Goal: Task Accomplishment & Management: Manage account settings

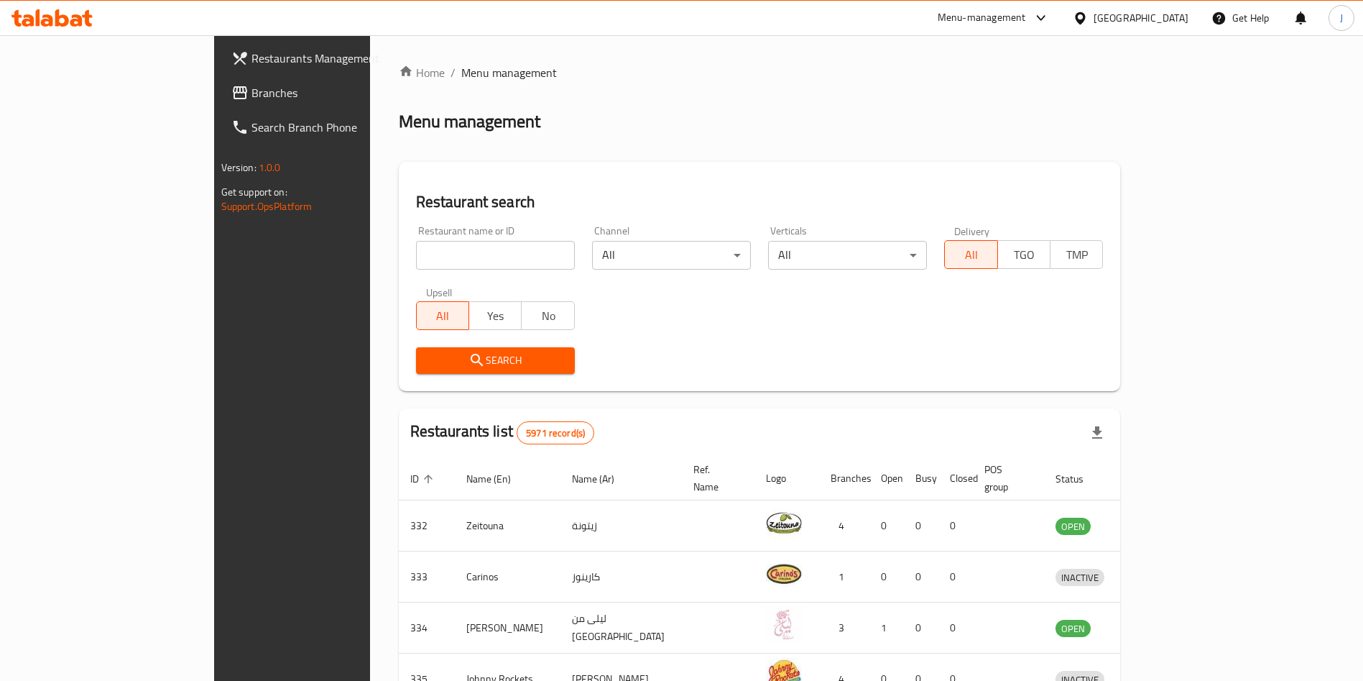
click at [430, 257] on input "search" at bounding box center [495, 255] width 159 height 29
type input "verde"
click button "Search" at bounding box center [495, 360] width 159 height 27
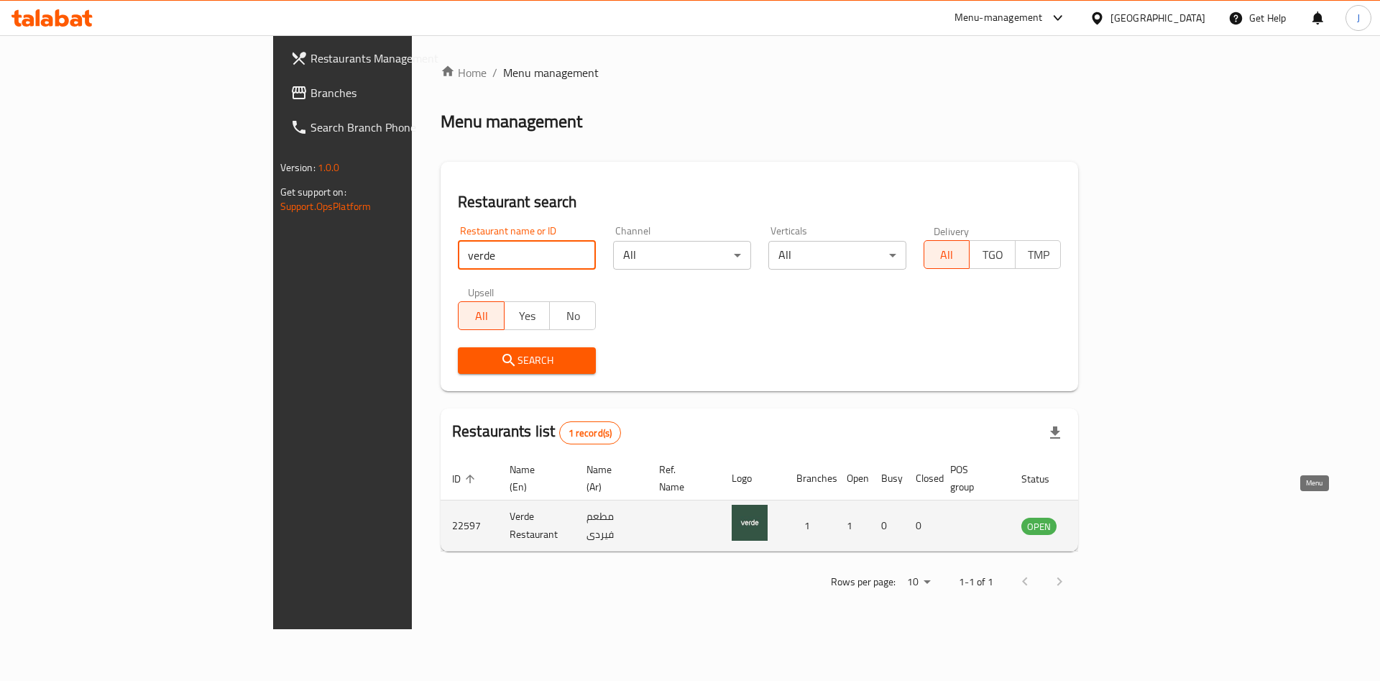
click at [1113, 520] on icon "enhanced table" at bounding box center [1105, 526] width 16 height 12
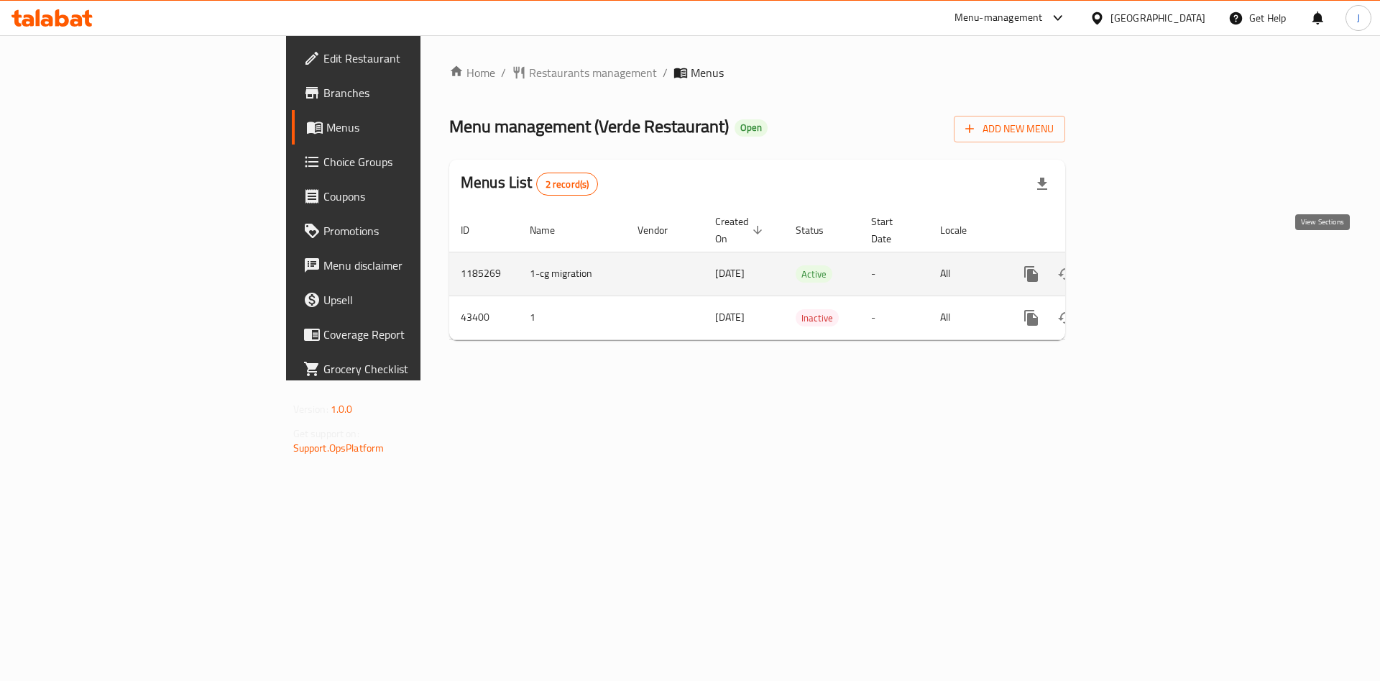
click at [1141, 267] on icon "enhanced table" at bounding box center [1134, 273] width 13 height 13
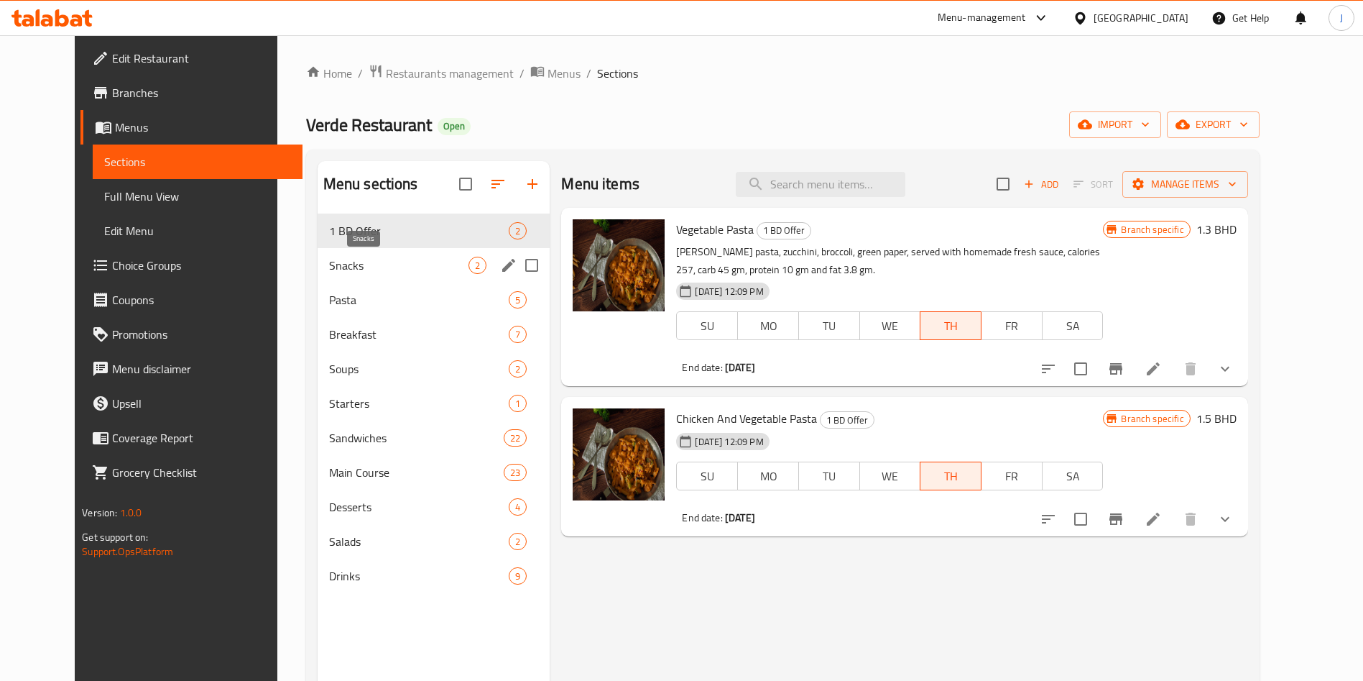
click at [348, 269] on span "Snacks" at bounding box center [399, 265] width 140 height 17
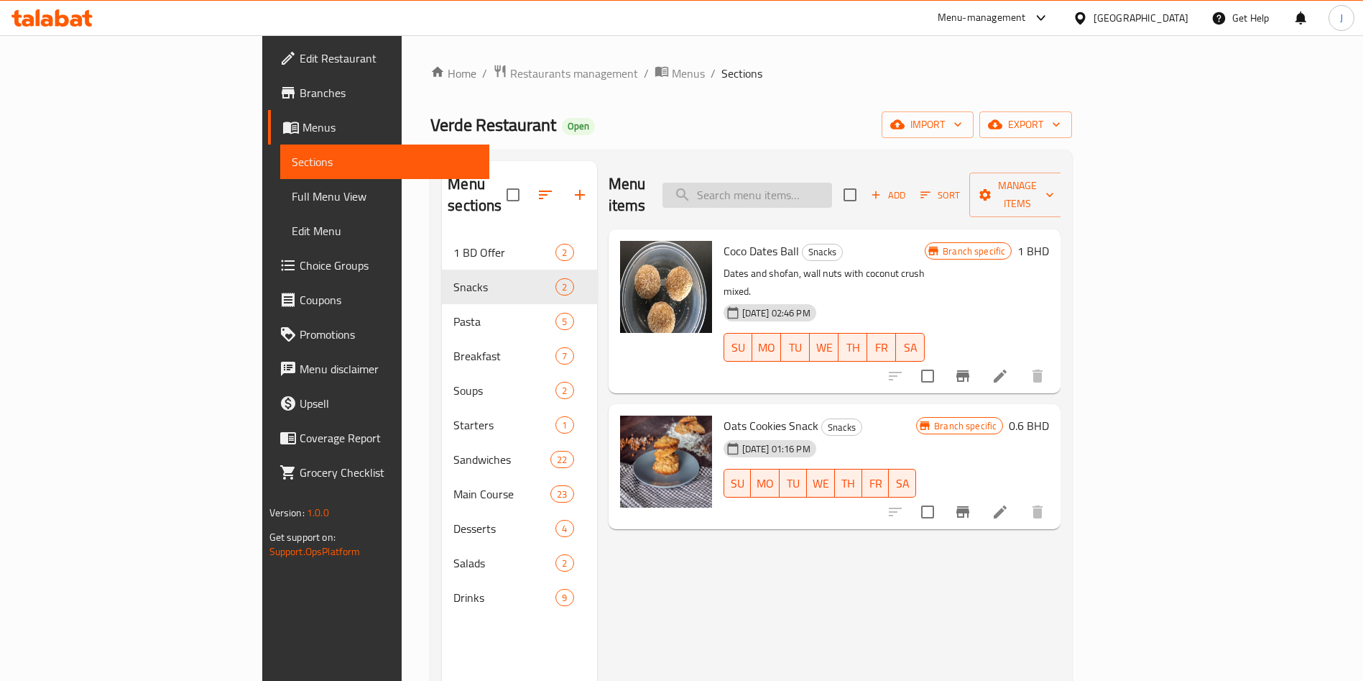
click at [832, 183] on input "search" at bounding box center [748, 195] width 170 height 25
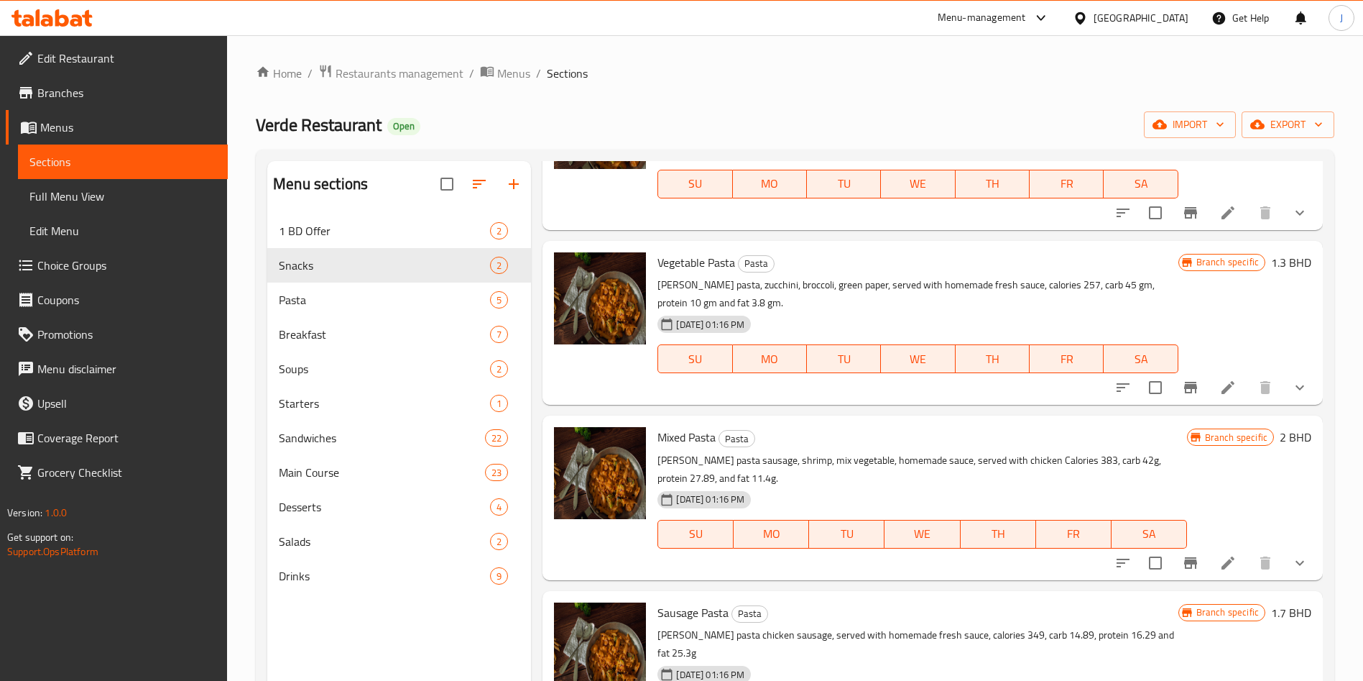
scroll to position [338, 0]
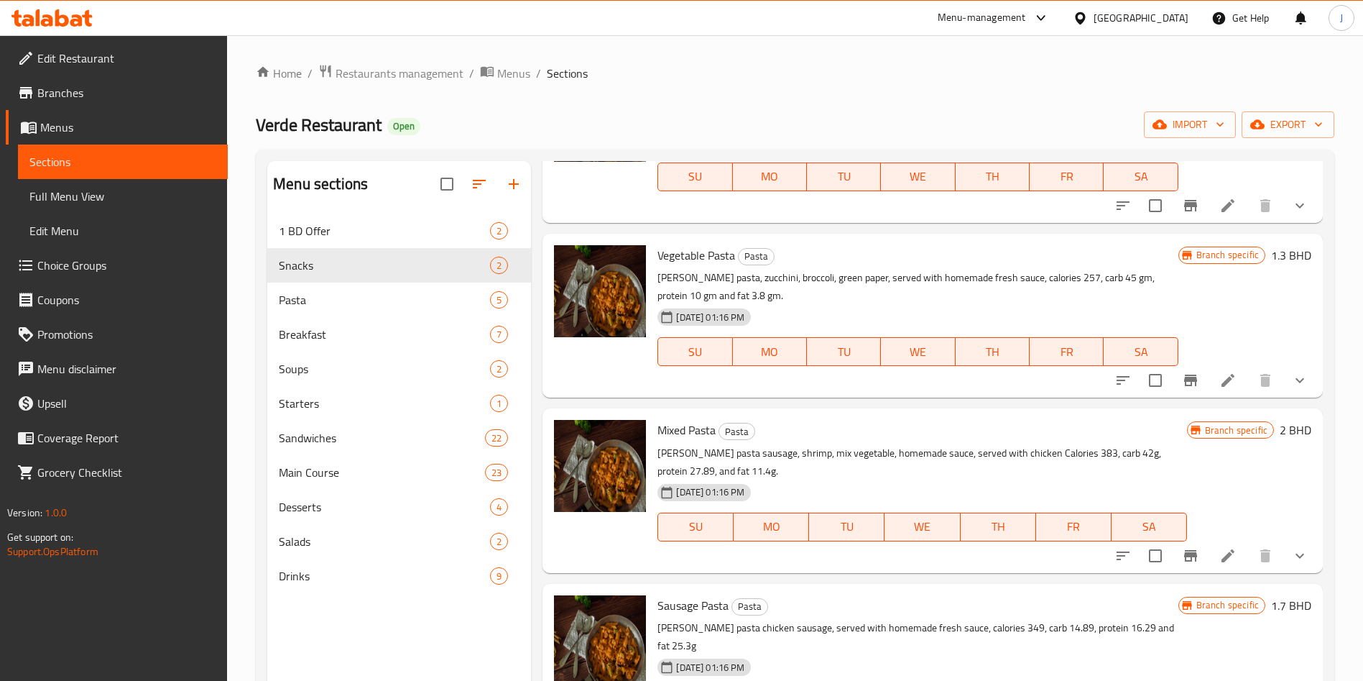
type input "fat"
click at [406, 72] on span "Restaurants management" at bounding box center [400, 73] width 128 height 17
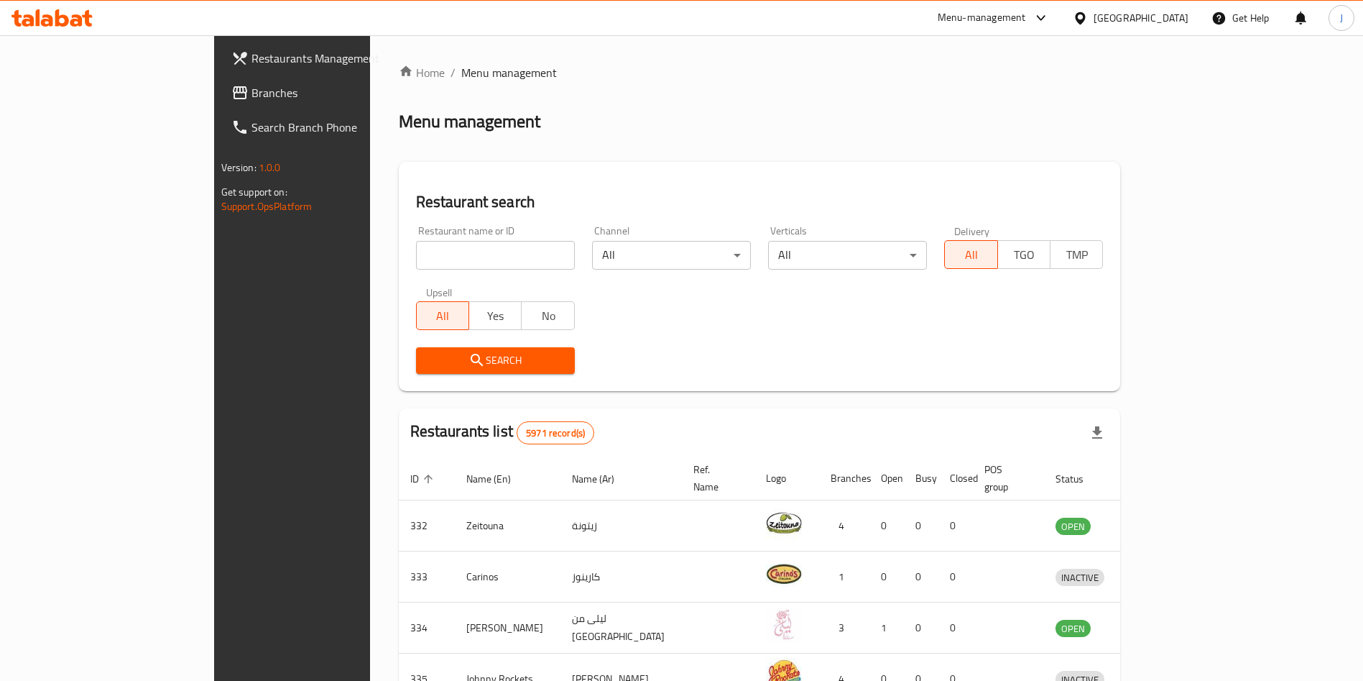
click at [439, 256] on input "search" at bounding box center [495, 255] width 159 height 29
type input "popeye"
click button "Search" at bounding box center [495, 360] width 159 height 27
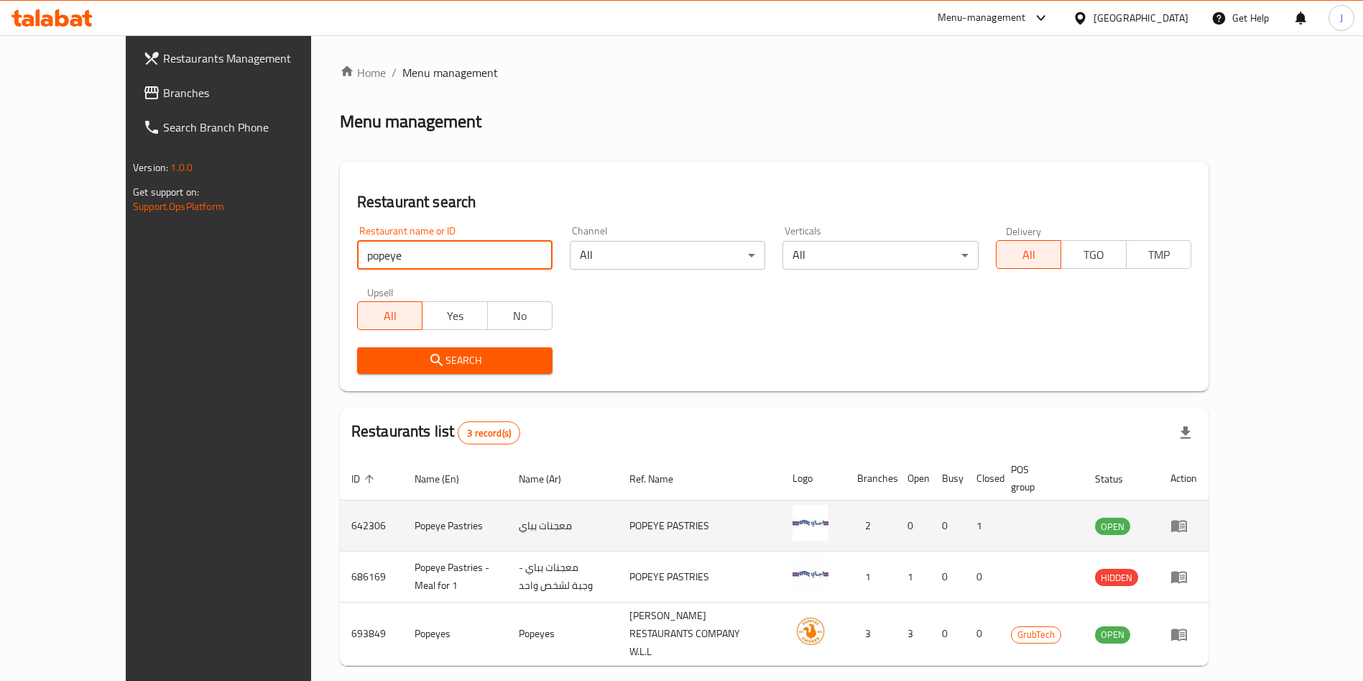
scroll to position [34, 0]
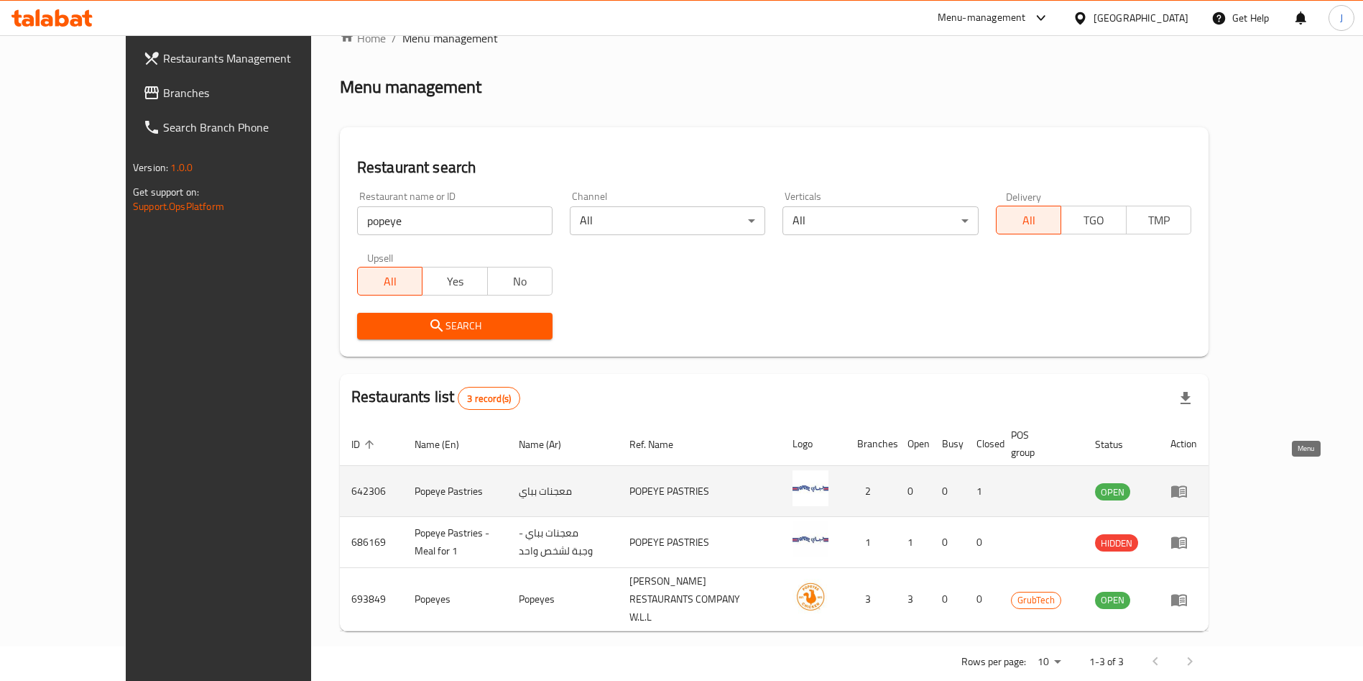
click at [1188, 482] on icon "enhanced table" at bounding box center [1179, 490] width 17 height 17
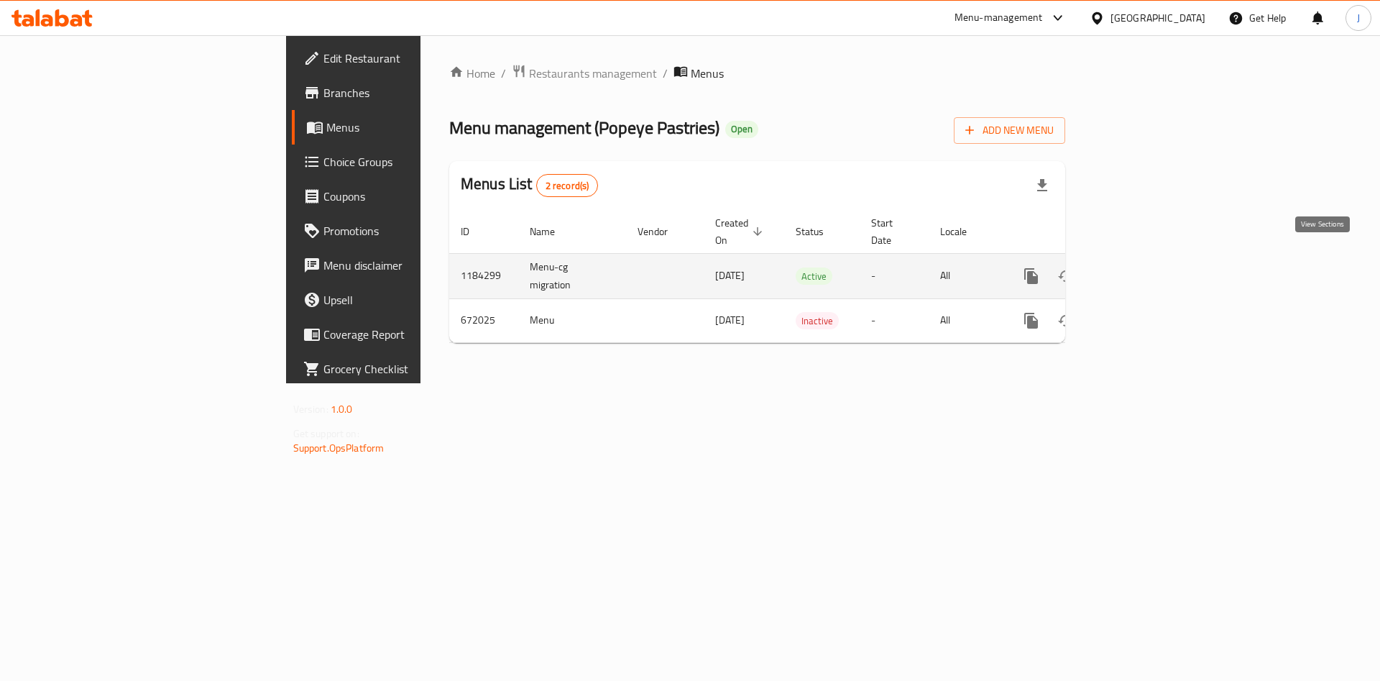
click at [1141, 269] on icon "enhanced table" at bounding box center [1134, 275] width 13 height 13
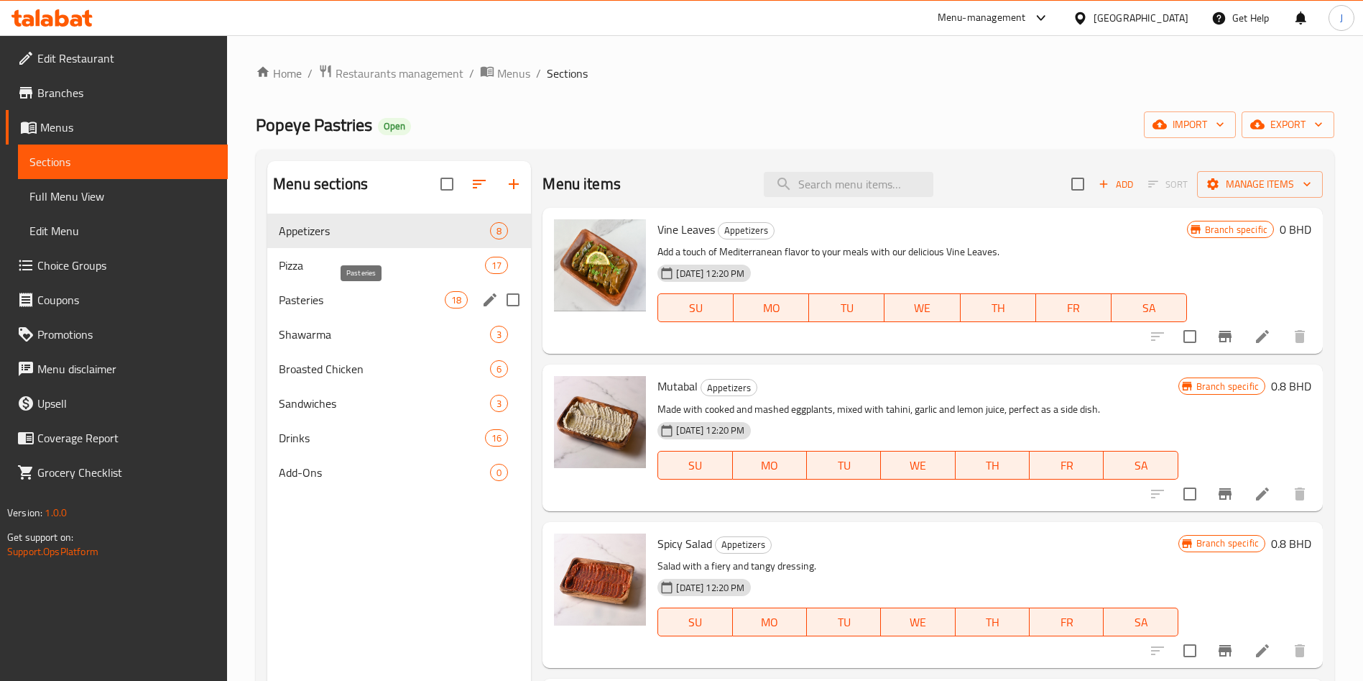
click at [388, 305] on span "Pasteries" at bounding box center [362, 299] width 166 height 17
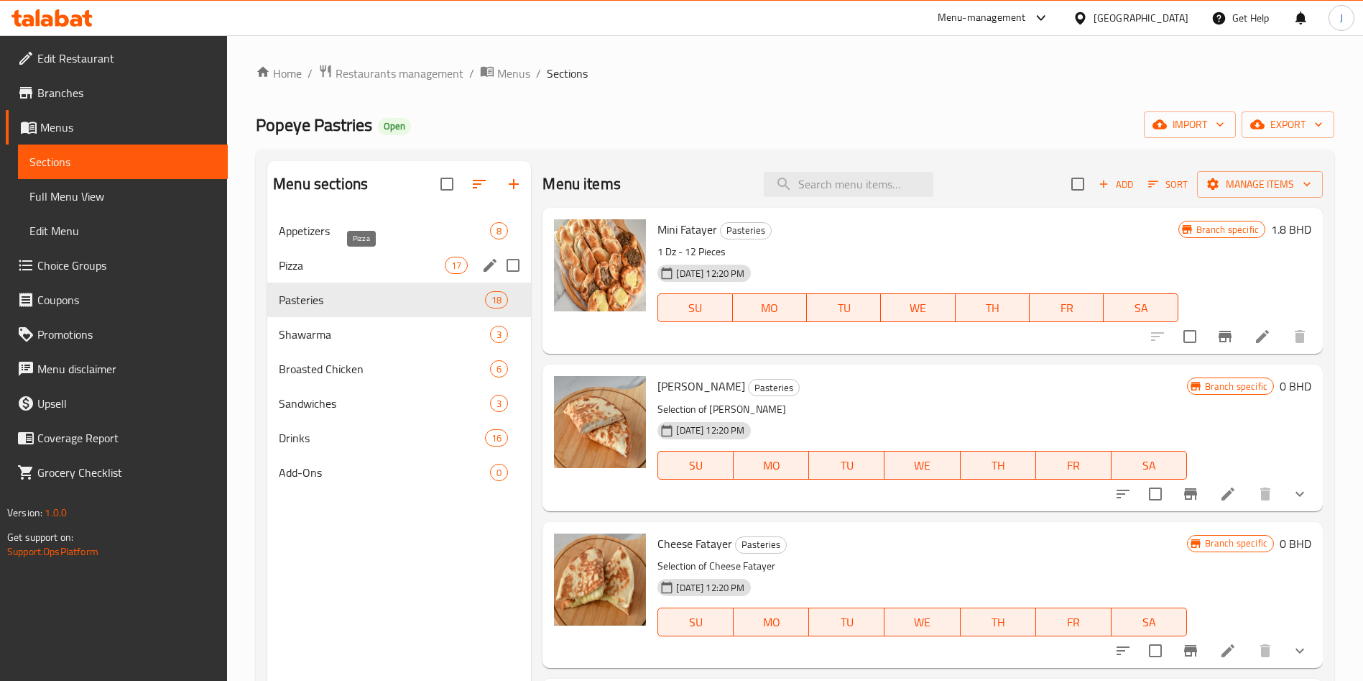
click at [372, 269] on span "Pizza" at bounding box center [362, 265] width 166 height 17
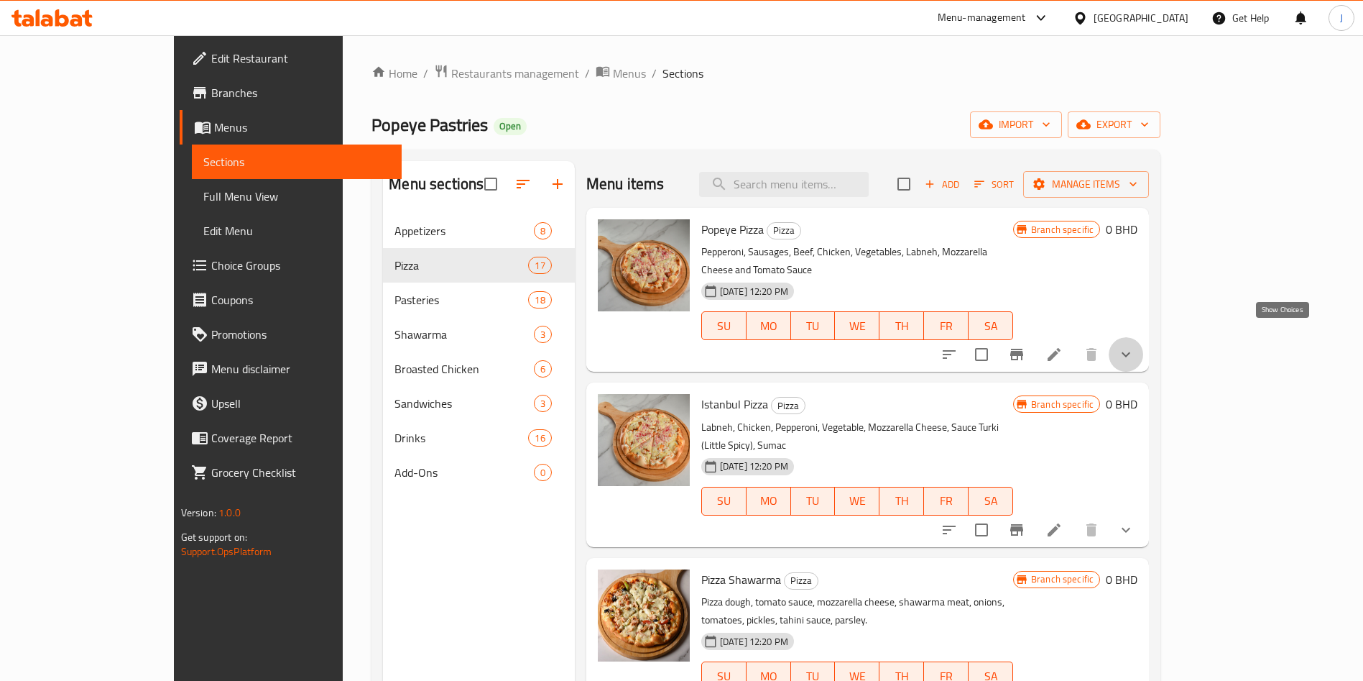
click at [1135, 346] on icon "show more" at bounding box center [1125, 354] width 17 height 17
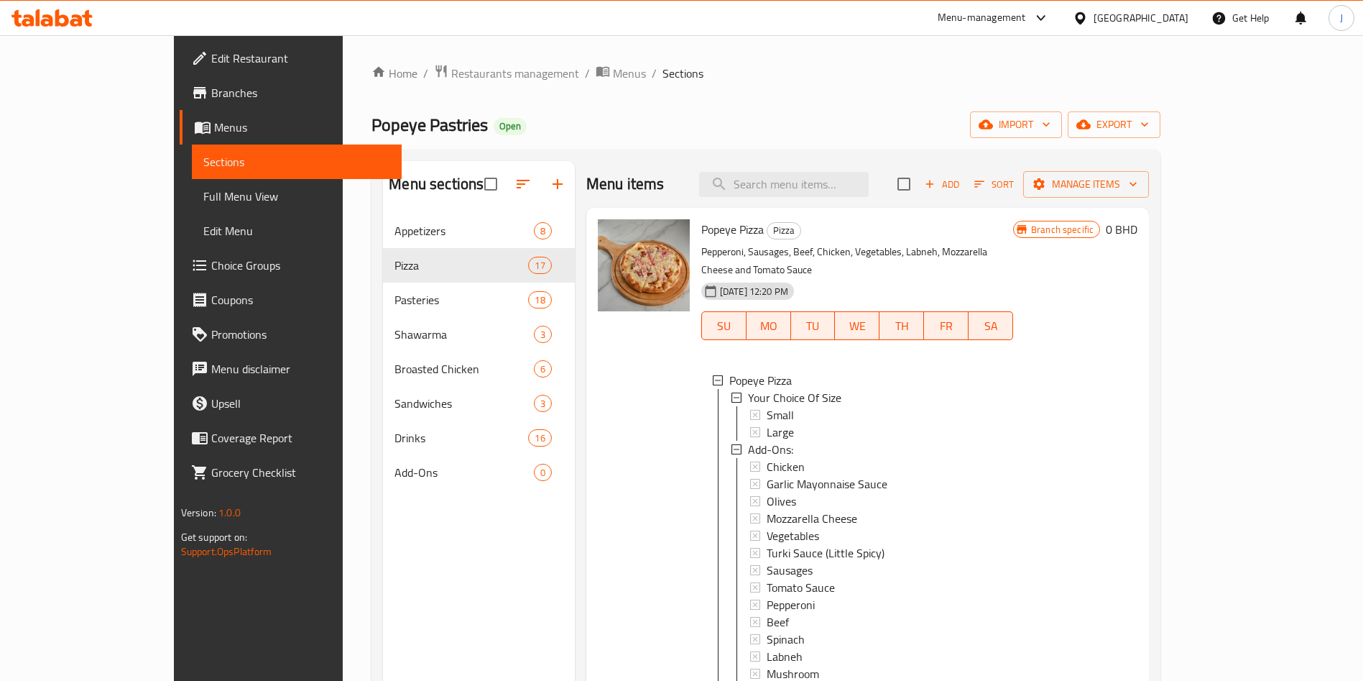
scroll to position [106, 0]
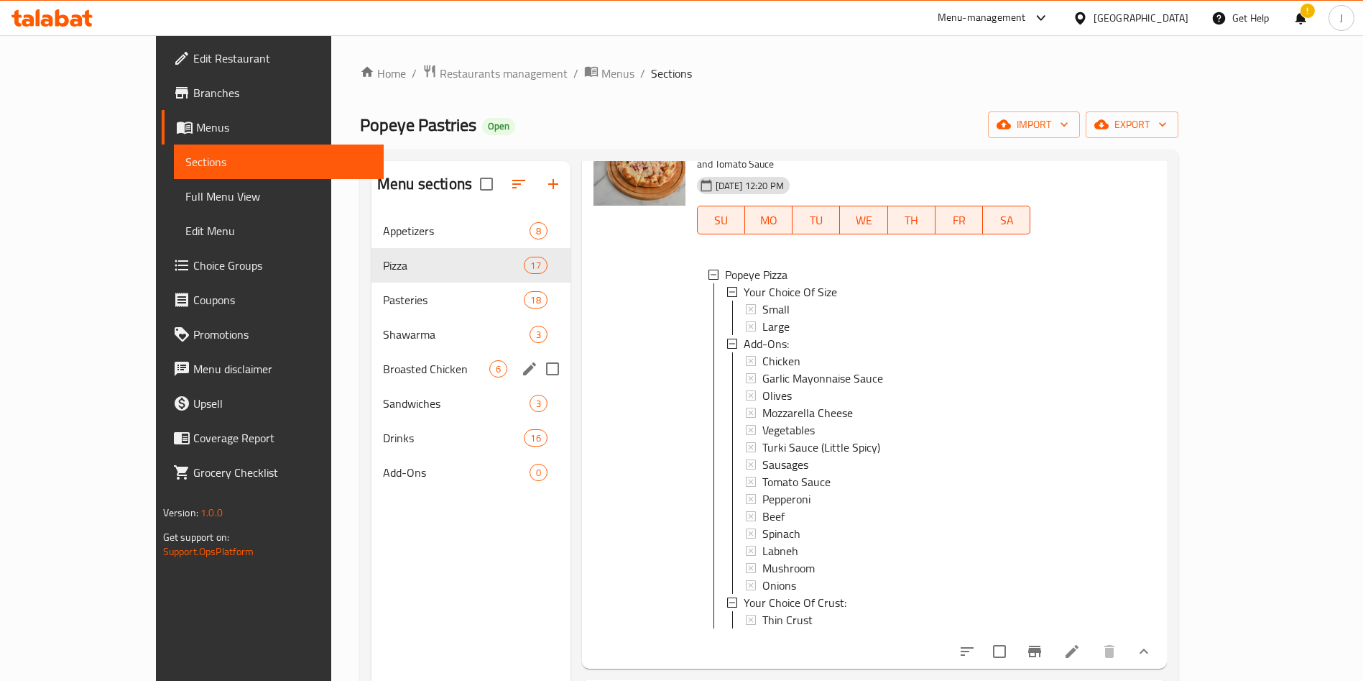
click at [383, 361] on span "Broasted Chicken" at bounding box center [436, 368] width 106 height 17
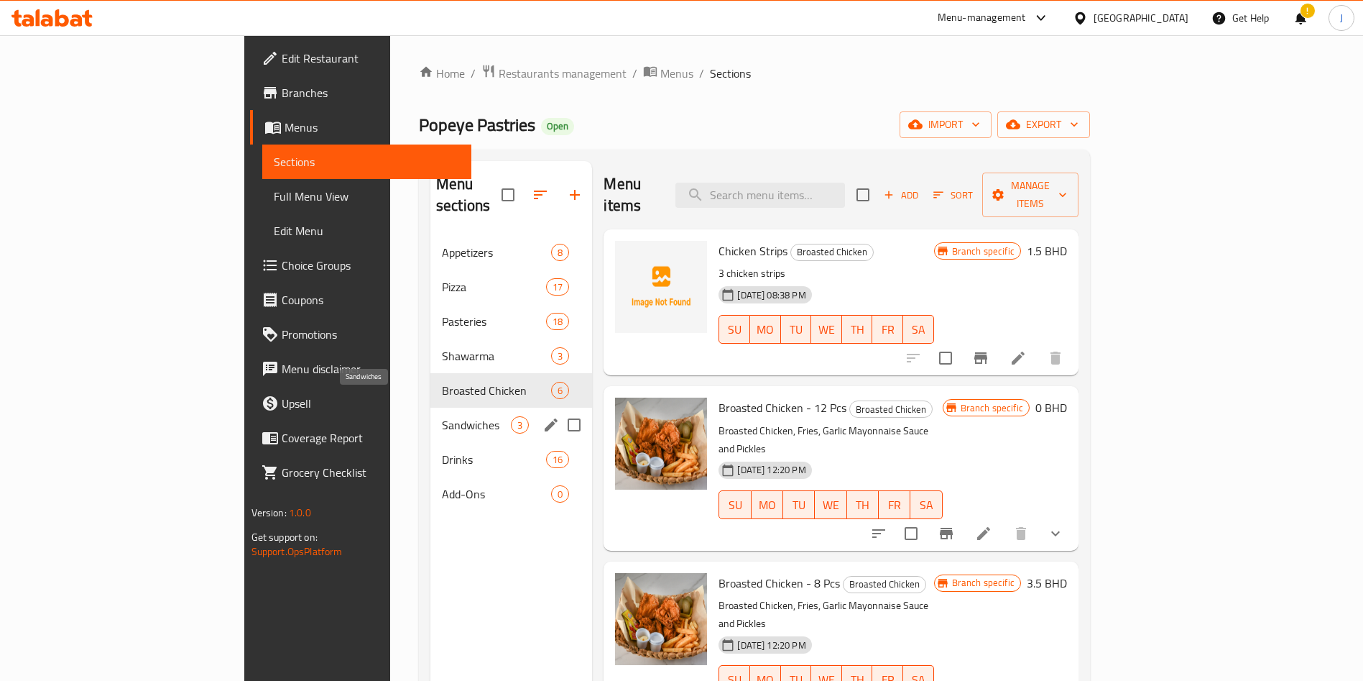
click at [442, 416] on span "Sandwiches" at bounding box center [476, 424] width 69 height 17
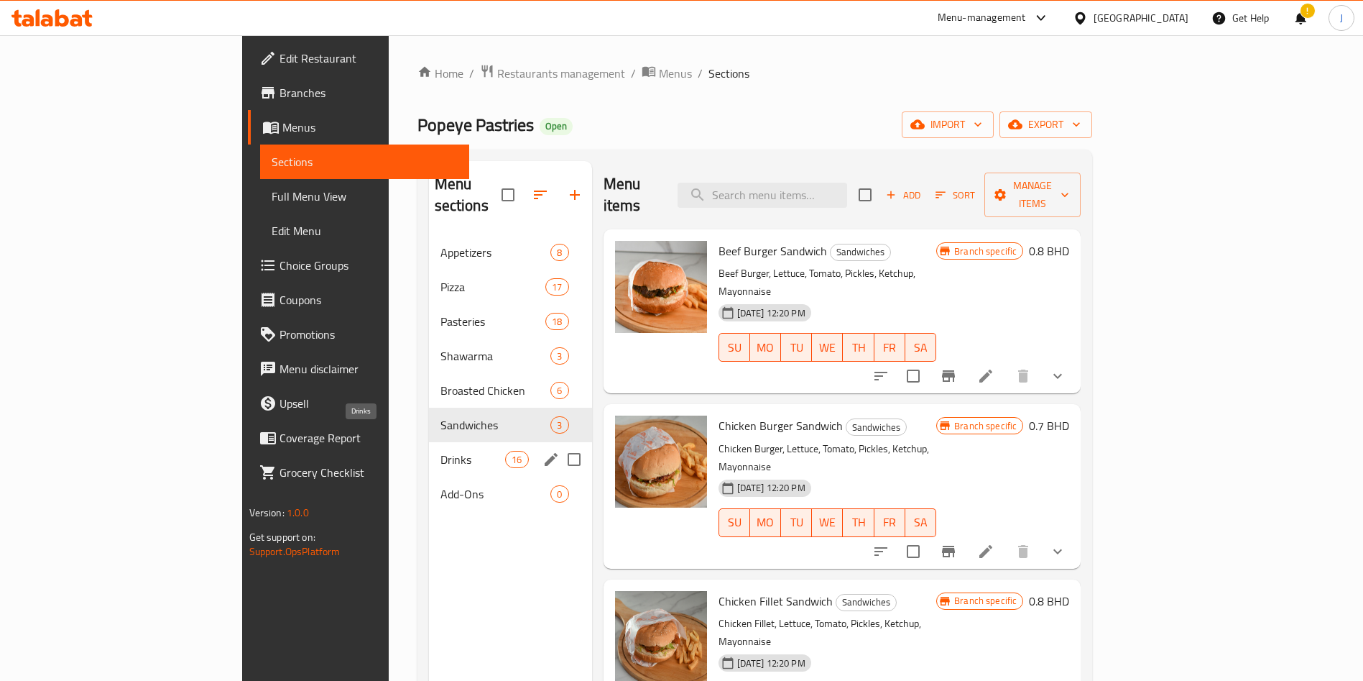
click at [441, 451] on span "Drinks" at bounding box center [473, 459] width 65 height 17
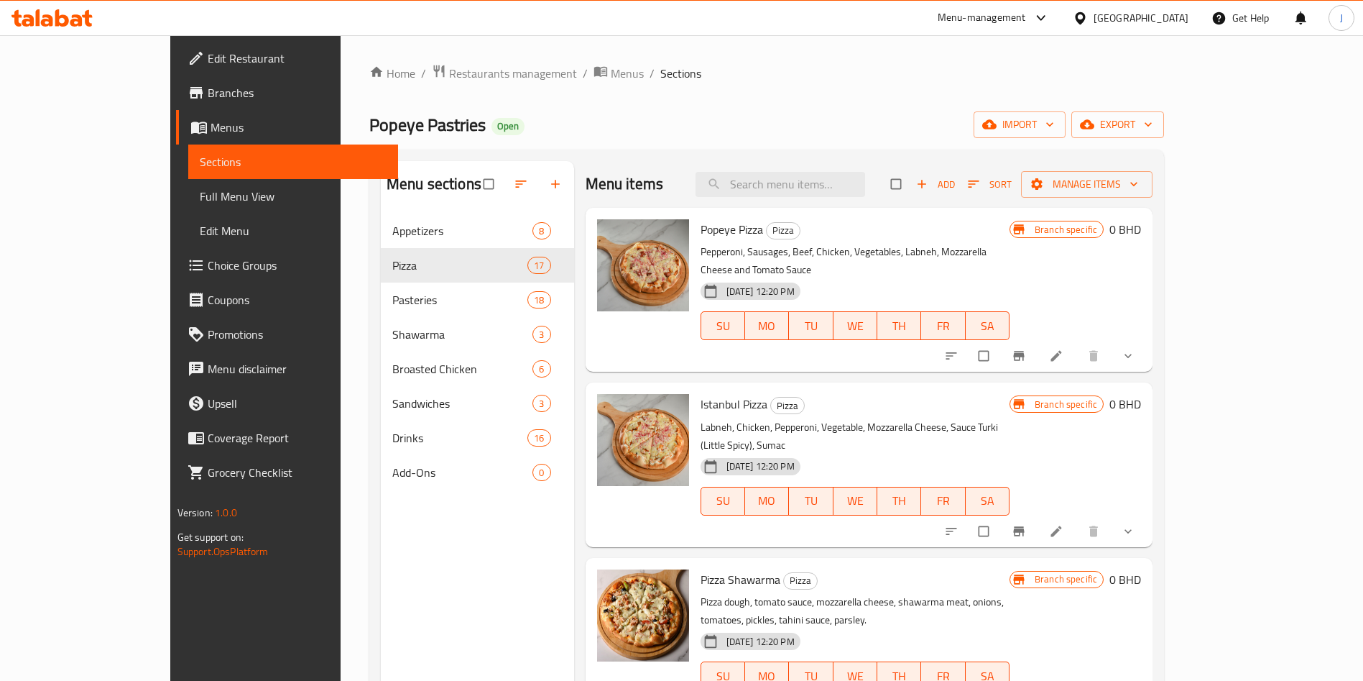
click at [208, 60] on span "Edit Restaurant" at bounding box center [297, 58] width 179 height 17
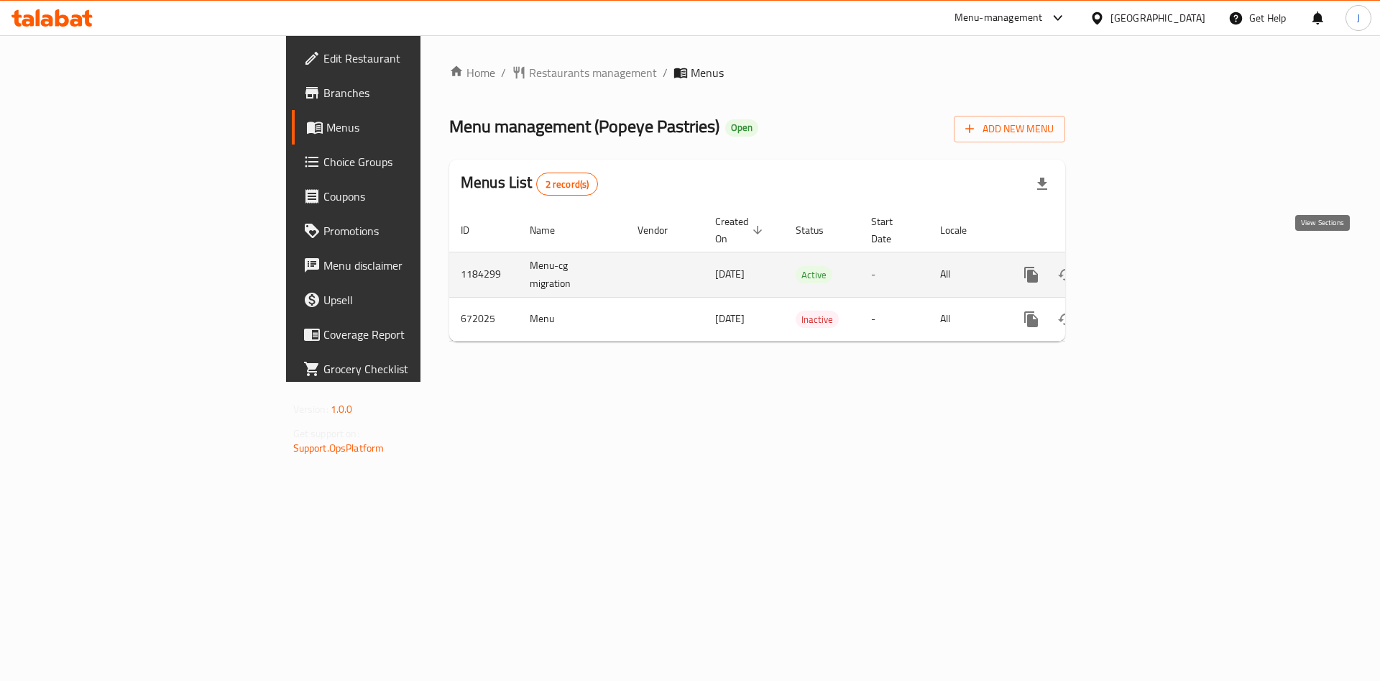
click at [1143, 266] on icon "enhanced table" at bounding box center [1134, 274] width 17 height 17
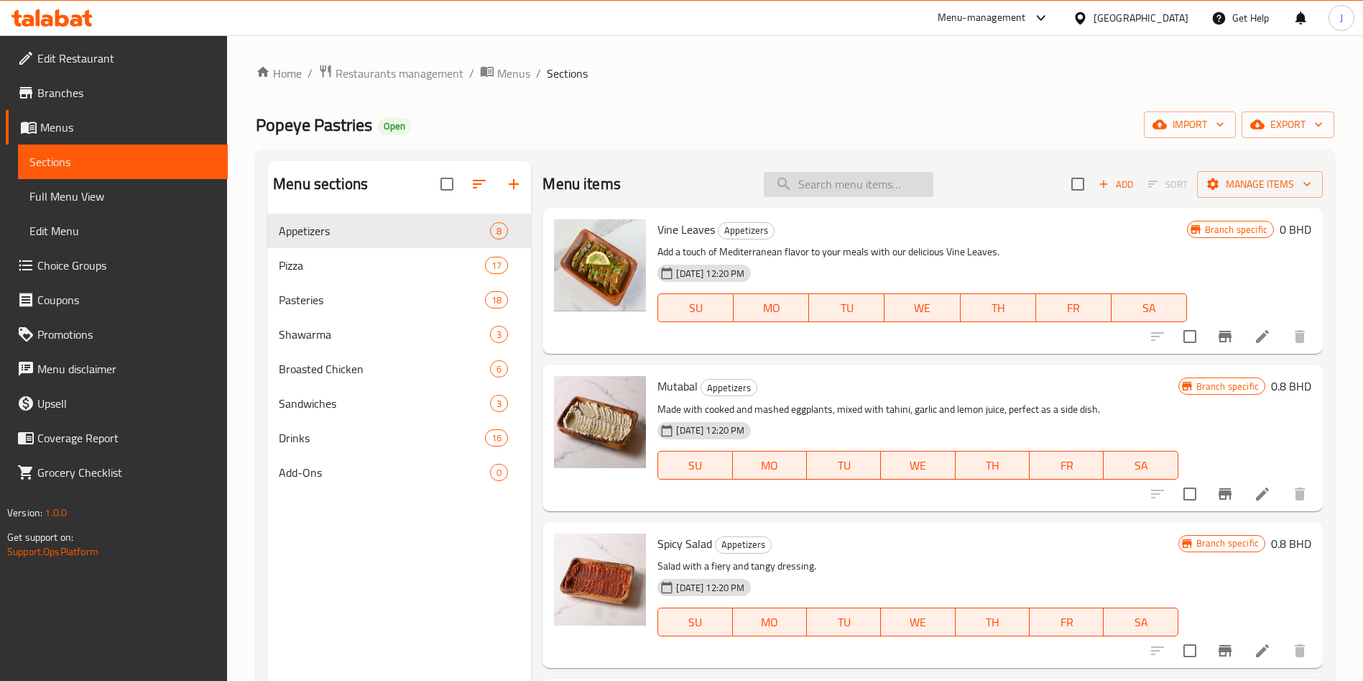
click at [826, 183] on input "search" at bounding box center [849, 184] width 170 height 25
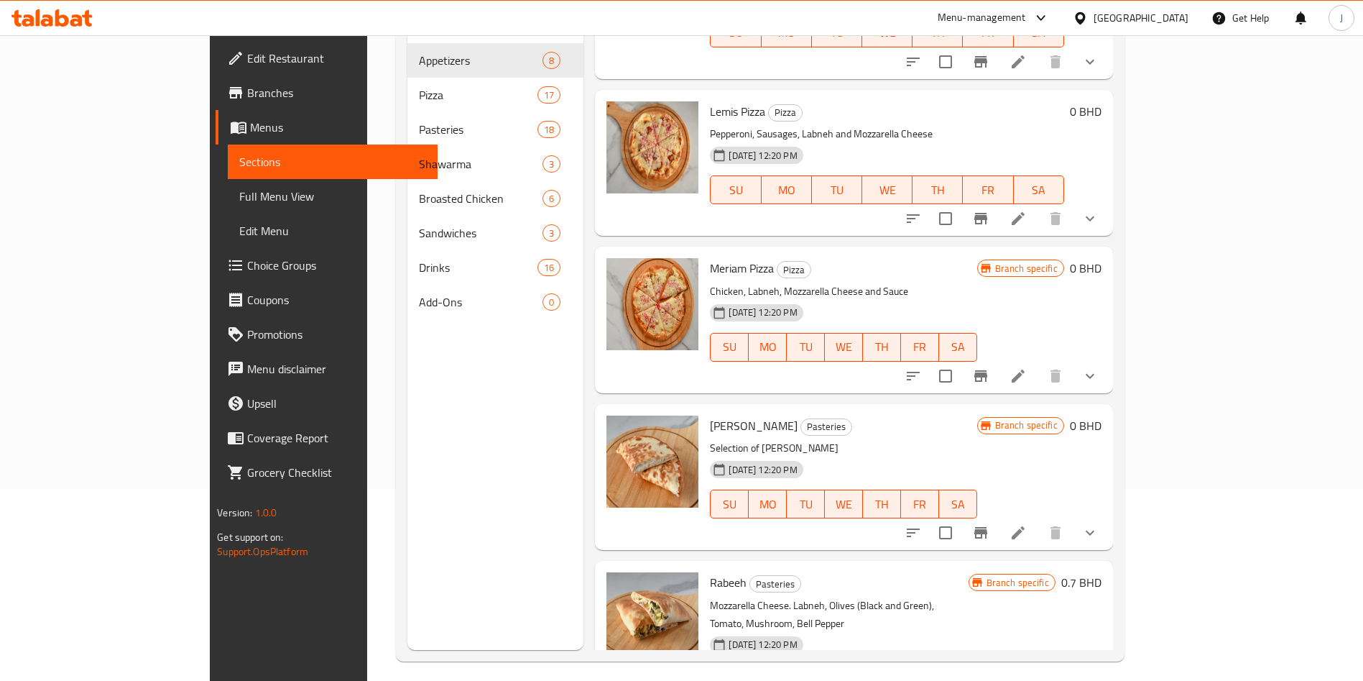
scroll to position [200, 0]
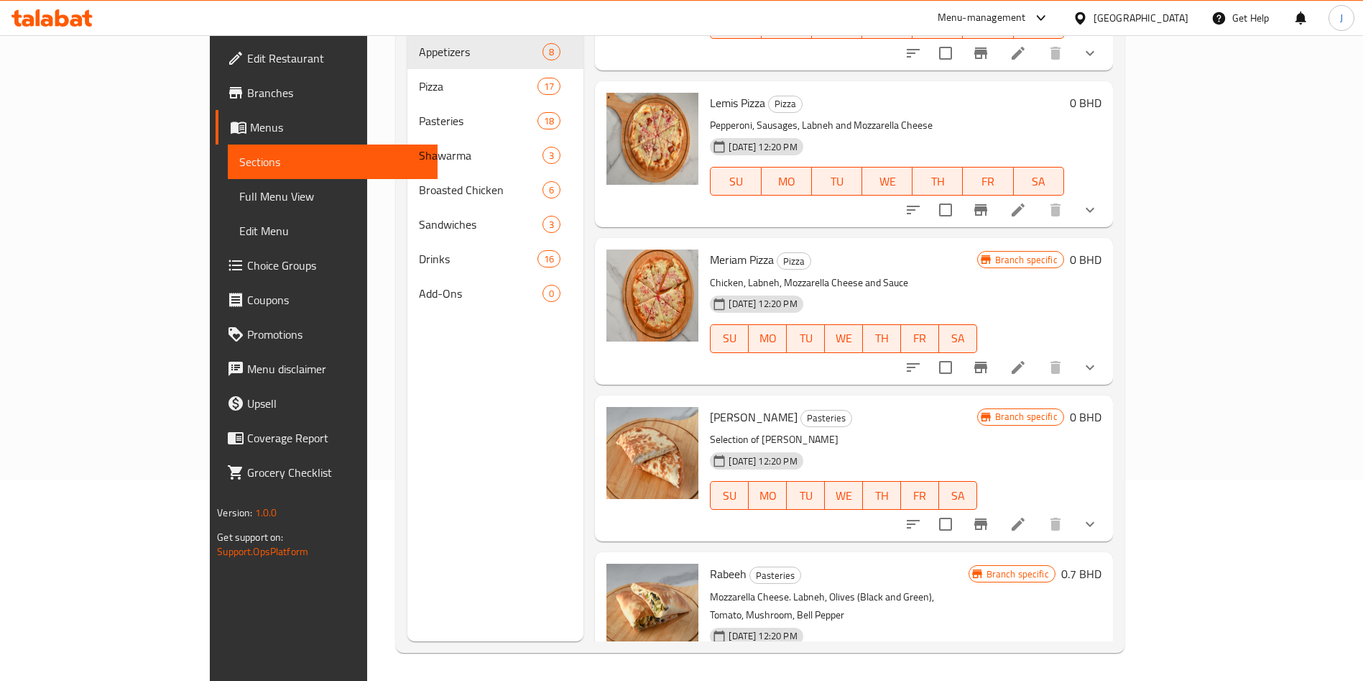
type input "labn"
click at [1027, 515] on icon at bounding box center [1018, 523] width 17 height 17
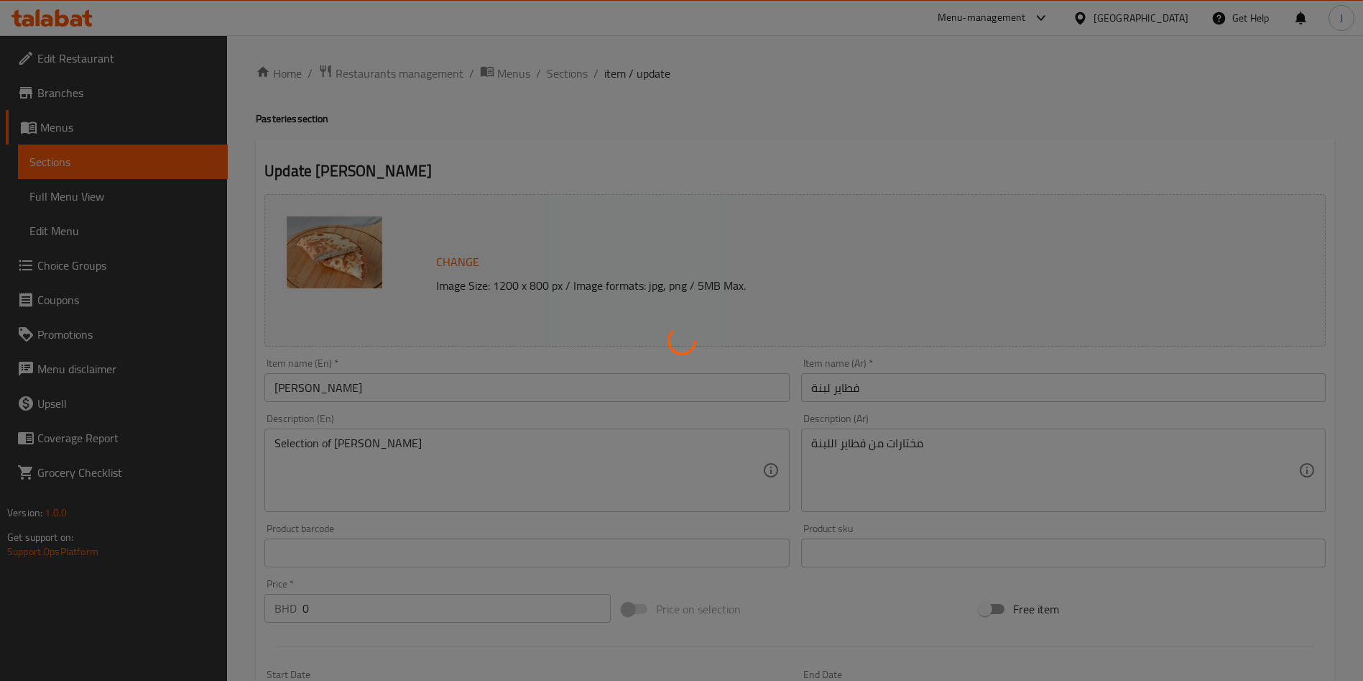
type input "اختيارك من فطاير اللبنة"
type input "1"
type input "الإضافات:"
type input "0"
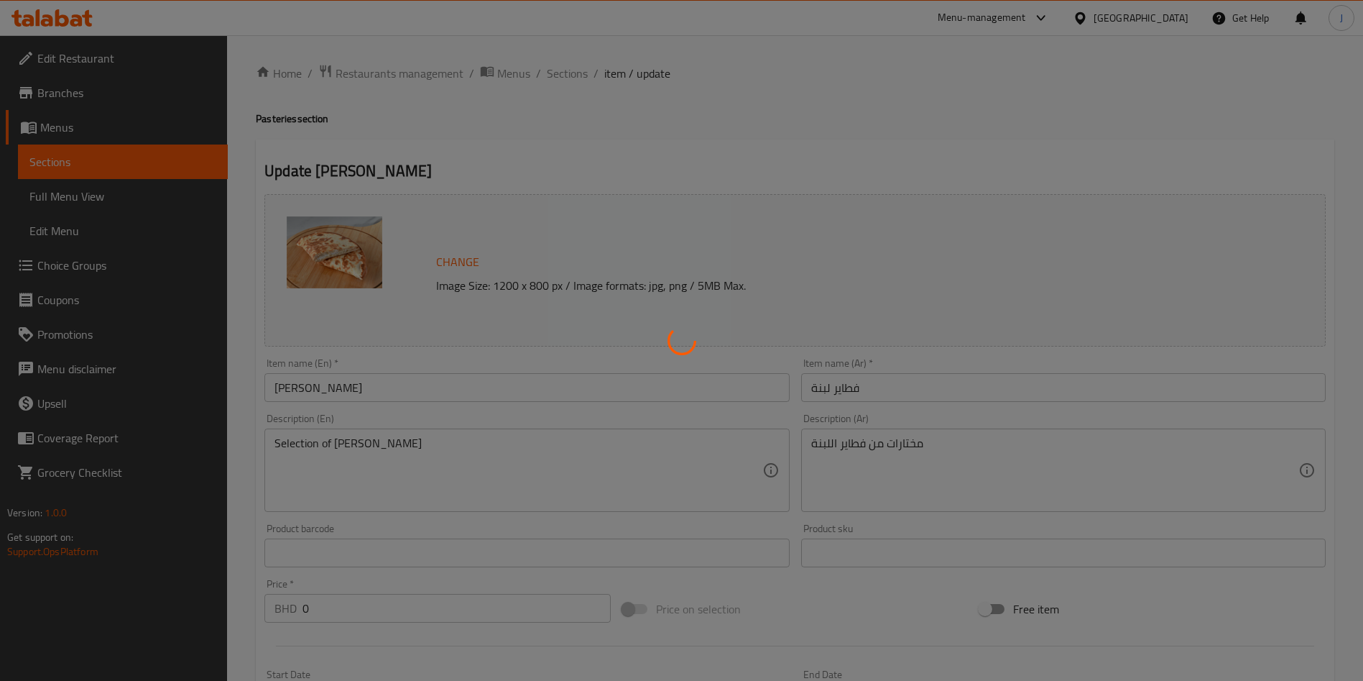
type input "4"
type input "اختيارك من العجينة"
type input "0"
type input "3"
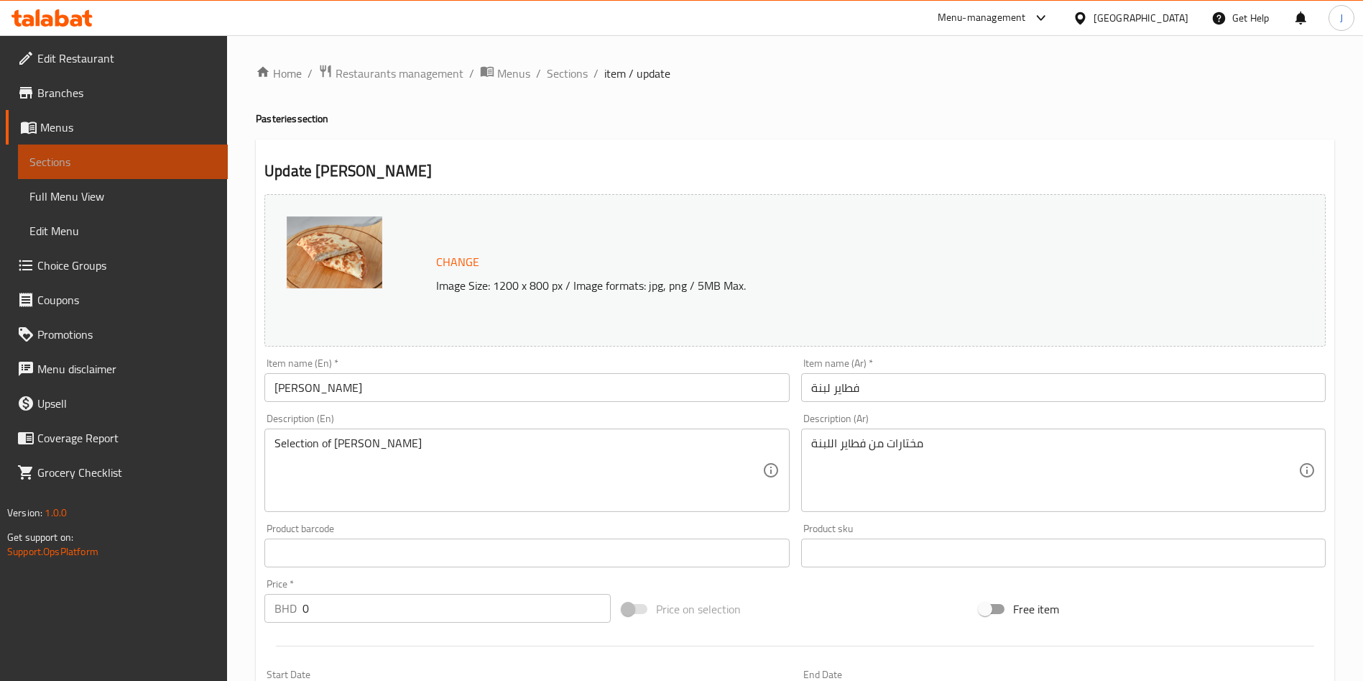
click at [103, 158] on span "Sections" at bounding box center [122, 161] width 187 height 17
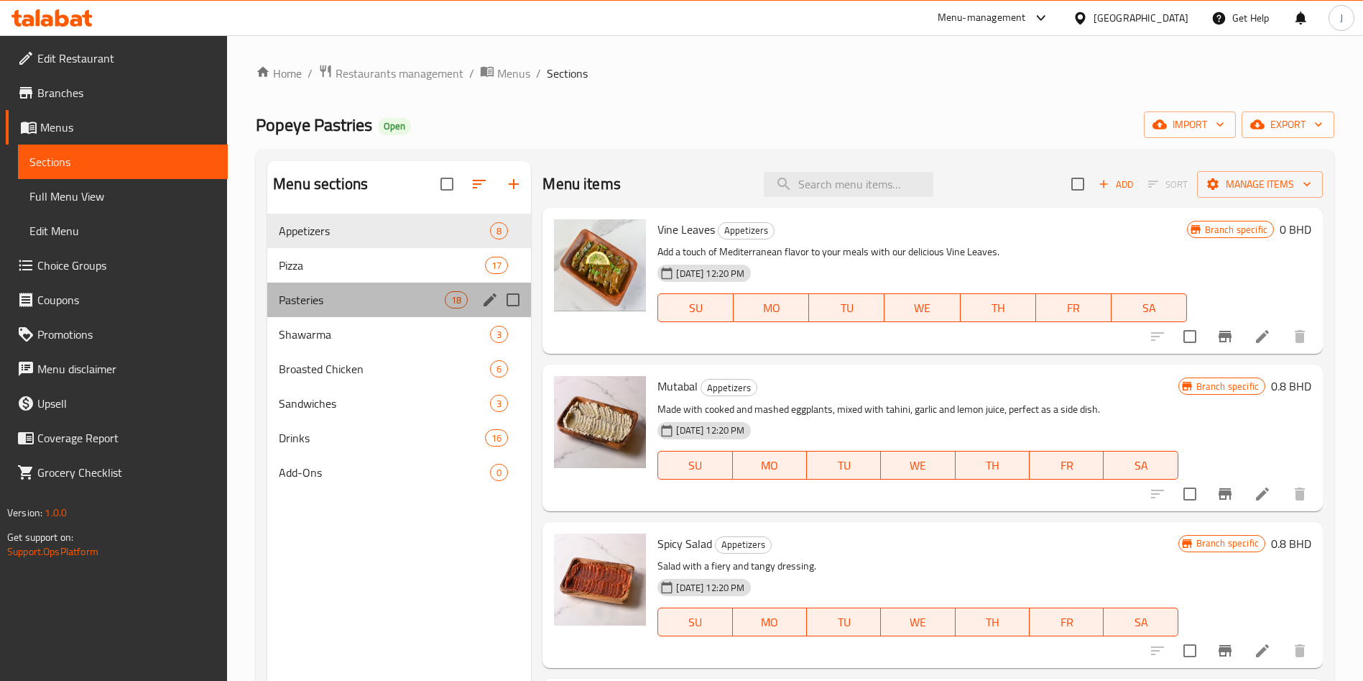
click at [334, 313] on div "Pasteries 18" at bounding box center [399, 299] width 264 height 34
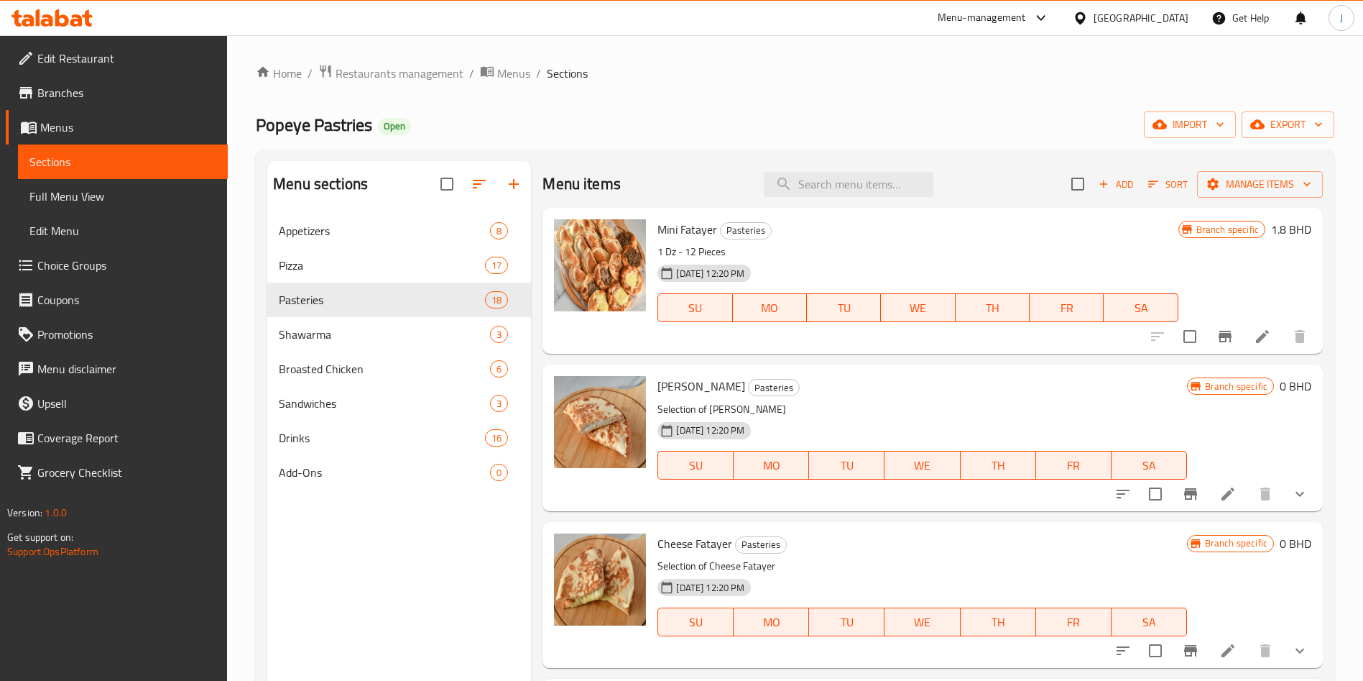
scroll to position [150, 0]
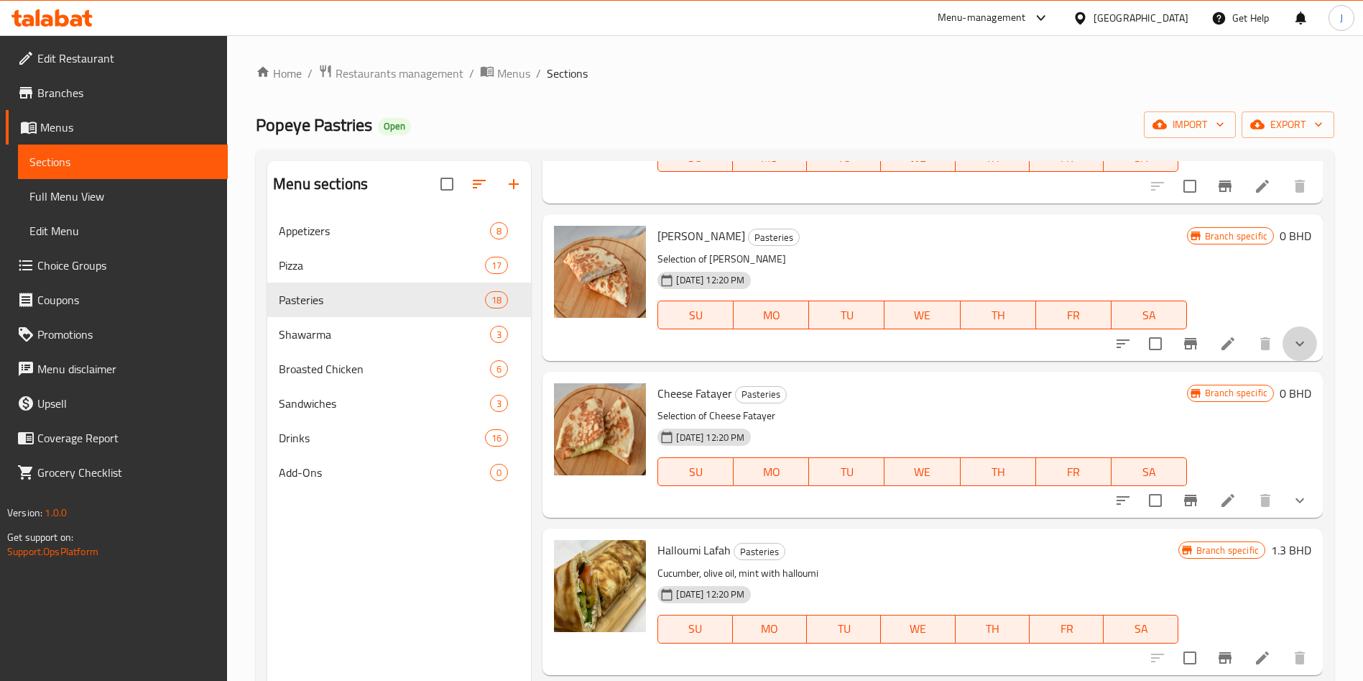
click at [1283, 343] on button "show more" at bounding box center [1300, 343] width 34 height 34
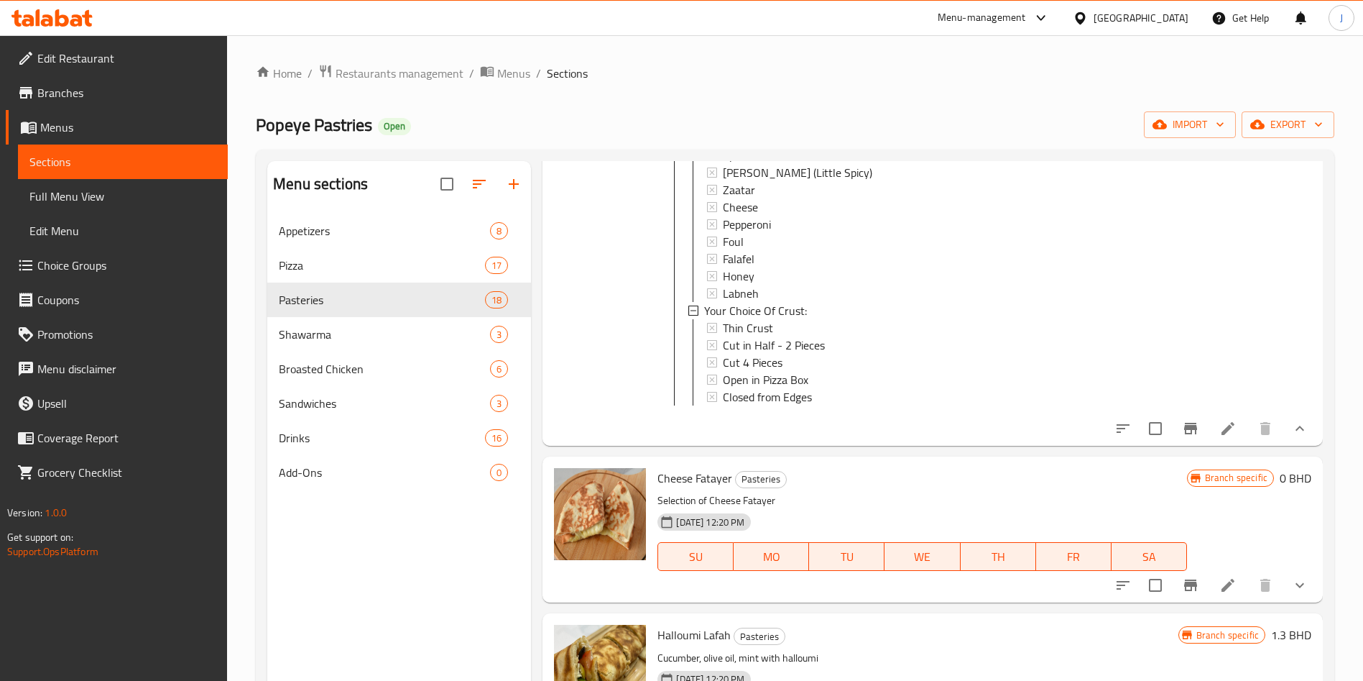
scroll to position [823, 0]
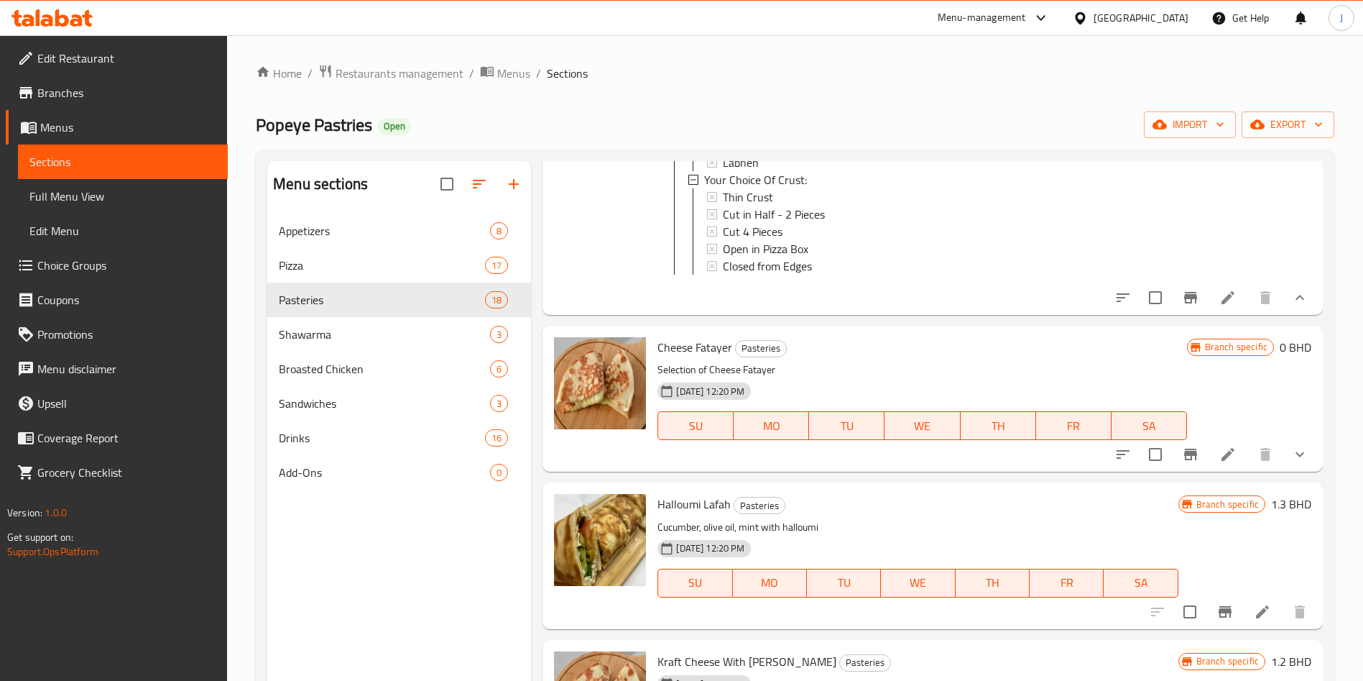
click at [1291, 463] on icon "show more" at bounding box center [1299, 454] width 17 height 17
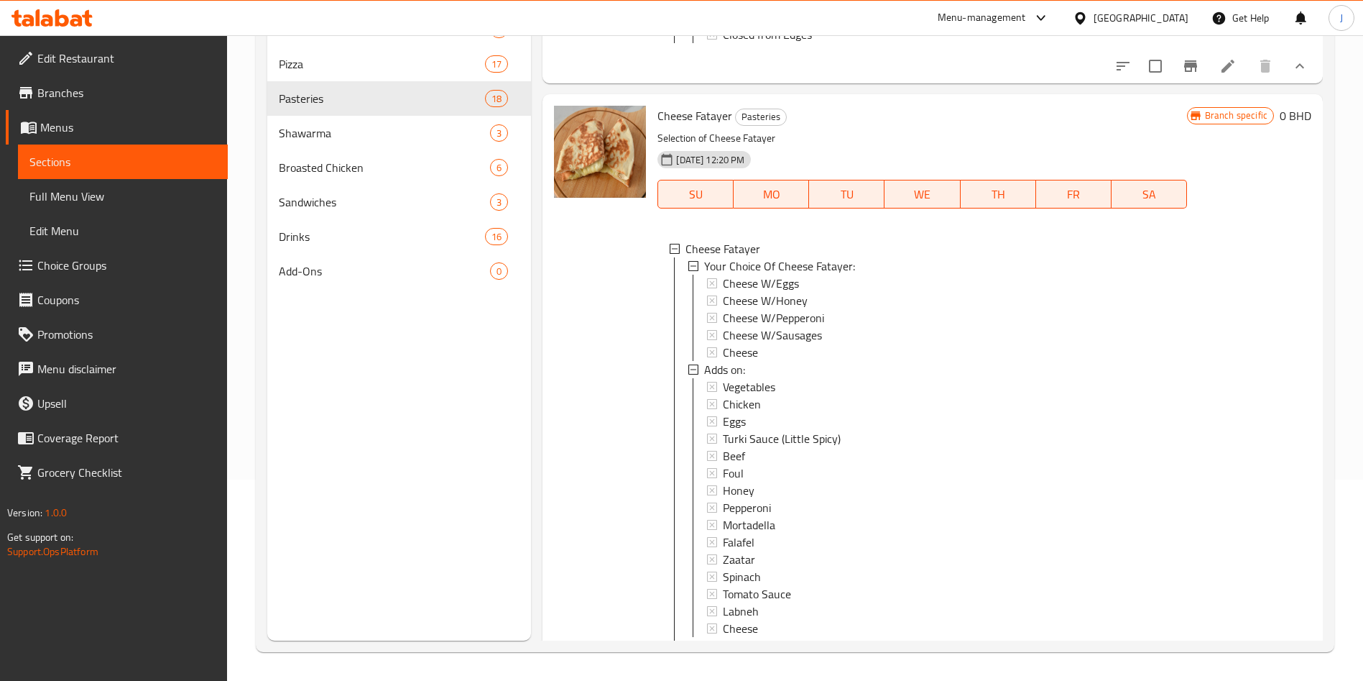
scroll to position [59, 0]
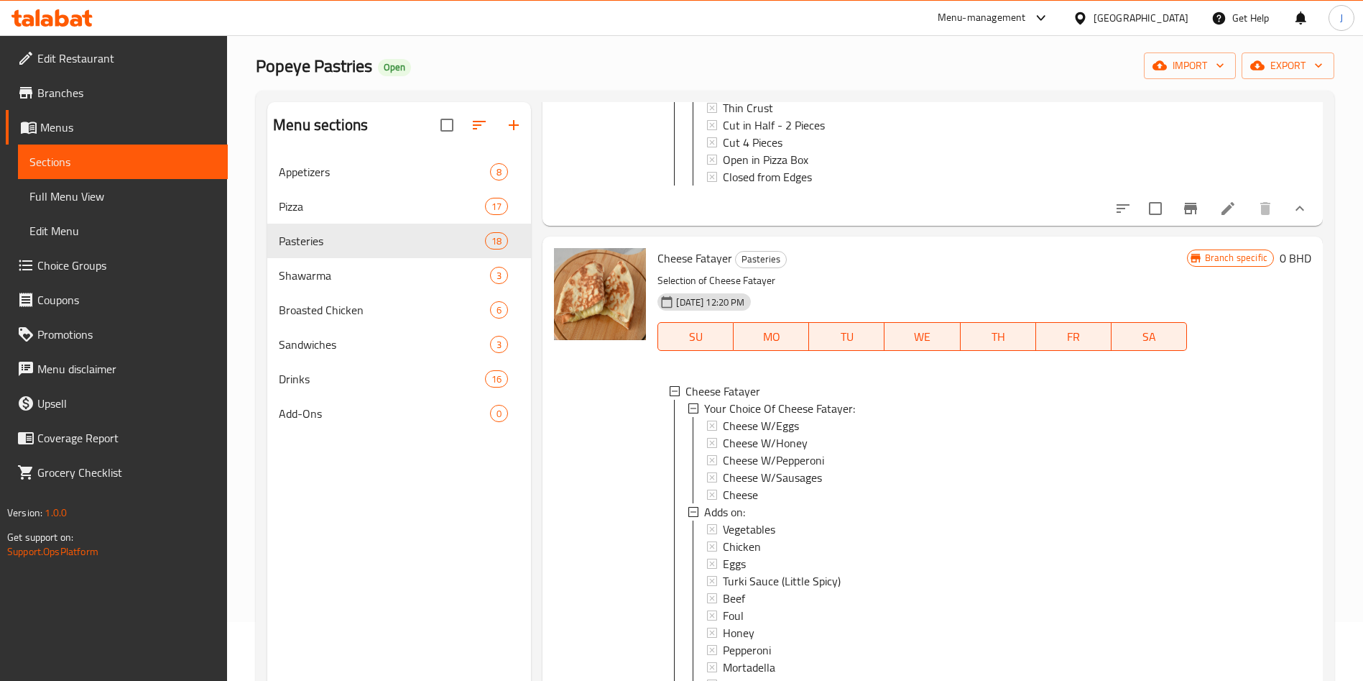
click at [129, 272] on span "Choice Groups" at bounding box center [126, 265] width 179 height 17
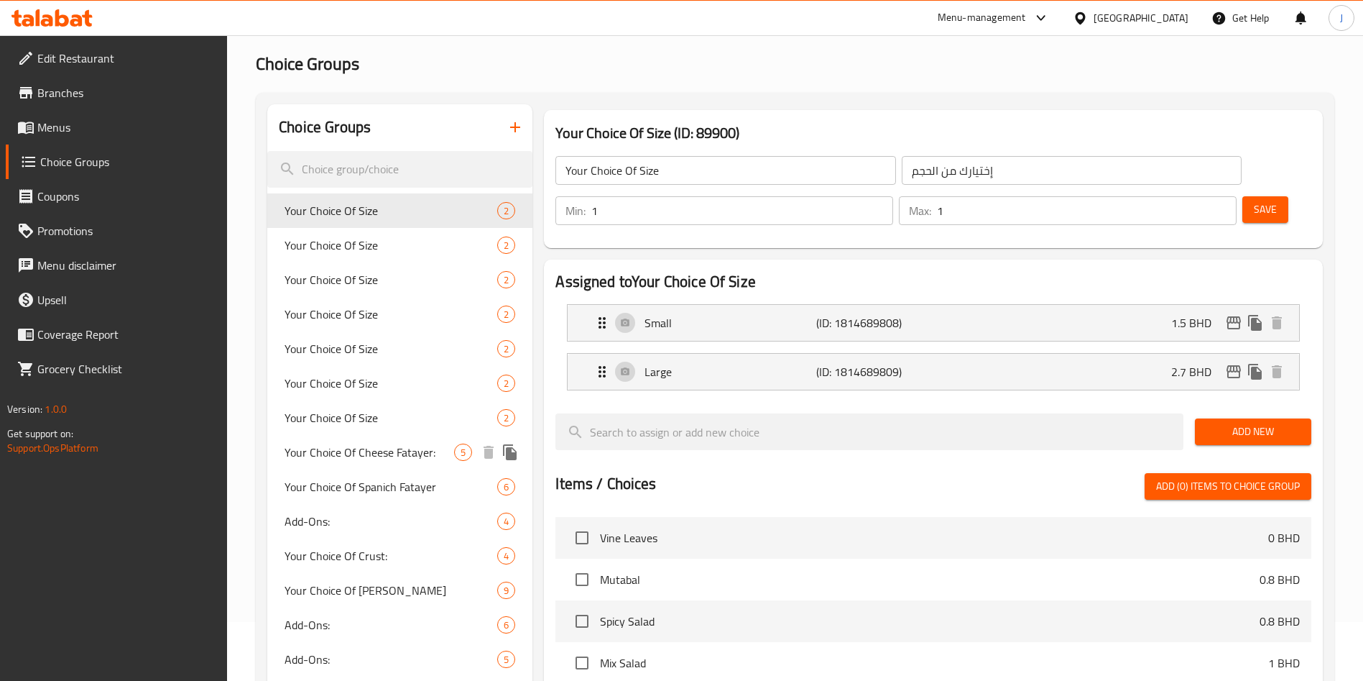
click at [361, 451] on span "Your Choice Of Cheese Fatayer:" at bounding box center [370, 451] width 170 height 17
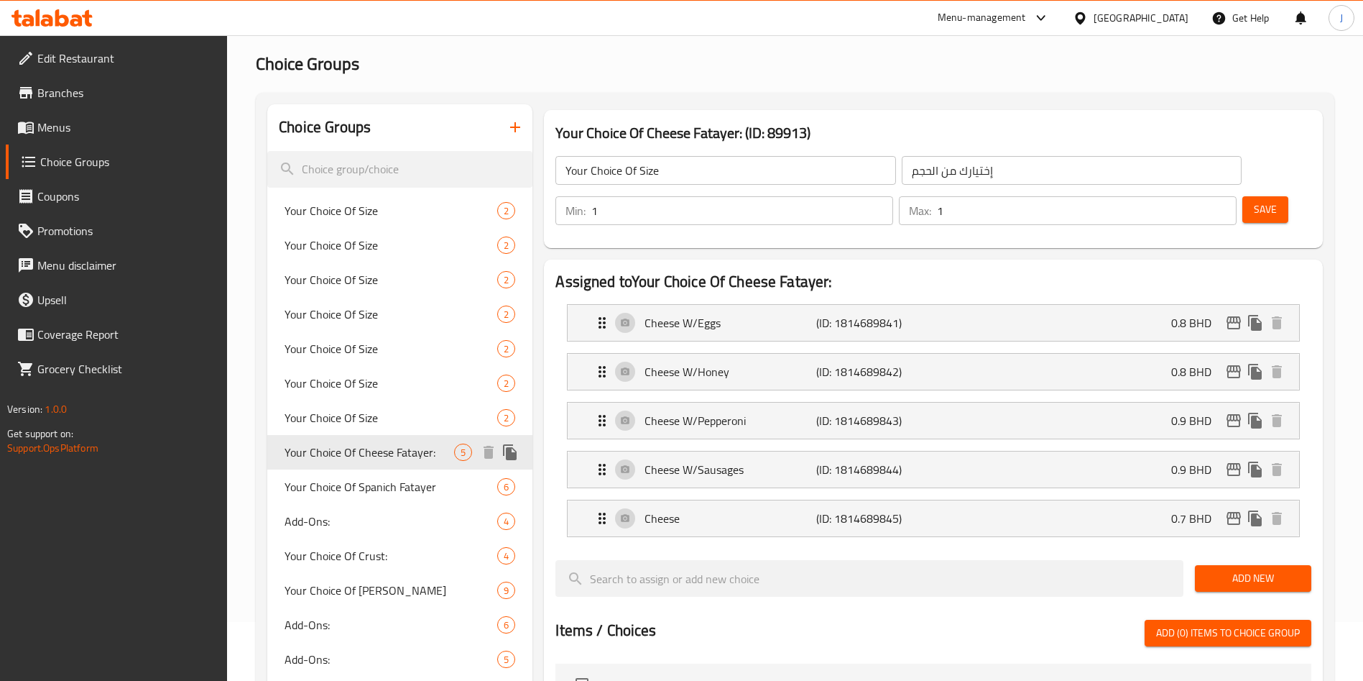
type input "Your Choice Of Cheese Fatayer:"
type input "اختيارك من فطاير الجبنة"
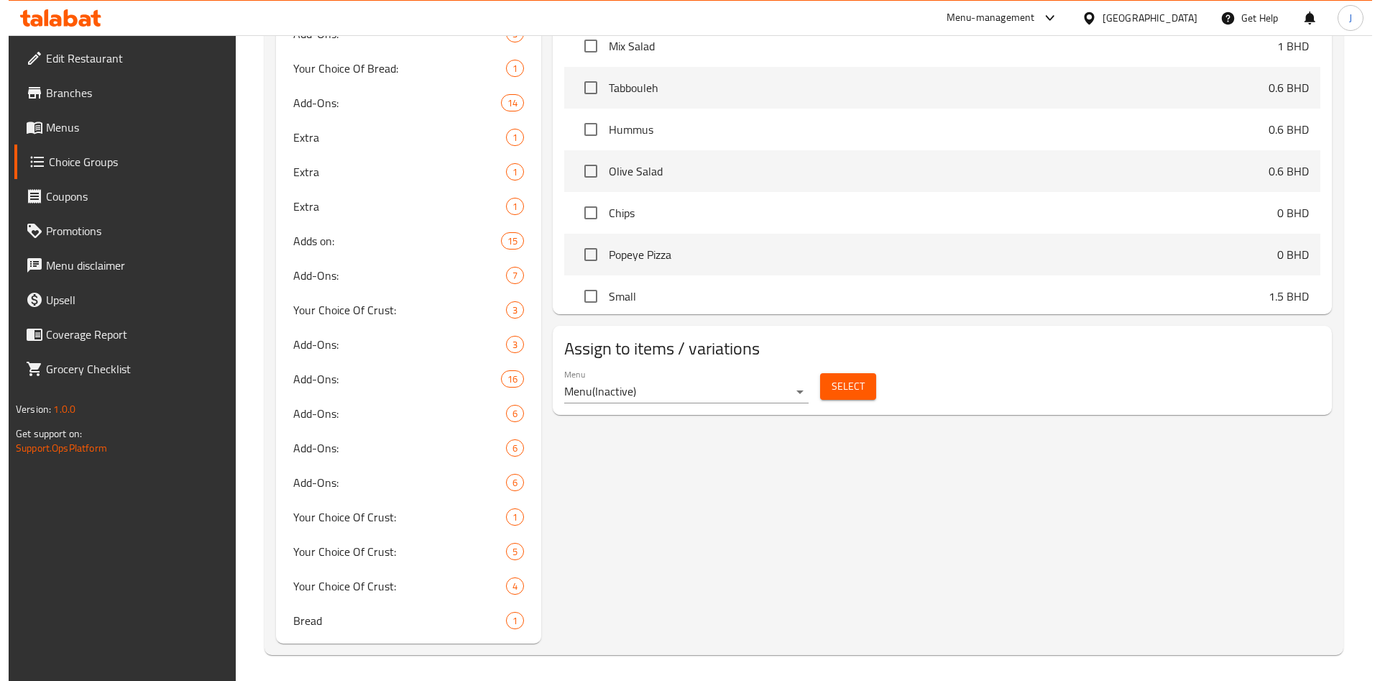
scroll to position [825, 0]
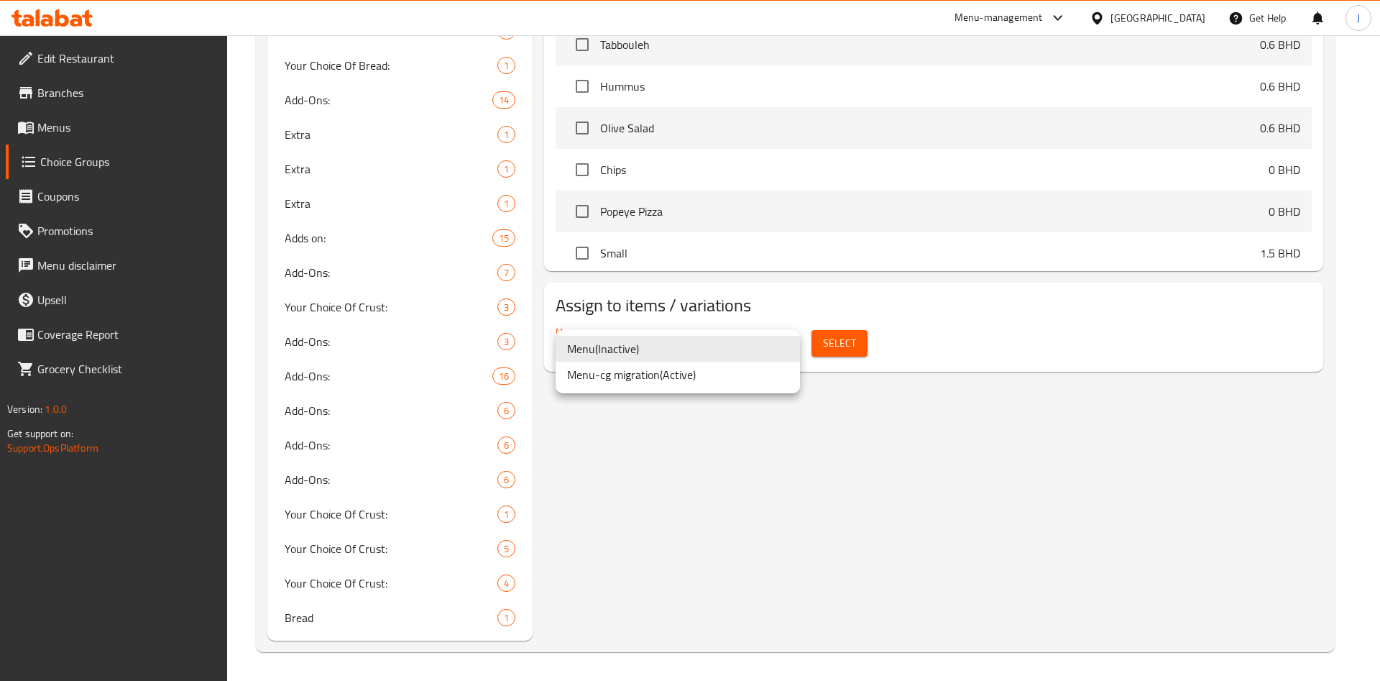
click at [753, 369] on li "Menu-cg migration ( Active )" at bounding box center [677, 374] width 244 height 26
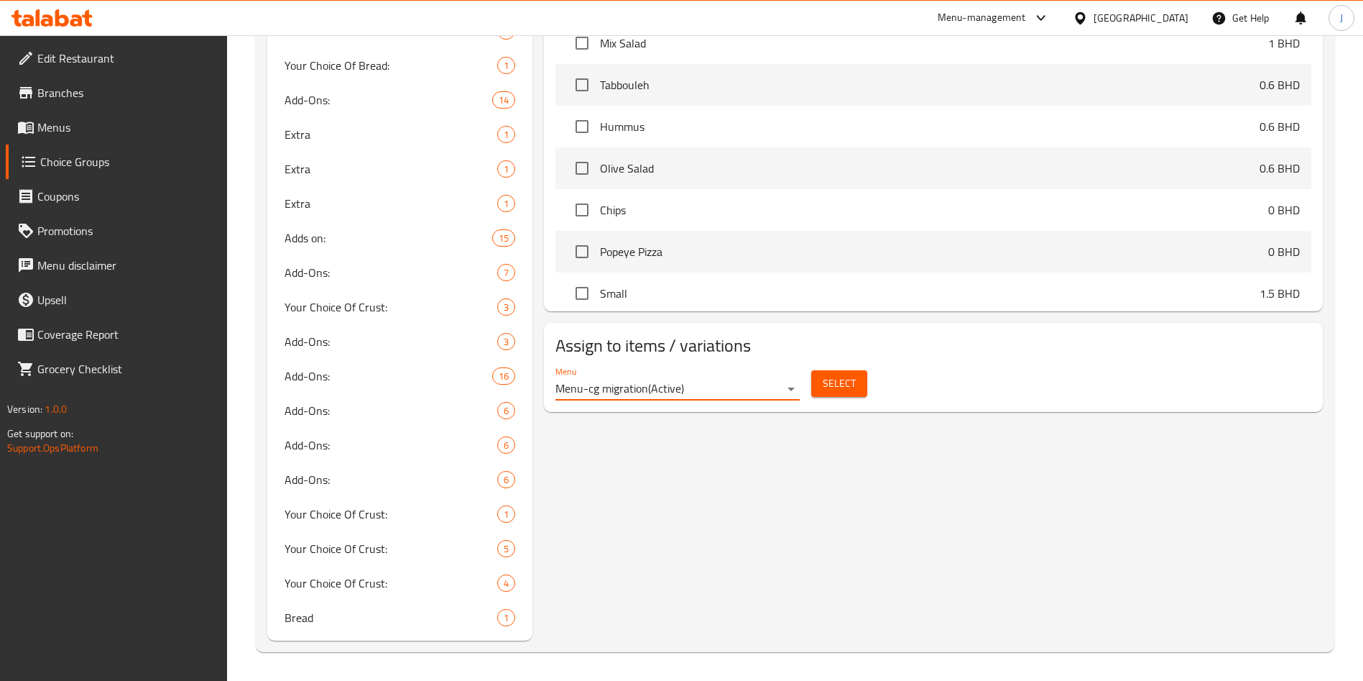
click at [839, 374] on span "Select" at bounding box center [839, 383] width 33 height 18
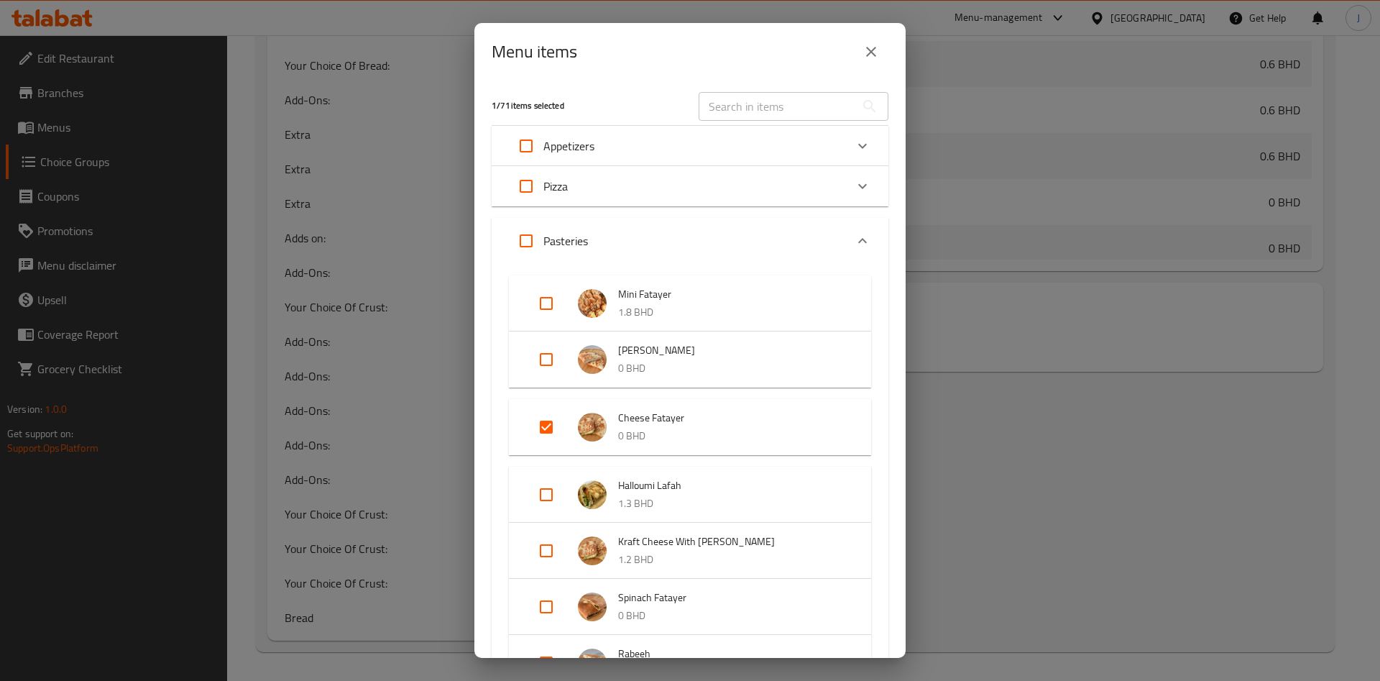
click at [544, 425] on input "Expand" at bounding box center [546, 427] width 34 height 34
checkbox input "false"
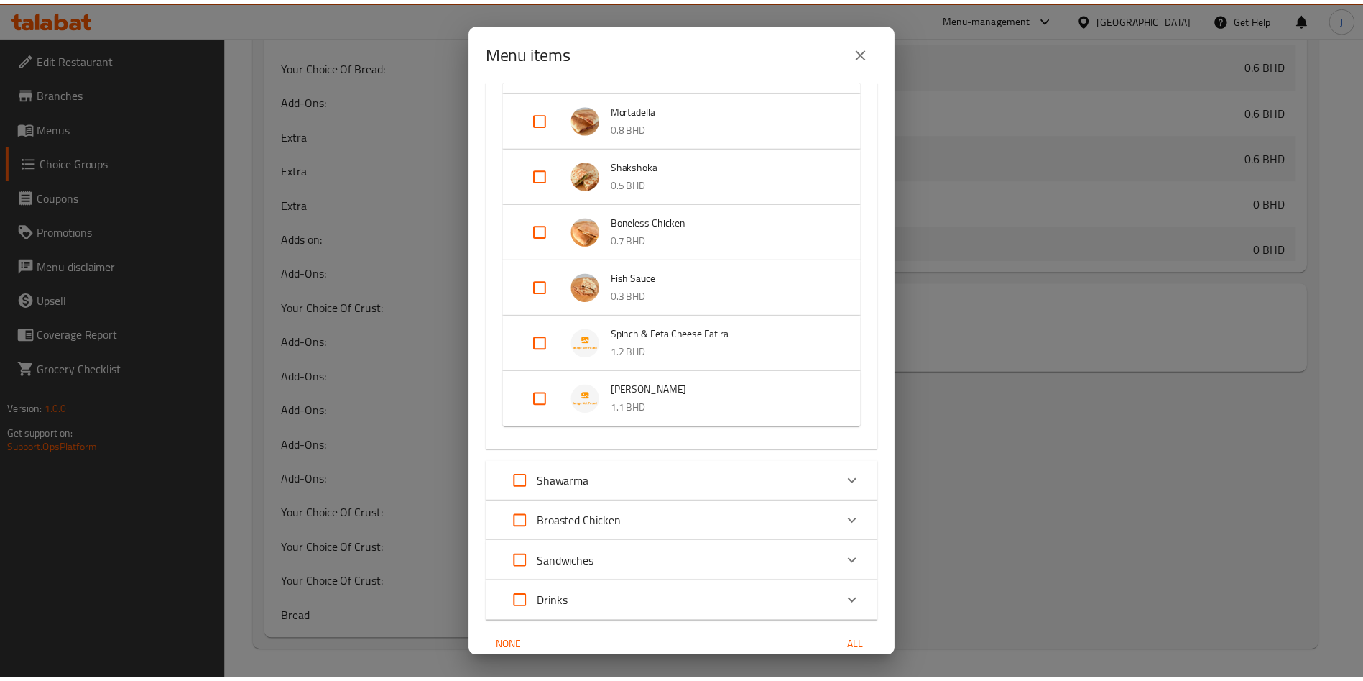
scroll to position [922, 0]
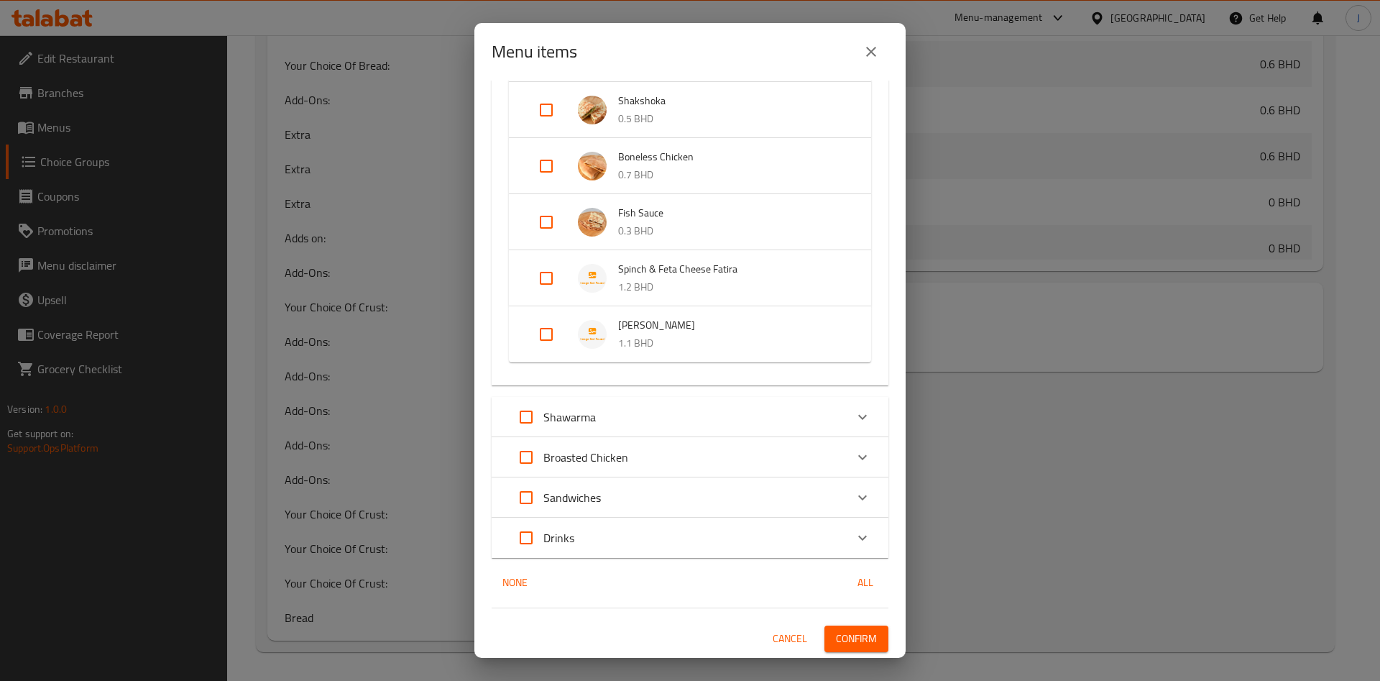
click at [845, 641] on span "Confirm" at bounding box center [856, 639] width 41 height 18
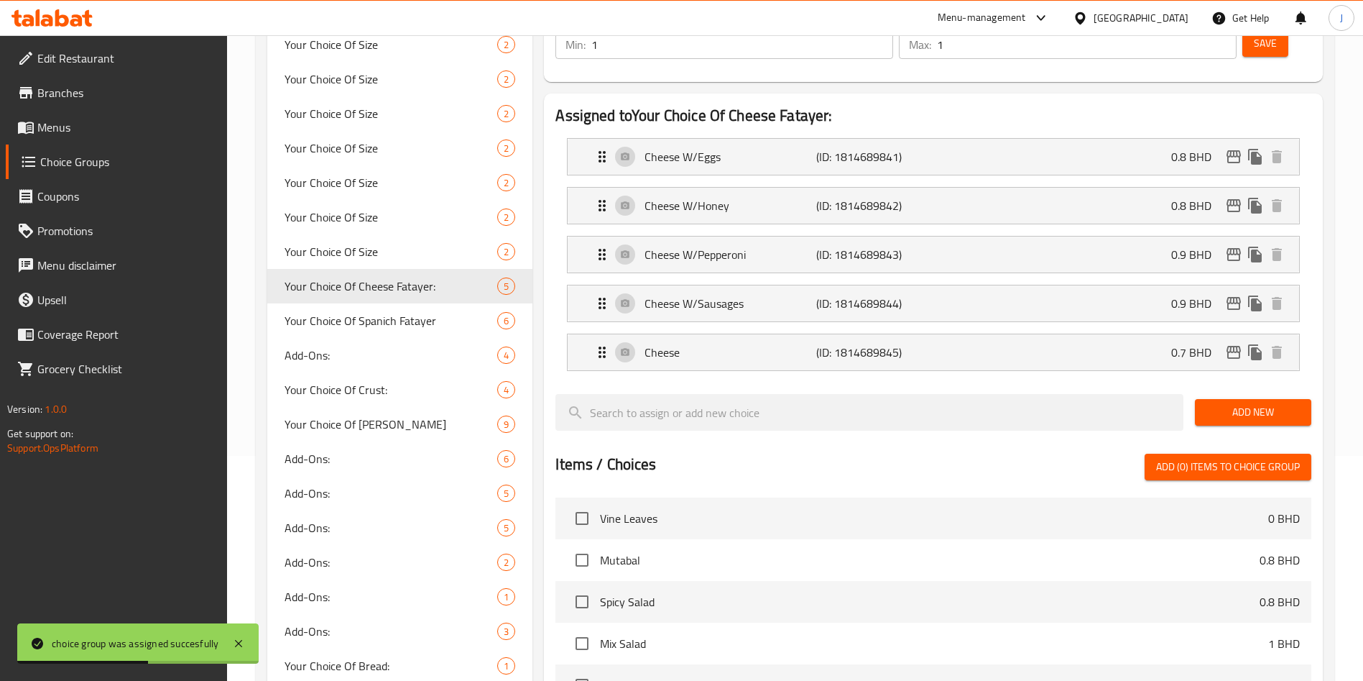
scroll to position [206, 0]
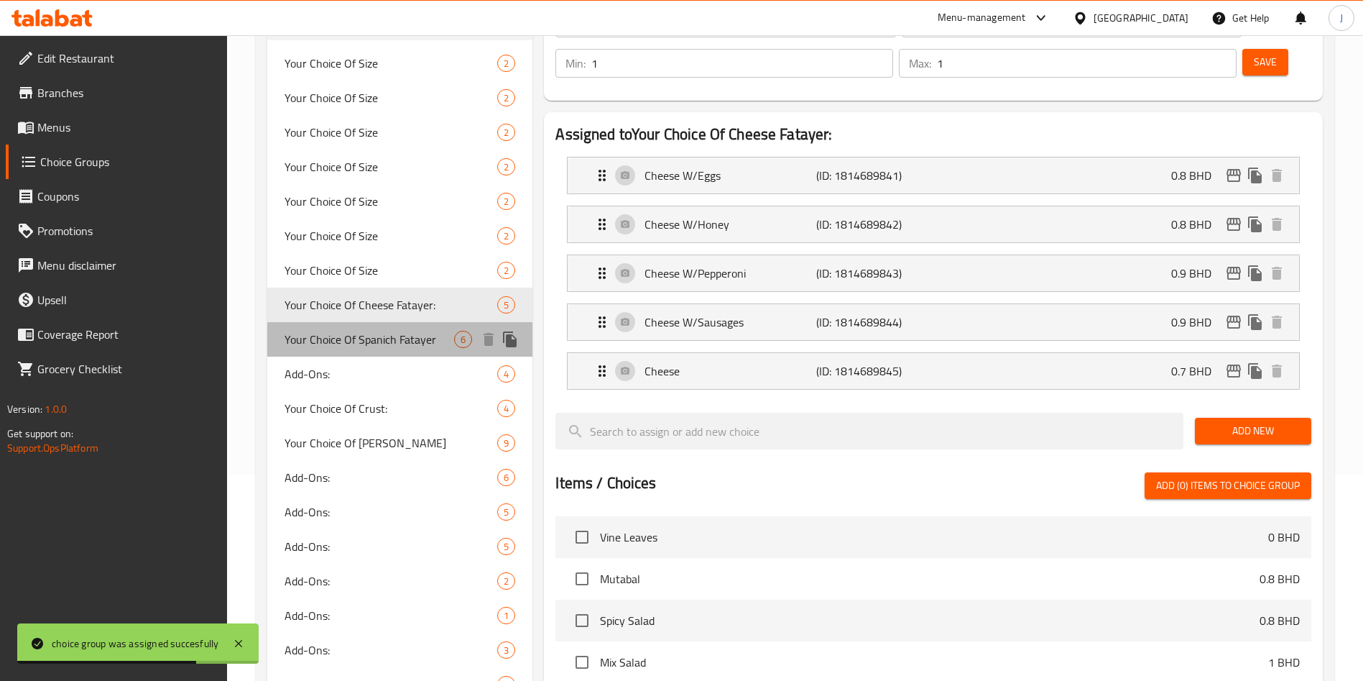
click at [391, 346] on span "Your Choice Of Spanich Fatayer" at bounding box center [370, 339] width 170 height 17
type input "Your Choice Of Spanich Fatayer"
type input "اختيارك من فطاير السبانخ"
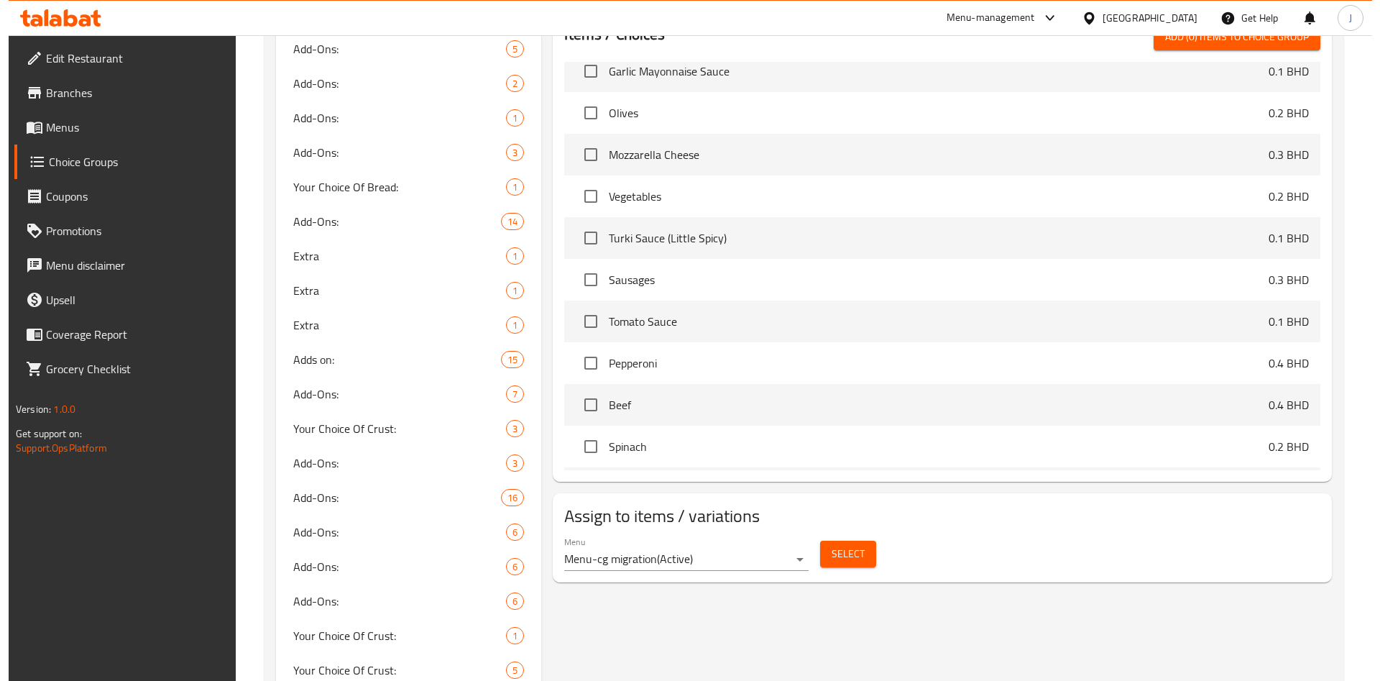
scroll to position [704, 0]
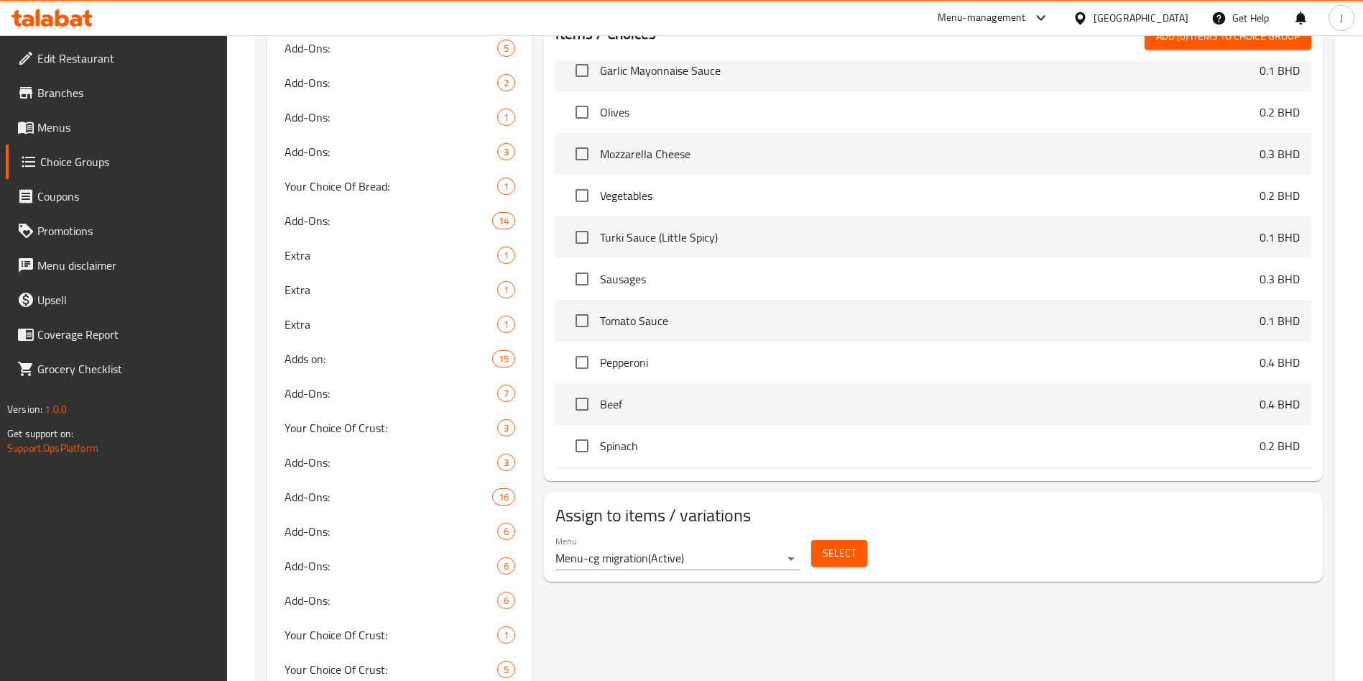
click at [839, 544] on span "Select" at bounding box center [839, 553] width 33 height 18
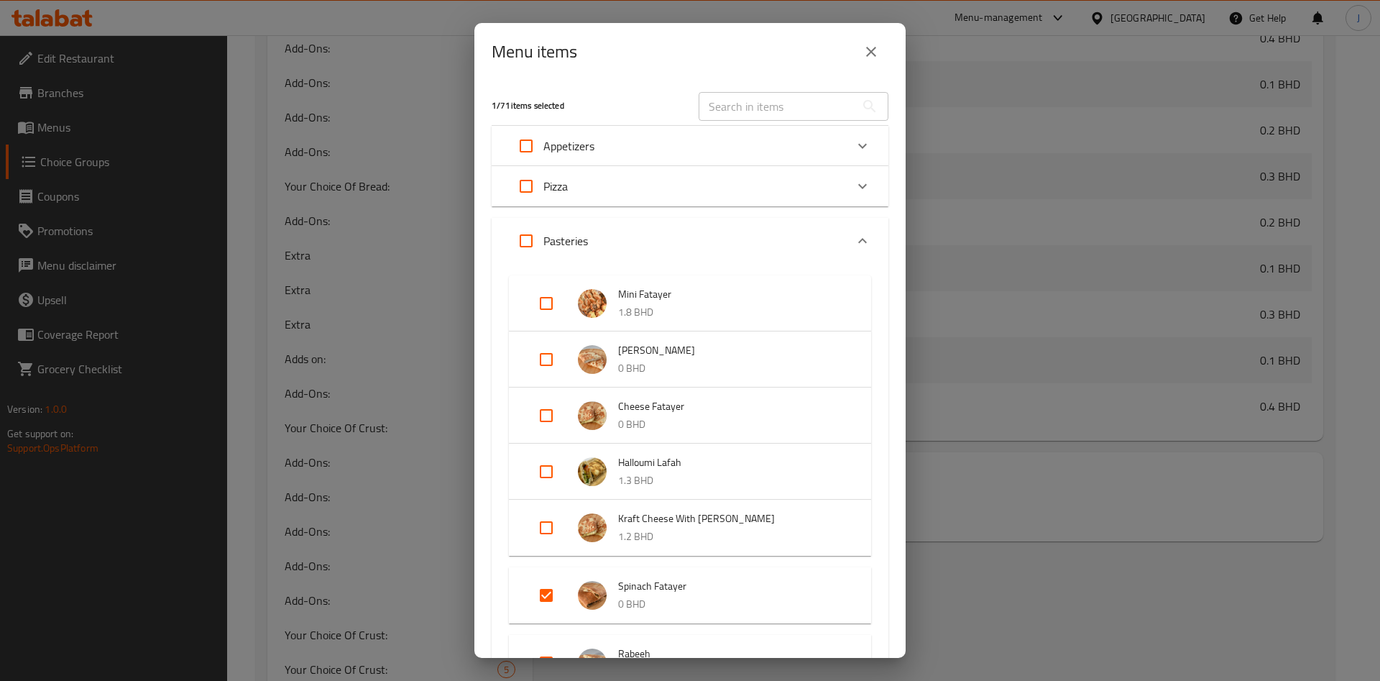
scroll to position [97, 0]
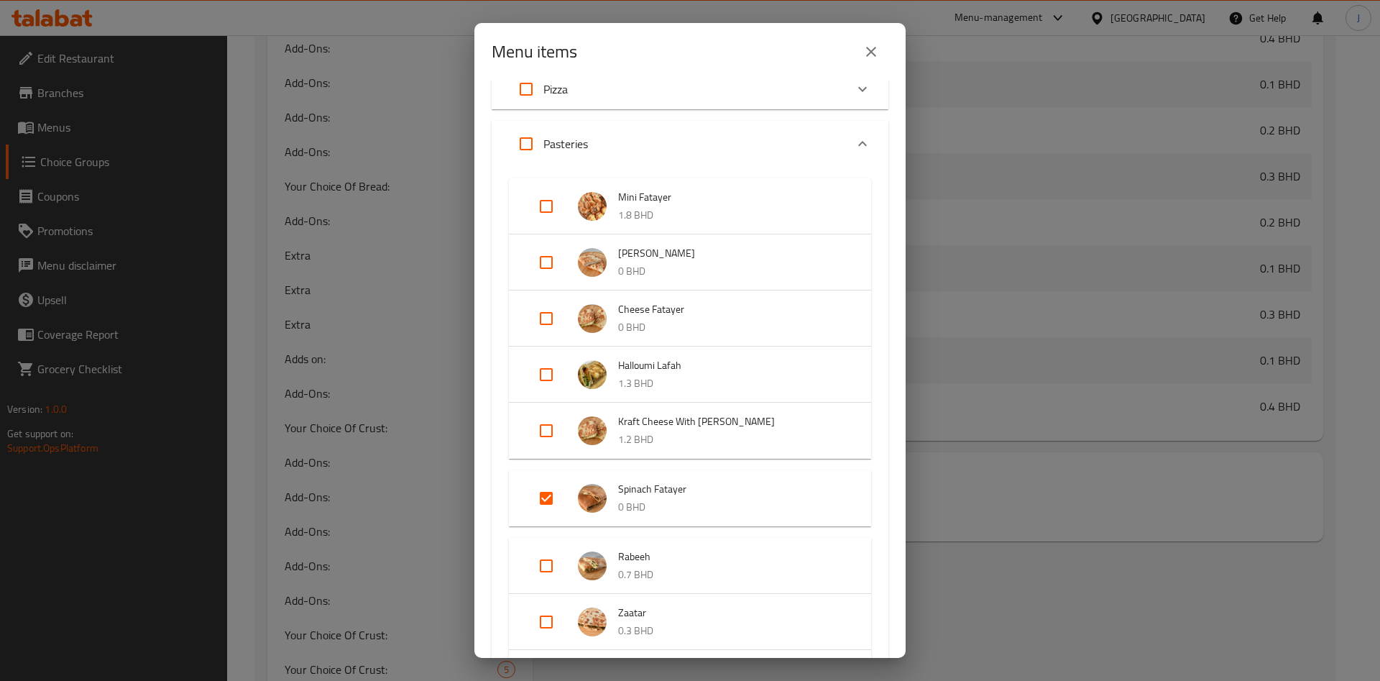
click at [550, 497] on input "Expand" at bounding box center [546, 498] width 34 height 34
checkbox input "false"
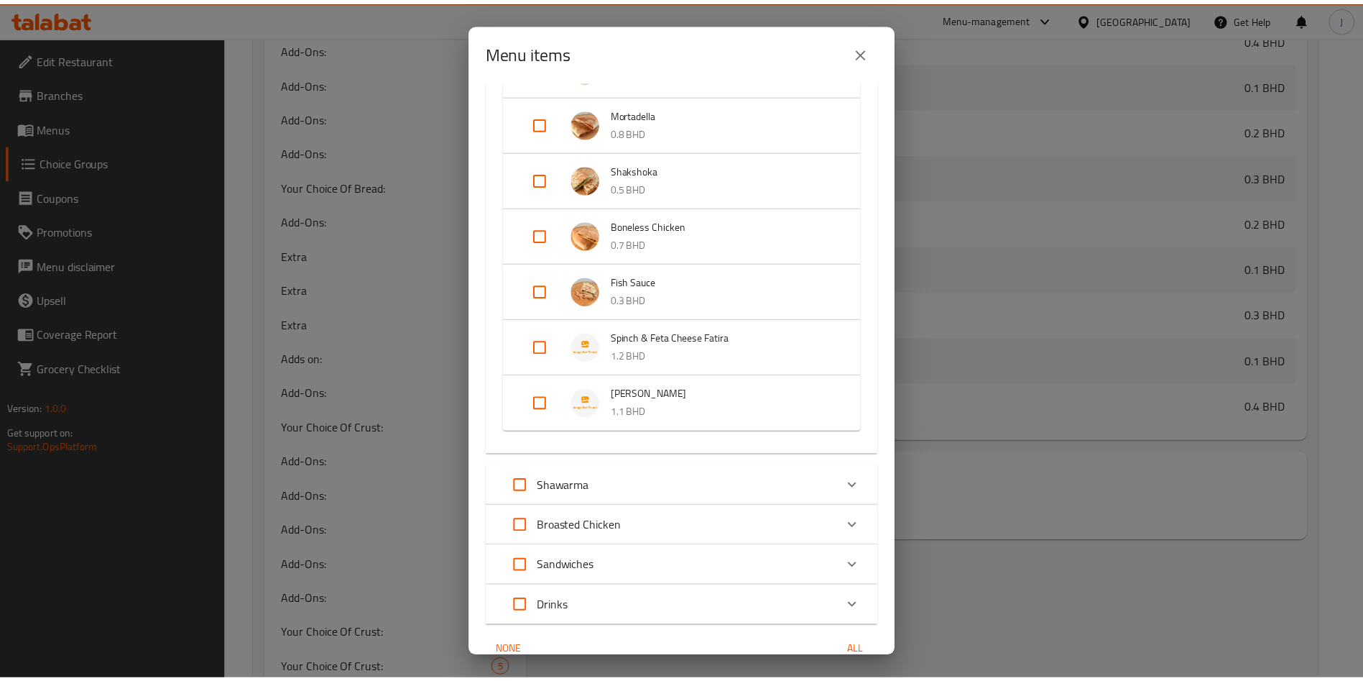
scroll to position [922, 0]
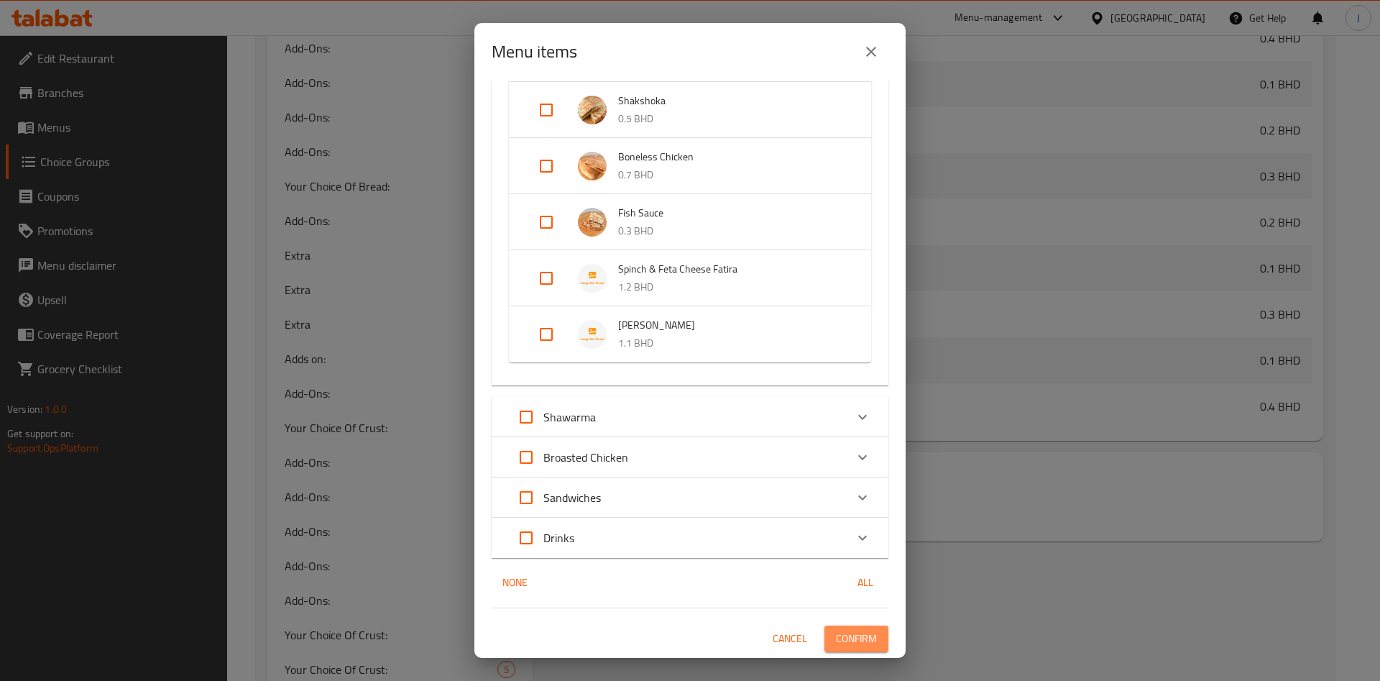
click at [836, 636] on span "Confirm" at bounding box center [856, 639] width 41 height 18
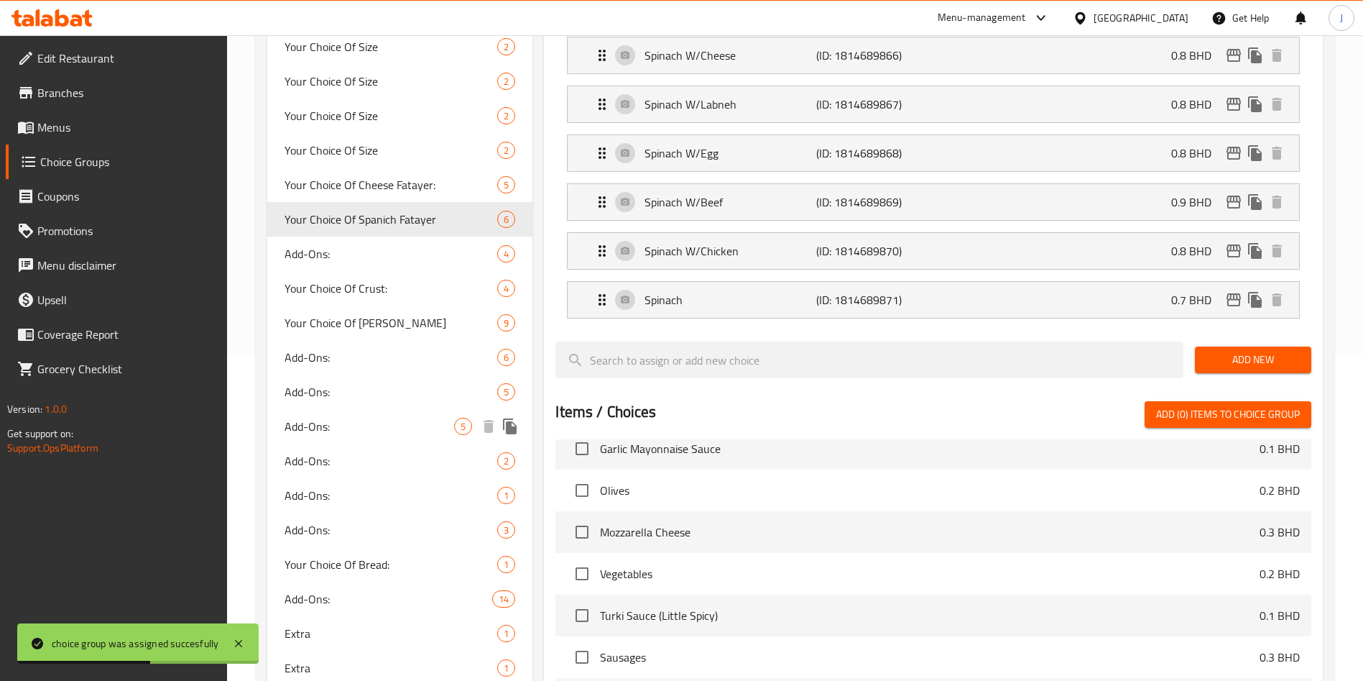
scroll to position [316, 0]
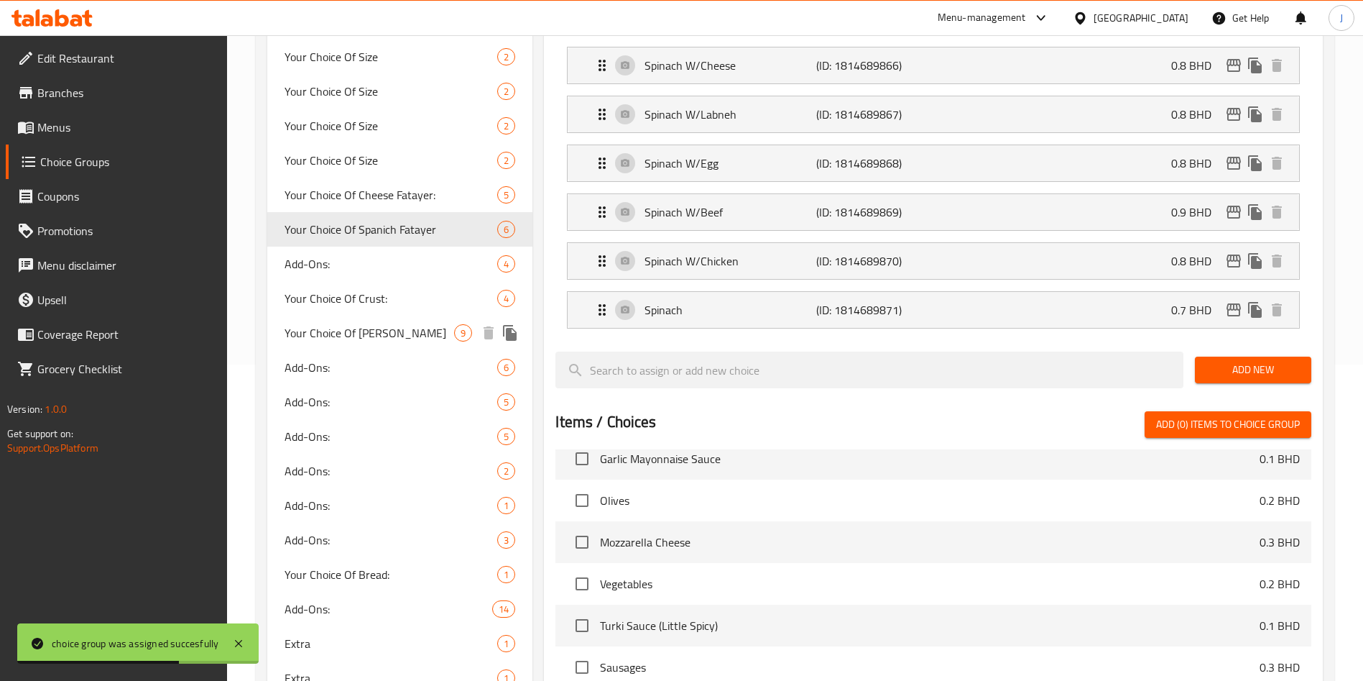
click at [402, 336] on span "Your Choice Of Labneh Fatayer" at bounding box center [370, 332] width 170 height 17
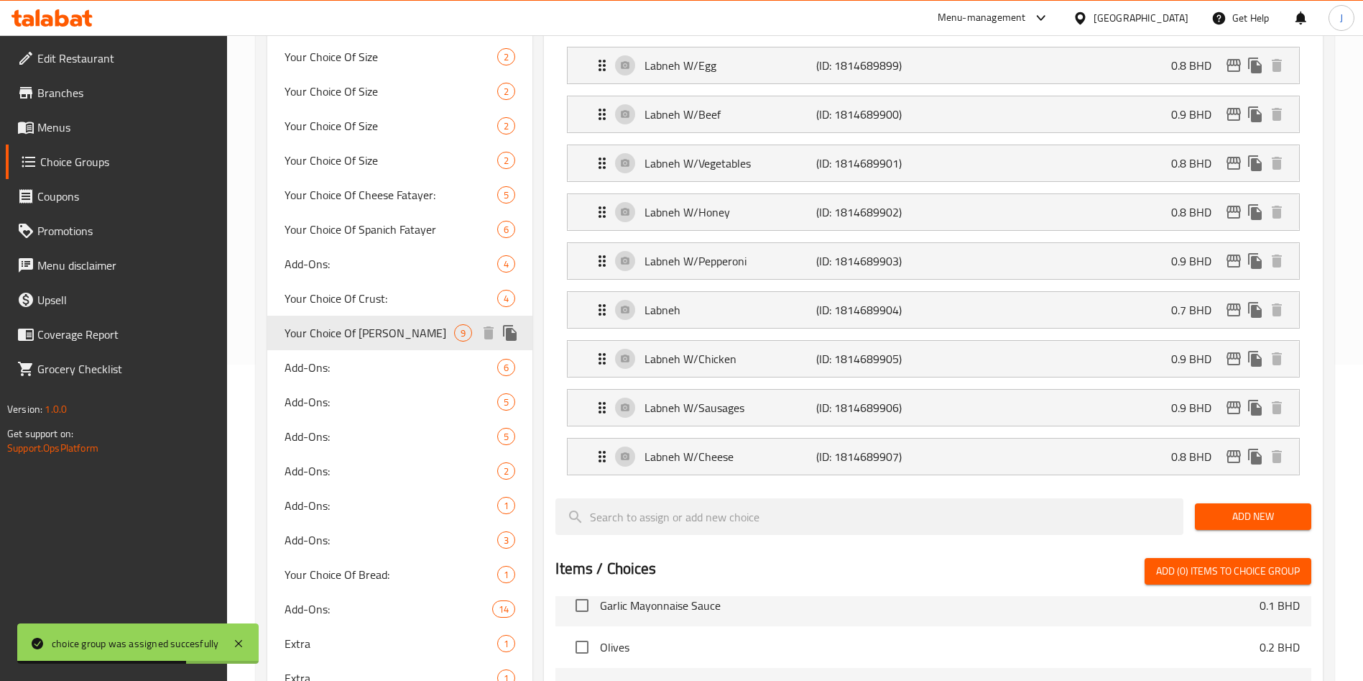
type input "Your Choice Of Labneh Fatayer"
type input "اختيارك من فطاير اللبنة"
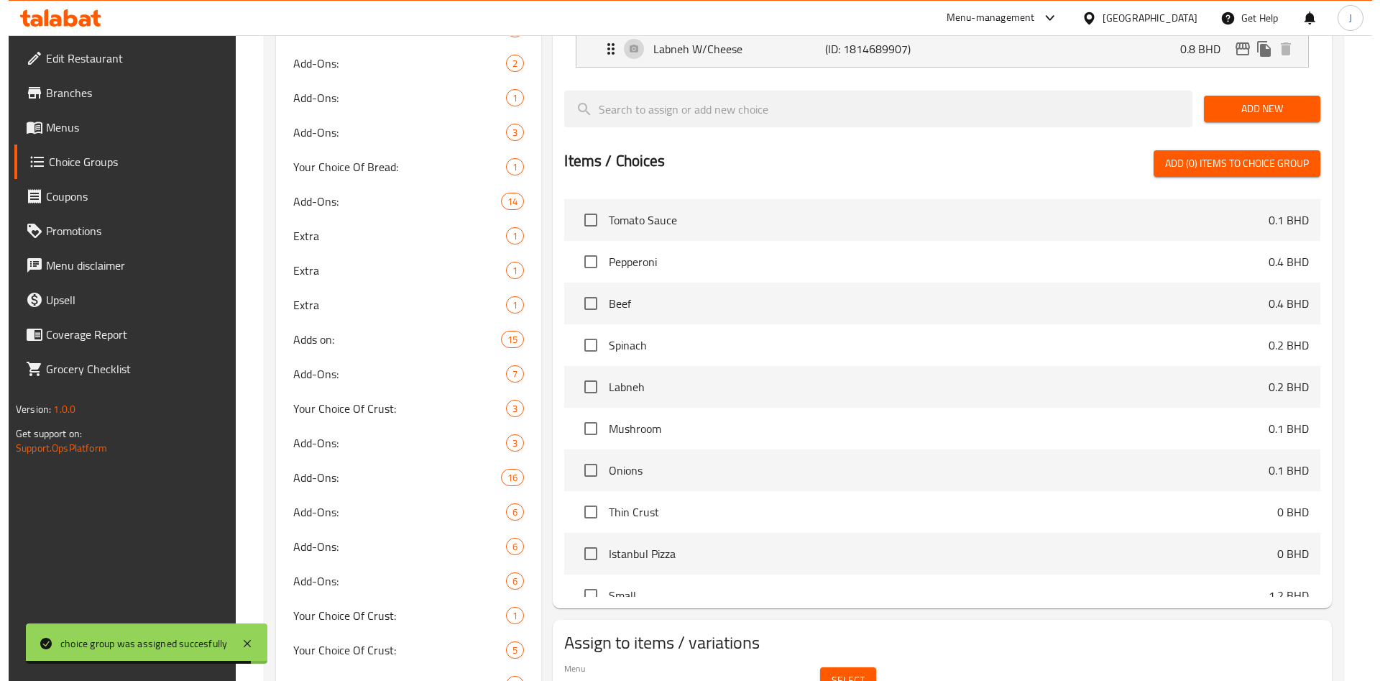
scroll to position [825, 0]
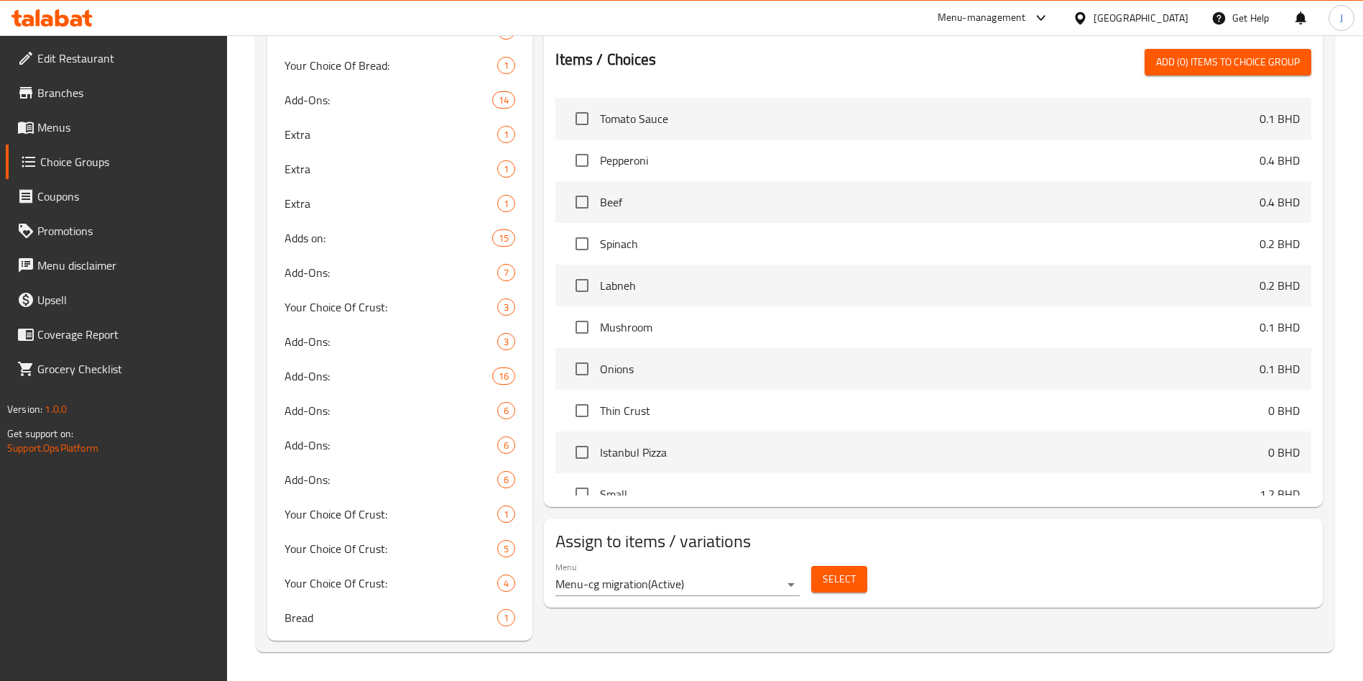
click at [823, 570] on span "Select" at bounding box center [839, 579] width 33 height 18
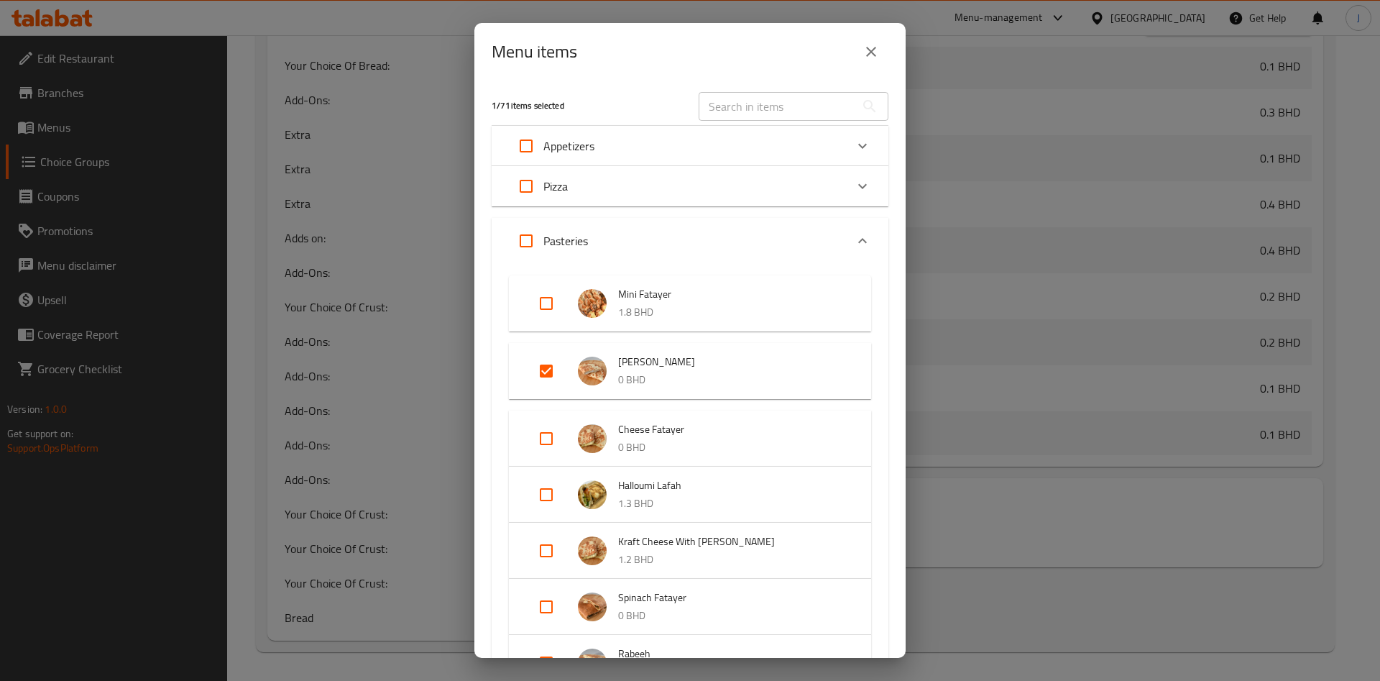
click at [548, 369] on input "Expand" at bounding box center [546, 371] width 34 height 34
checkbox input "false"
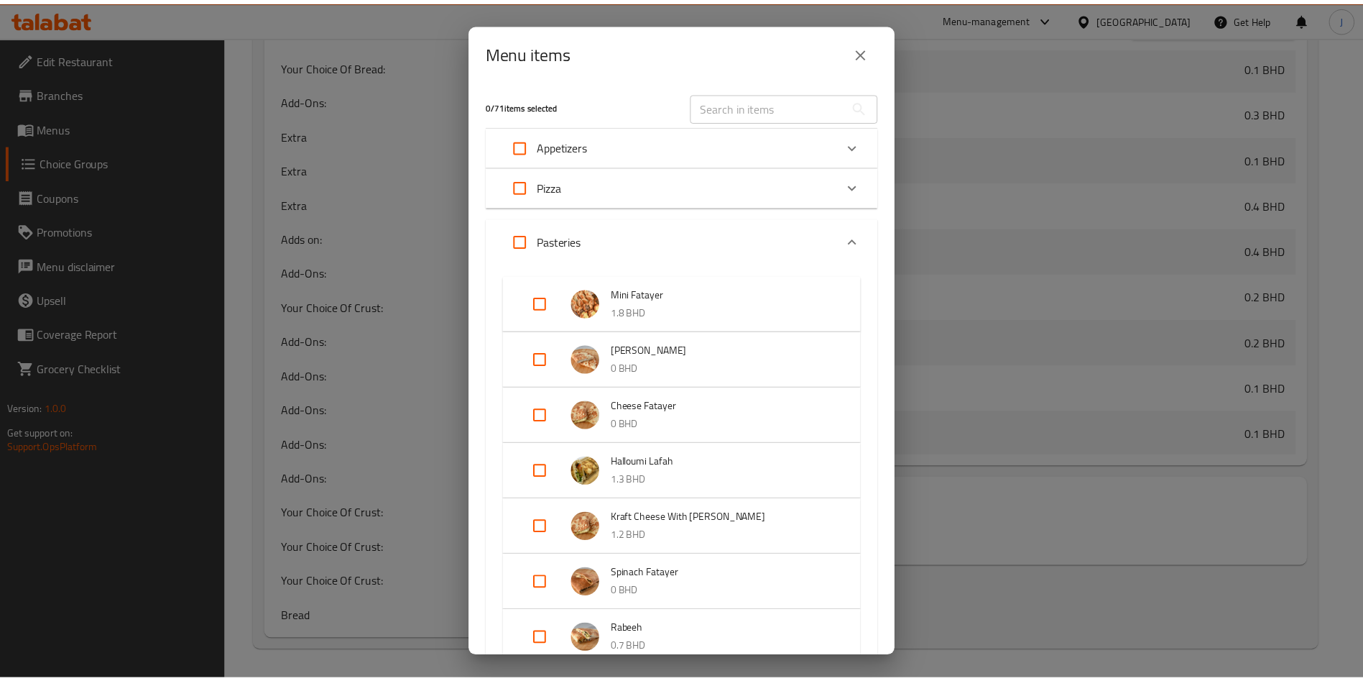
scroll to position [922, 0]
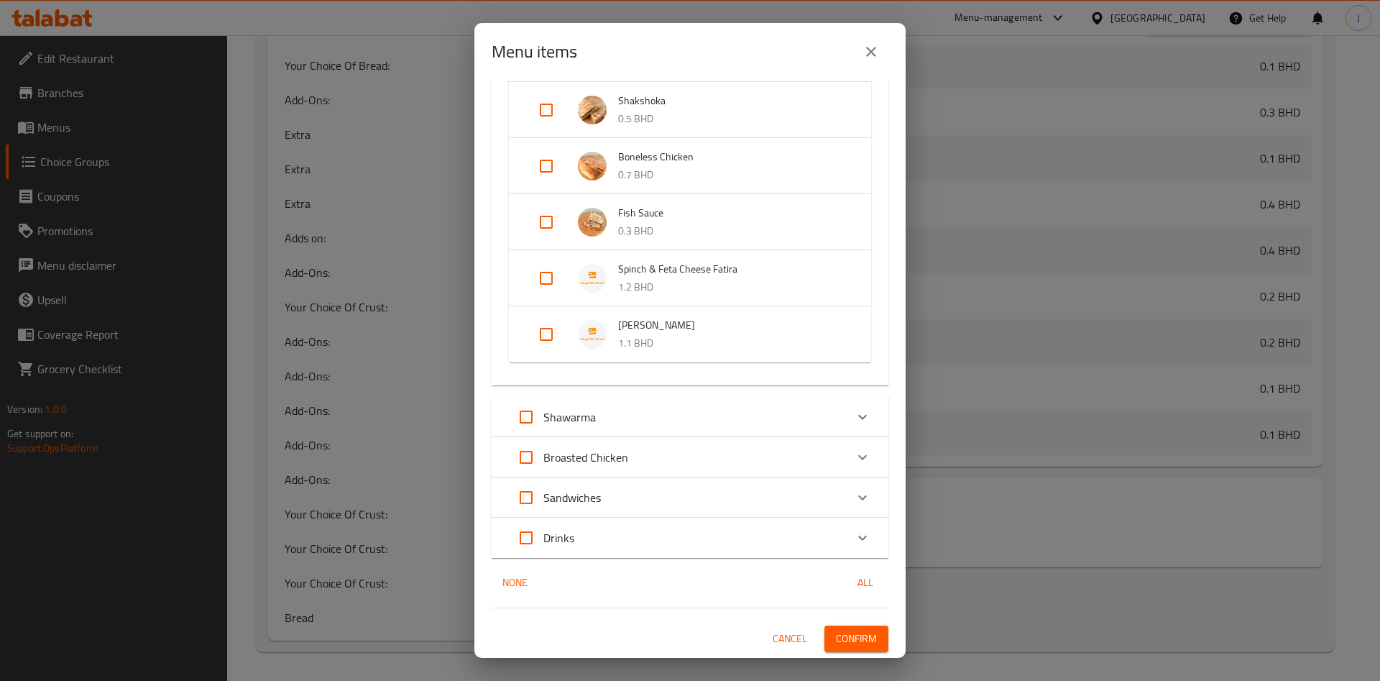
click at [857, 635] on span "Confirm" at bounding box center [856, 639] width 41 height 18
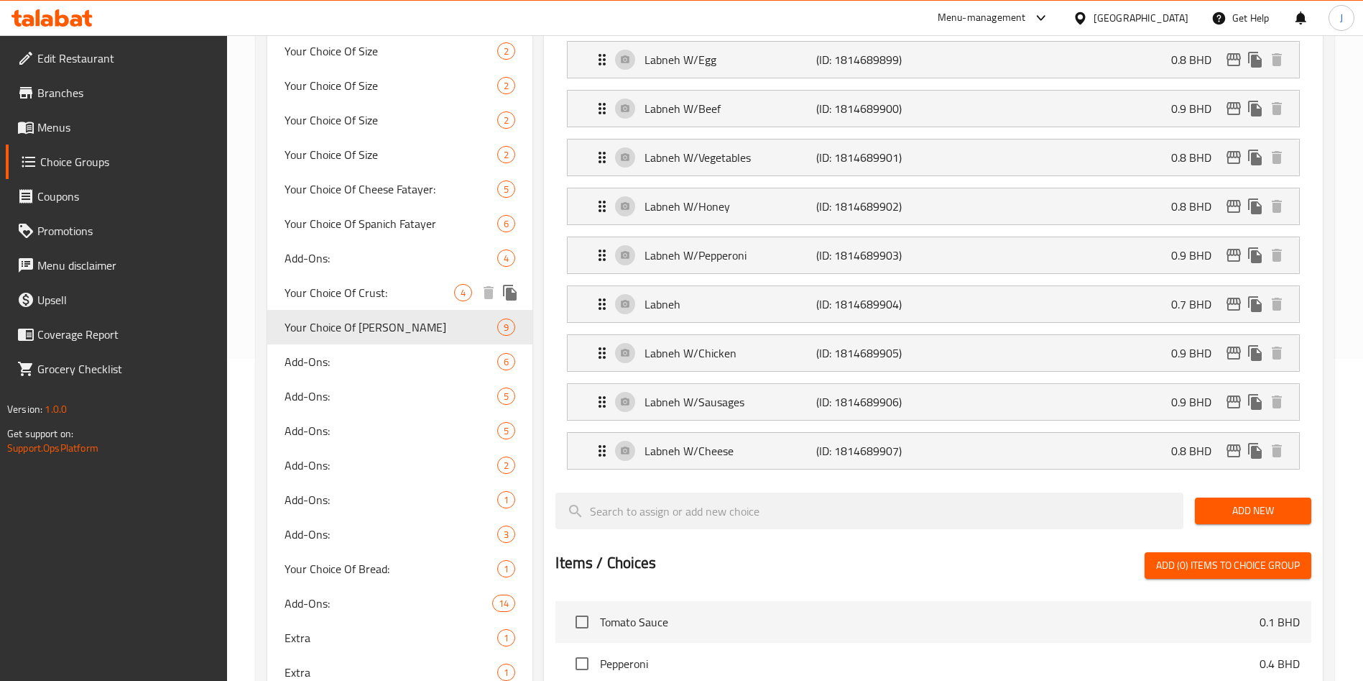
scroll to position [318, 0]
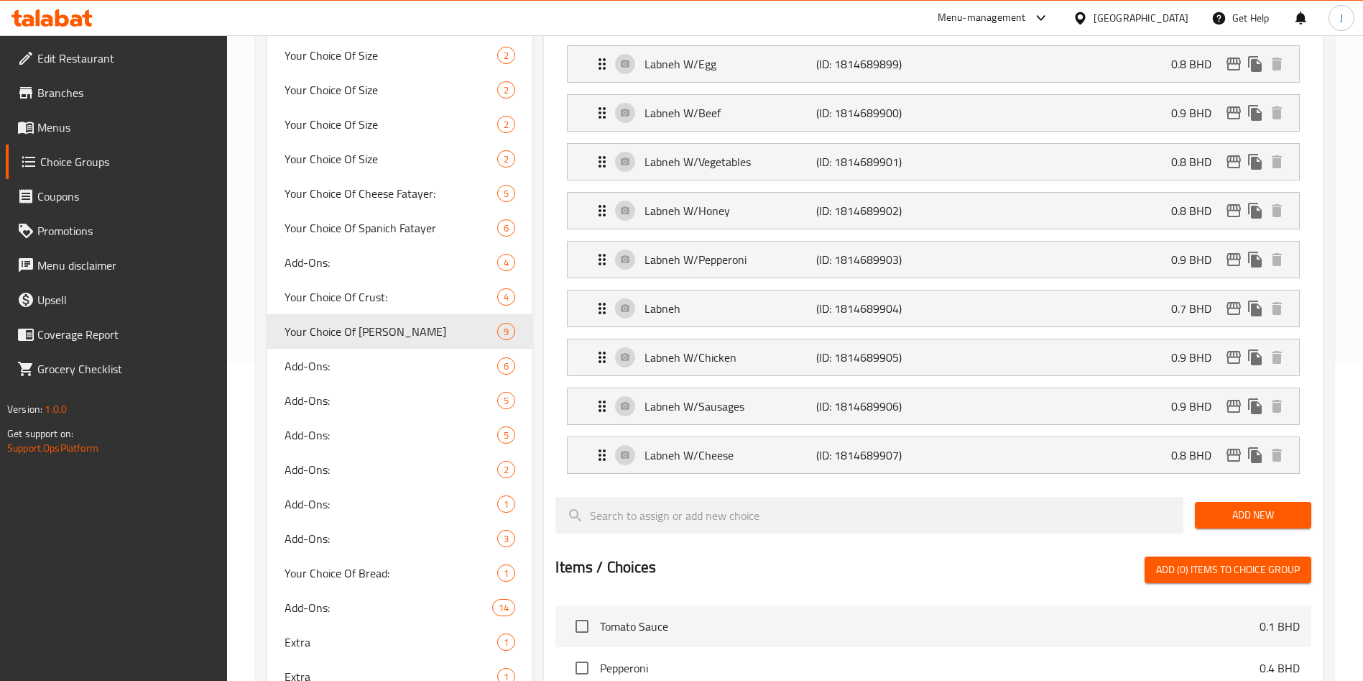
click at [96, 130] on span "Menus" at bounding box center [126, 127] width 179 height 17
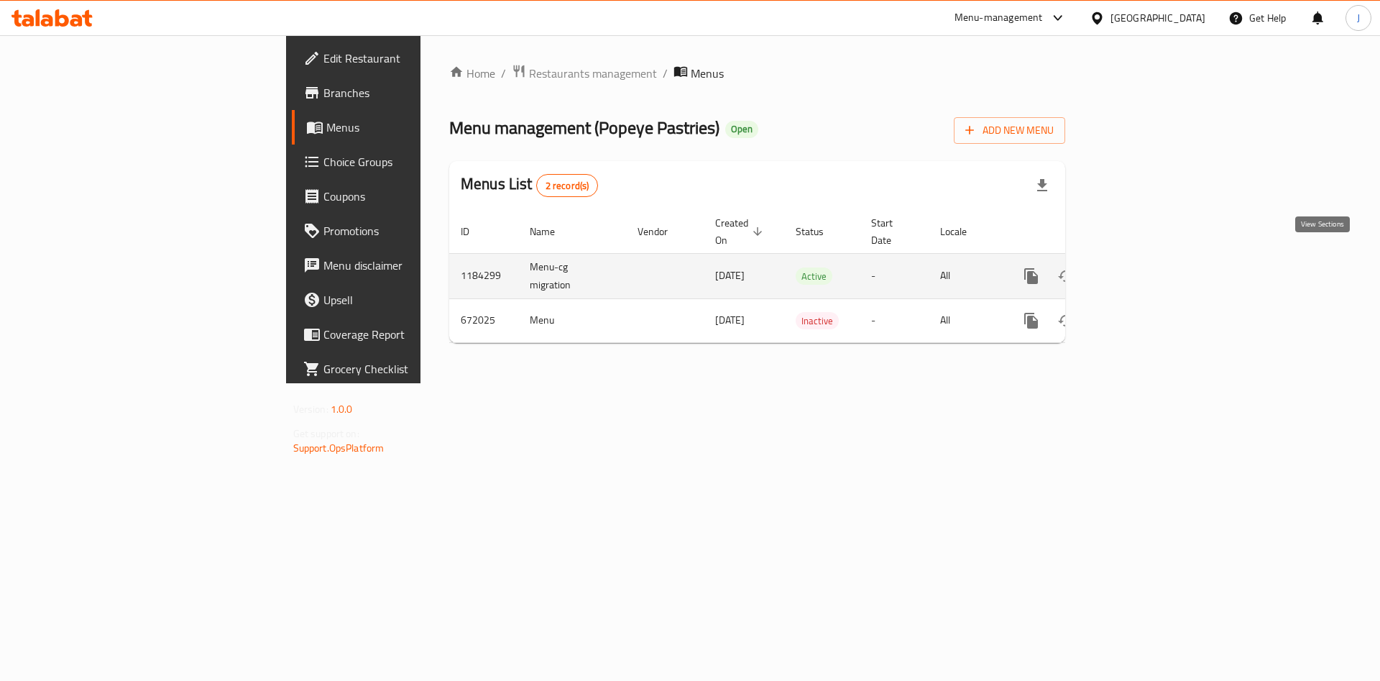
click at [1143, 267] on icon "enhanced table" at bounding box center [1134, 275] width 17 height 17
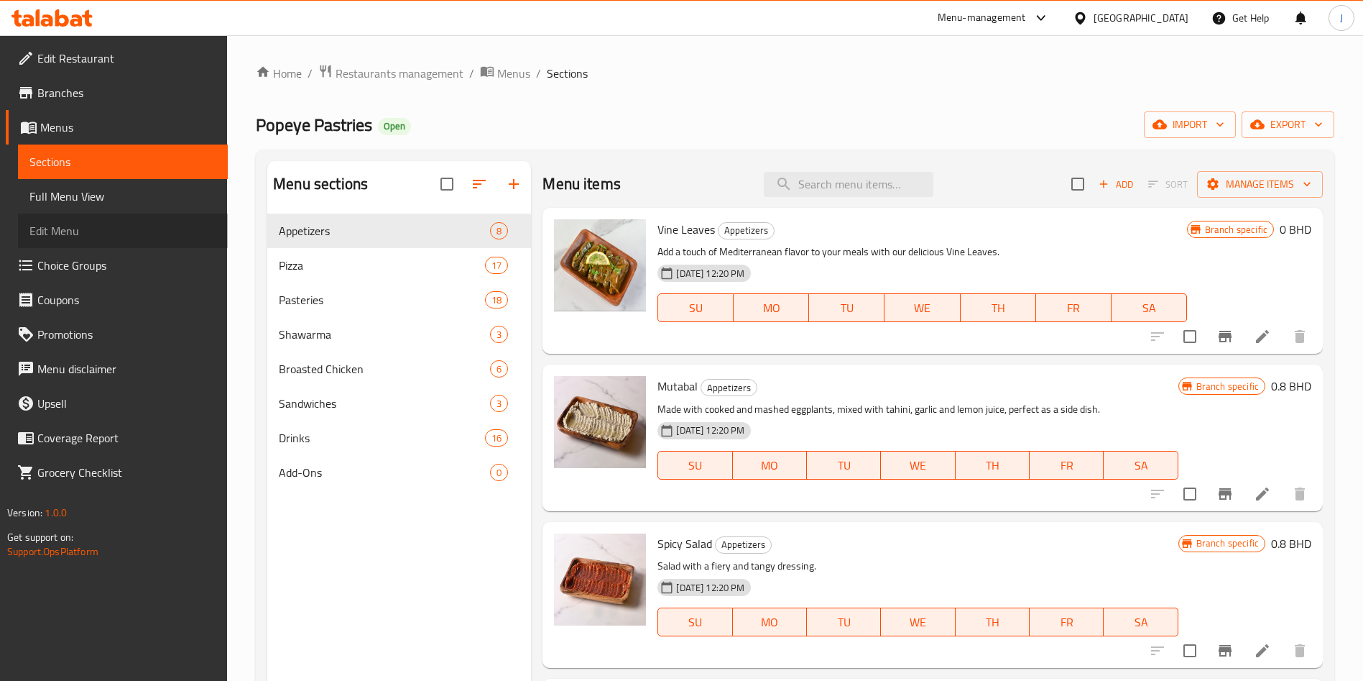
click at [91, 224] on span "Edit Menu" at bounding box center [122, 230] width 187 height 17
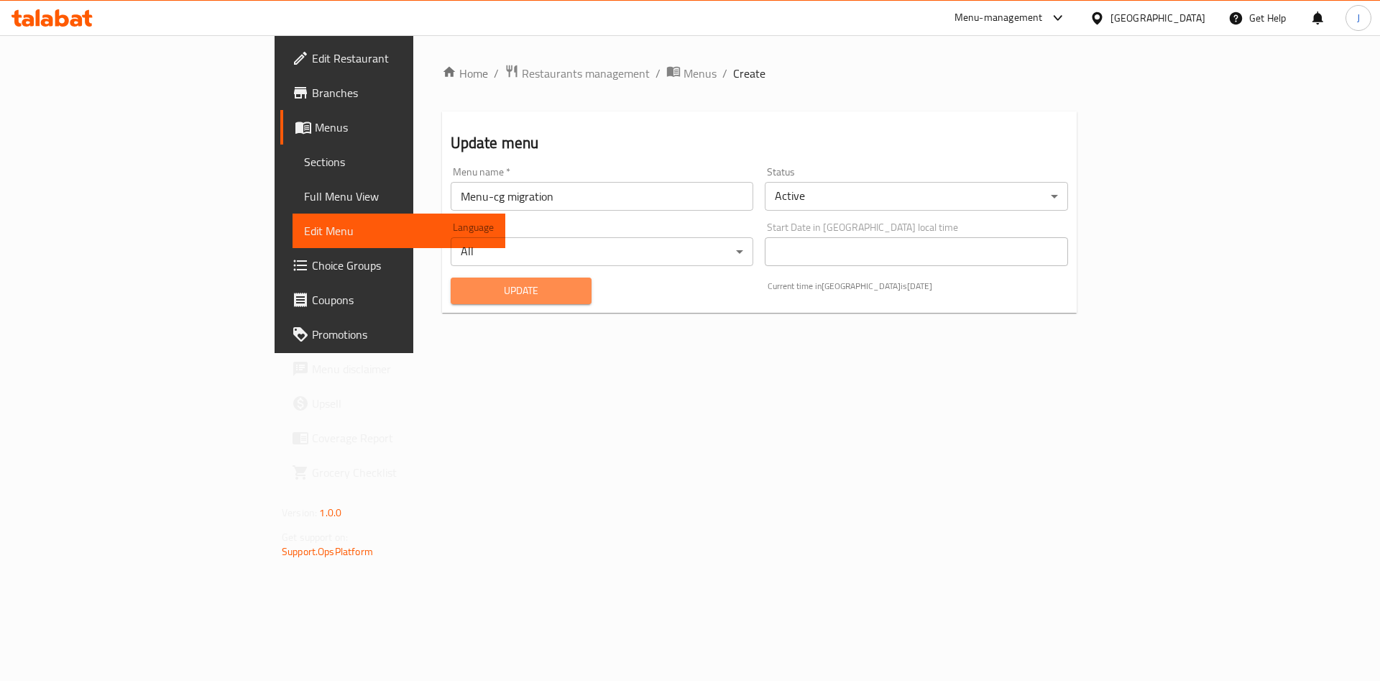
click at [462, 294] on span "Update" at bounding box center [521, 291] width 119 height 18
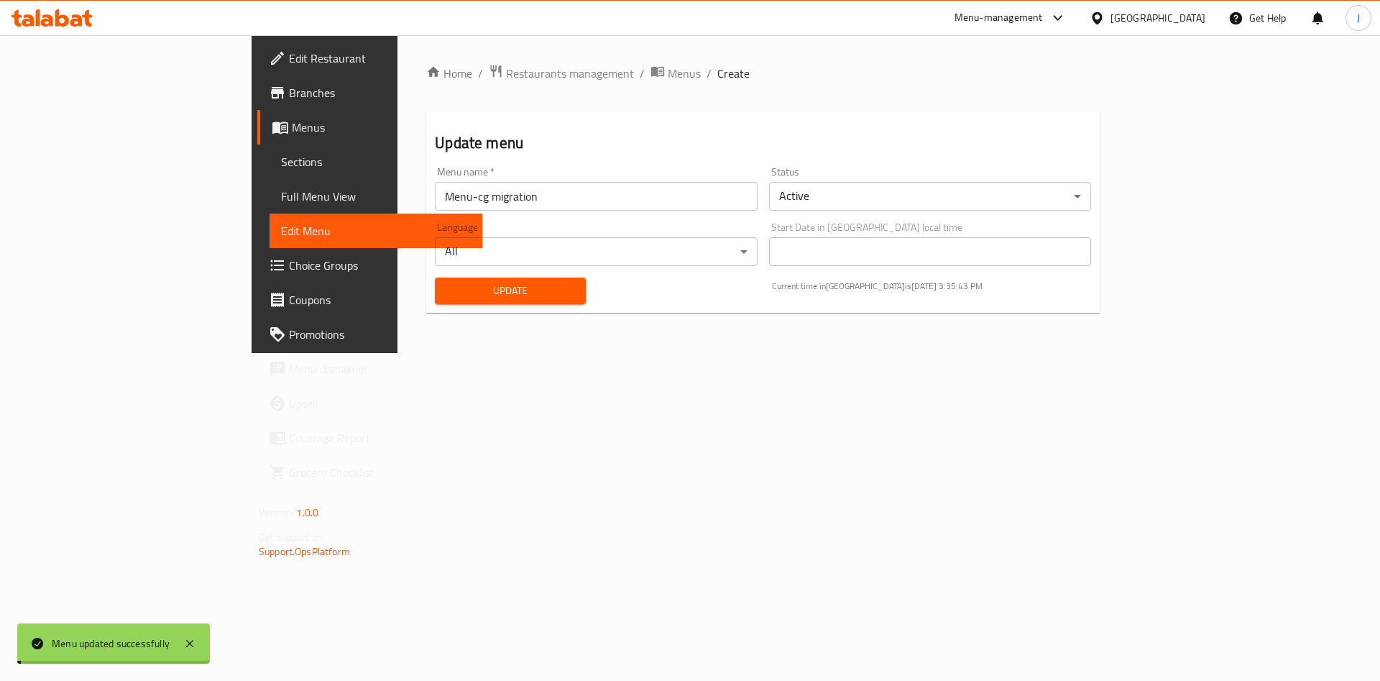
click at [446, 295] on span "Update" at bounding box center [510, 291] width 128 height 18
click at [292, 133] on span "Menus" at bounding box center [381, 127] width 179 height 17
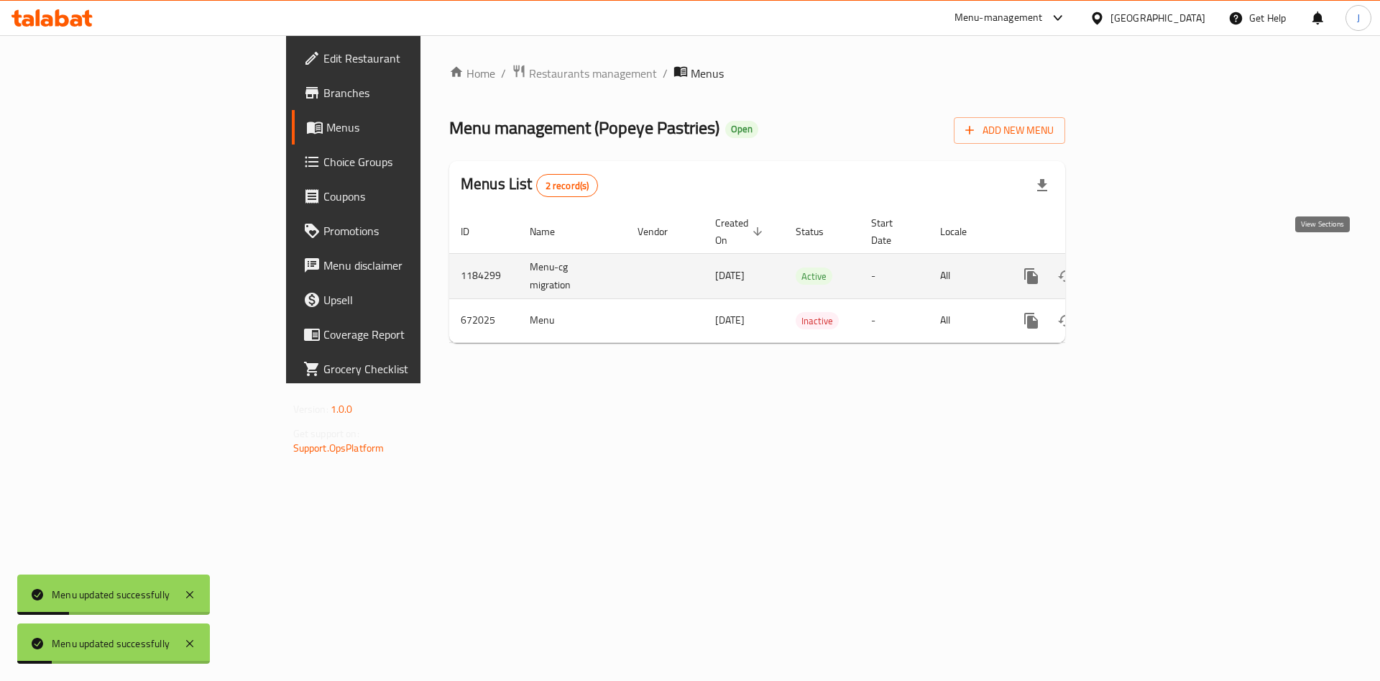
click at [1143, 267] on icon "enhanced table" at bounding box center [1134, 275] width 17 height 17
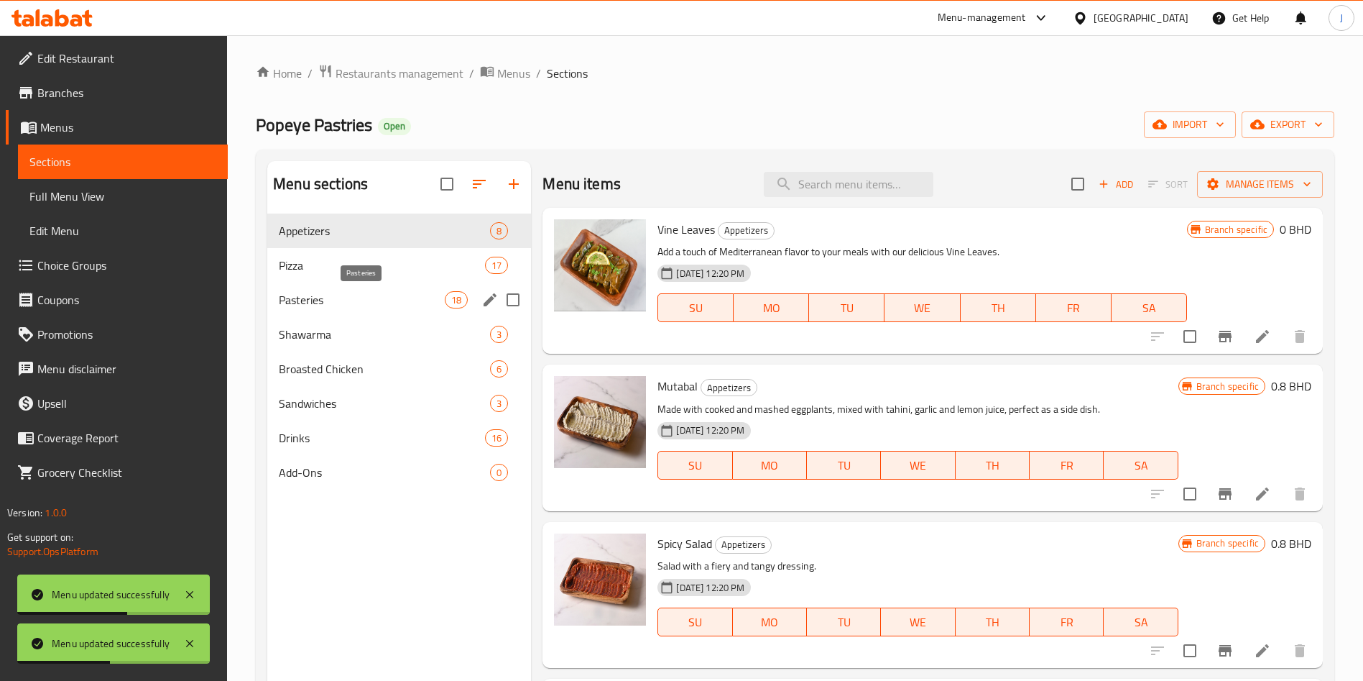
click at [349, 295] on span "Pasteries" at bounding box center [362, 299] width 166 height 17
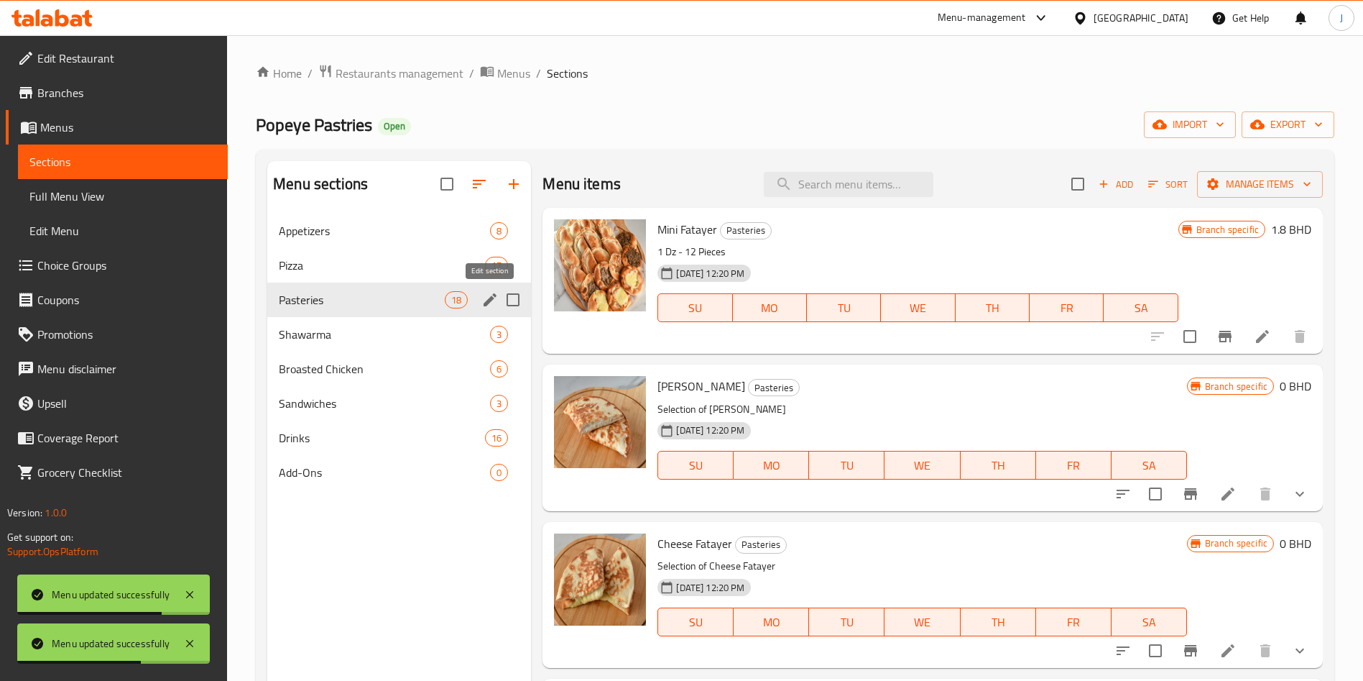
click at [494, 300] on icon "edit" at bounding box center [489, 299] width 17 height 17
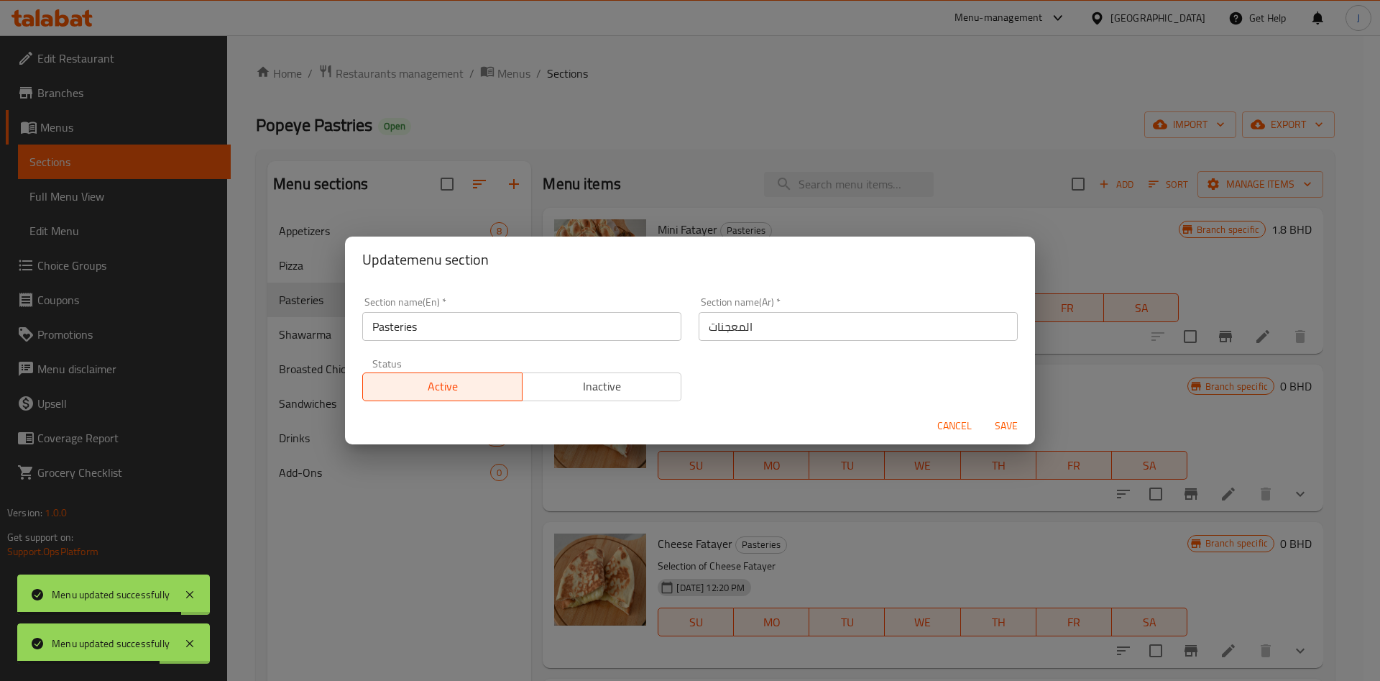
click at [464, 325] on input "Pasteries" at bounding box center [521, 326] width 319 height 29
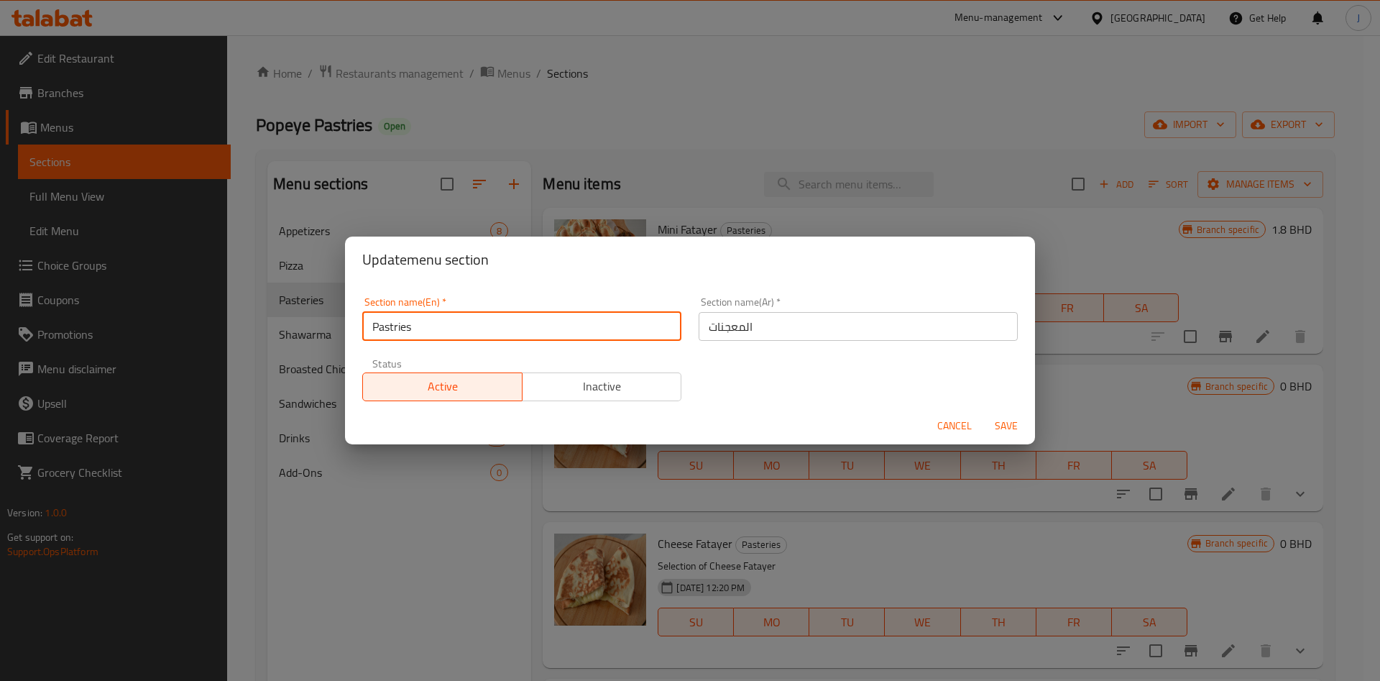
type input "Pastries"
click at [1000, 427] on span "Save" at bounding box center [1006, 426] width 34 height 18
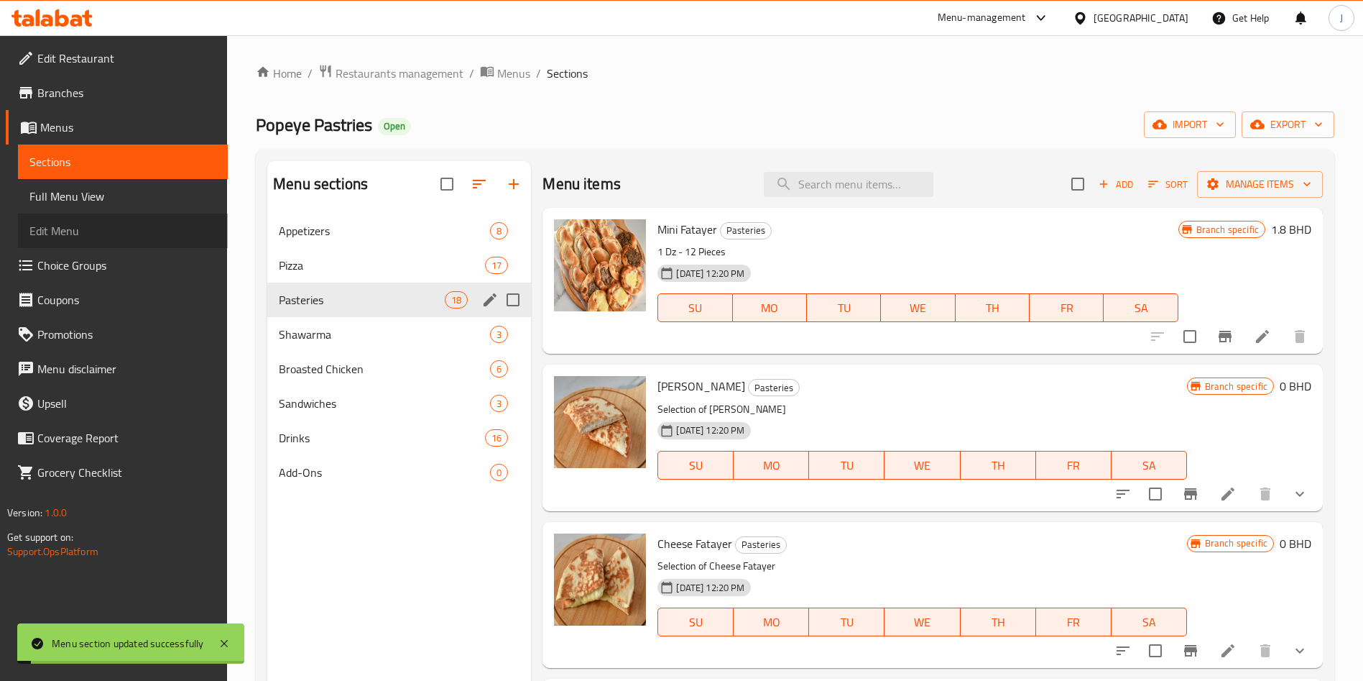
click at [77, 235] on span "Edit Menu" at bounding box center [122, 230] width 187 height 17
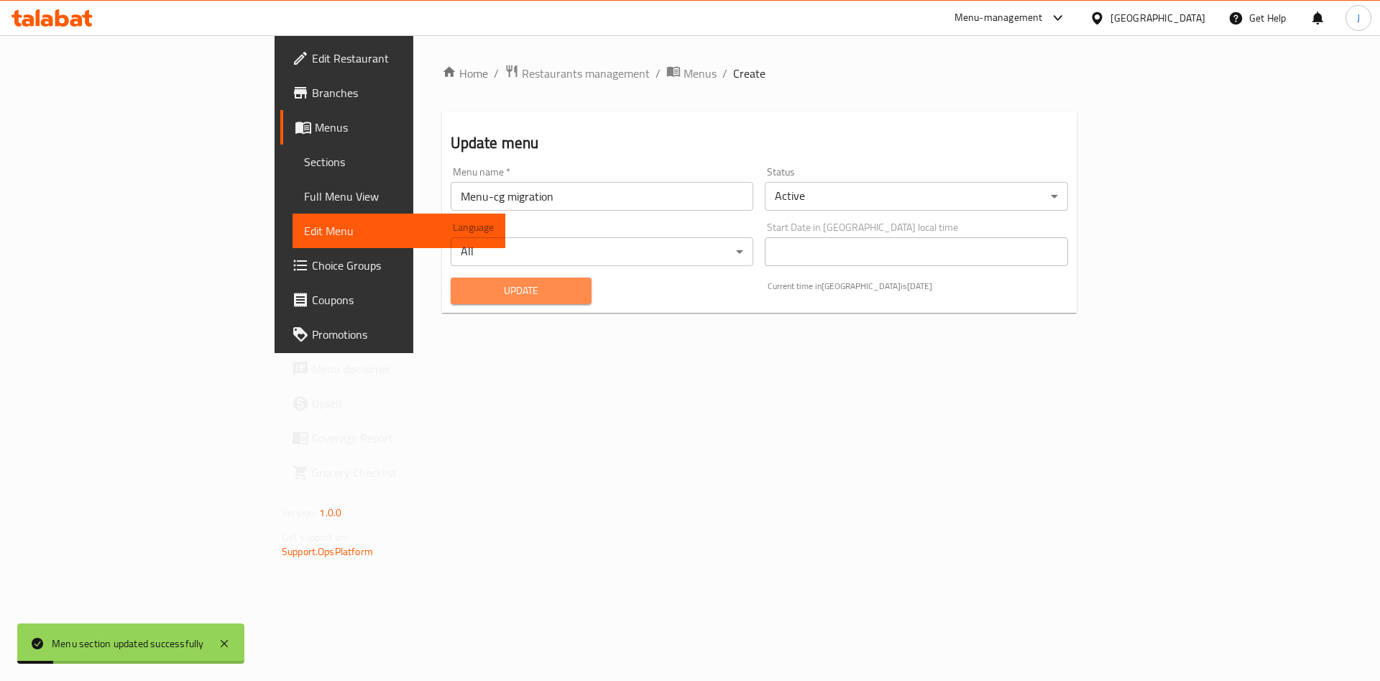
click at [462, 287] on span "Update" at bounding box center [521, 291] width 119 height 18
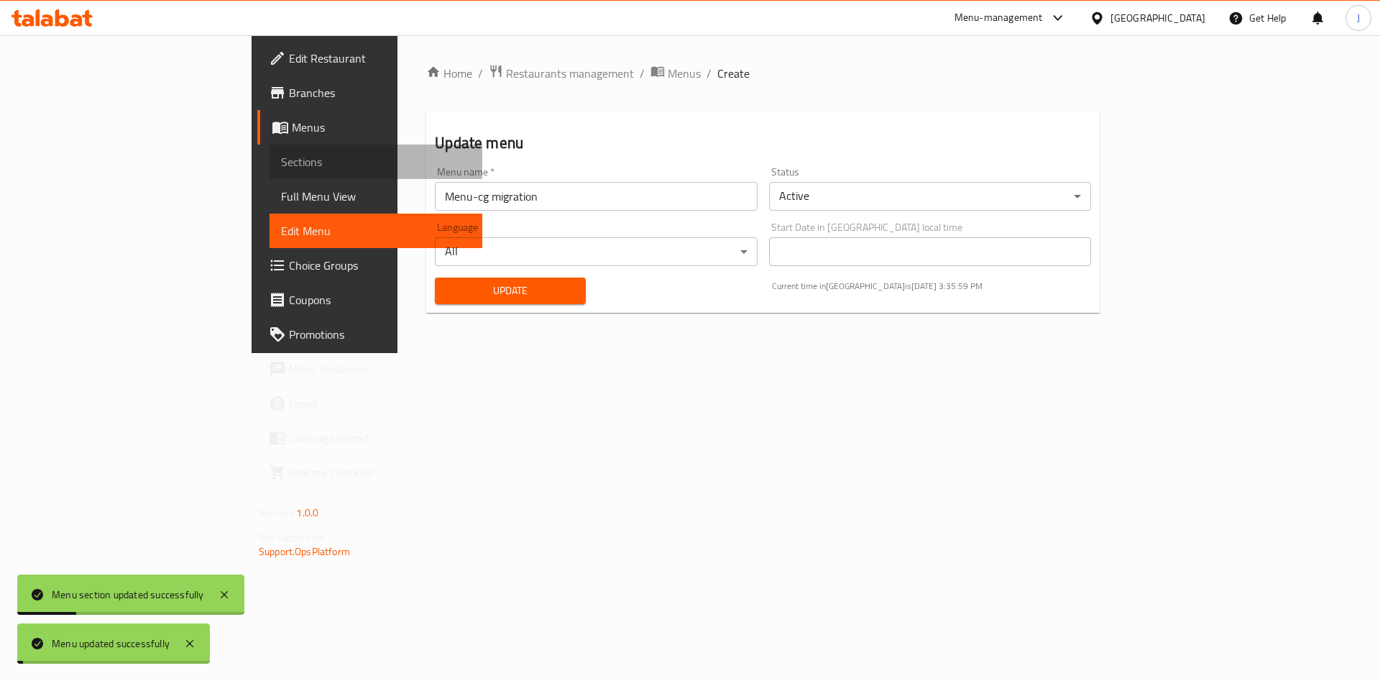
click at [281, 165] on span "Sections" at bounding box center [376, 161] width 190 height 17
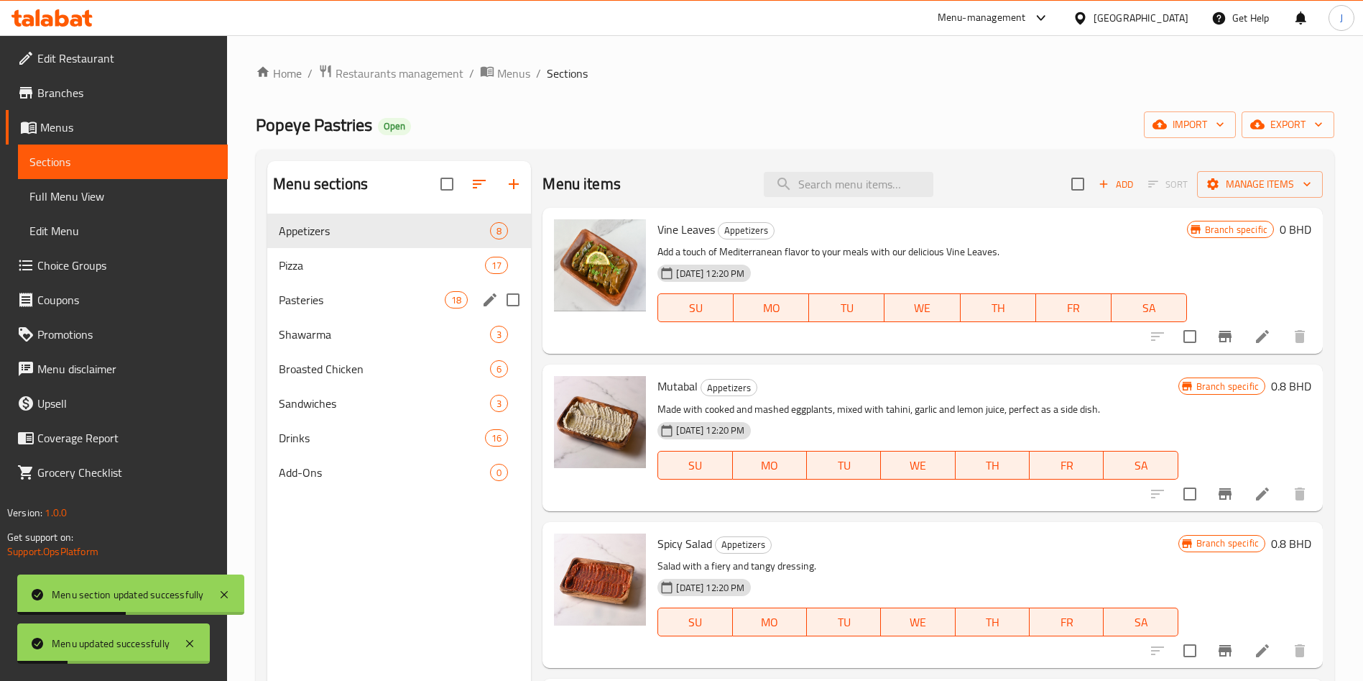
click at [373, 286] on div "Pasteries 18" at bounding box center [399, 299] width 264 height 34
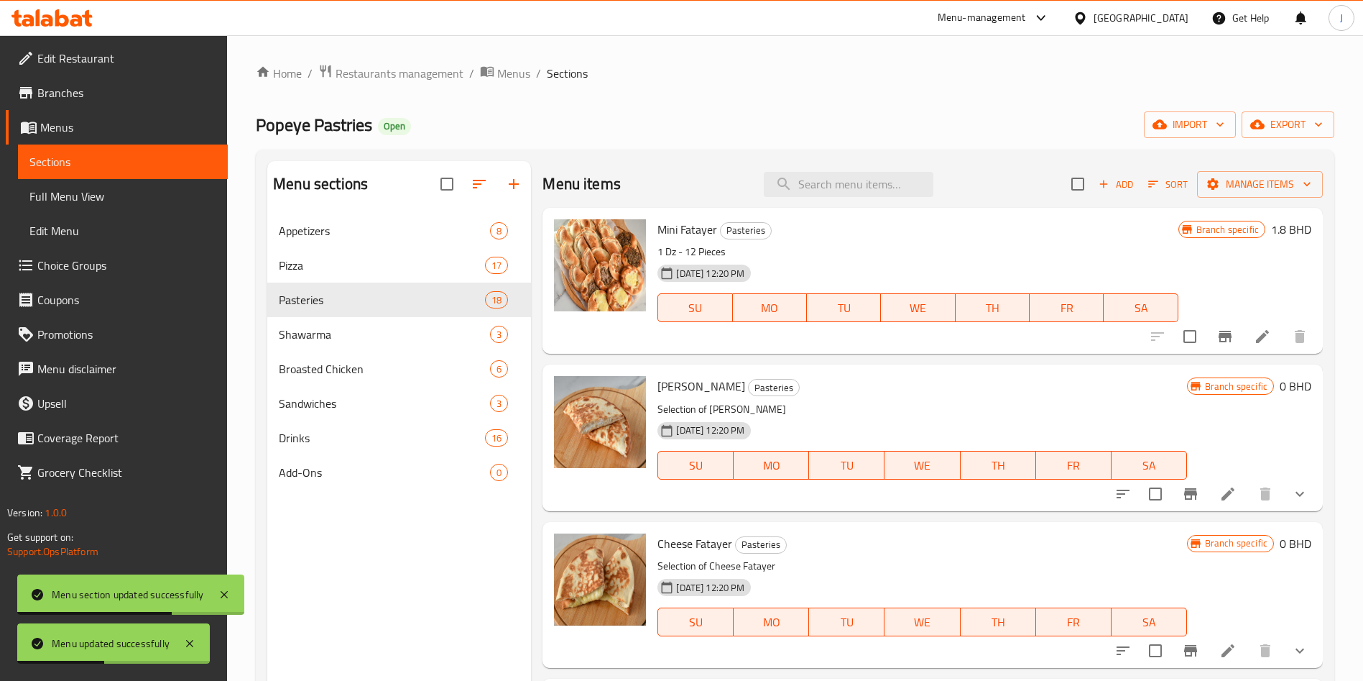
click at [84, 227] on span "Edit Menu" at bounding box center [122, 230] width 187 height 17
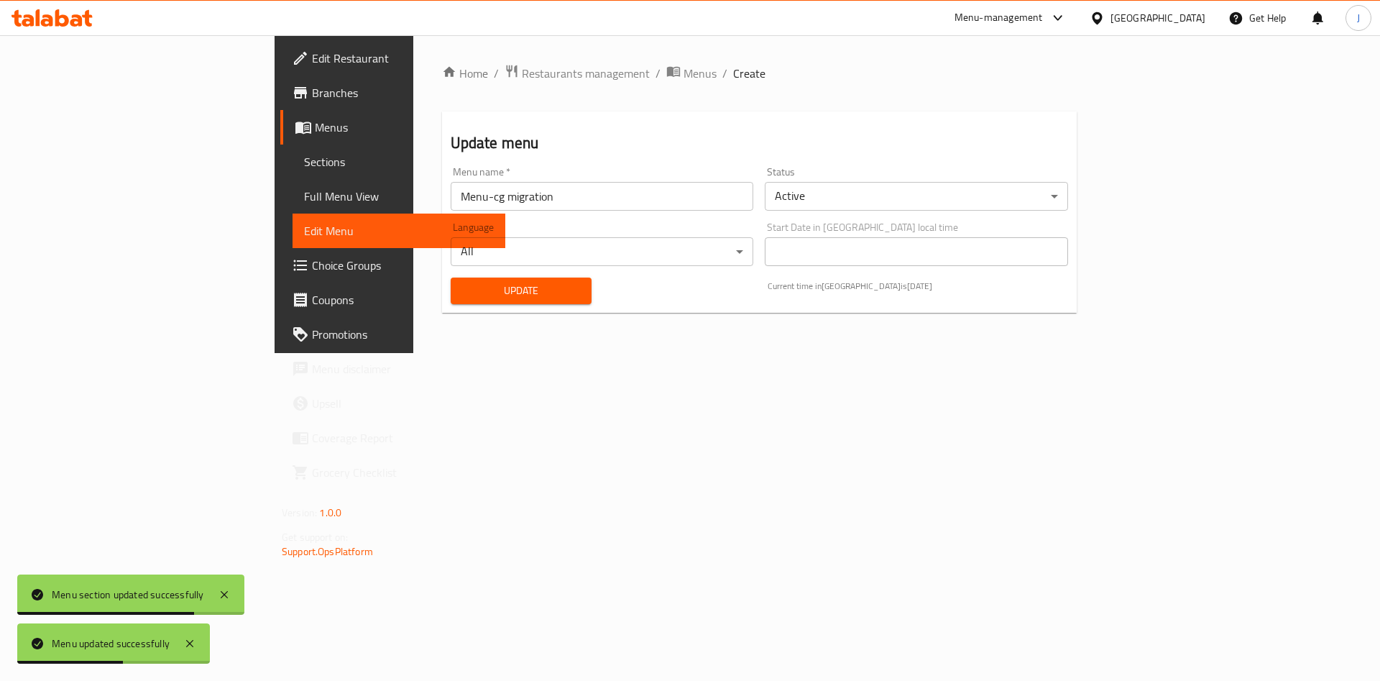
click at [462, 282] on span "Update" at bounding box center [521, 291] width 119 height 18
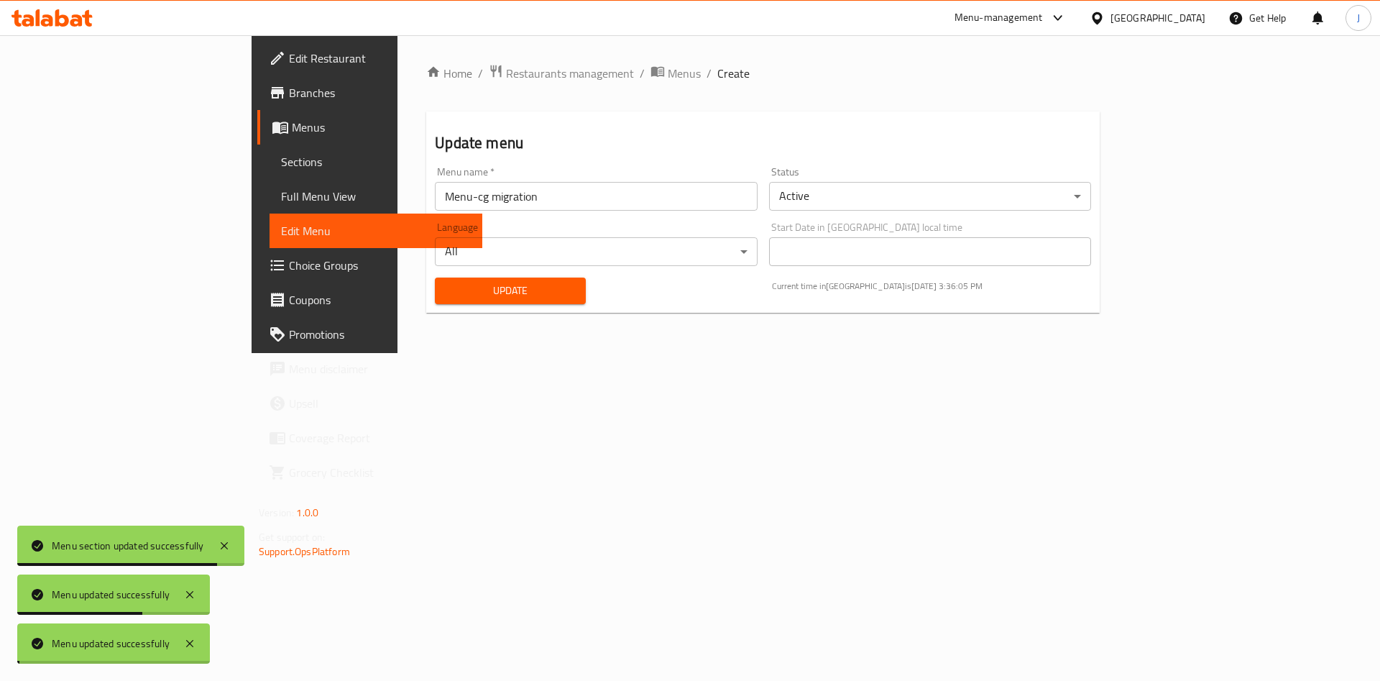
click at [426, 282] on div "Home / Restaurants management / Menus / Create Update menu Menu name   * Menu-c…" at bounding box center [762, 194] width 673 height 260
click at [446, 282] on span "Update" at bounding box center [510, 291] width 128 height 18
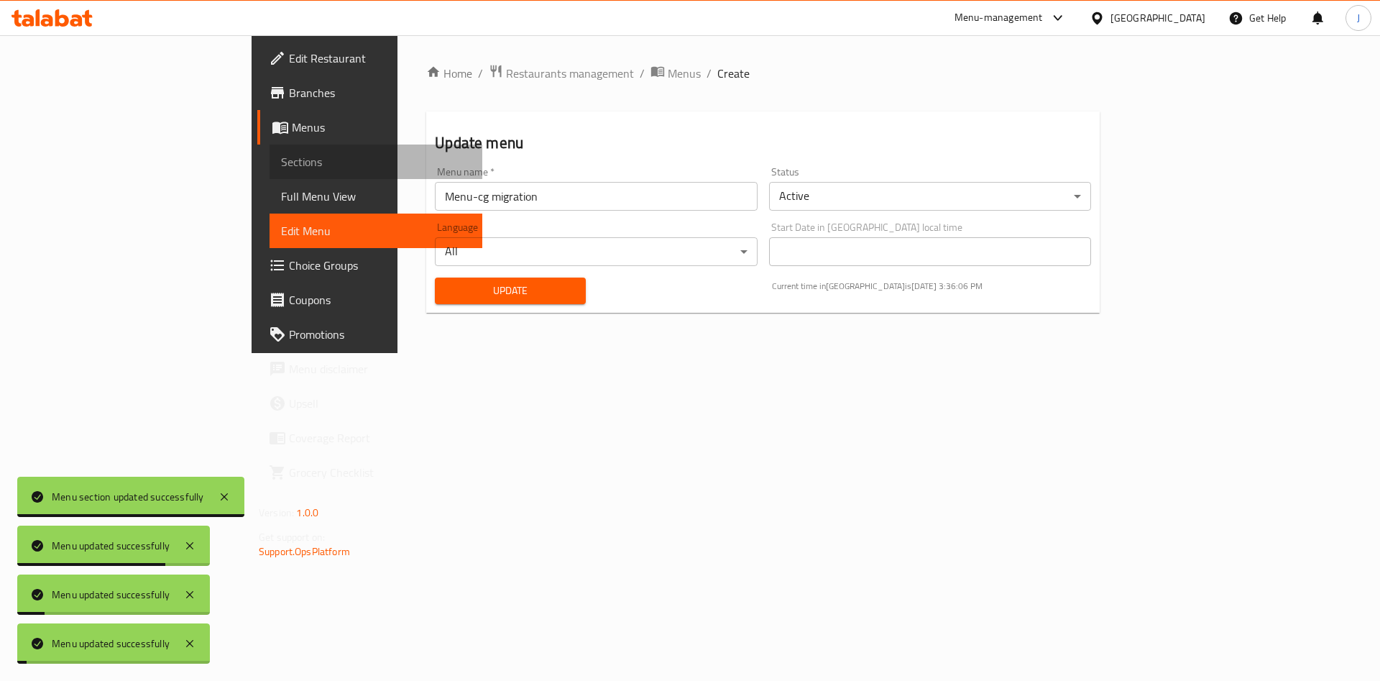
click at [281, 160] on span "Sections" at bounding box center [376, 161] width 190 height 17
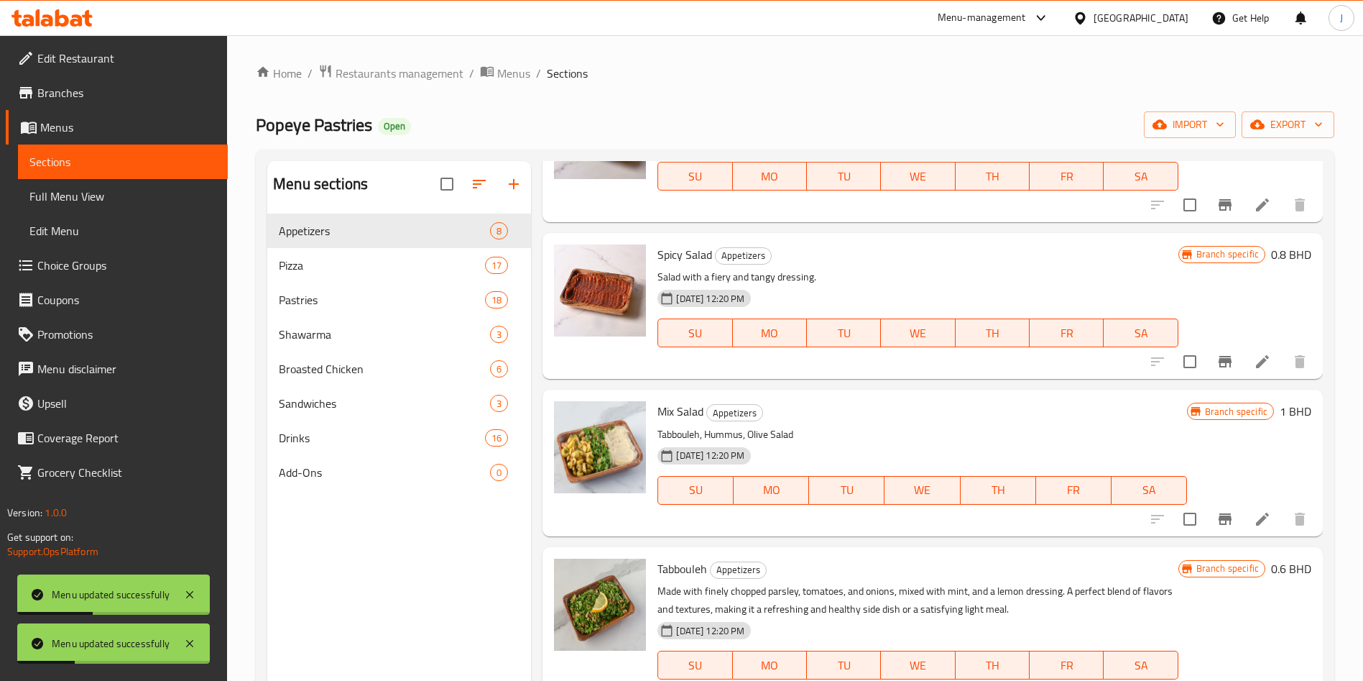
scroll to position [295, 0]
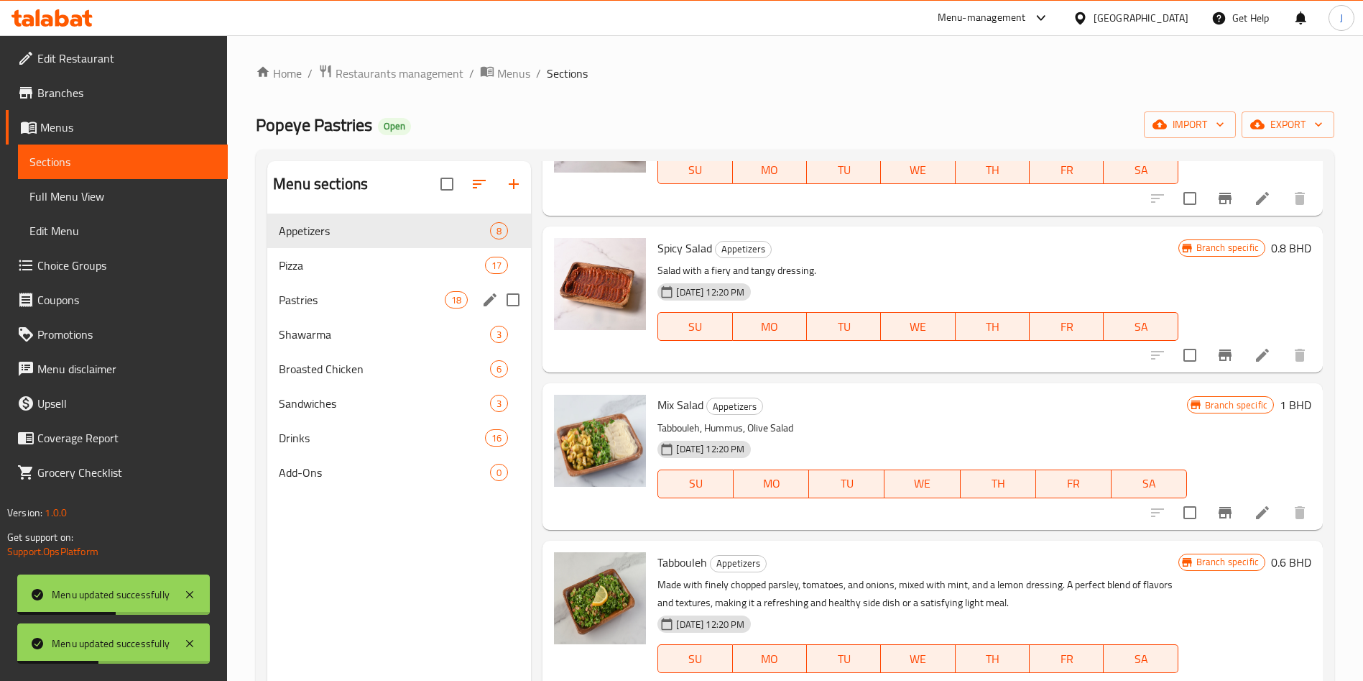
click at [372, 292] on span "Pastries" at bounding box center [362, 299] width 166 height 17
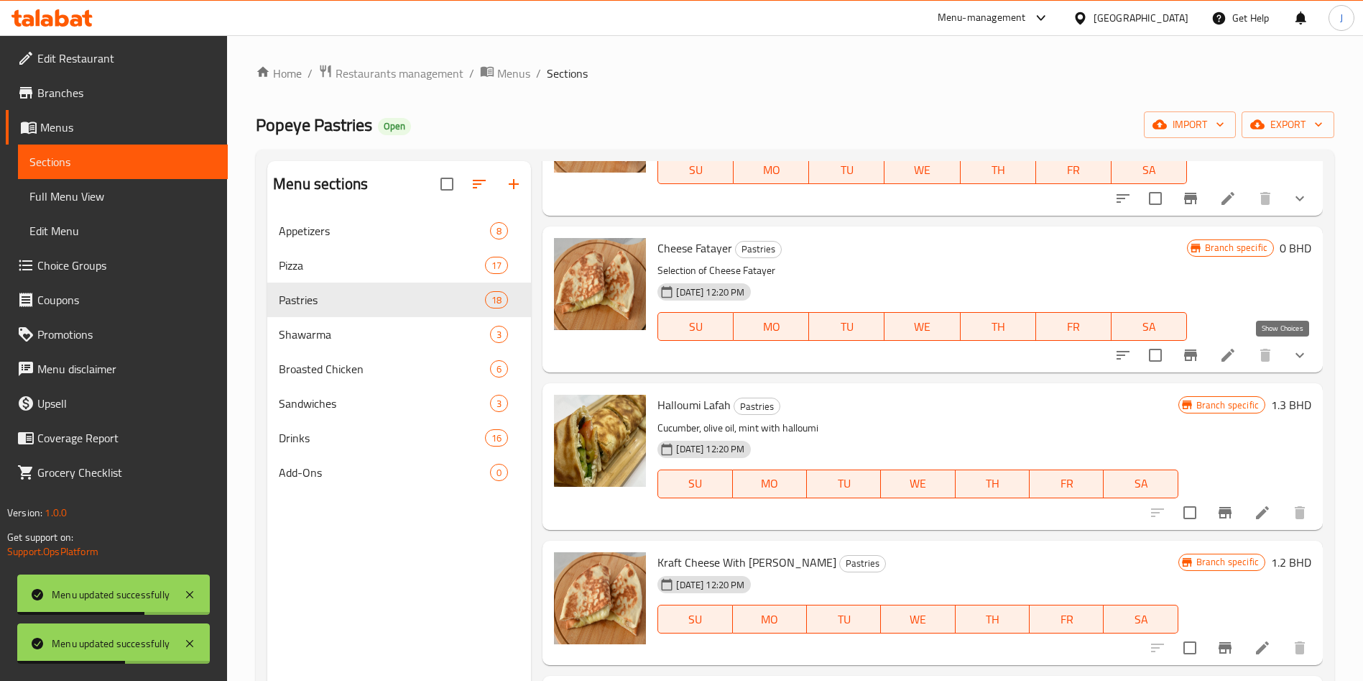
click at [1291, 360] on icon "show more" at bounding box center [1299, 354] width 17 height 17
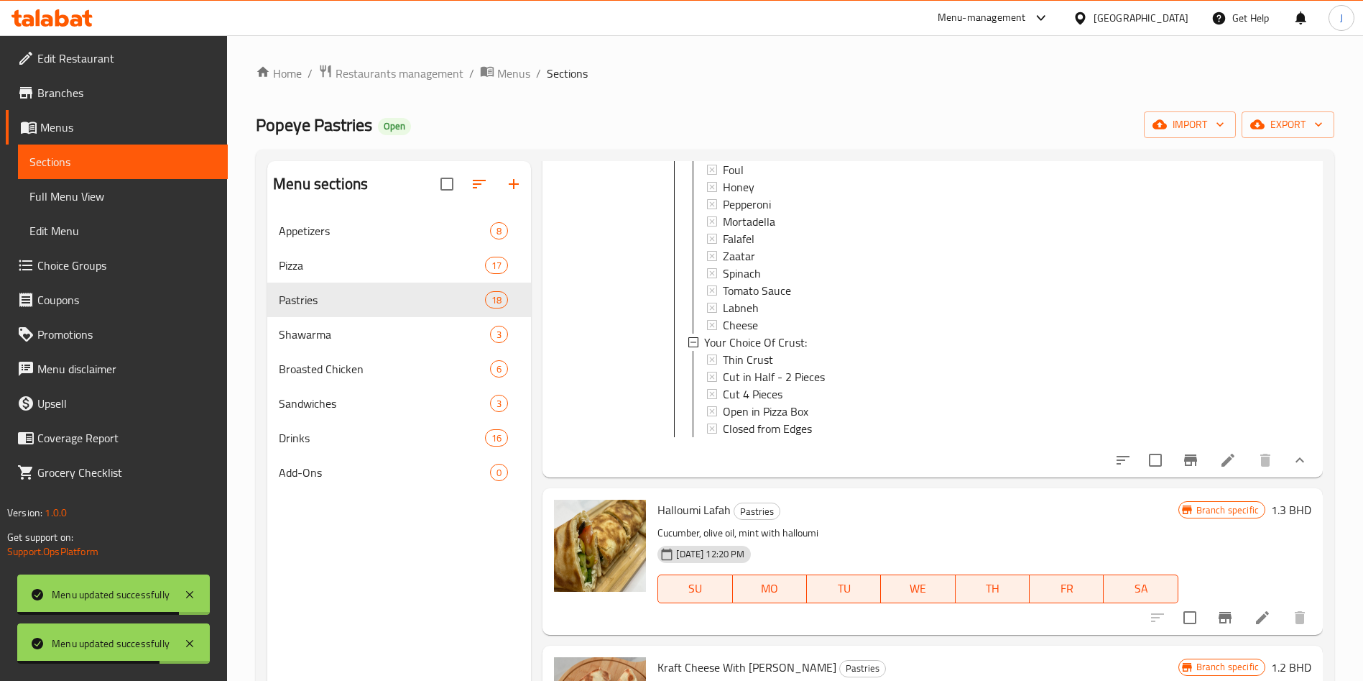
scroll to position [668, 0]
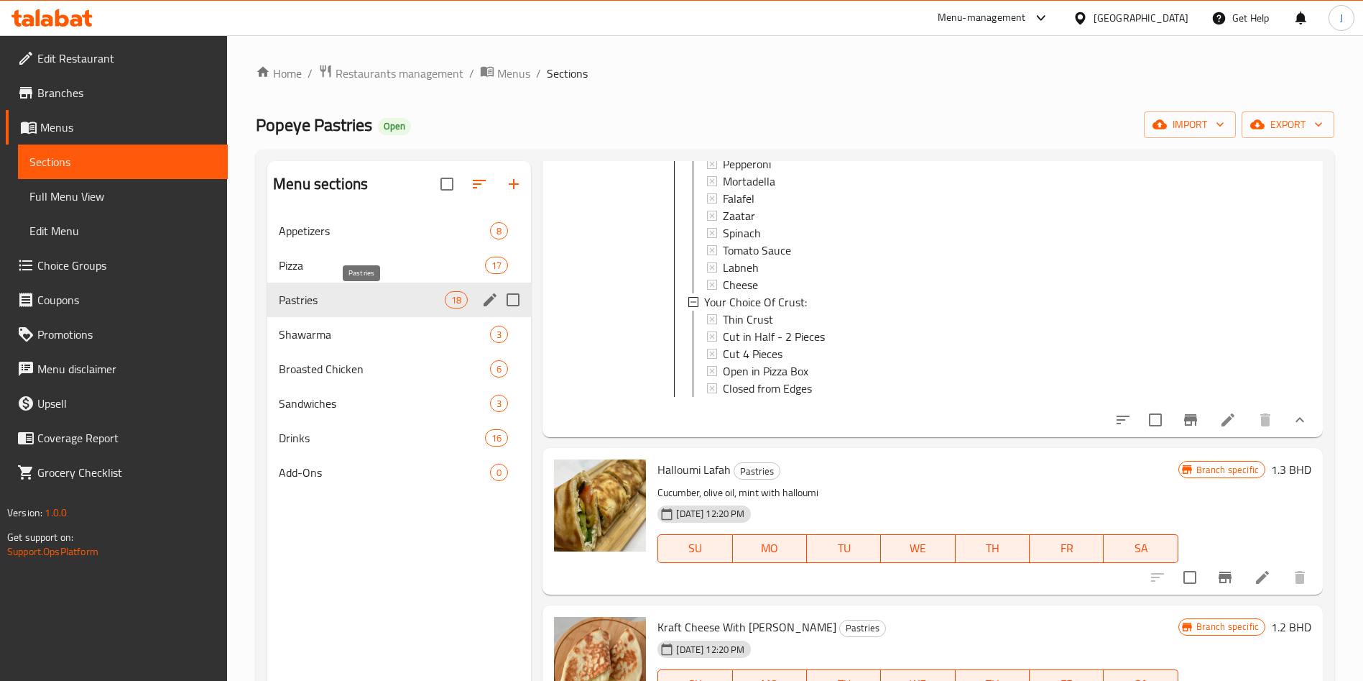
click at [347, 293] on span "Pastries" at bounding box center [362, 299] width 166 height 17
click at [370, 297] on span "Pastries" at bounding box center [362, 299] width 166 height 17
click at [364, 338] on span "Shawarma" at bounding box center [364, 334] width 171 height 17
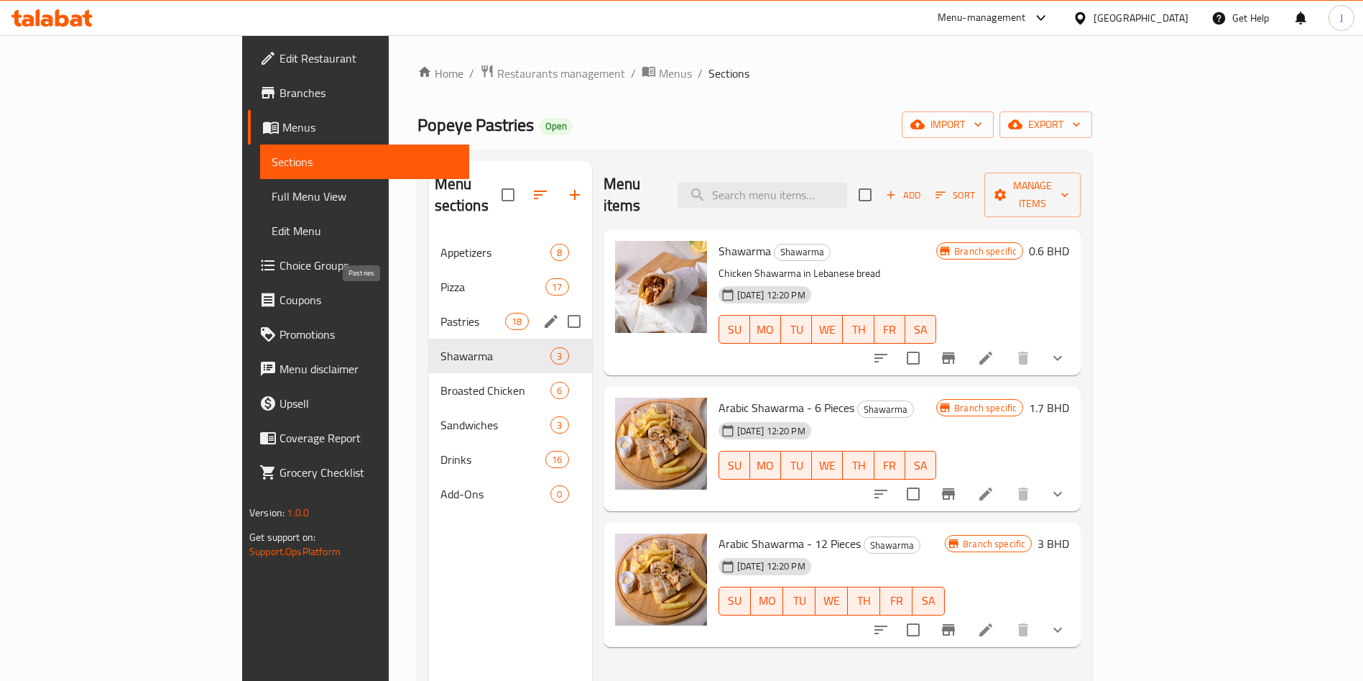
click at [441, 313] on span "Pastries" at bounding box center [473, 321] width 65 height 17
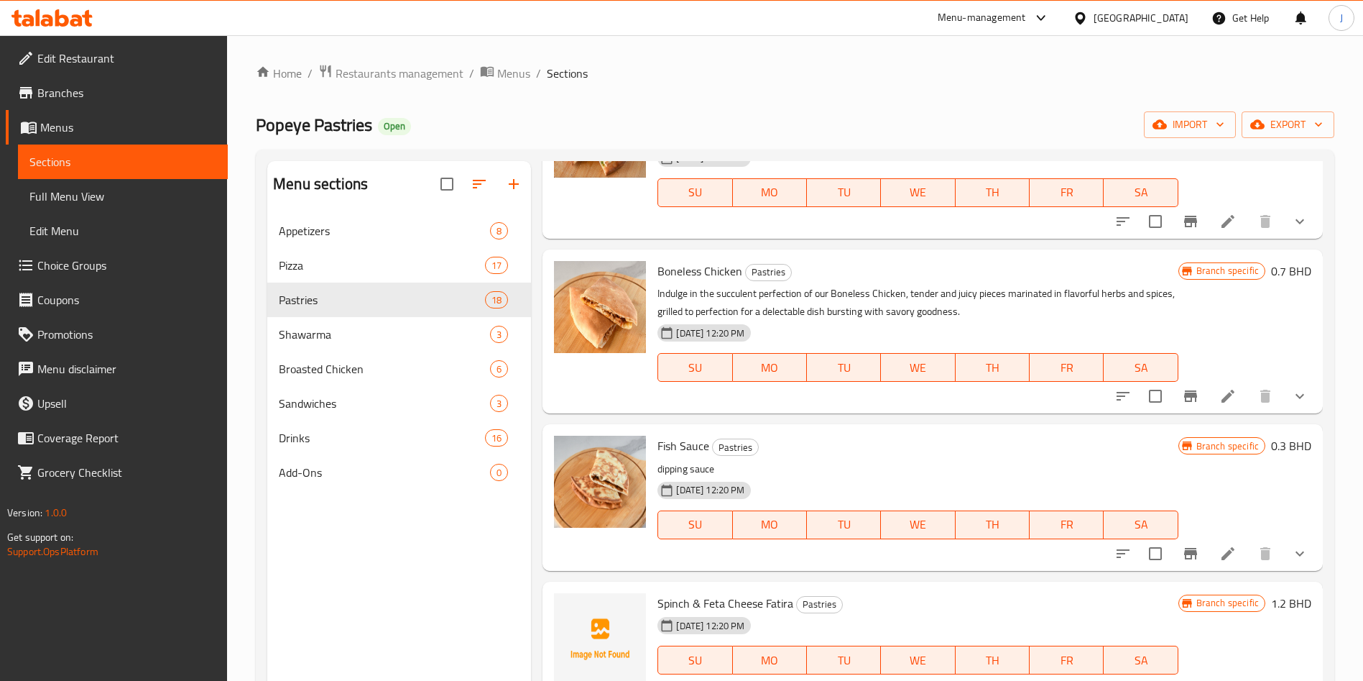
scroll to position [68, 0]
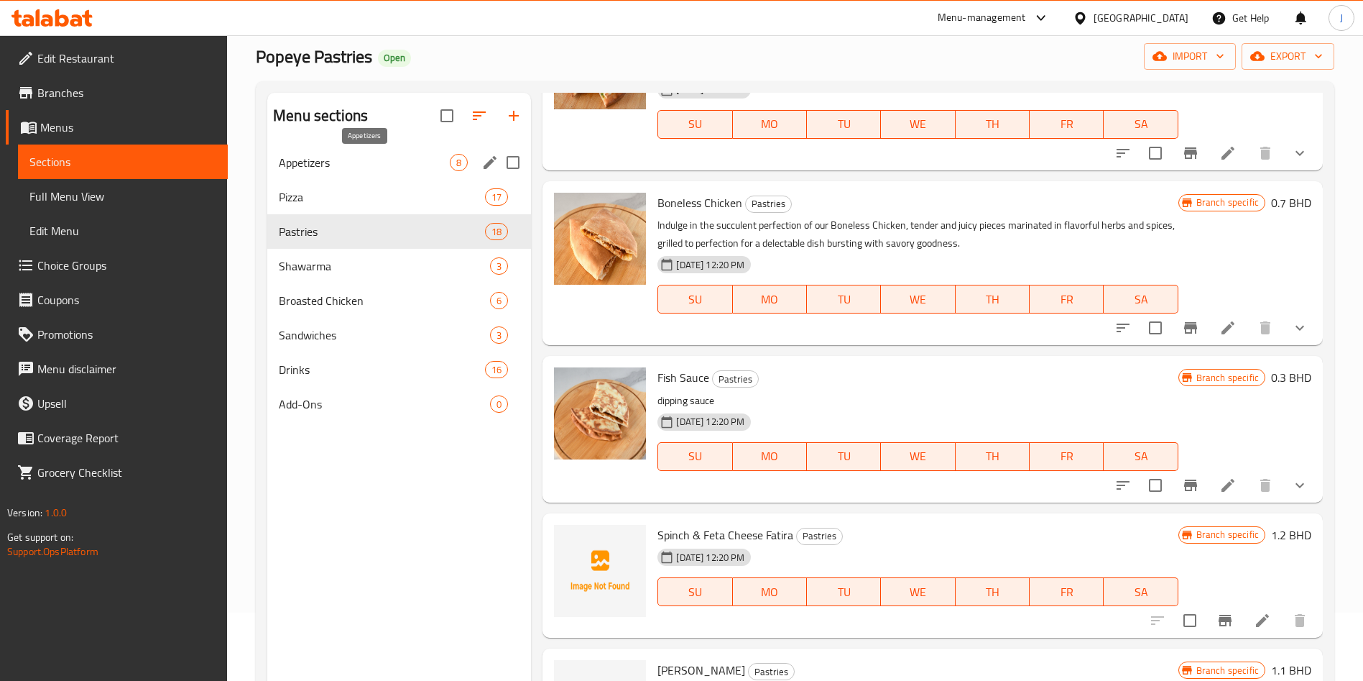
click at [343, 160] on span "Appetizers" at bounding box center [364, 162] width 171 height 17
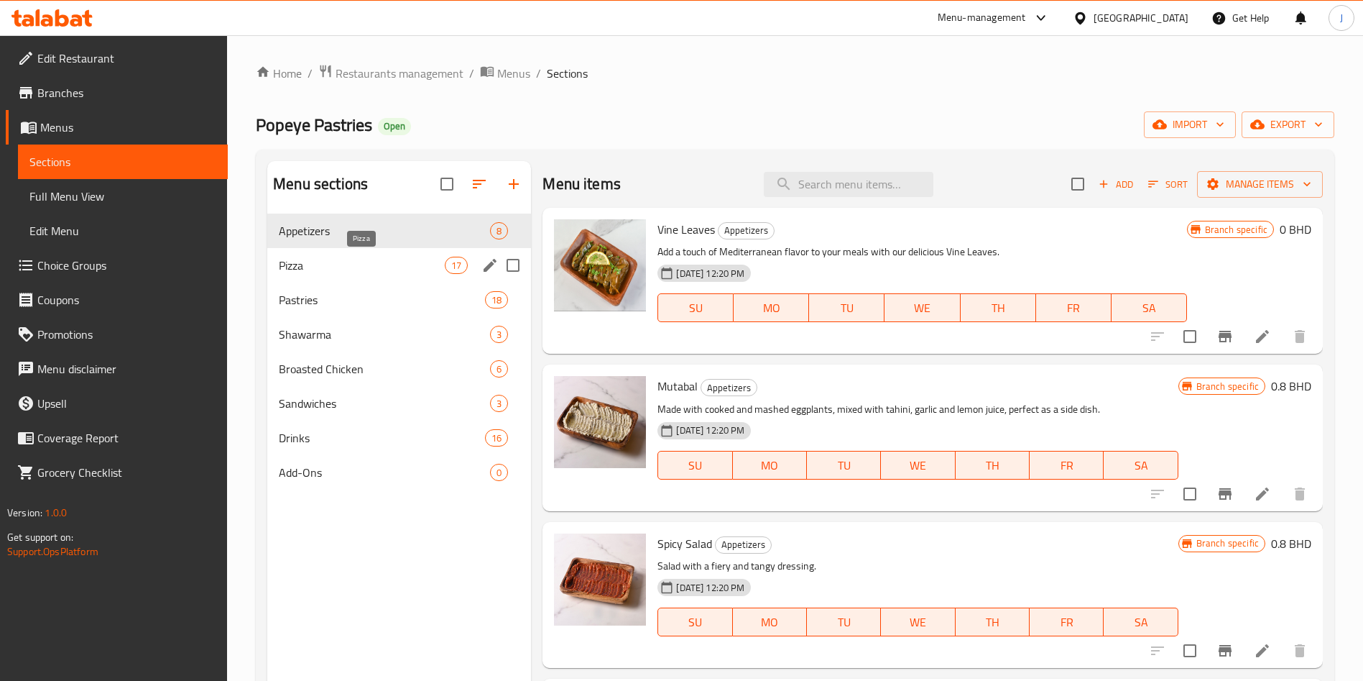
click at [377, 261] on span "Pizza" at bounding box center [362, 265] width 166 height 17
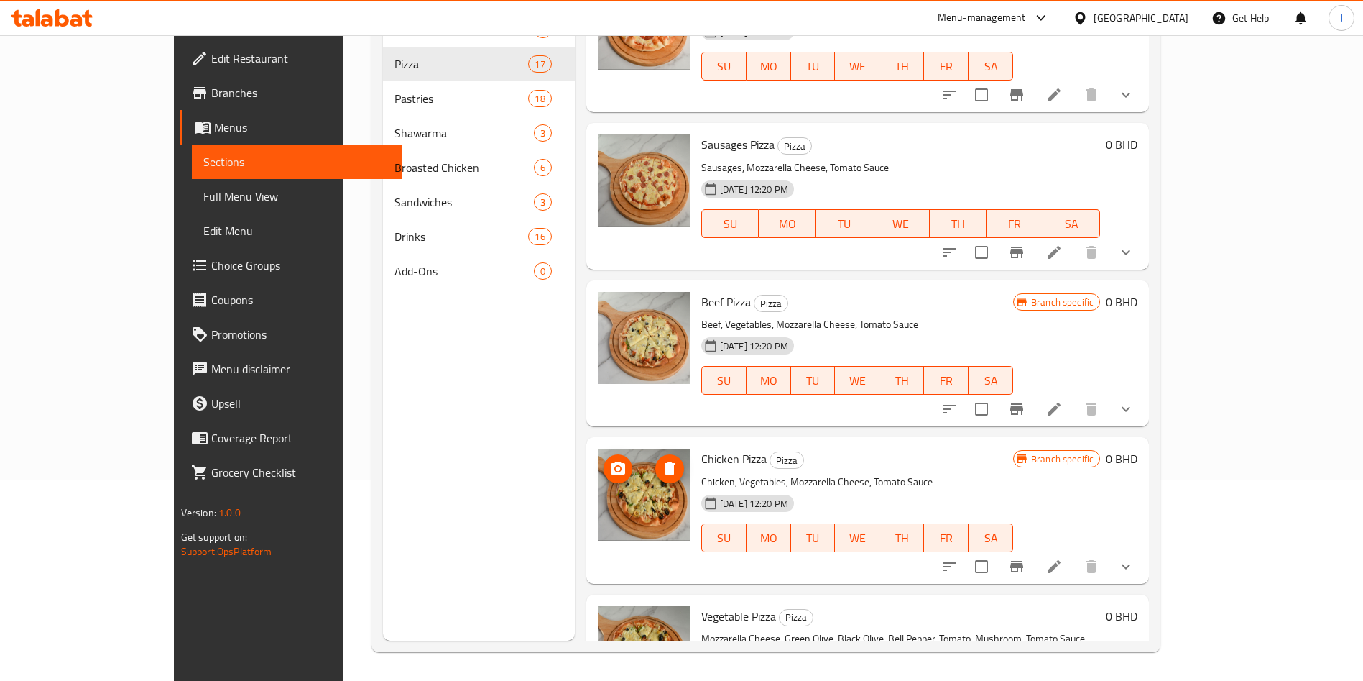
scroll to position [1813, 0]
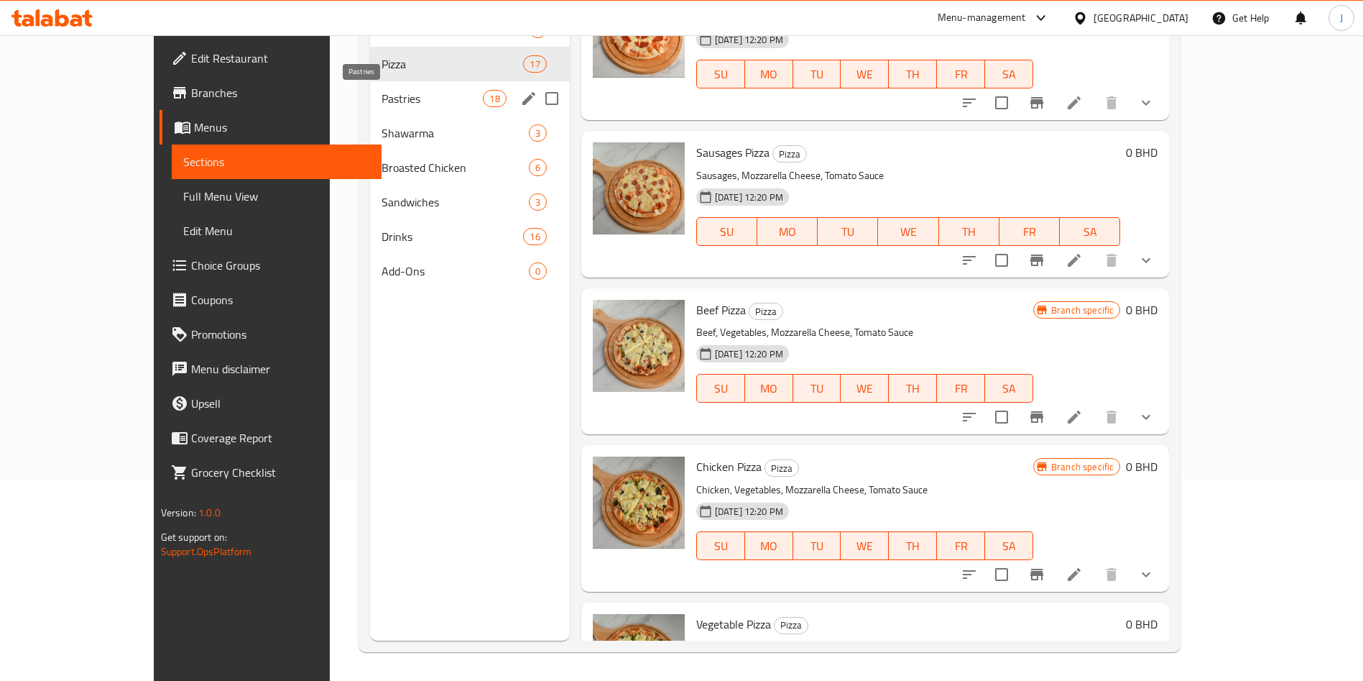
click at [382, 90] on span "Pastries" at bounding box center [433, 98] width 102 height 17
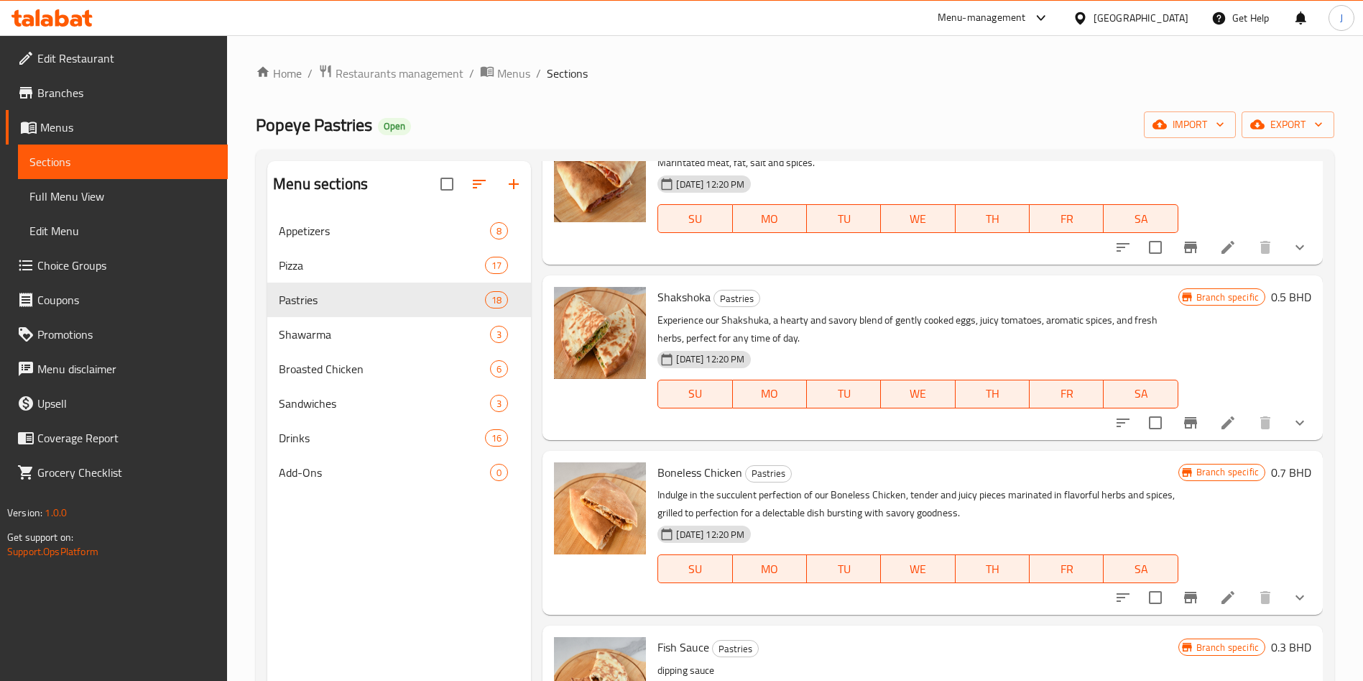
scroll to position [2015, 0]
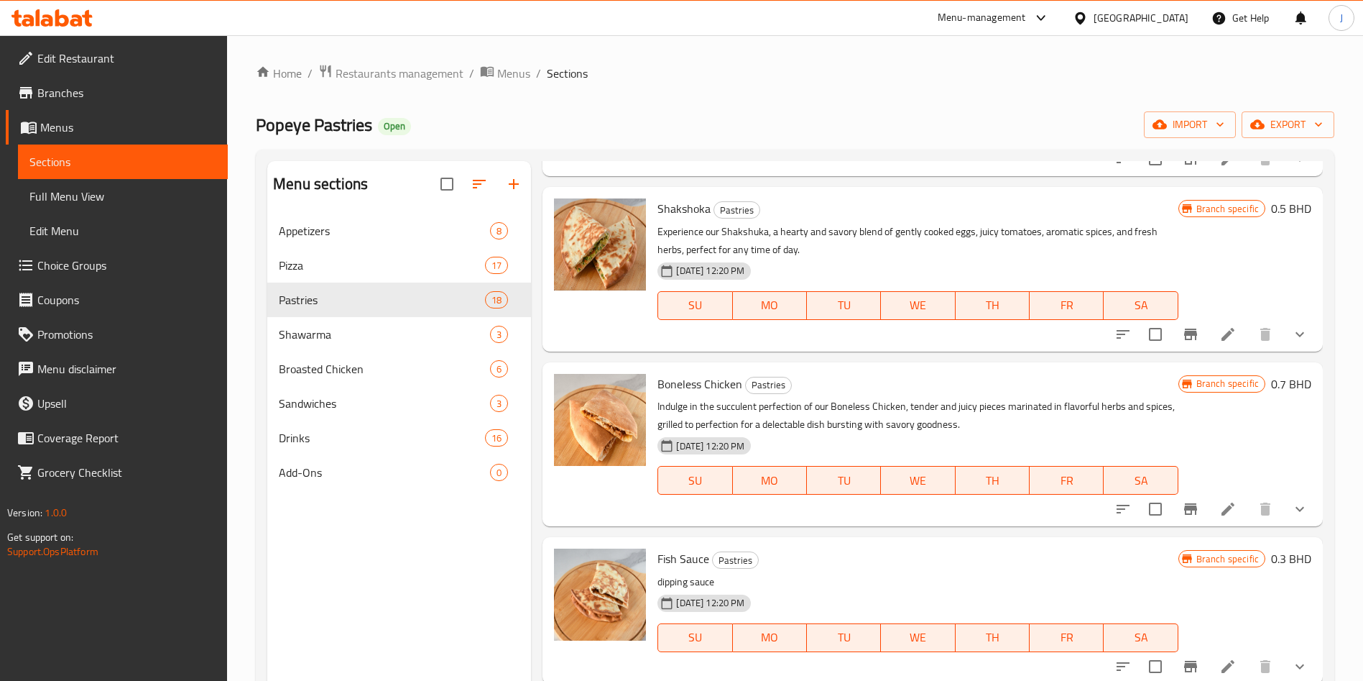
click at [537, 551] on div "Menu items Add Sort Manage items Mini Fatayer Pastries 1 Dz - 12 Pieces 18-08-2…" at bounding box center [927, 501] width 792 height 681
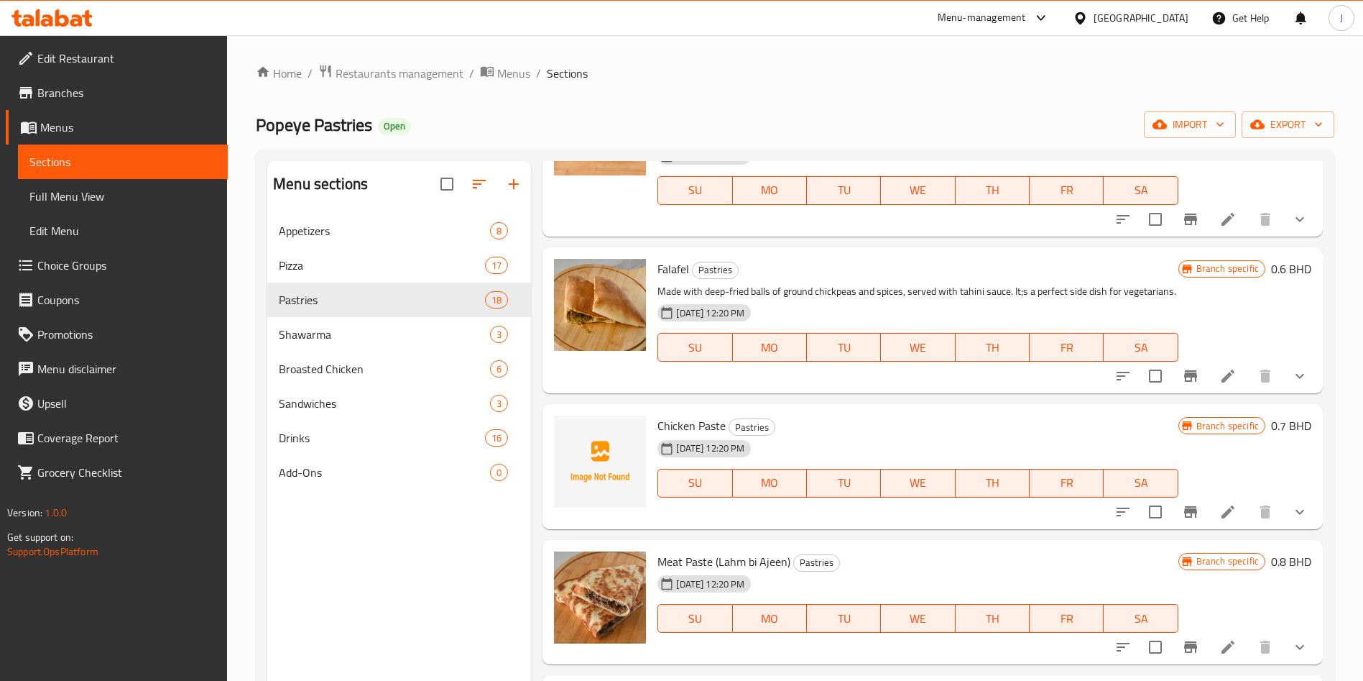
scroll to position [1203, 0]
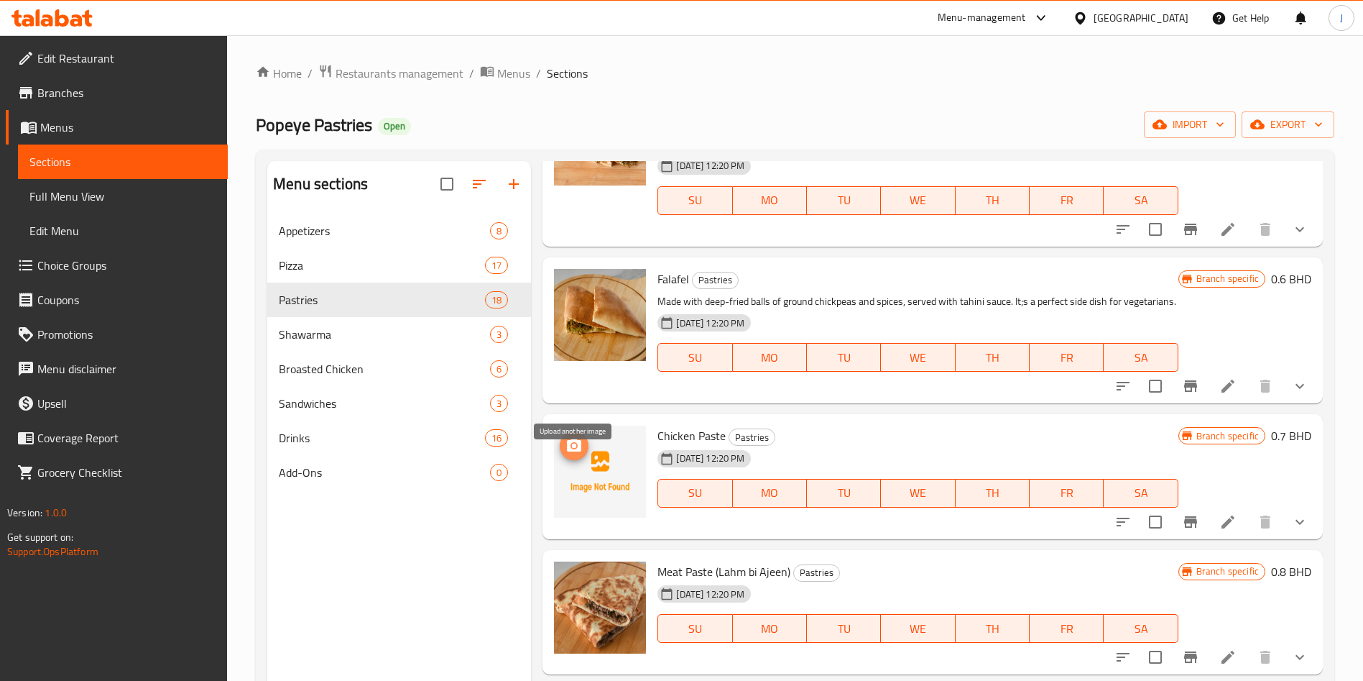
click at [577, 451] on icon "upload picture" at bounding box center [574, 444] width 14 height 13
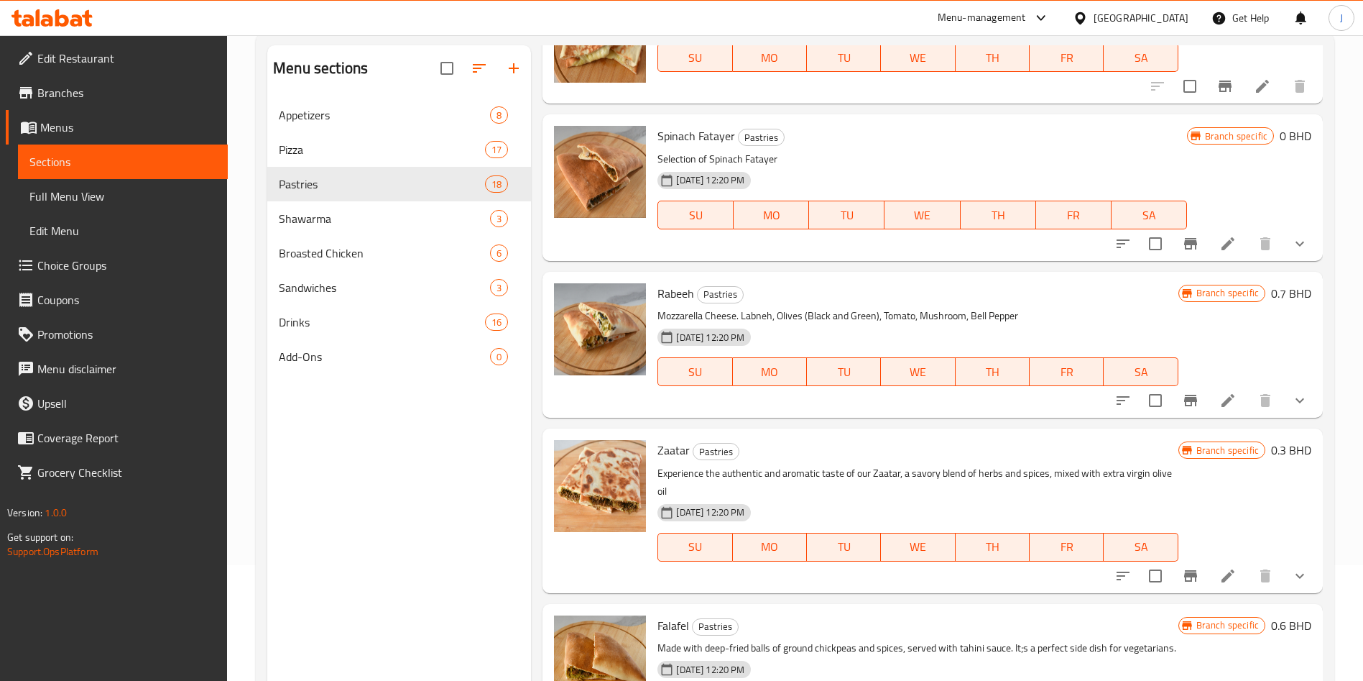
scroll to position [201, 0]
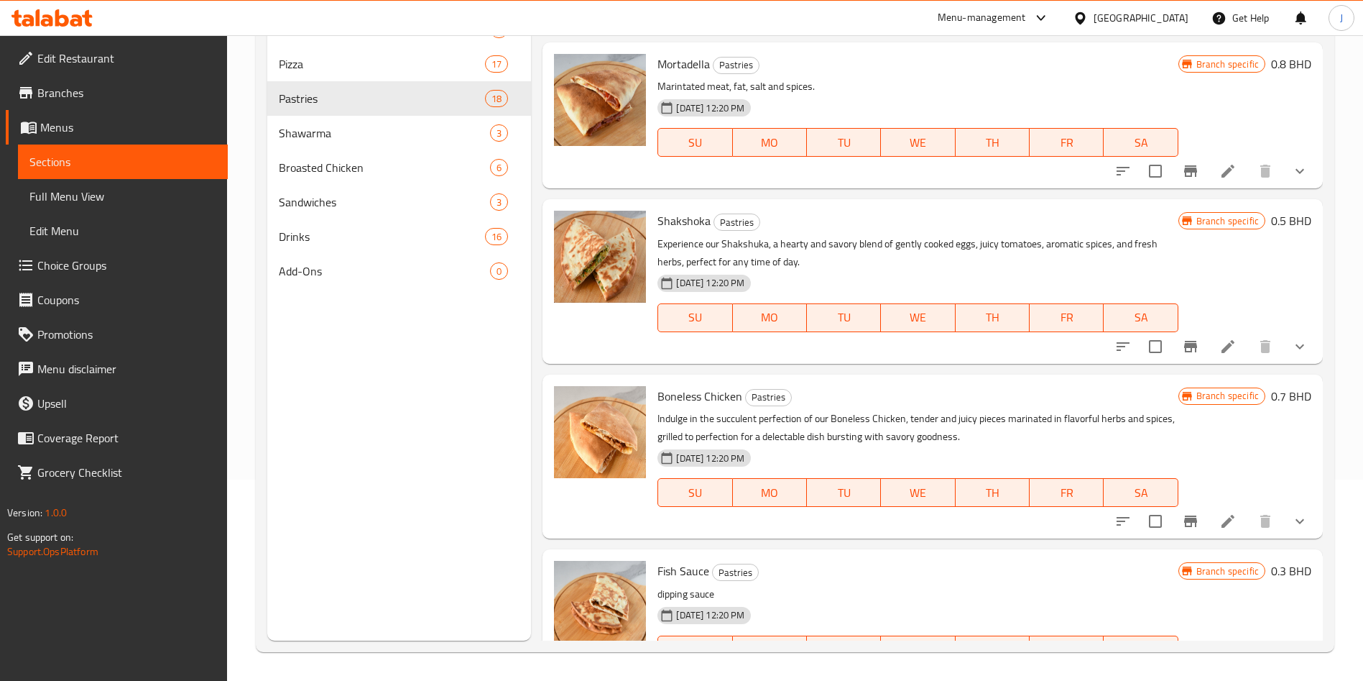
click at [429, 435] on div "Menu sections Appetizers 8 Pizza 17 Pastries 18 Shawarma 3 Broasted Chicken 6 S…" at bounding box center [399, 300] width 264 height 681
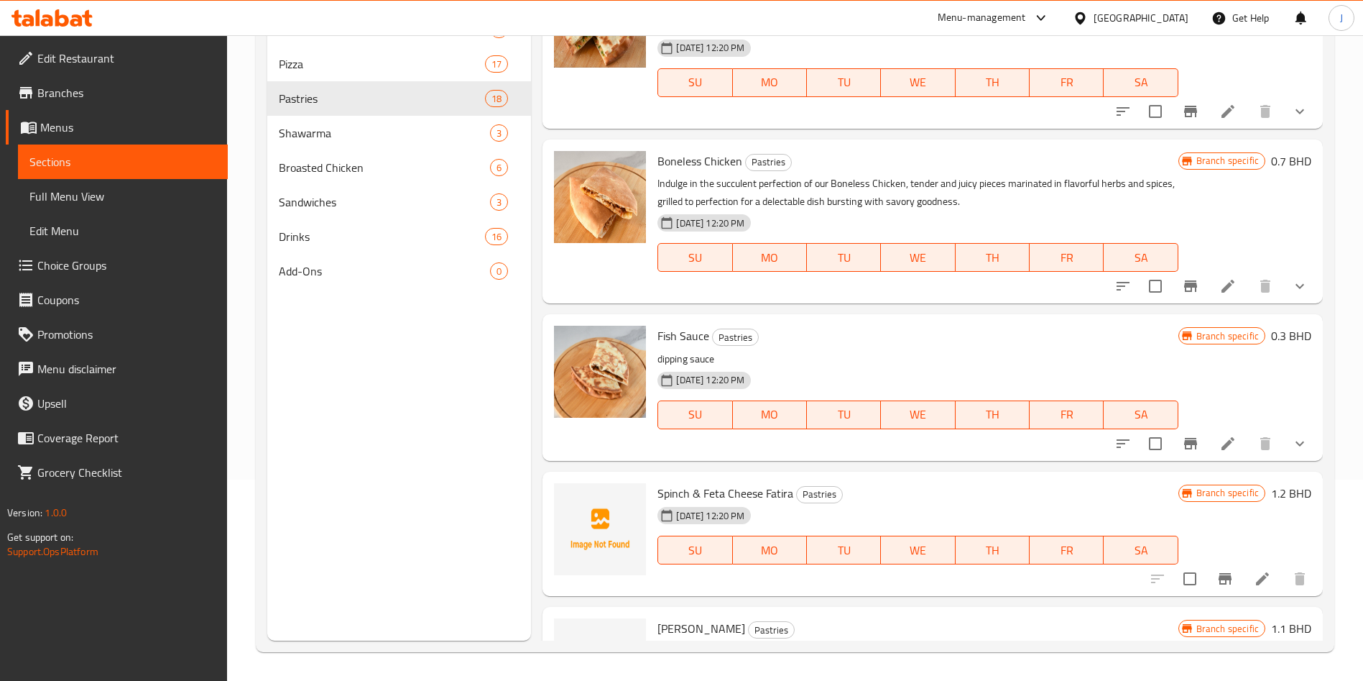
scroll to position [2146, 0]
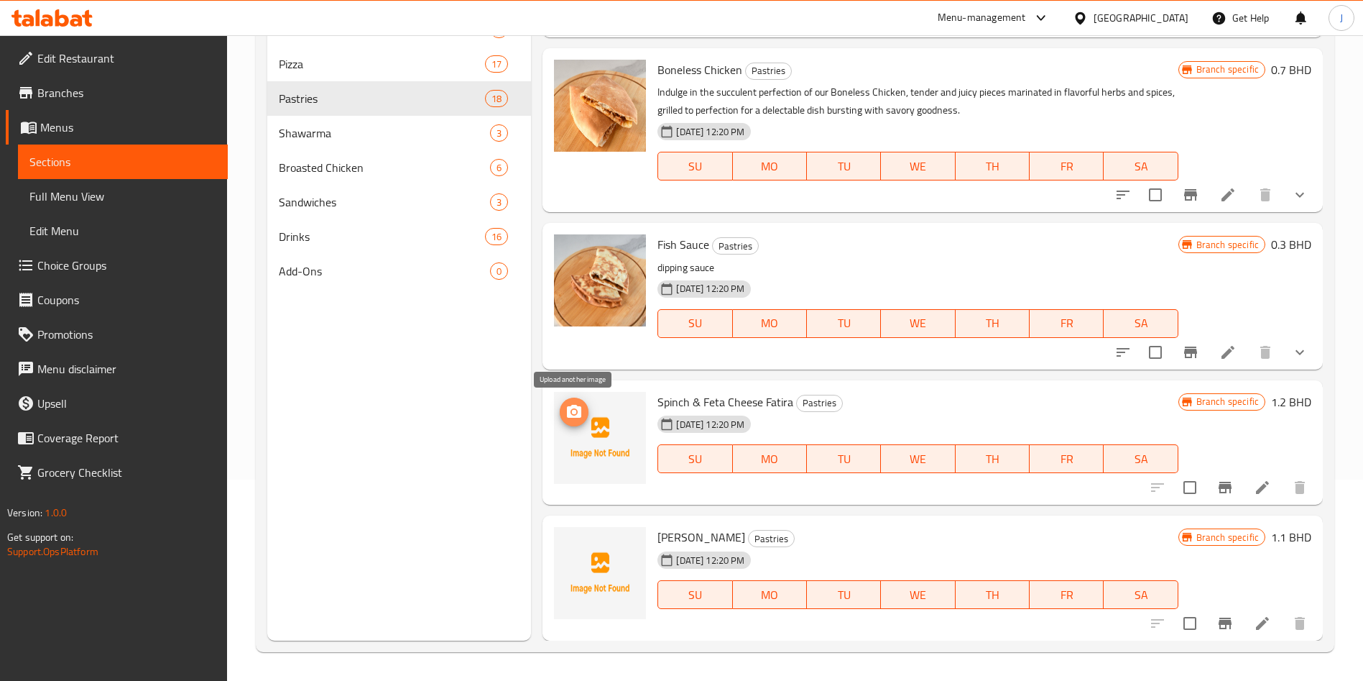
click at [574, 416] on icon "upload picture" at bounding box center [574, 411] width 14 height 13
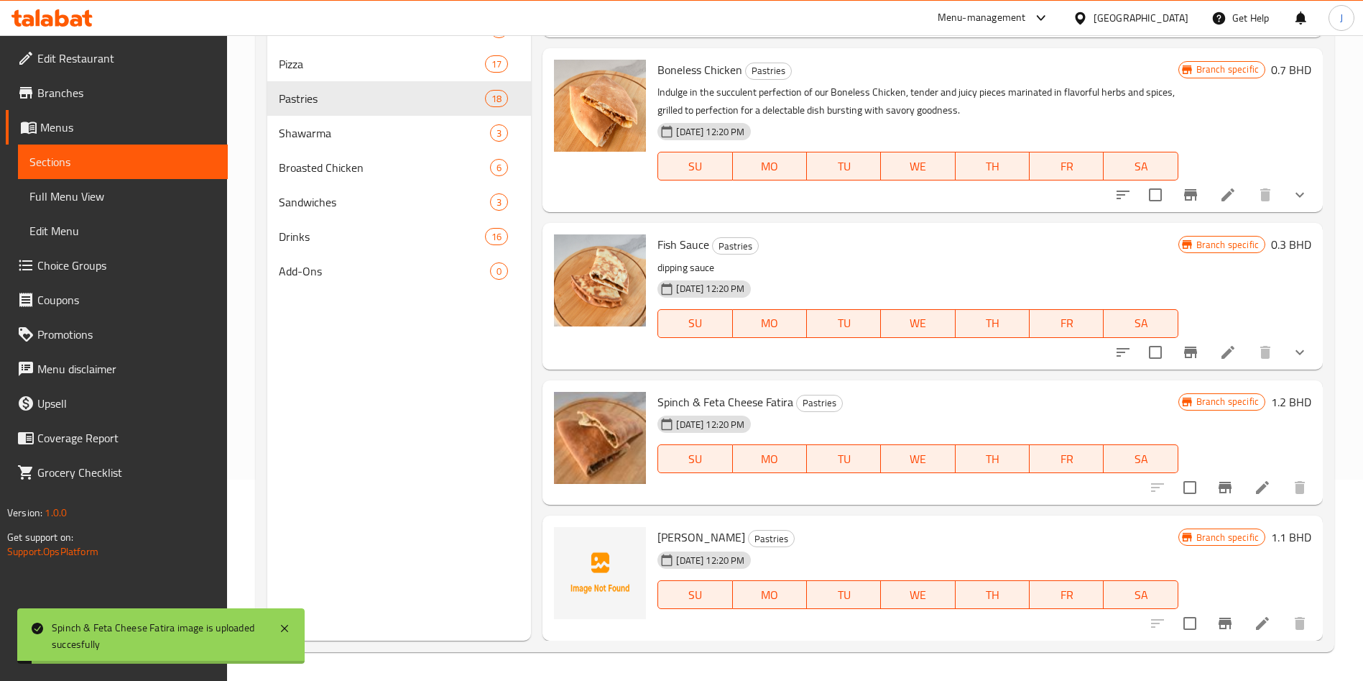
drag, startPoint x: 657, startPoint y: 535, endPoint x: 754, endPoint y: 536, distance: 97.0
click at [754, 536] on div "Kashkawan Cheese Fatira Pastries 18-08-2023 12:20 PM SU MO TU WE TH FR SA" at bounding box center [918, 578] width 532 height 114
copy span "Kashkawan Cheese"
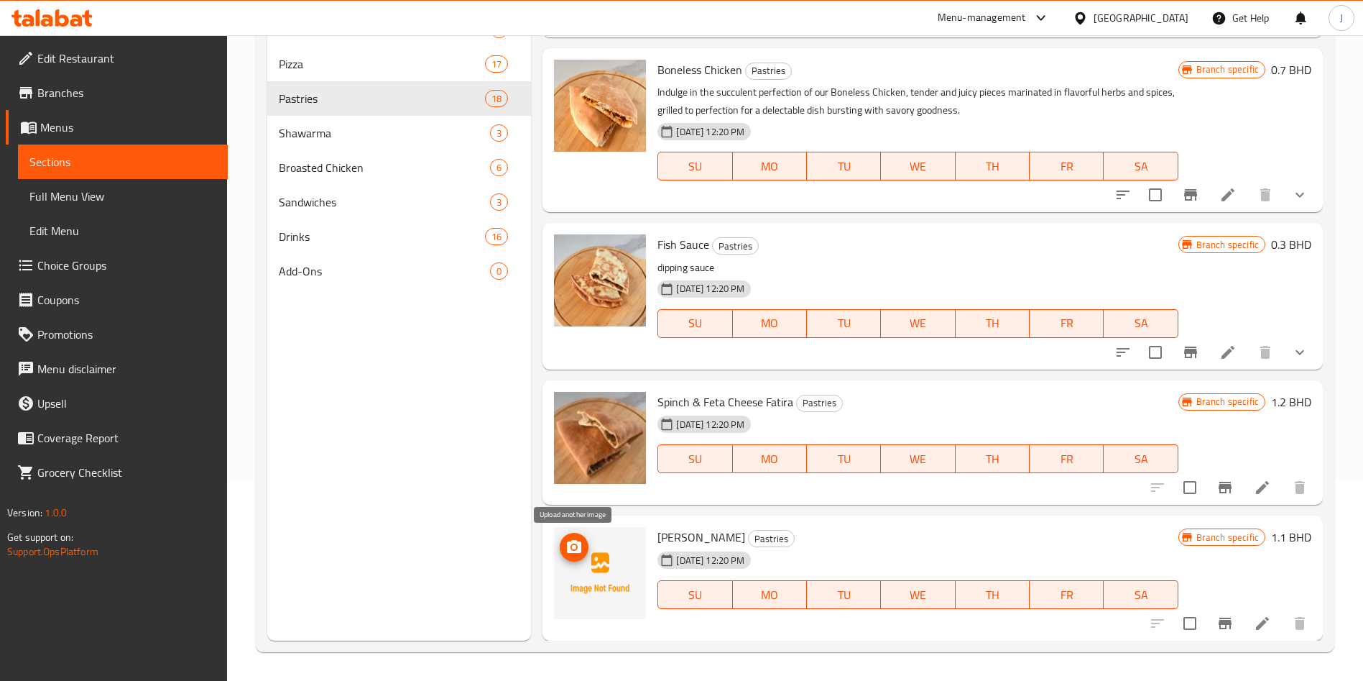
click at [569, 552] on icon "upload picture" at bounding box center [574, 546] width 14 height 13
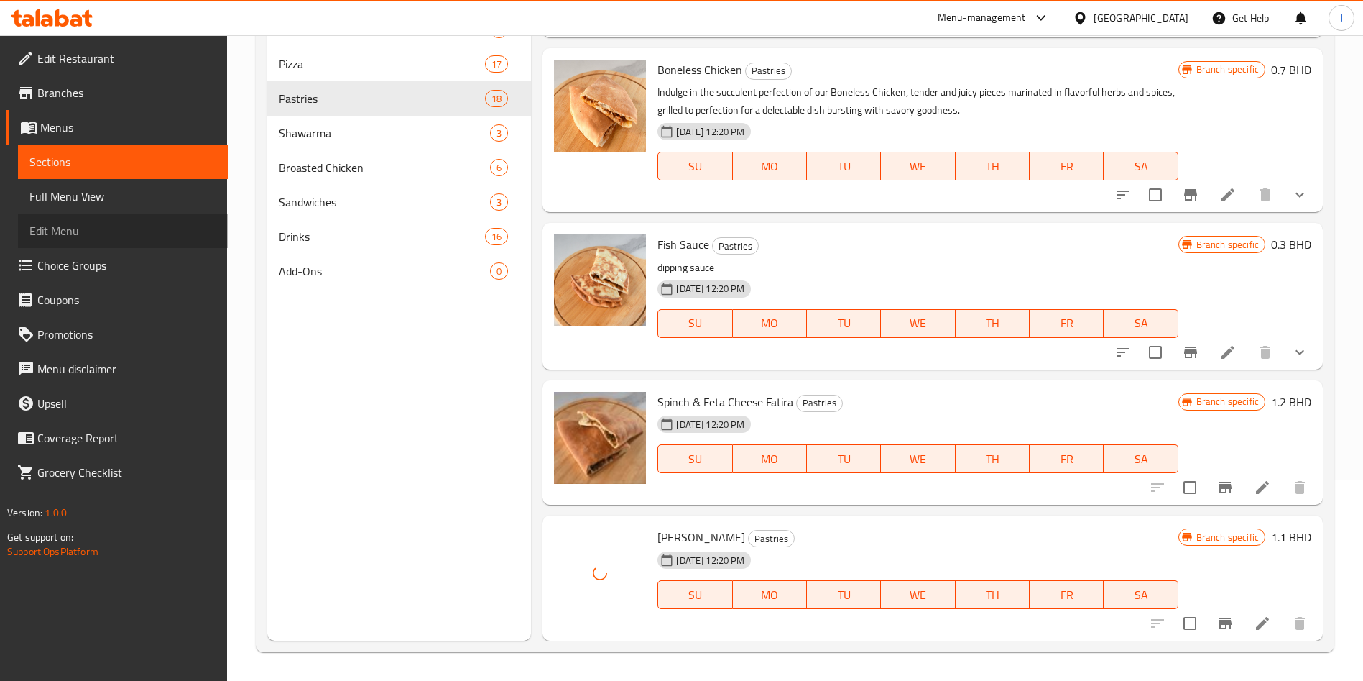
click at [111, 229] on span "Edit Menu" at bounding box center [122, 230] width 187 height 17
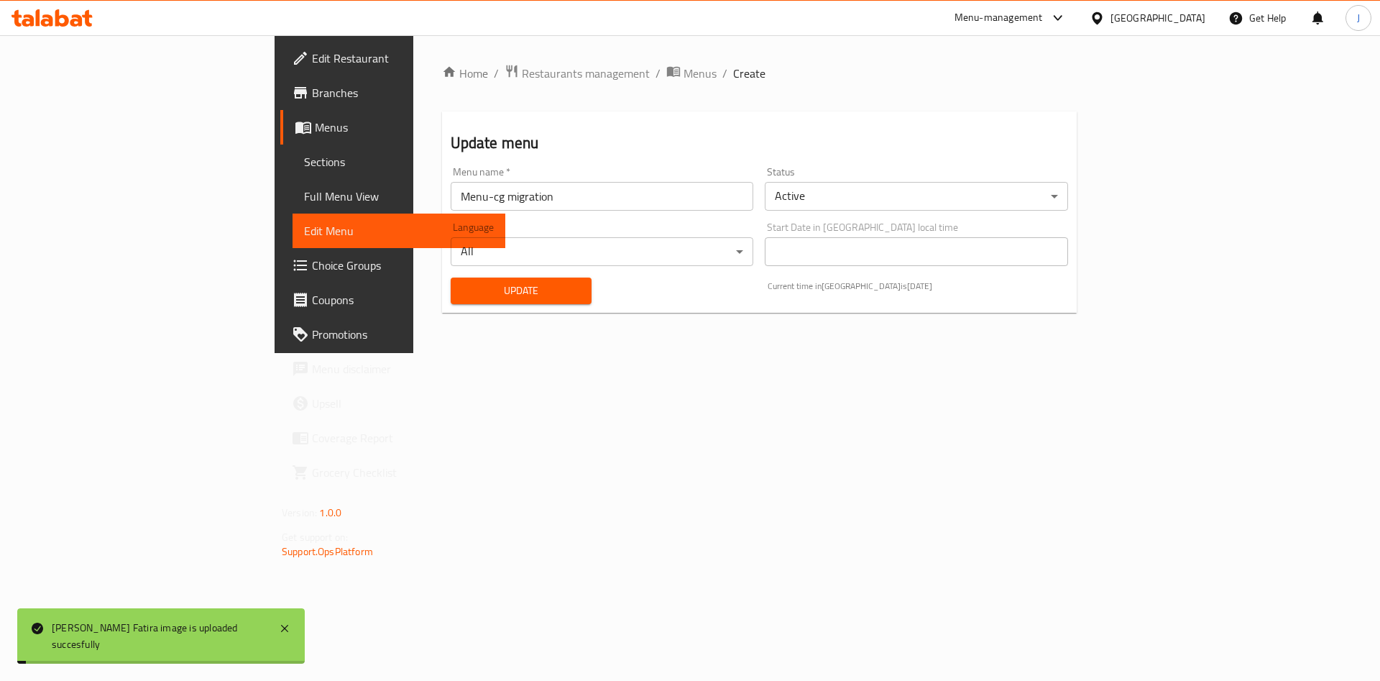
click at [315, 123] on span "Menus" at bounding box center [404, 127] width 179 height 17
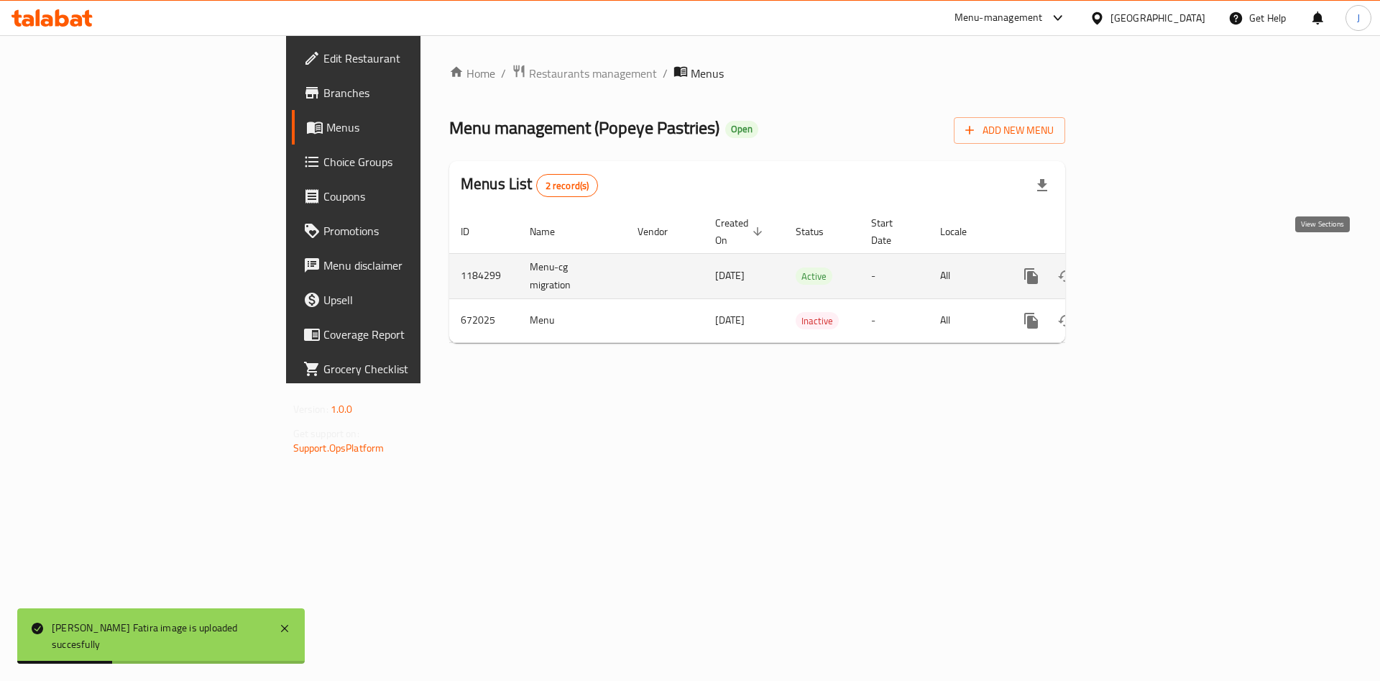
click at [1143, 267] on icon "enhanced table" at bounding box center [1134, 275] width 17 height 17
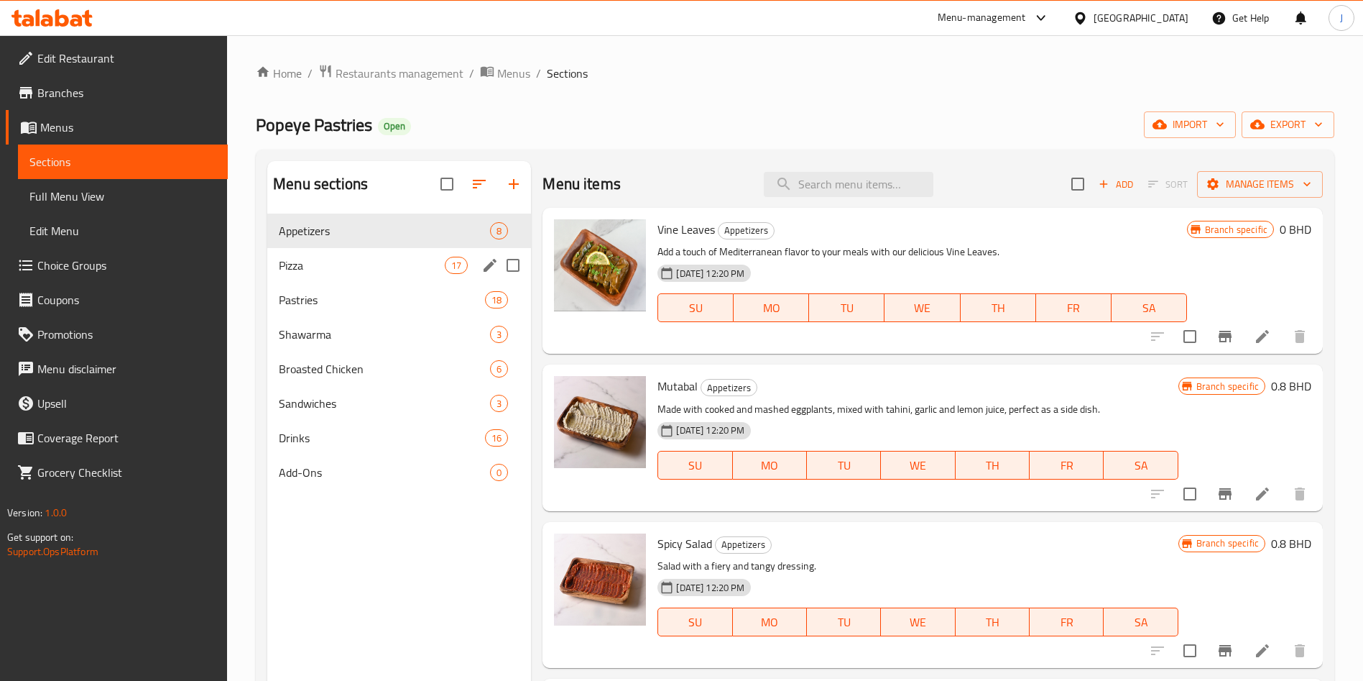
click at [351, 273] on span "Pizza" at bounding box center [362, 265] width 166 height 17
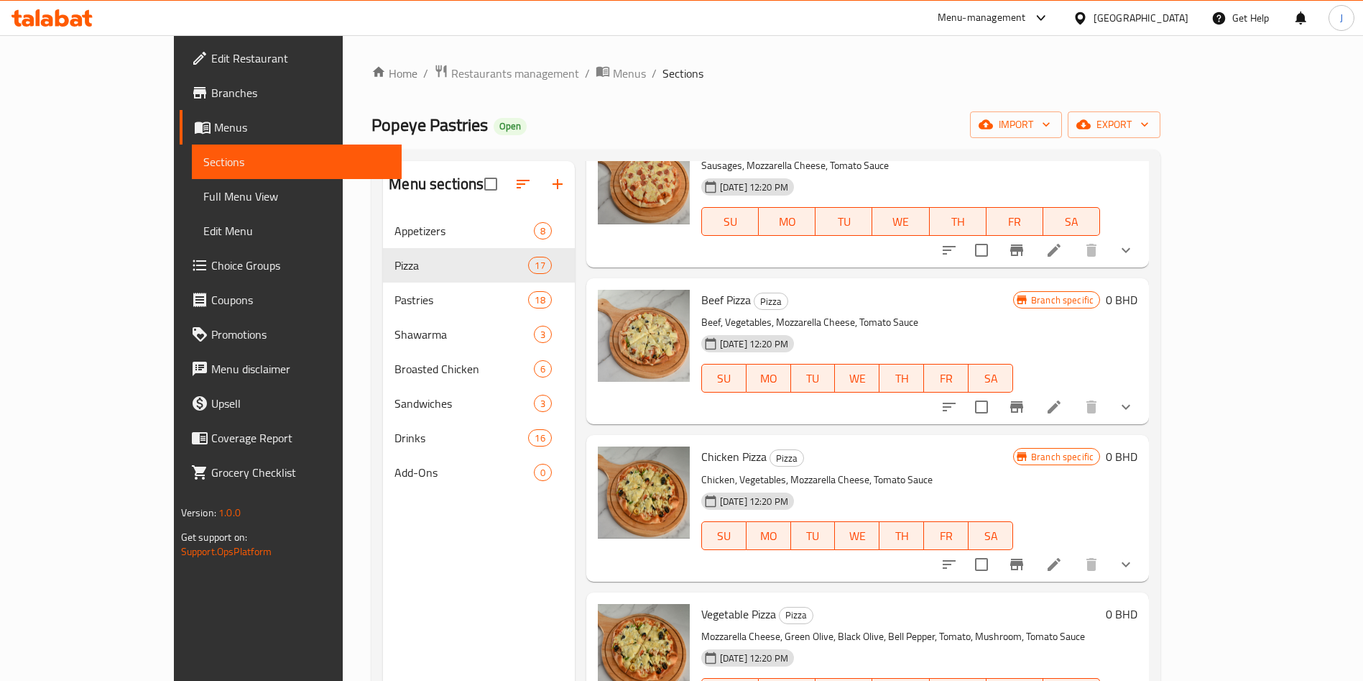
scroll to position [201, 0]
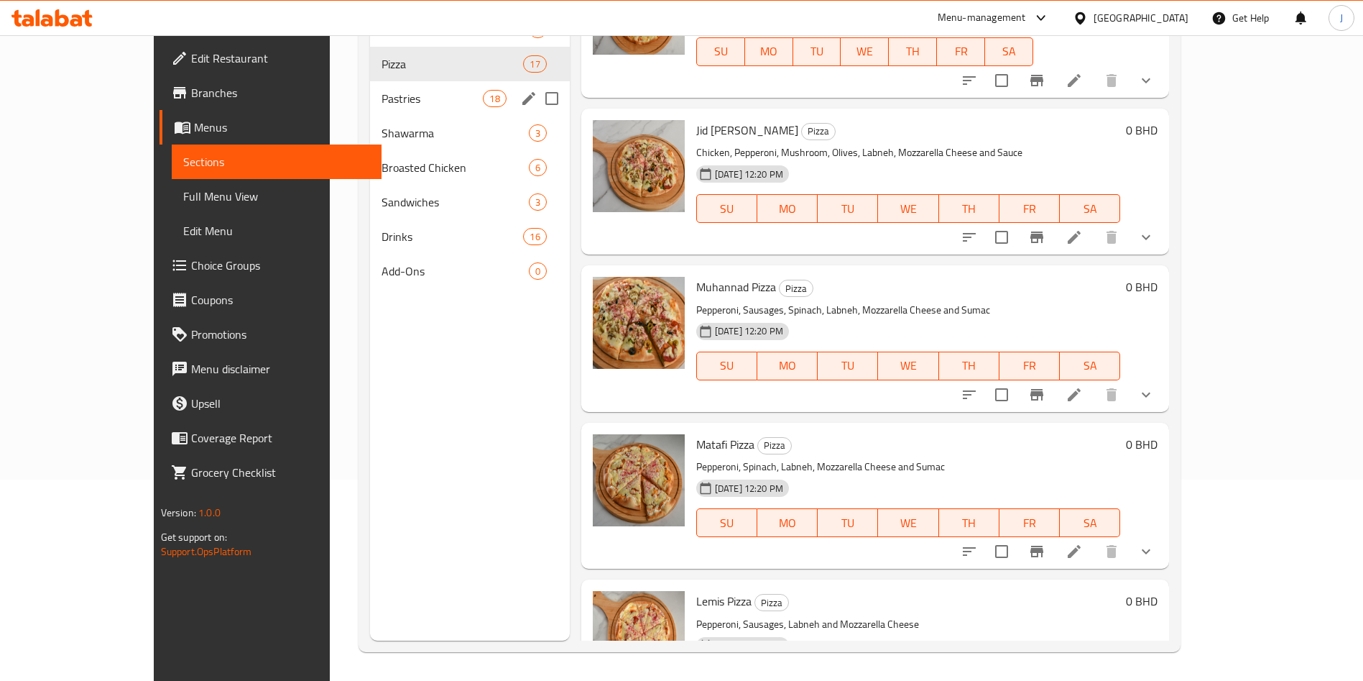
click at [370, 109] on div "Pastries 18" at bounding box center [470, 98] width 200 height 34
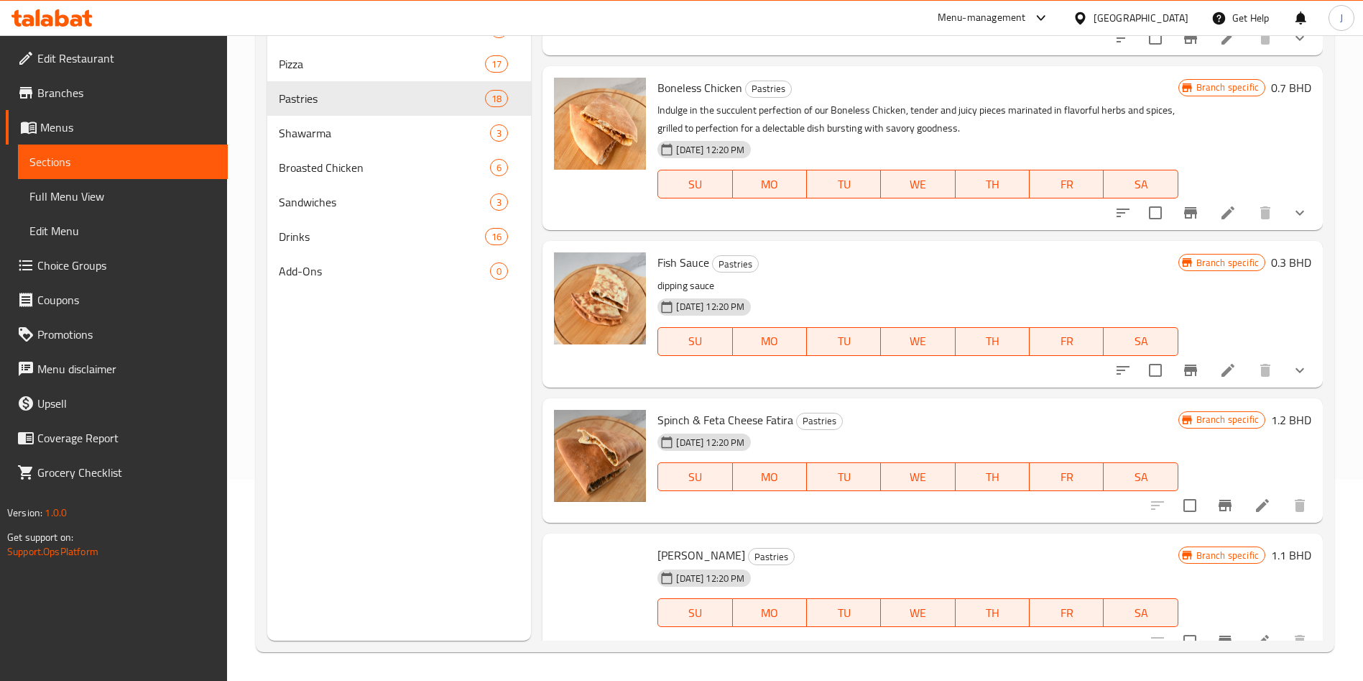
scroll to position [2146, 0]
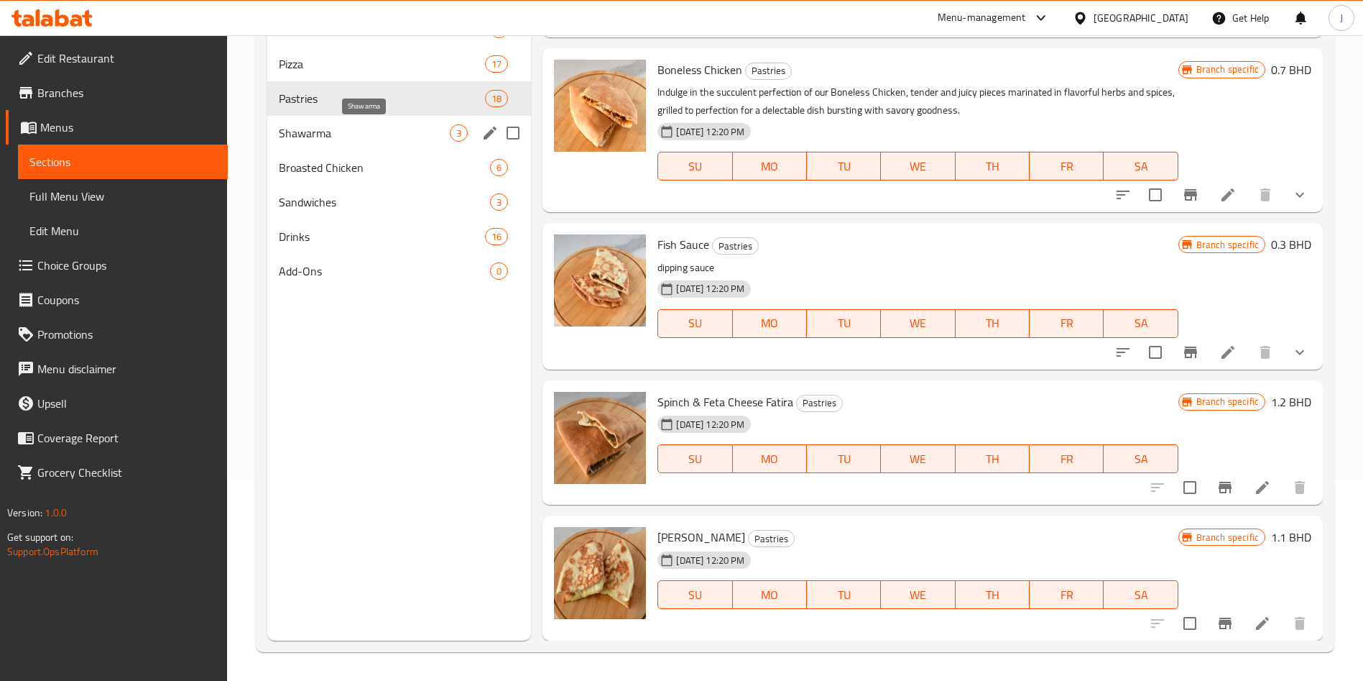
click at [387, 134] on span "Shawarma" at bounding box center [364, 132] width 171 height 17
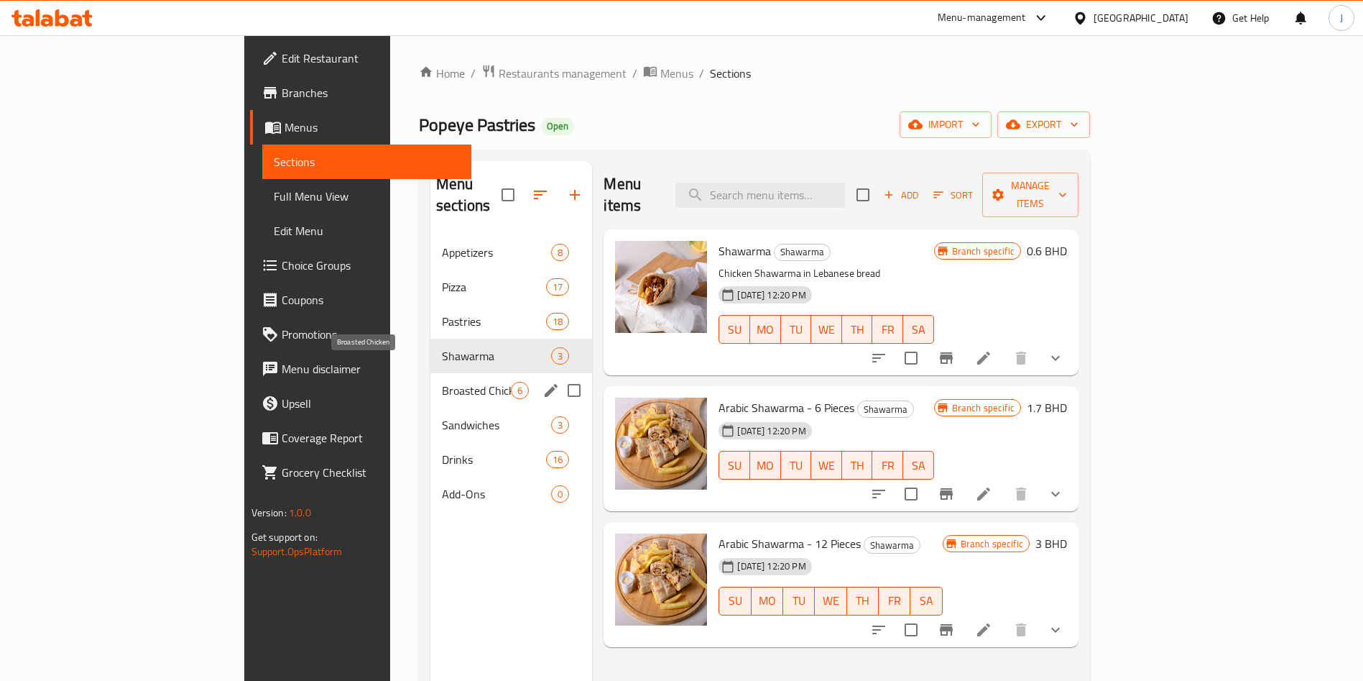
click at [442, 382] on span "Broasted Chicken" at bounding box center [476, 390] width 69 height 17
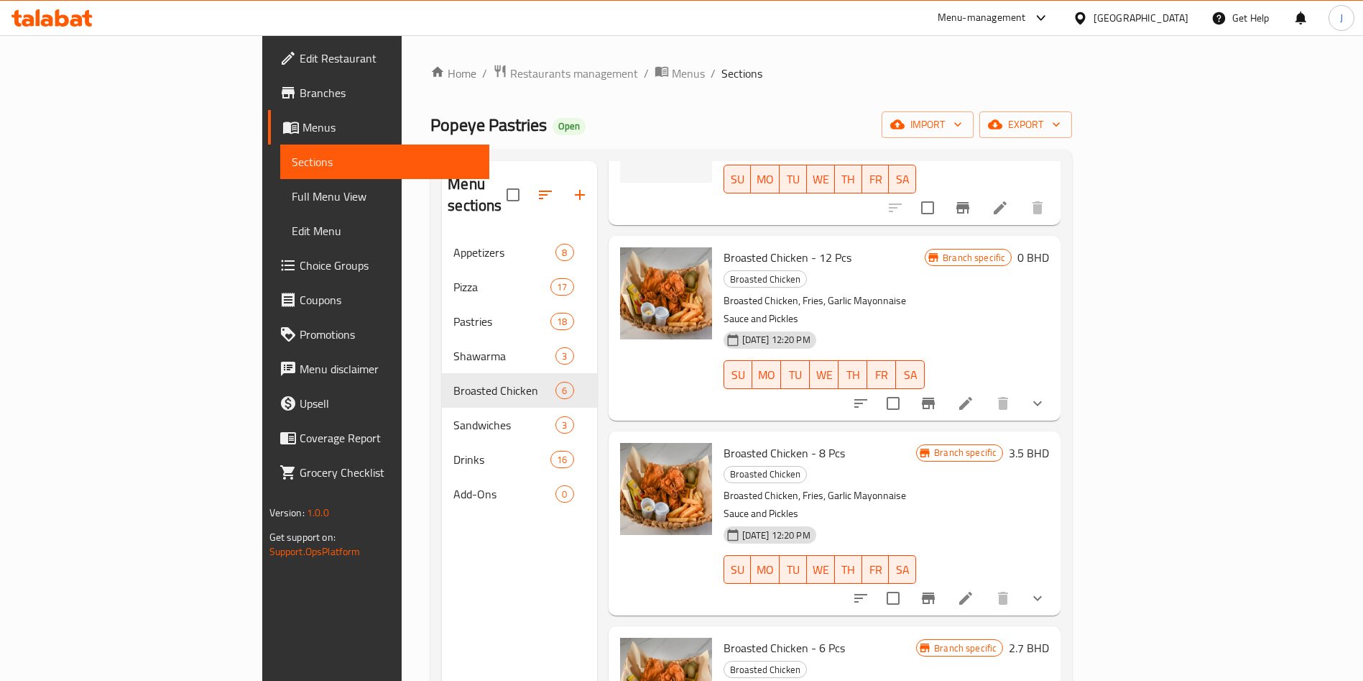
scroll to position [151, 0]
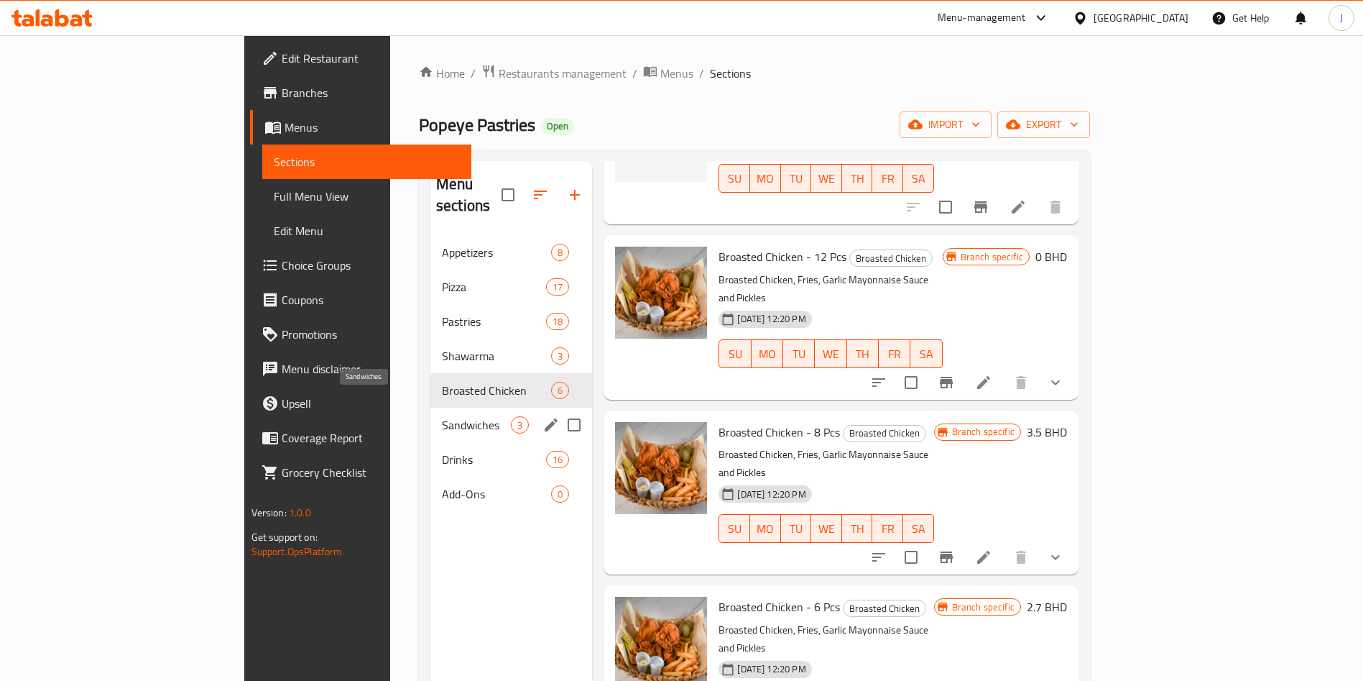
click at [442, 416] on span "Sandwiches" at bounding box center [476, 424] width 69 height 17
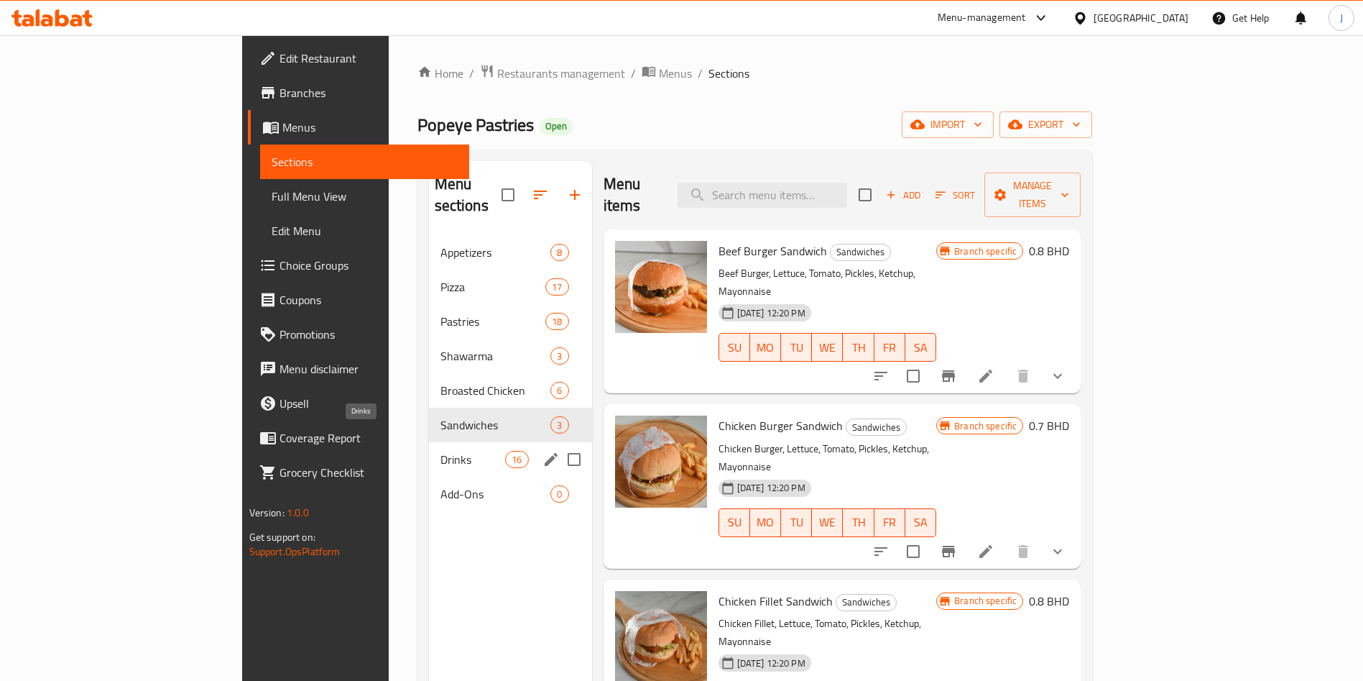
click at [441, 451] on span "Drinks" at bounding box center [473, 459] width 65 height 17
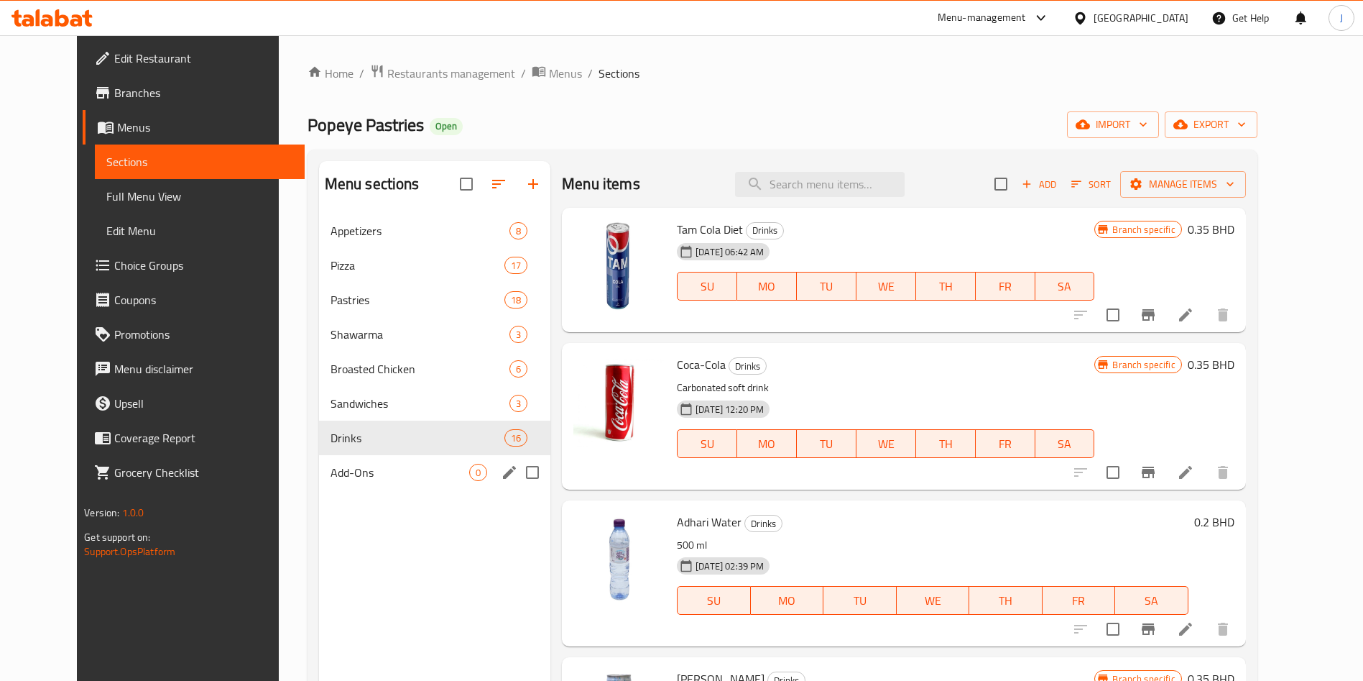
click at [382, 461] on div "Add-Ons 0" at bounding box center [435, 472] width 232 height 34
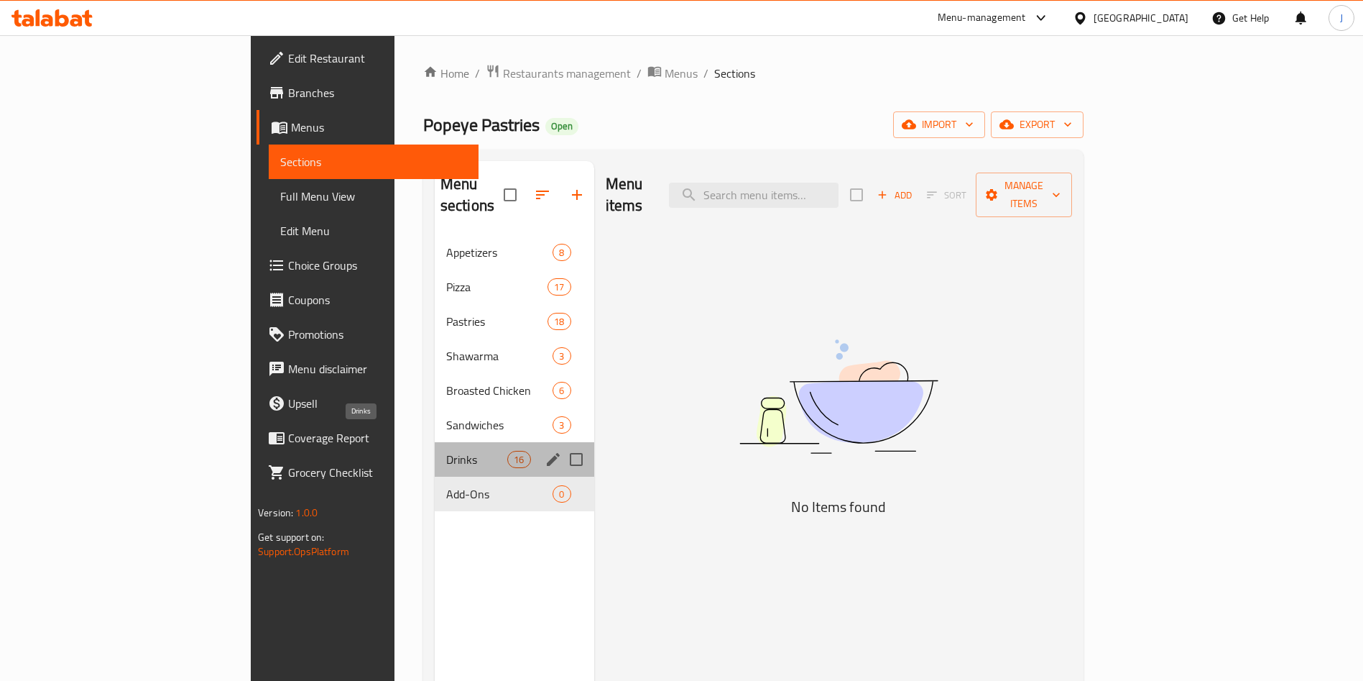
click at [446, 451] on span "Drinks" at bounding box center [476, 459] width 61 height 17
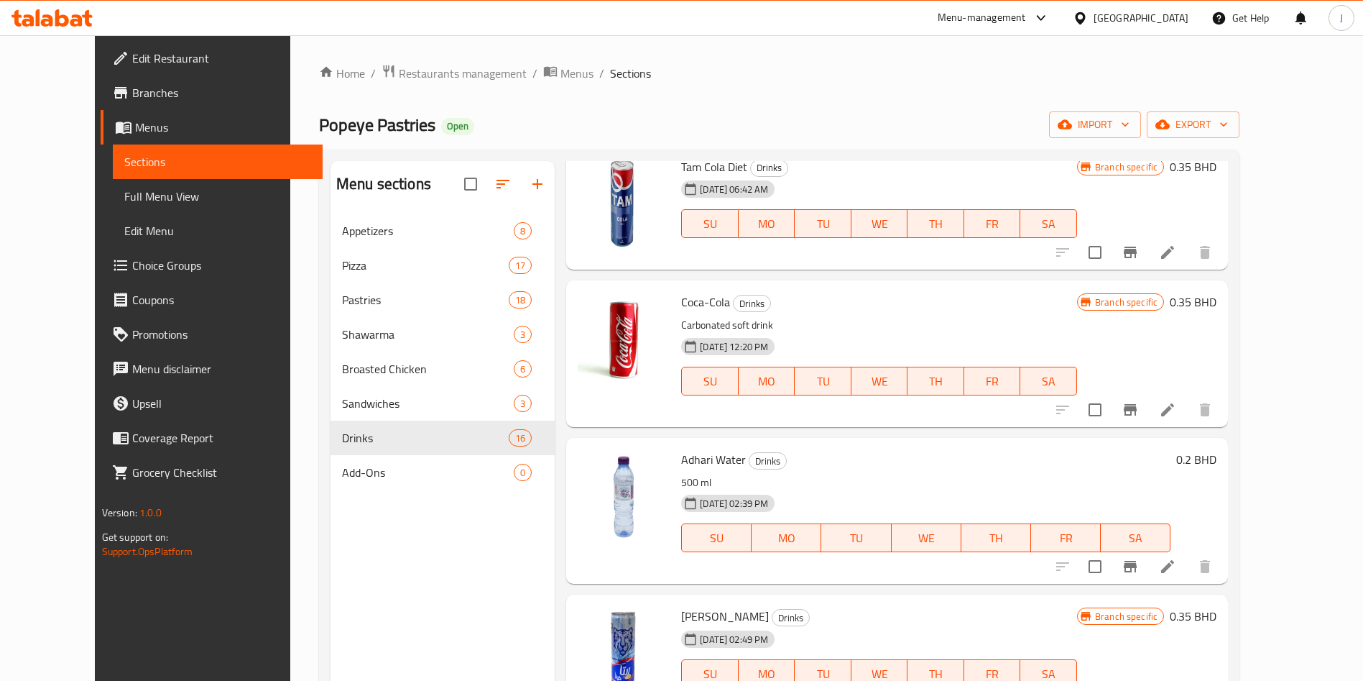
scroll to position [64, 0]
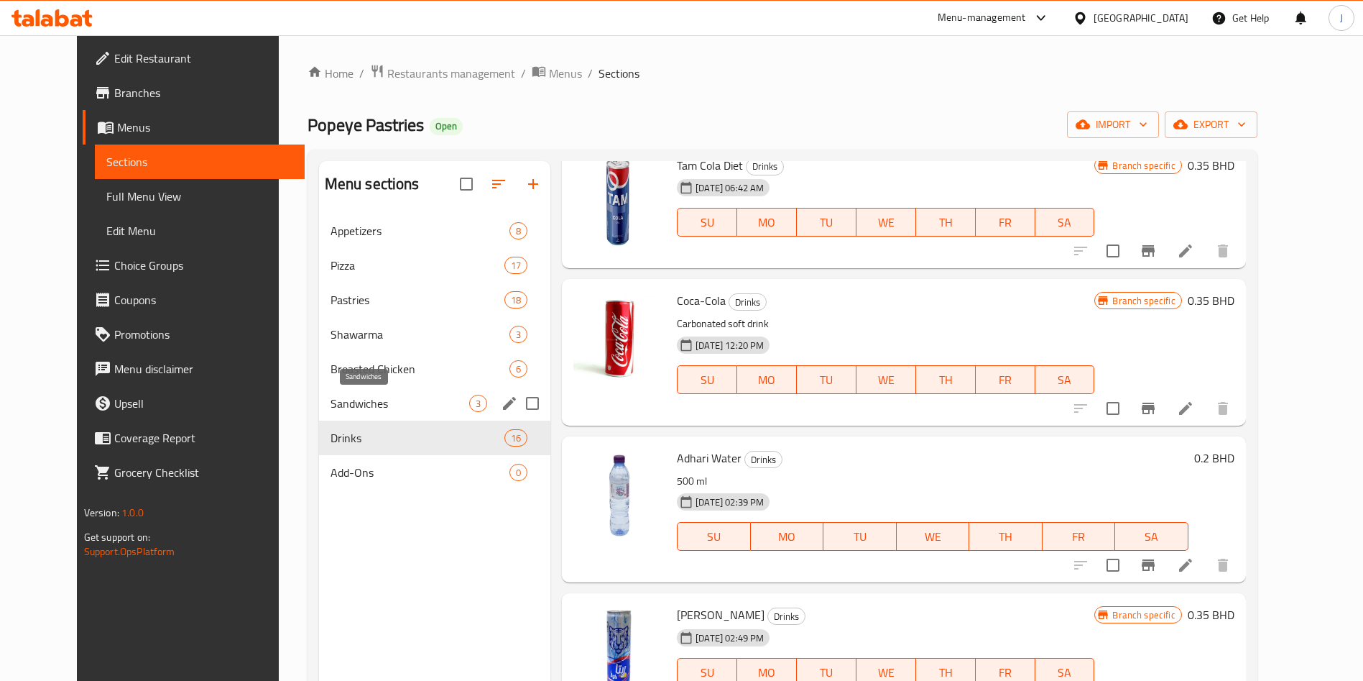
click at [415, 401] on span "Sandwiches" at bounding box center [400, 403] width 139 height 17
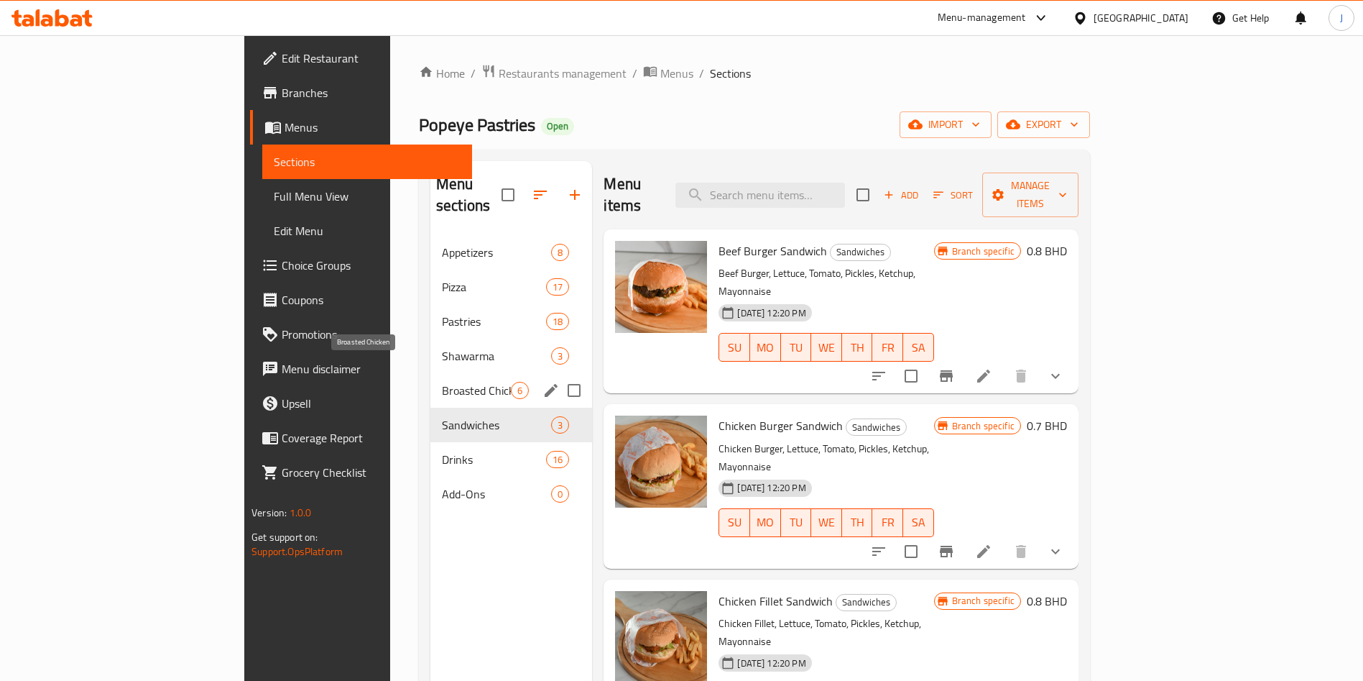
click at [442, 382] on span "Broasted Chicken" at bounding box center [476, 390] width 69 height 17
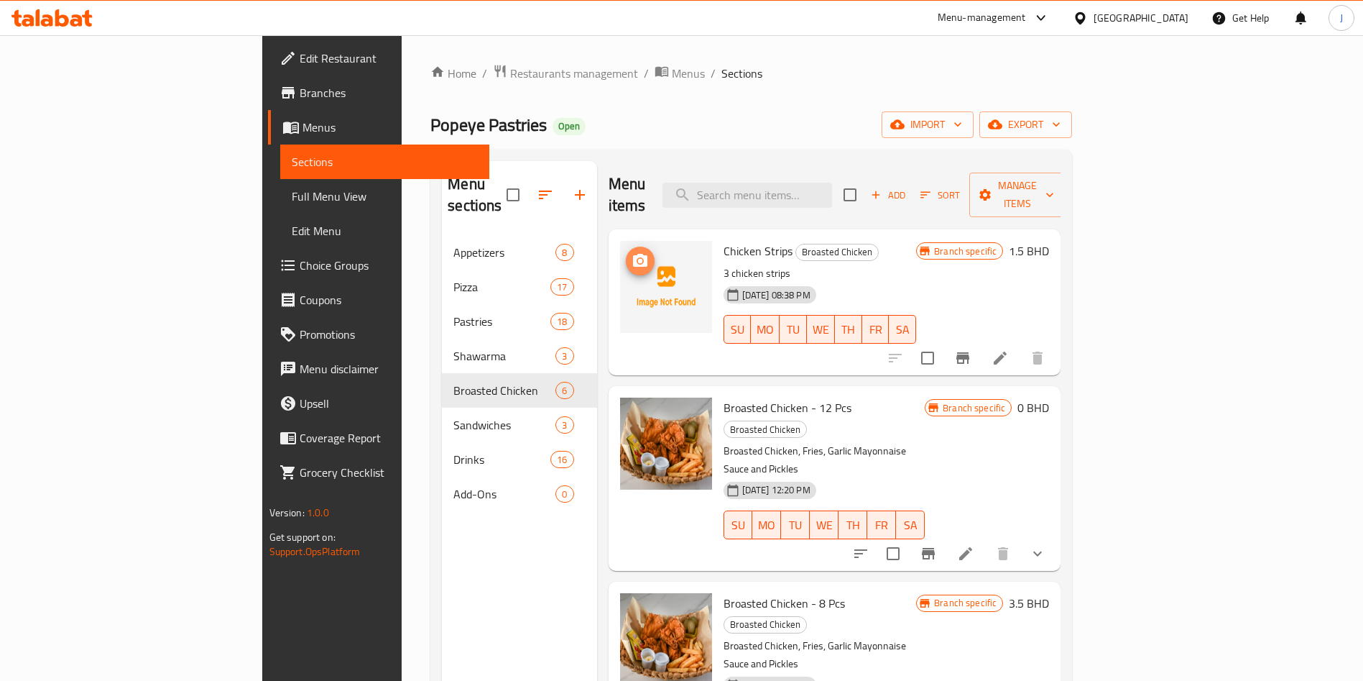
click at [633, 254] on icon "upload picture" at bounding box center [640, 260] width 14 height 13
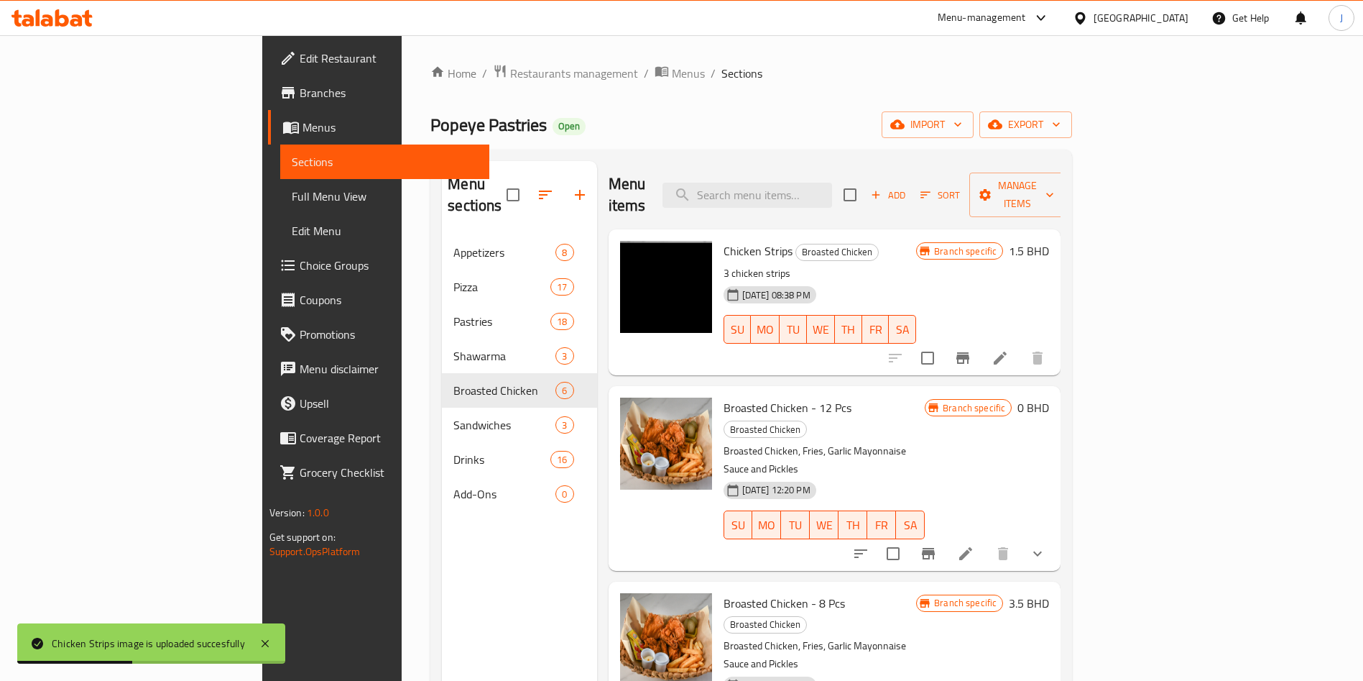
click at [292, 234] on span "Edit Menu" at bounding box center [385, 230] width 187 height 17
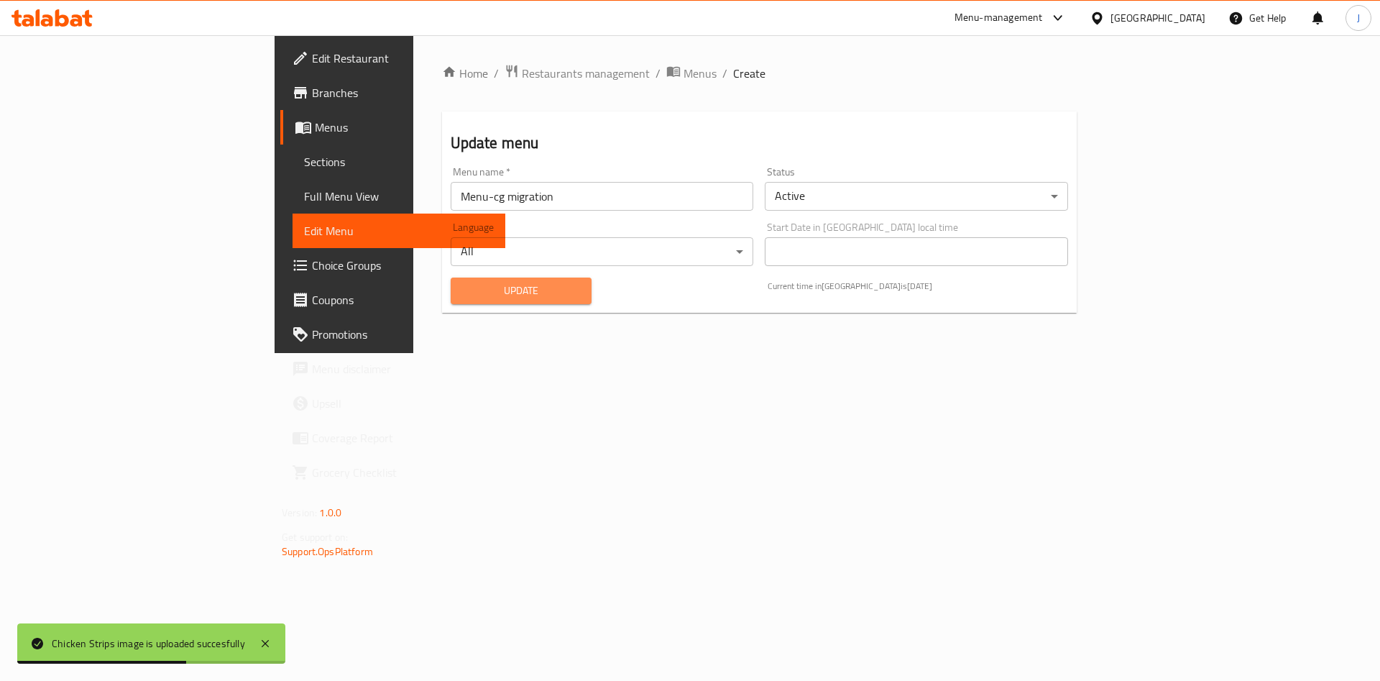
click at [462, 282] on span "Update" at bounding box center [521, 291] width 119 height 18
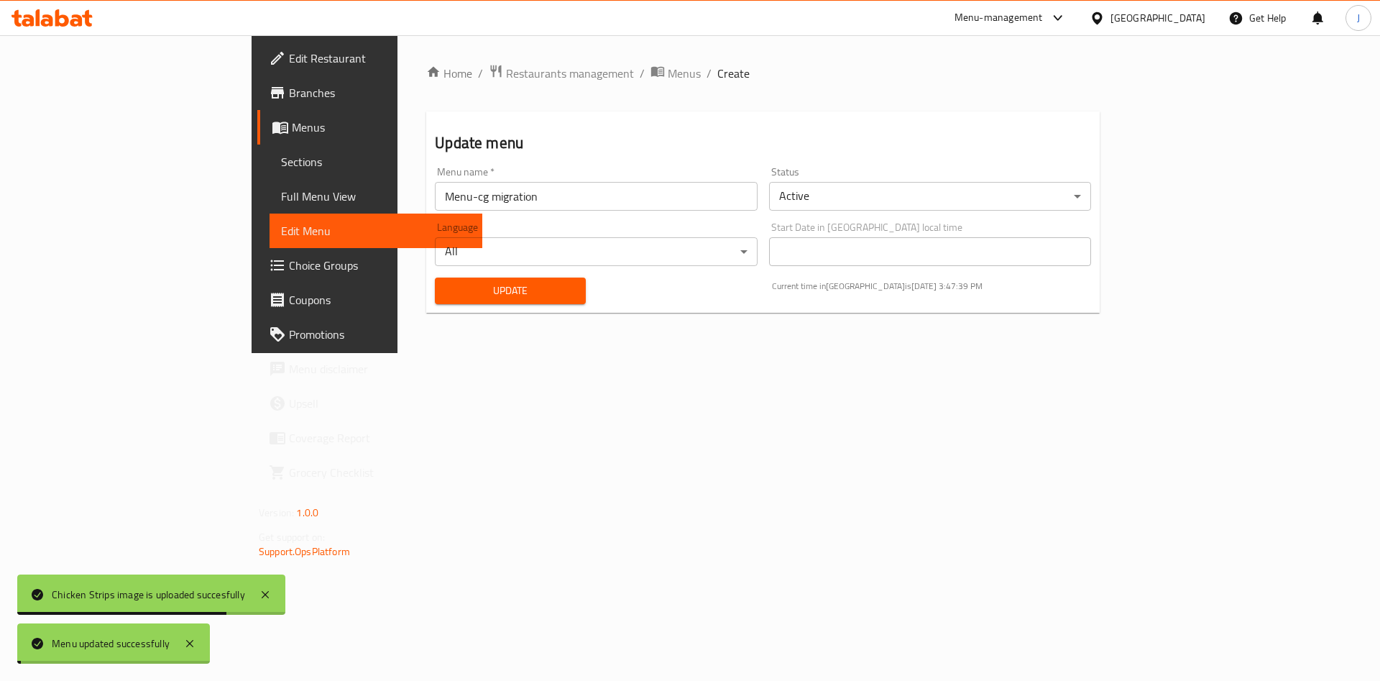
click at [446, 282] on span "Update" at bounding box center [510, 291] width 128 height 18
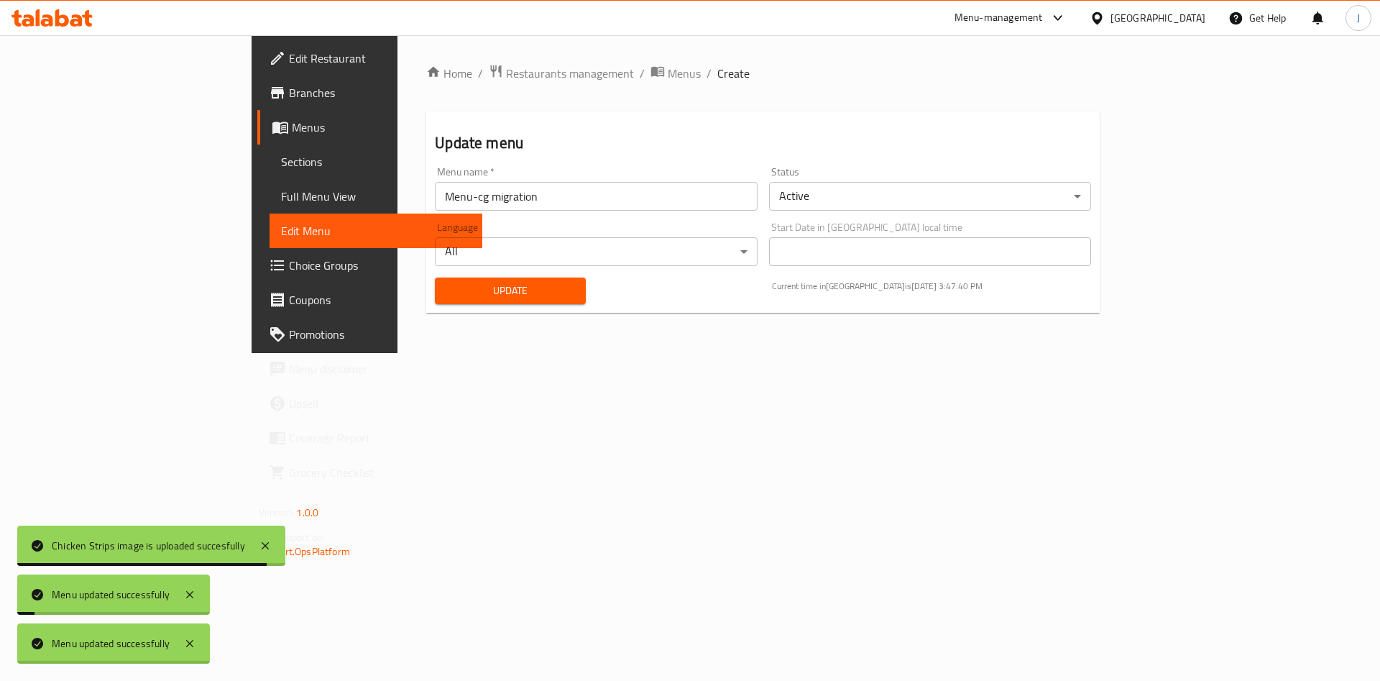
click at [428, 281] on div "Home / Restaurants management / Menus / Create Update menu Menu name   * Menu-c…" at bounding box center [762, 194] width 673 height 260
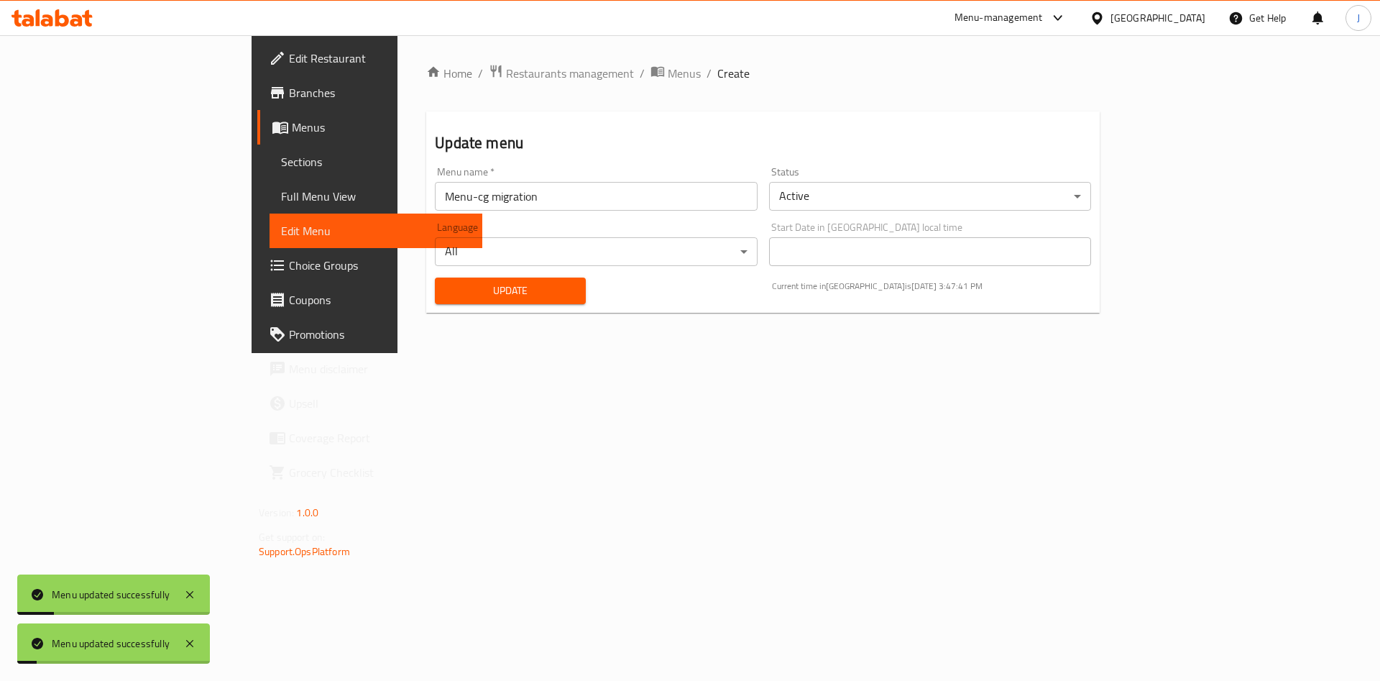
click at [435, 280] on button "Update" at bounding box center [510, 290] width 151 height 27
click at [281, 159] on span "Sections" at bounding box center [376, 161] width 190 height 17
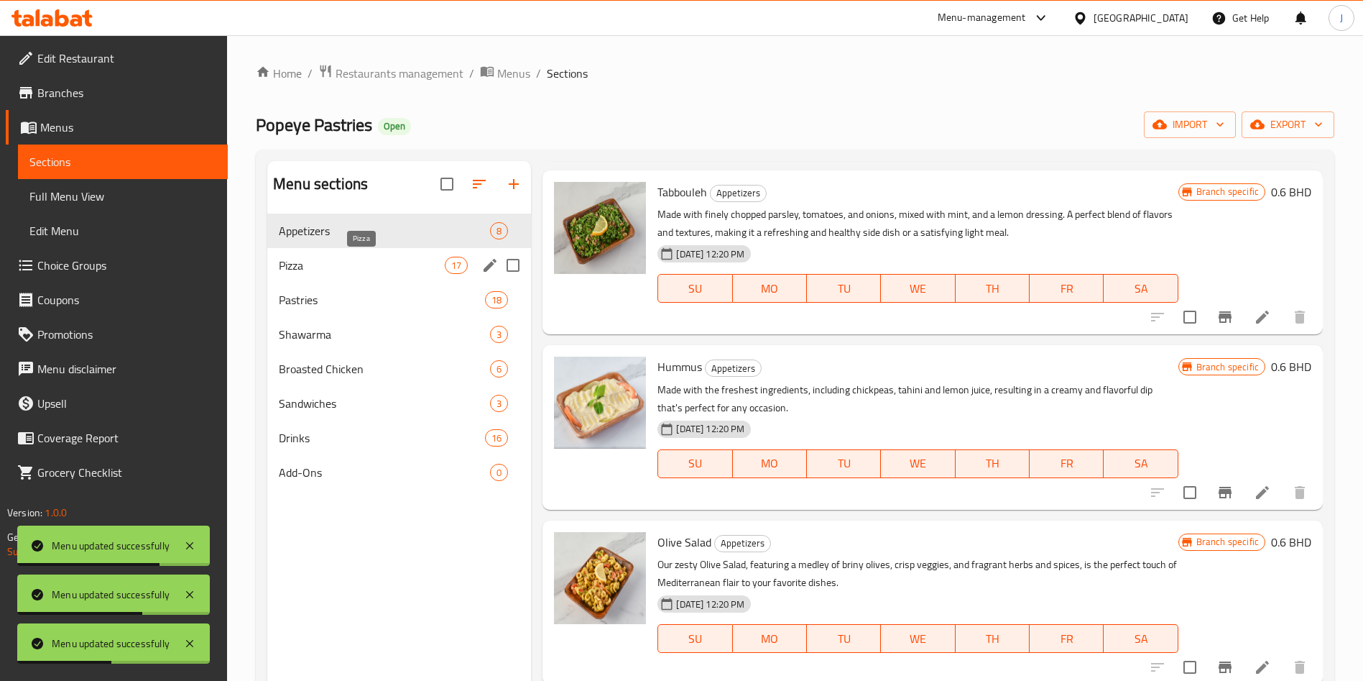
click at [322, 259] on span "Pizza" at bounding box center [362, 265] width 166 height 17
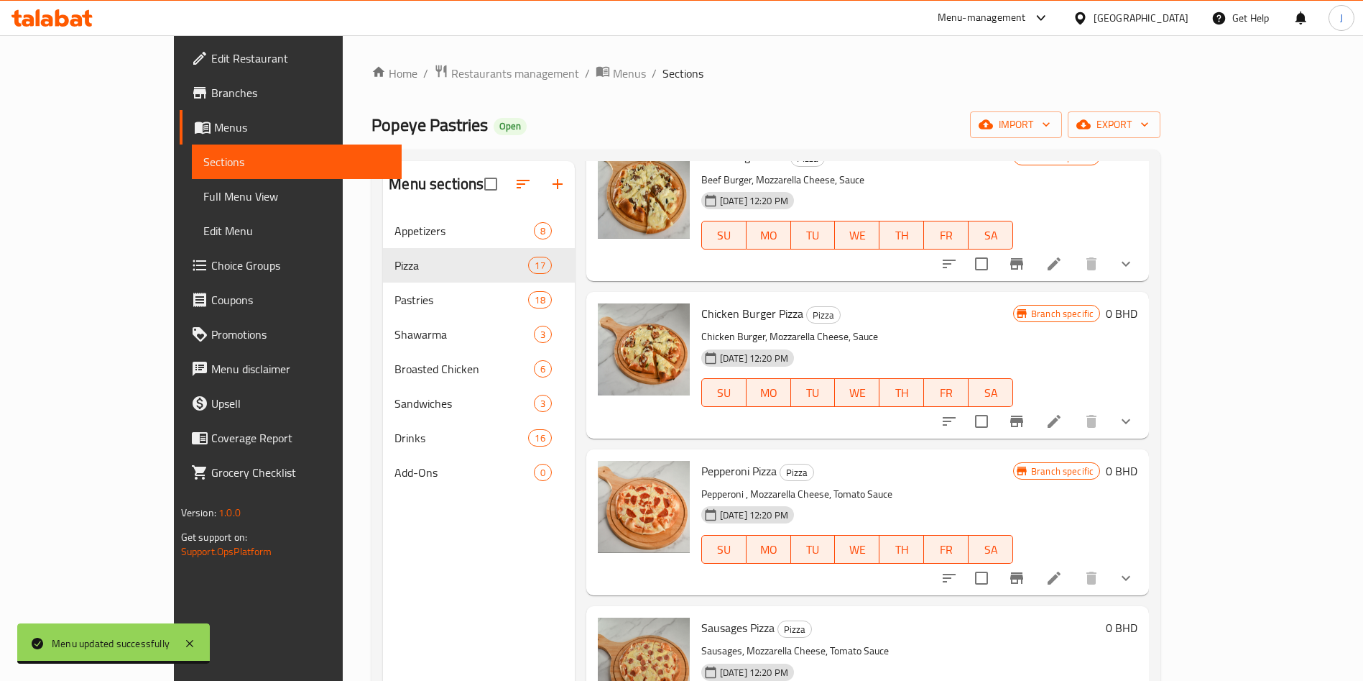
scroll to position [1528, 0]
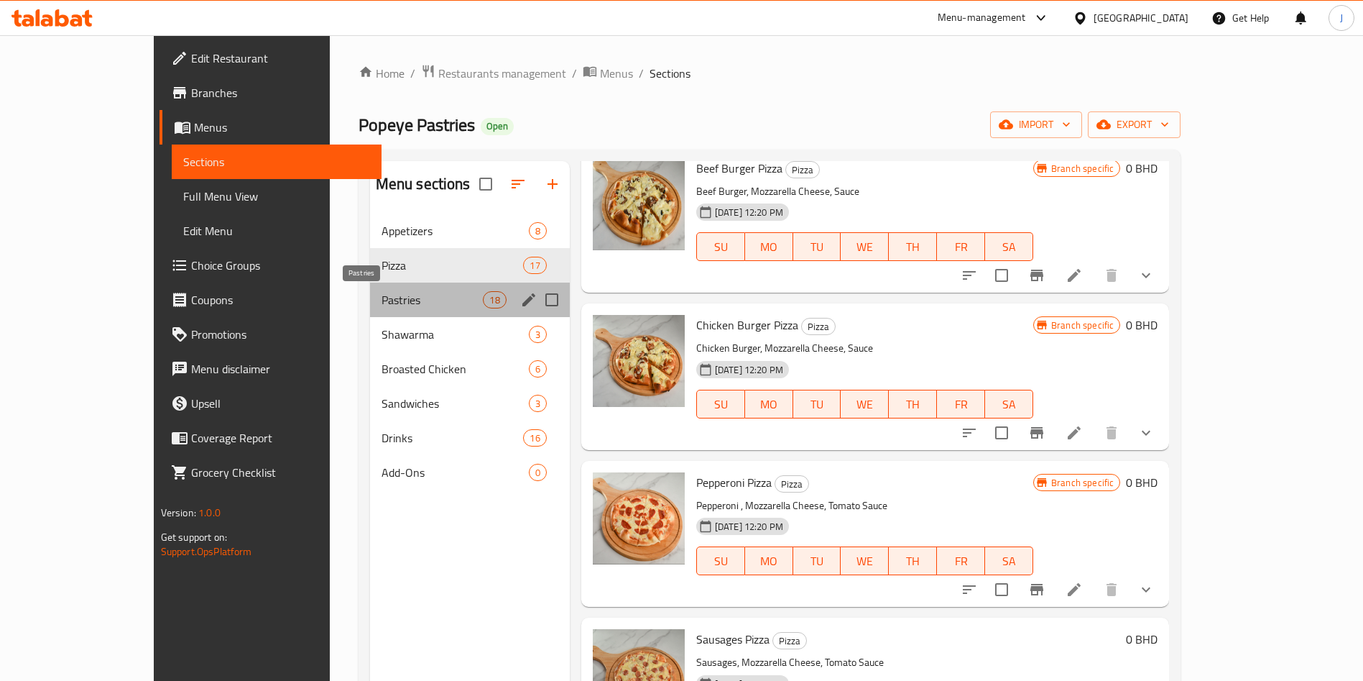
click at [382, 294] on span "Pastries" at bounding box center [433, 299] width 102 height 17
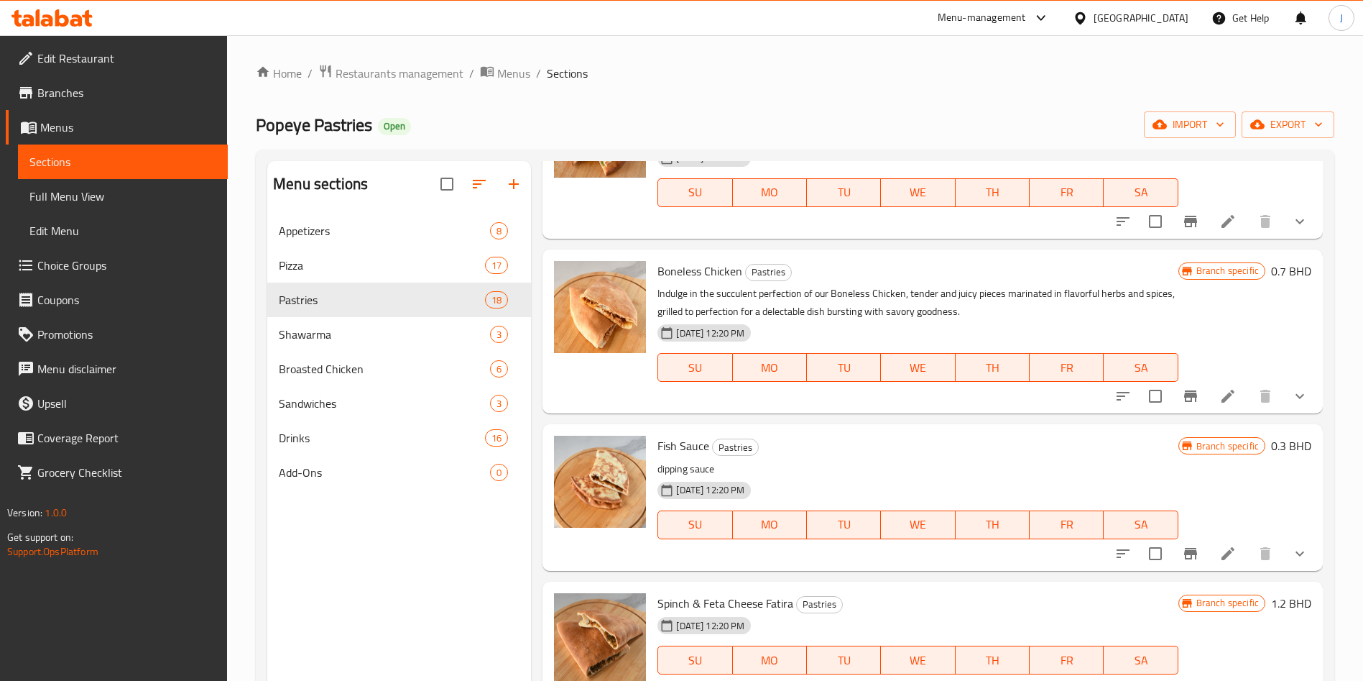
scroll to position [201, 0]
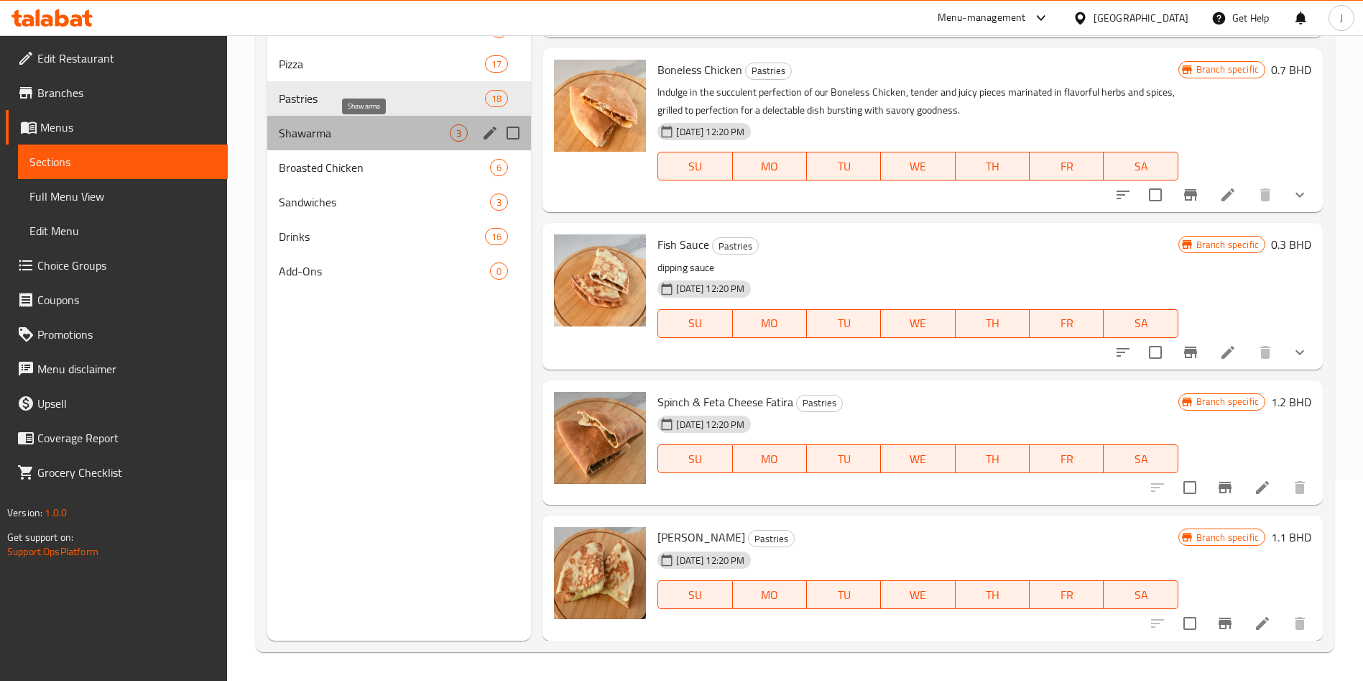
click at [328, 130] on span "Shawarma" at bounding box center [364, 132] width 171 height 17
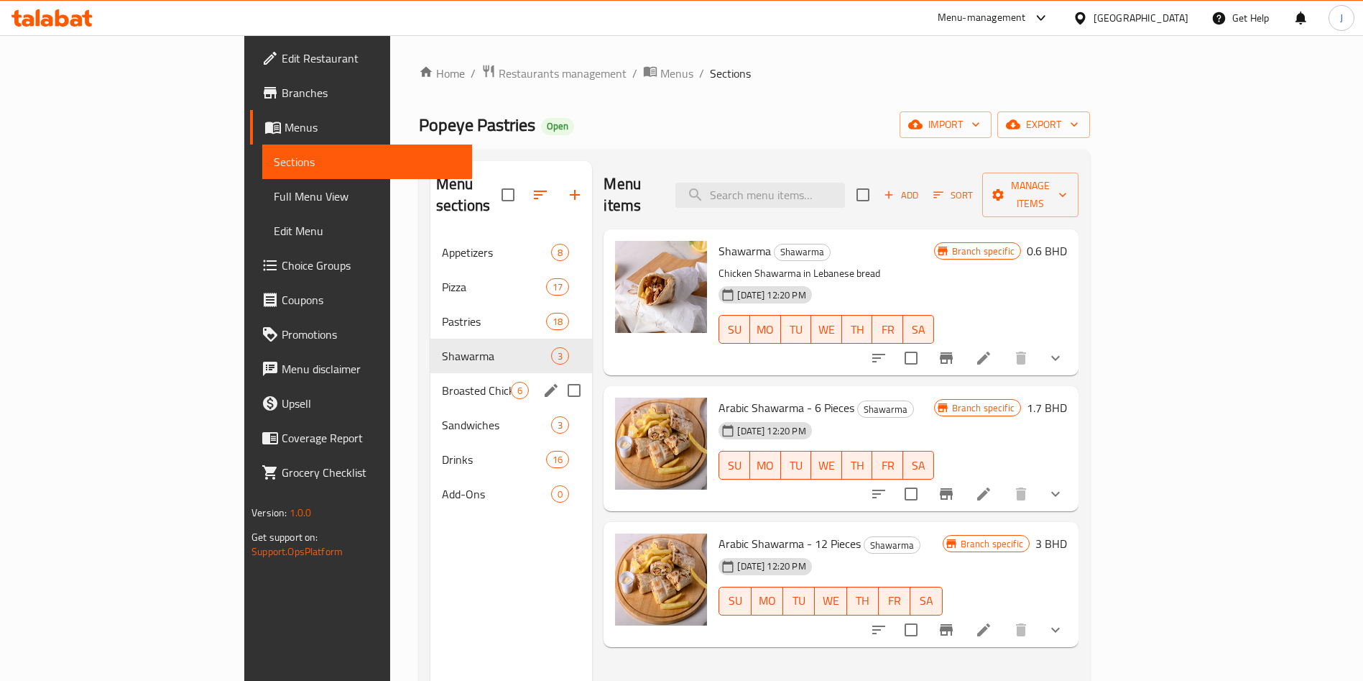
click at [442, 382] on span "Broasted Chicken" at bounding box center [476, 390] width 69 height 17
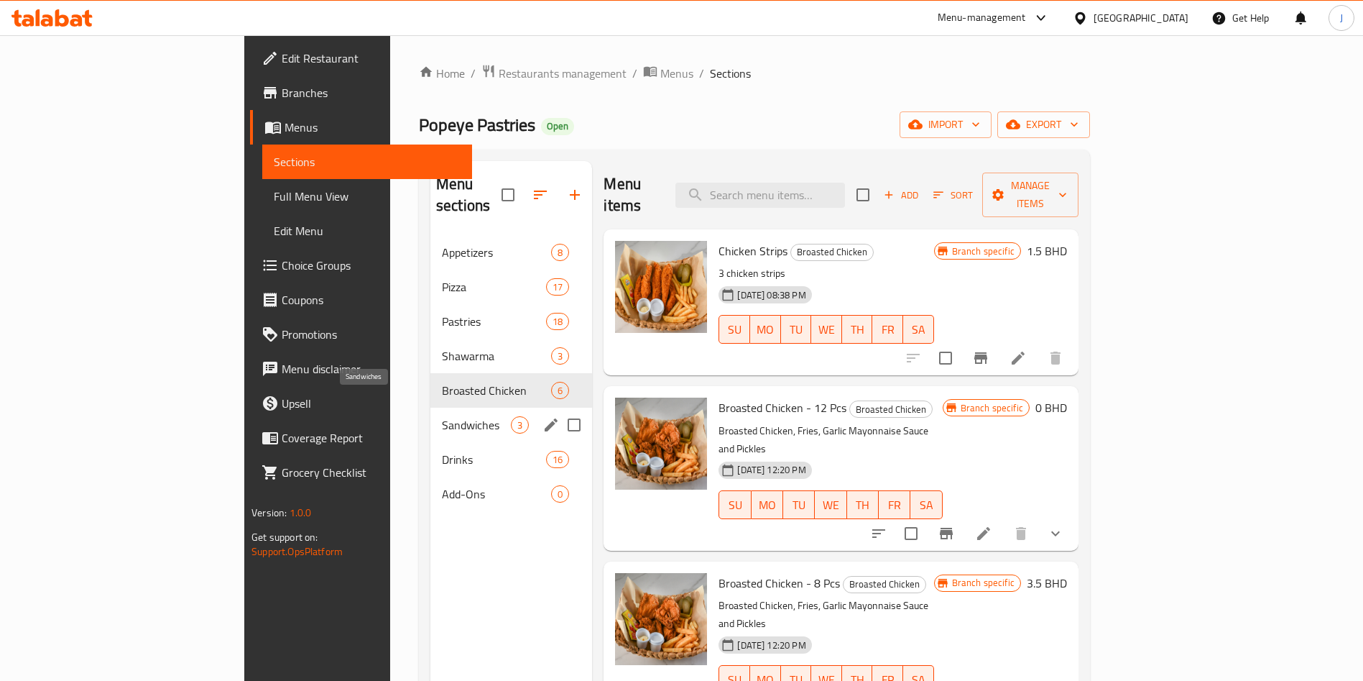
click at [442, 416] on span "Sandwiches" at bounding box center [476, 424] width 69 height 17
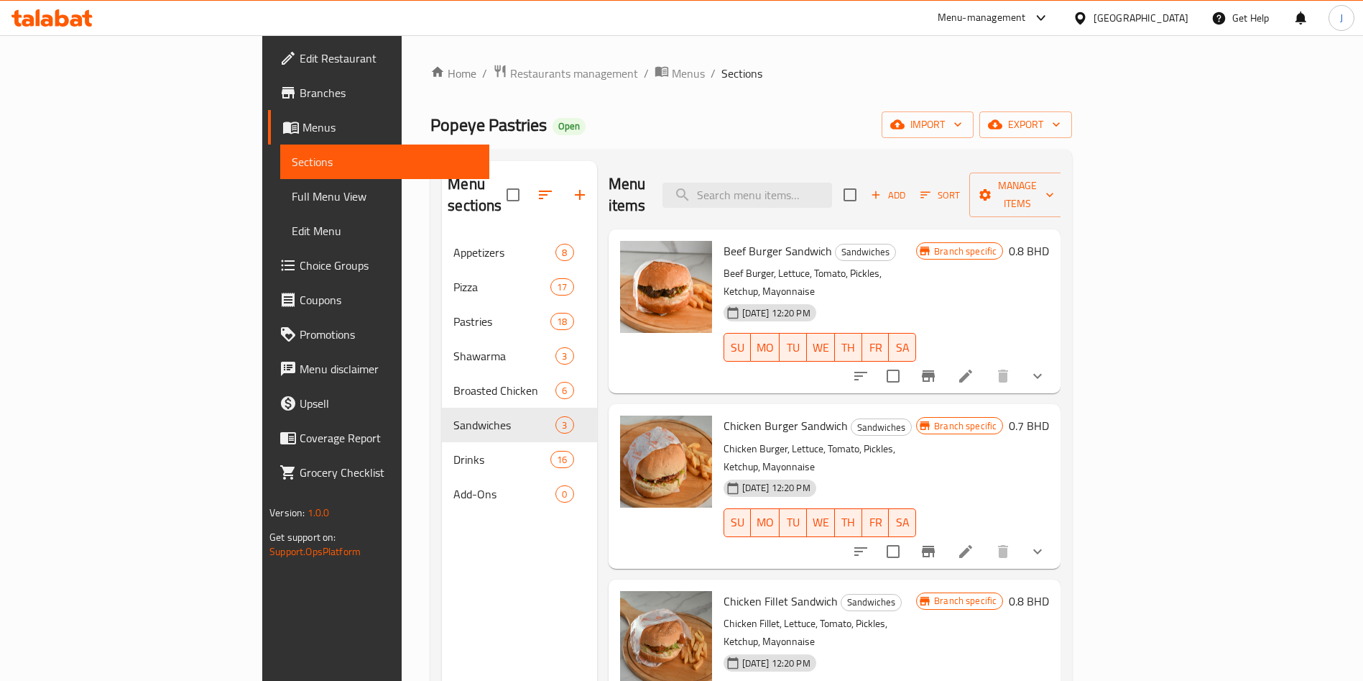
scroll to position [201, 0]
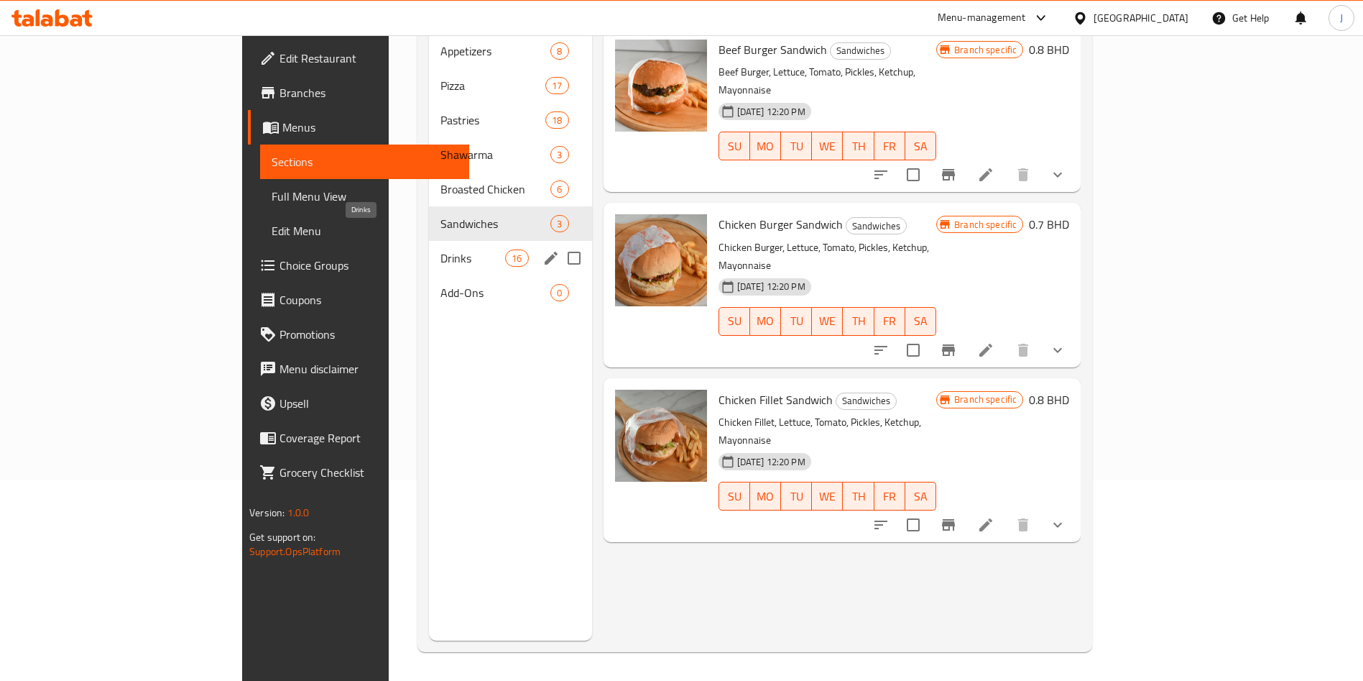
click at [441, 249] on span "Drinks" at bounding box center [473, 257] width 65 height 17
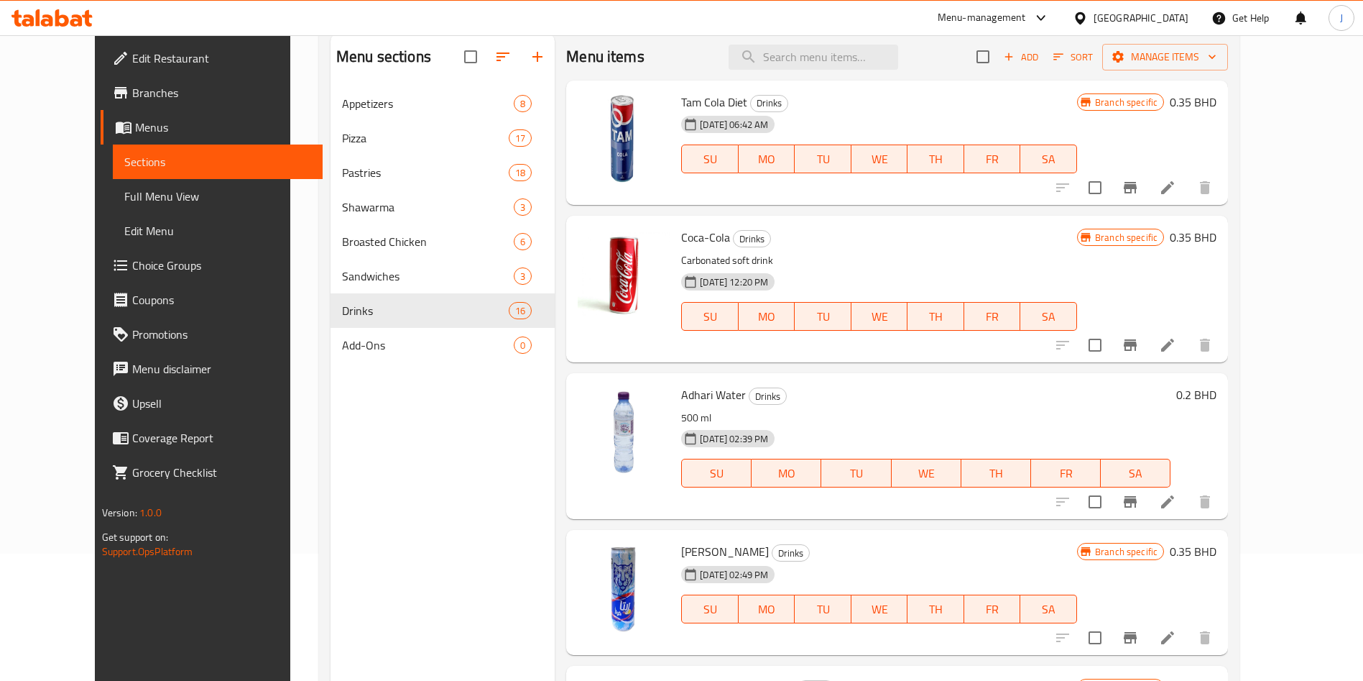
scroll to position [201, 0]
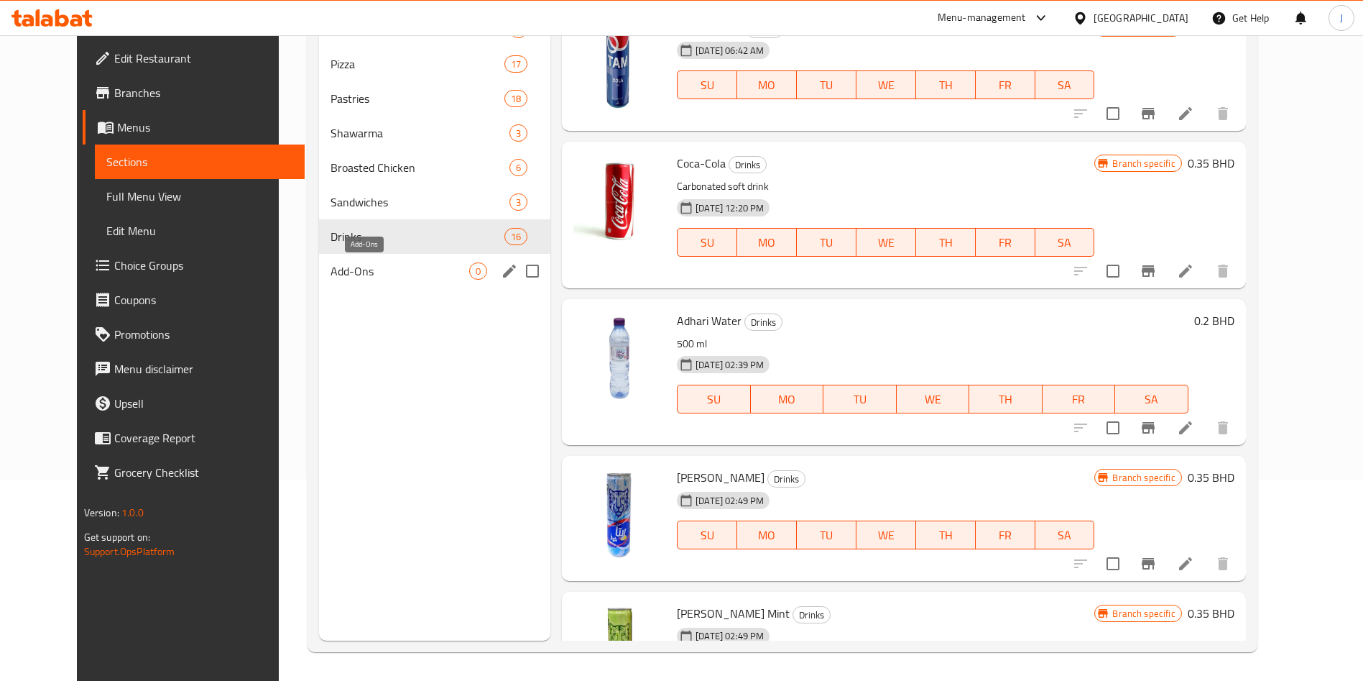
click at [341, 269] on span "Add-Ons" at bounding box center [400, 270] width 139 height 17
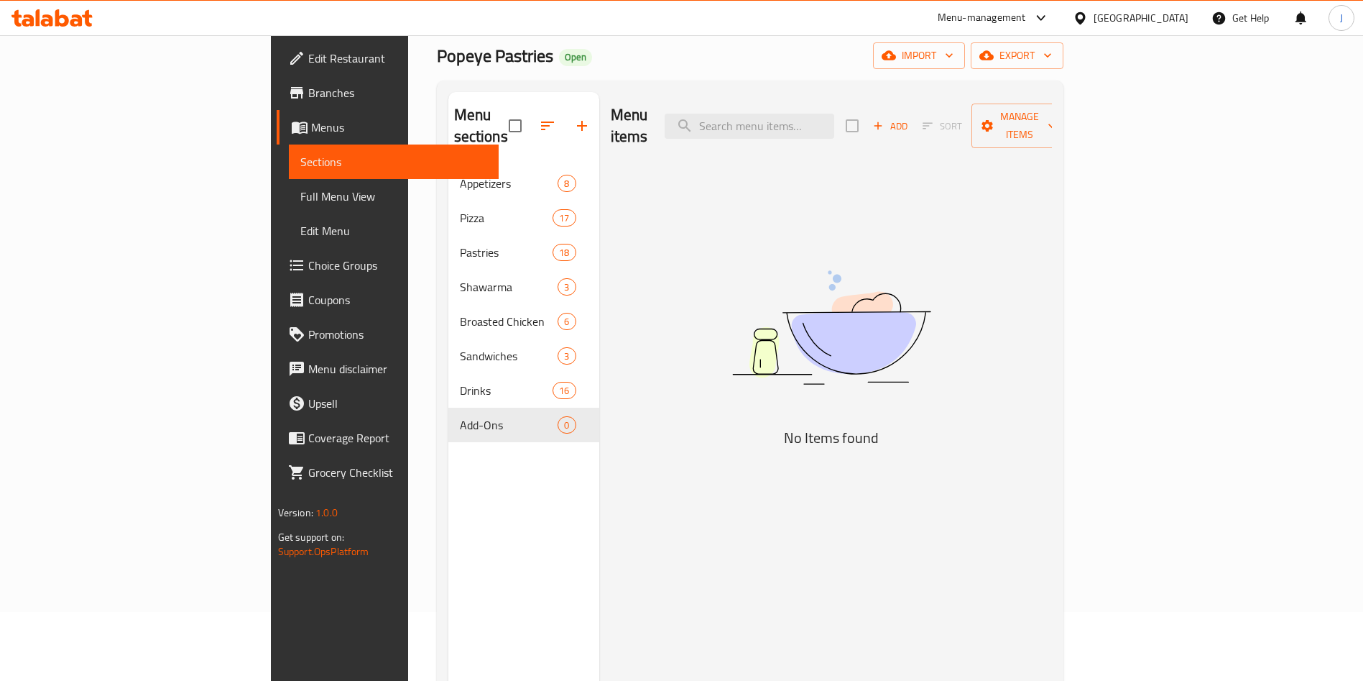
scroll to position [68, 0]
click at [300, 223] on span "Edit Menu" at bounding box center [393, 230] width 187 height 17
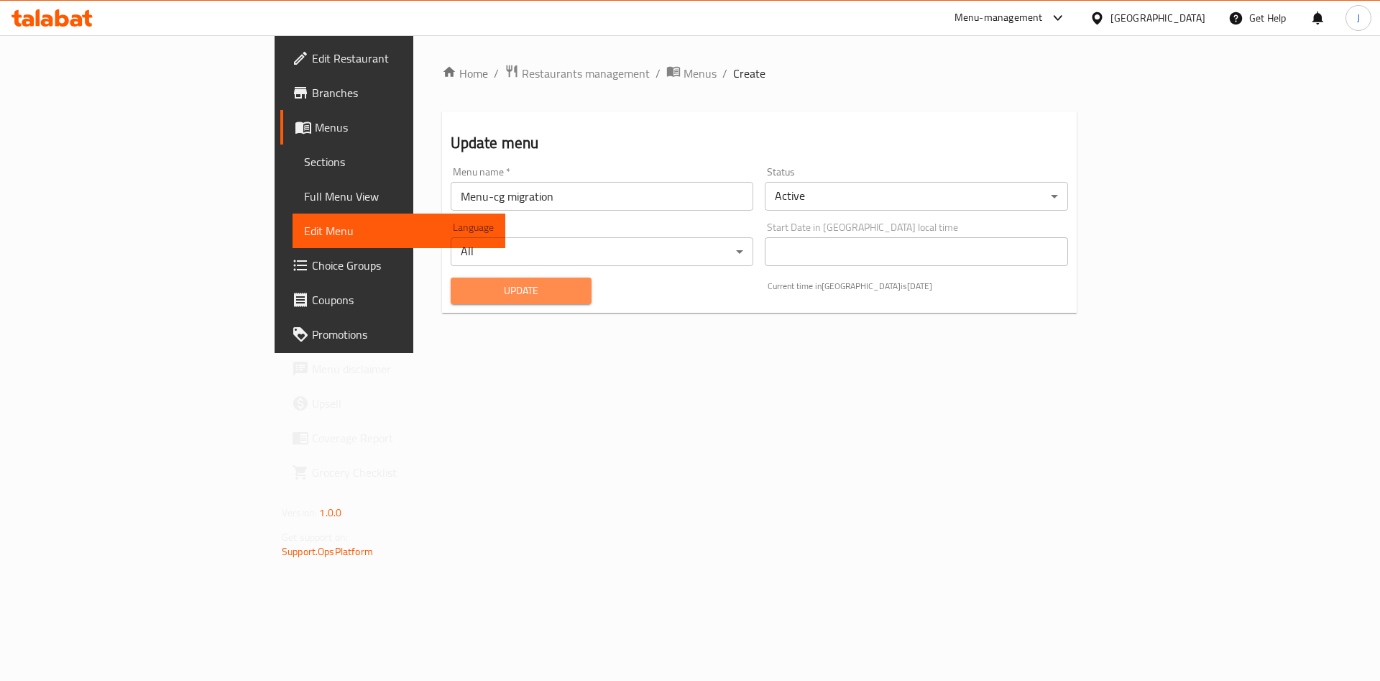
click at [462, 295] on span "Update" at bounding box center [521, 291] width 119 height 18
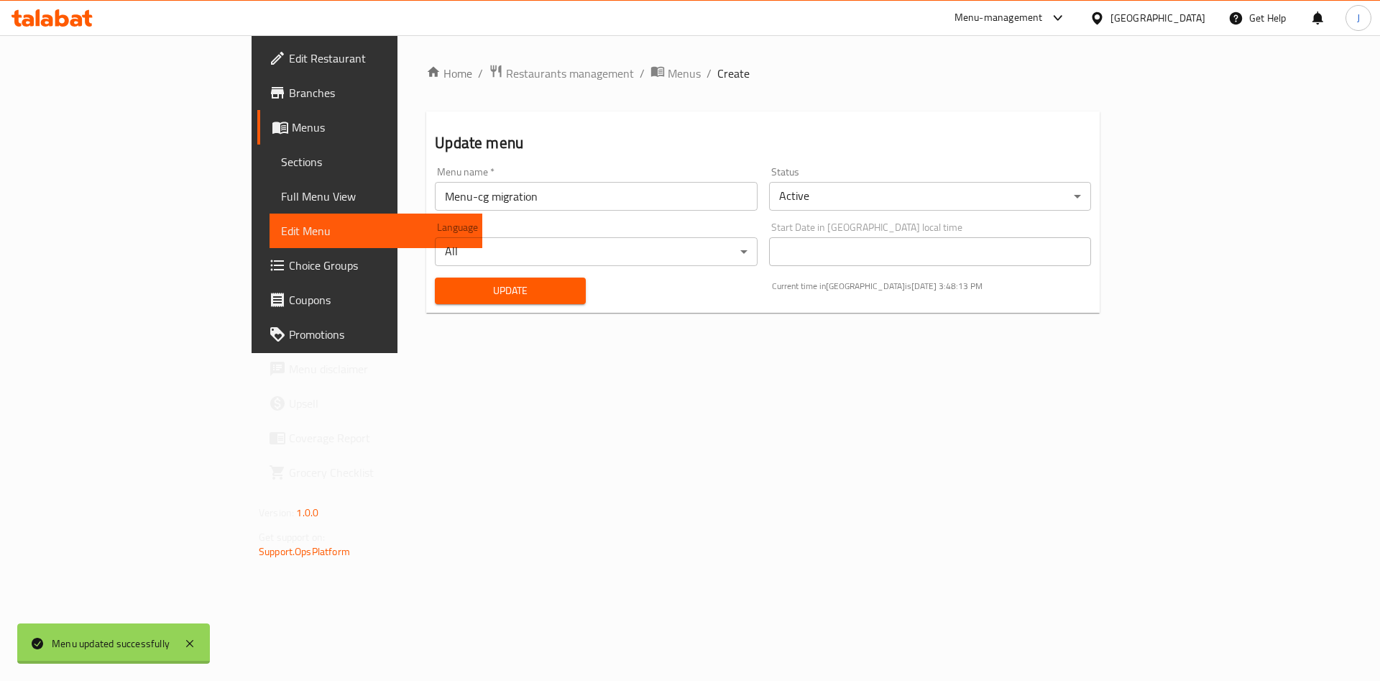
click at [436, 295] on div at bounding box center [690, 340] width 1380 height 681
click at [446, 295] on span "Update" at bounding box center [510, 291] width 128 height 18
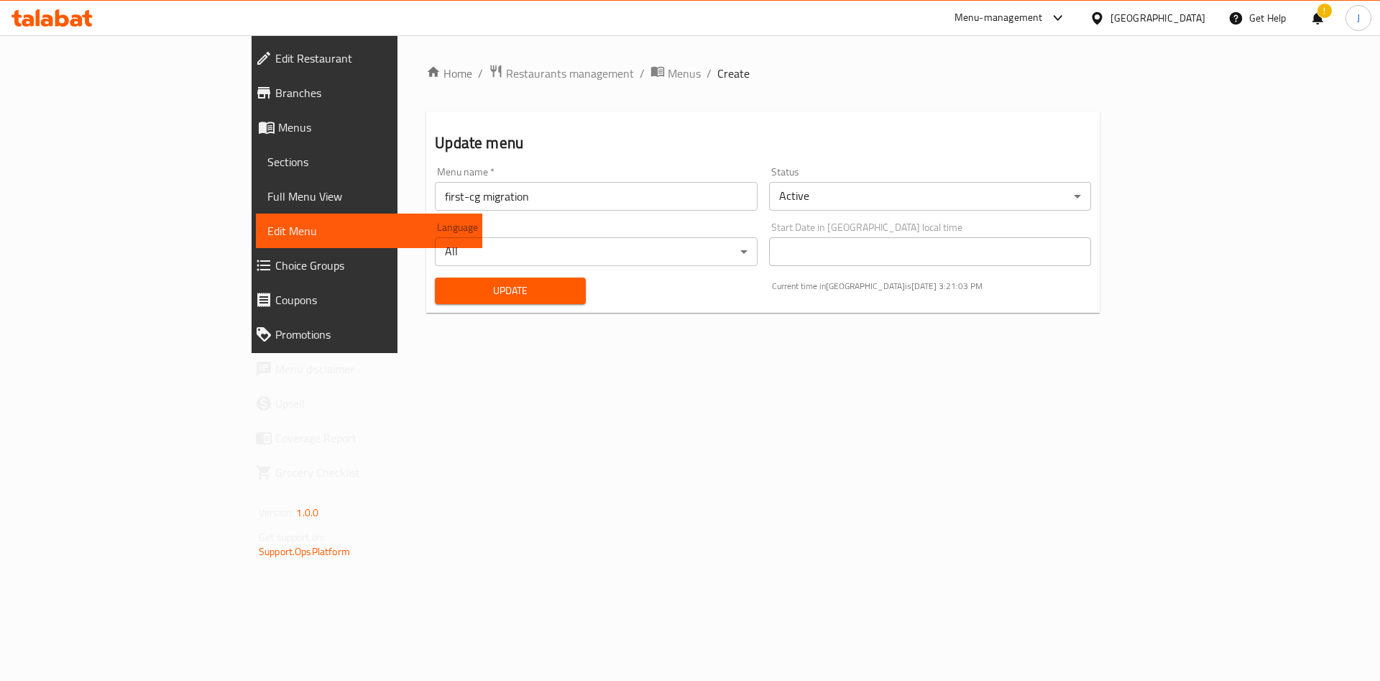
drag, startPoint x: 0, startPoint y: 0, endPoint x: 76, endPoint y: 157, distance: 174.2
click at [267, 157] on span "Sections" at bounding box center [368, 161] width 203 height 17
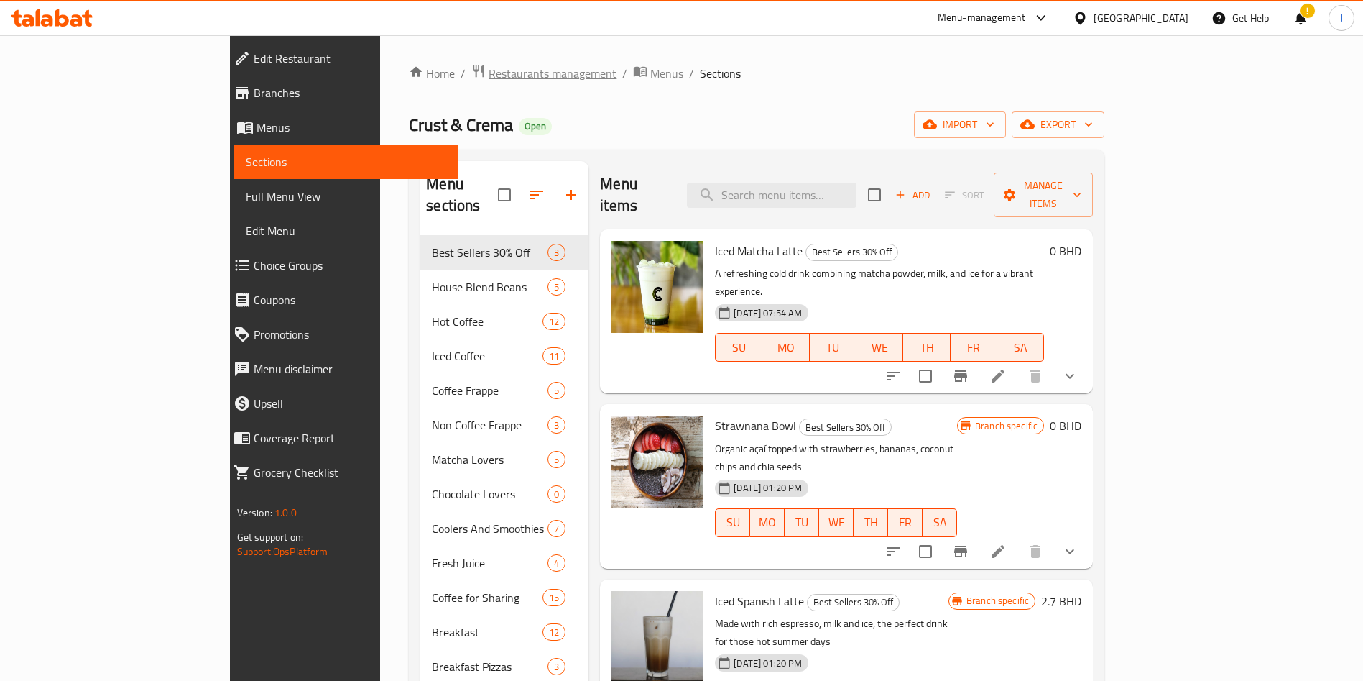
click at [489, 80] on span "Restaurants management" at bounding box center [553, 73] width 128 height 17
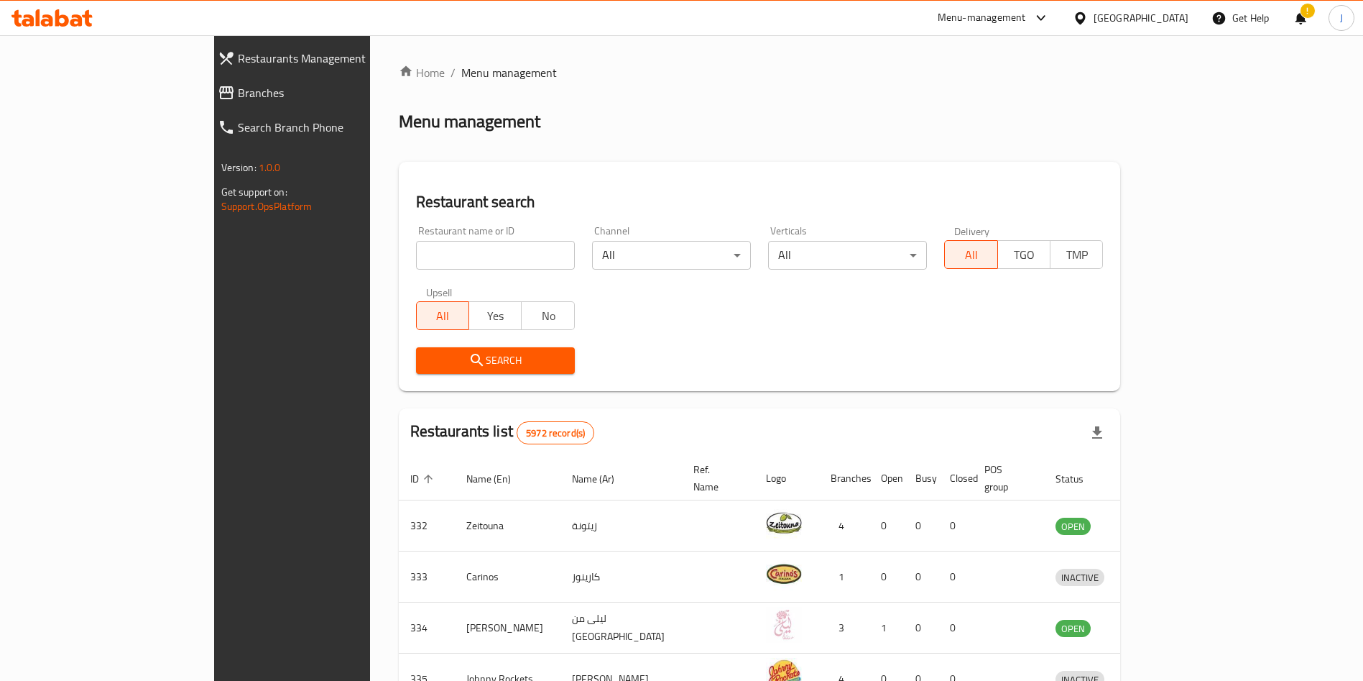
click at [416, 246] on input "search" at bounding box center [495, 255] width 159 height 29
type input "verde"
click button "Search" at bounding box center [495, 360] width 159 height 27
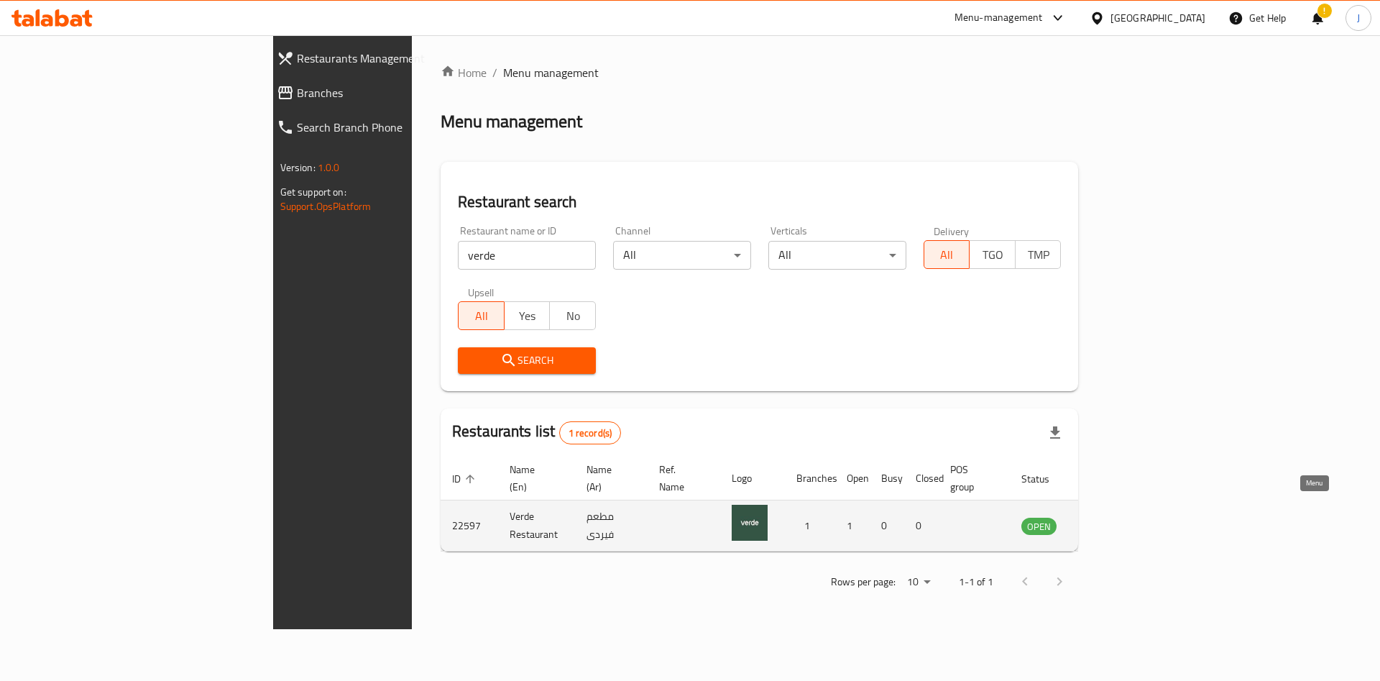
click at [1114, 517] on icon "enhanced table" at bounding box center [1105, 525] width 17 height 17
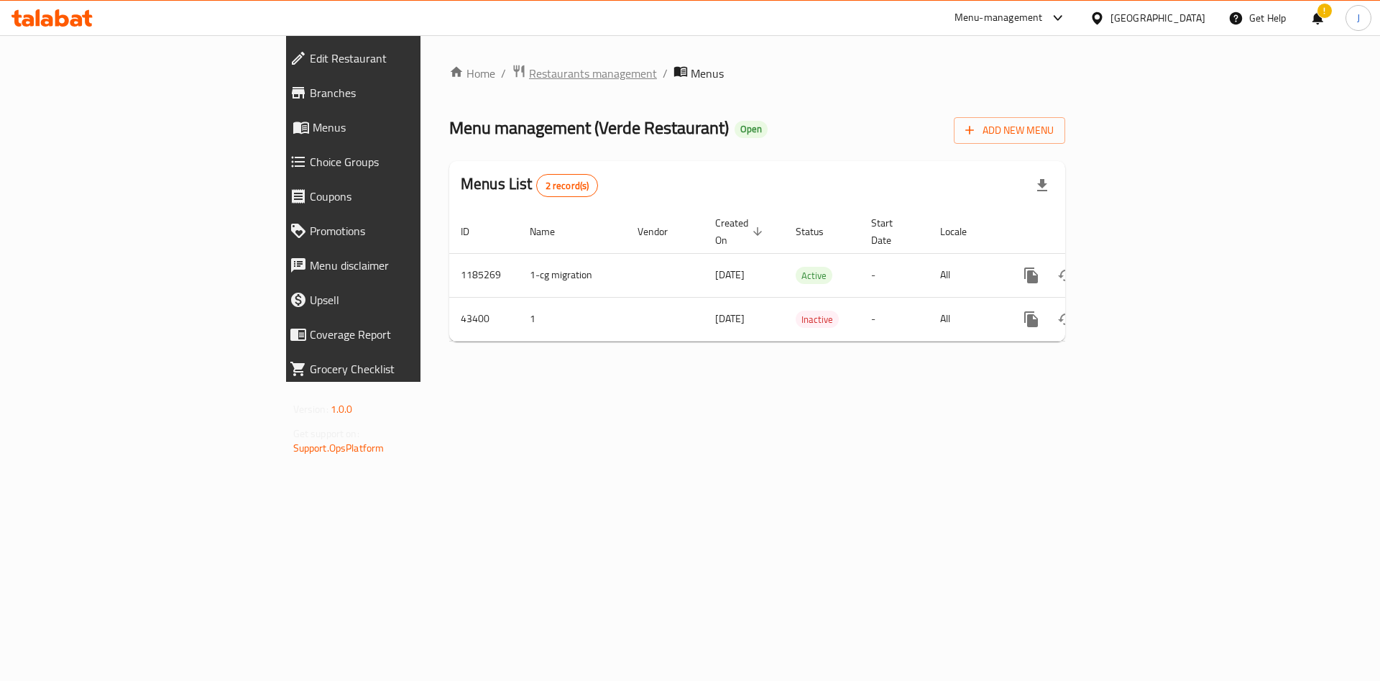
click at [529, 77] on span "Restaurants management" at bounding box center [593, 73] width 128 height 17
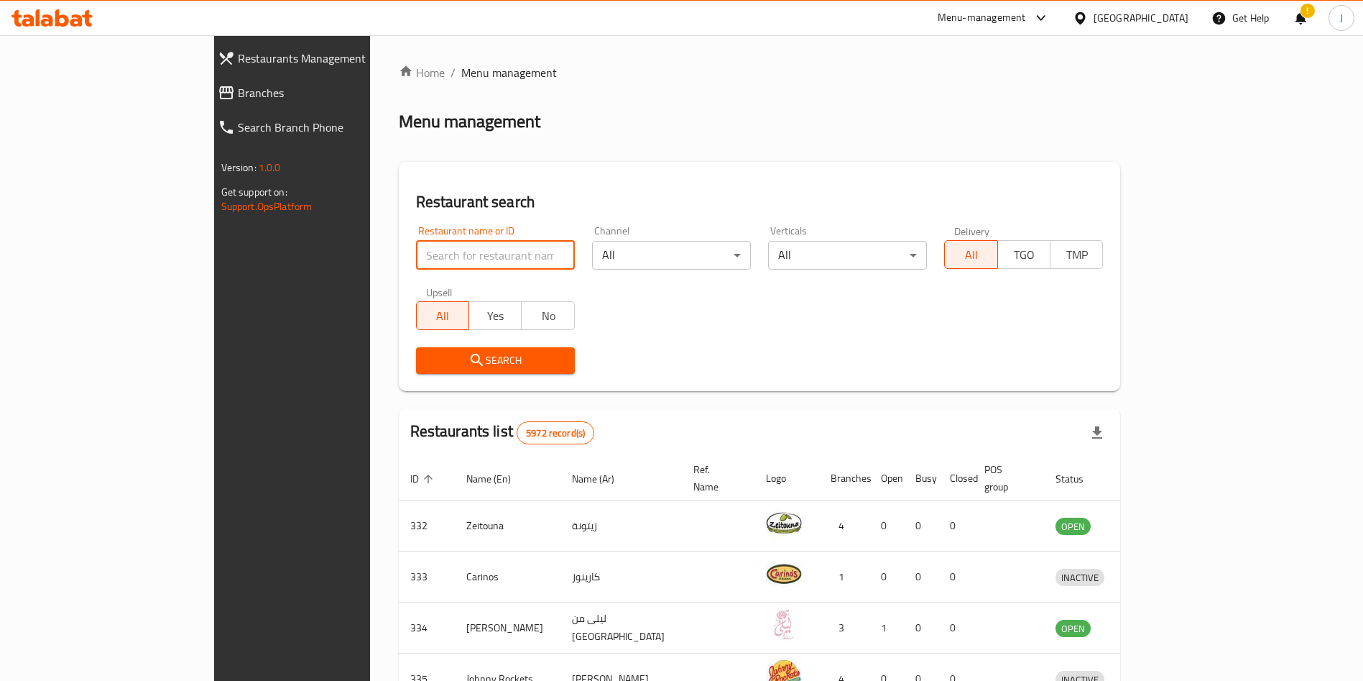
click at [416, 250] on input "search" at bounding box center [495, 255] width 159 height 29
type input "popeye"
click button "Search" at bounding box center [495, 360] width 159 height 27
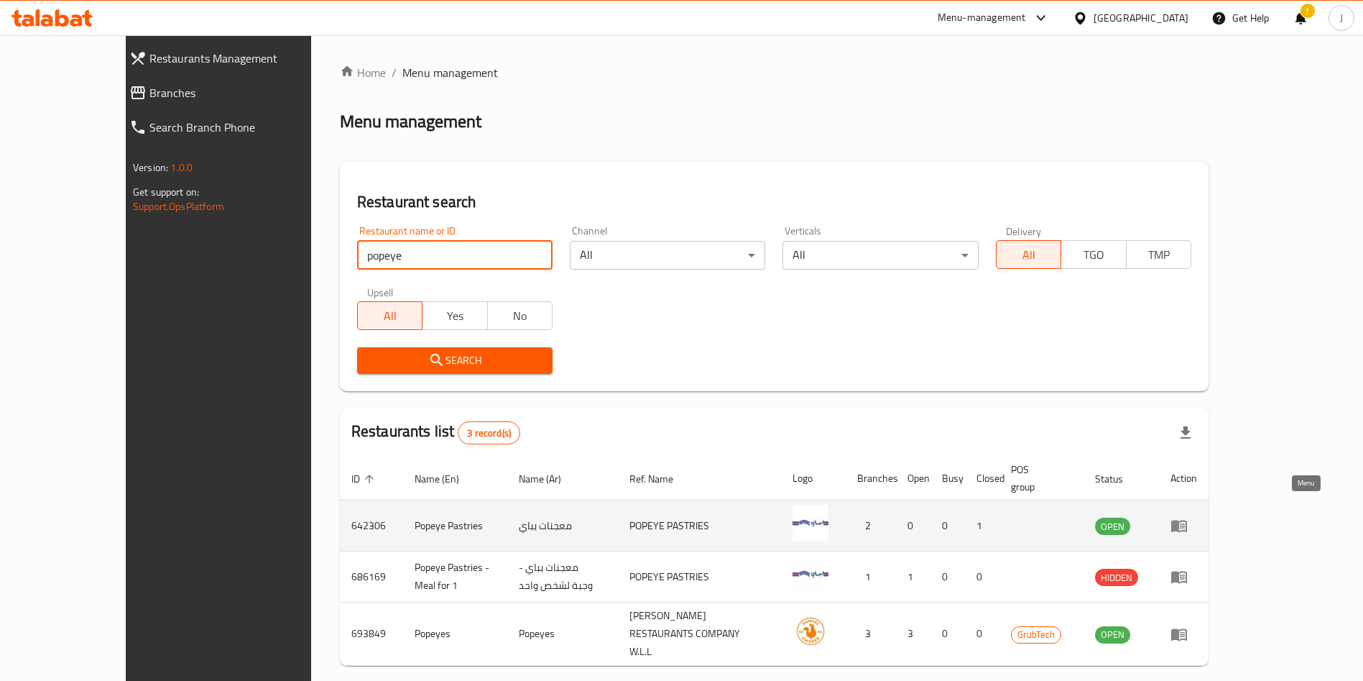
click at [1197, 517] on link "enhanced table" at bounding box center [1184, 525] width 27 height 17
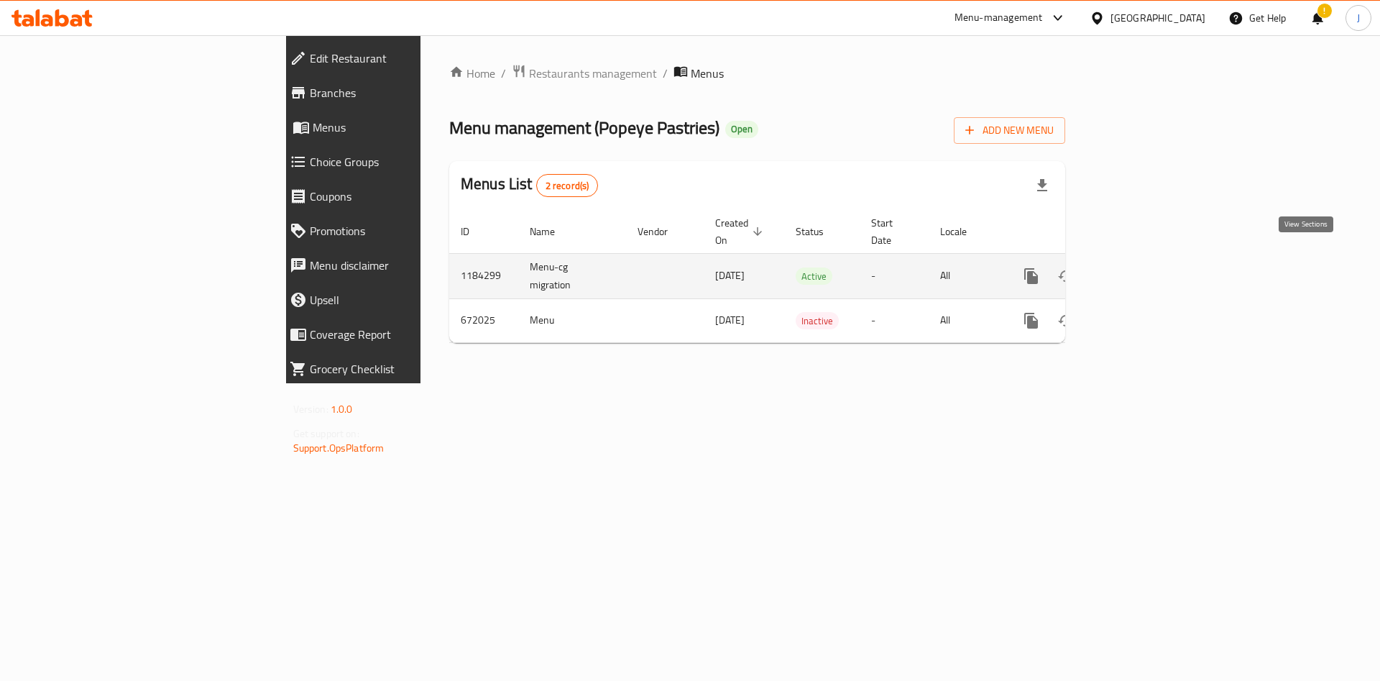
click at [1143, 267] on icon "enhanced table" at bounding box center [1134, 275] width 17 height 17
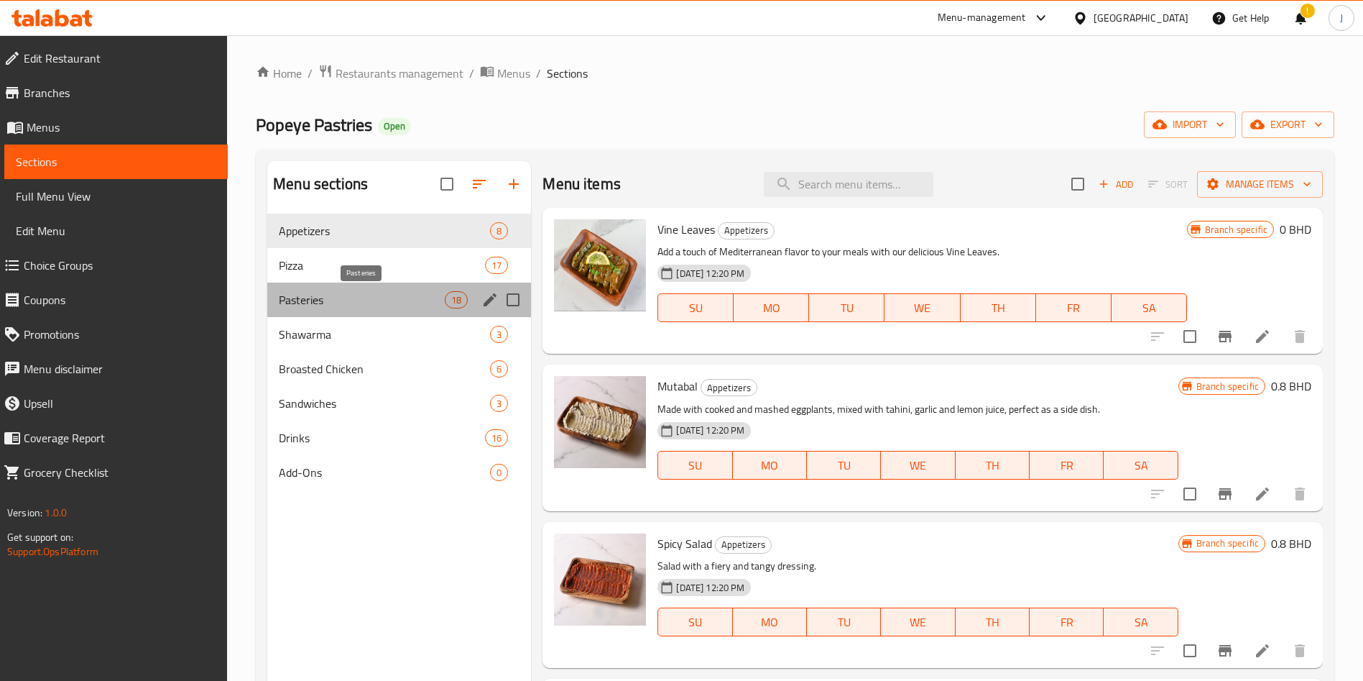
click at [358, 293] on span "Pasteries" at bounding box center [362, 299] width 166 height 17
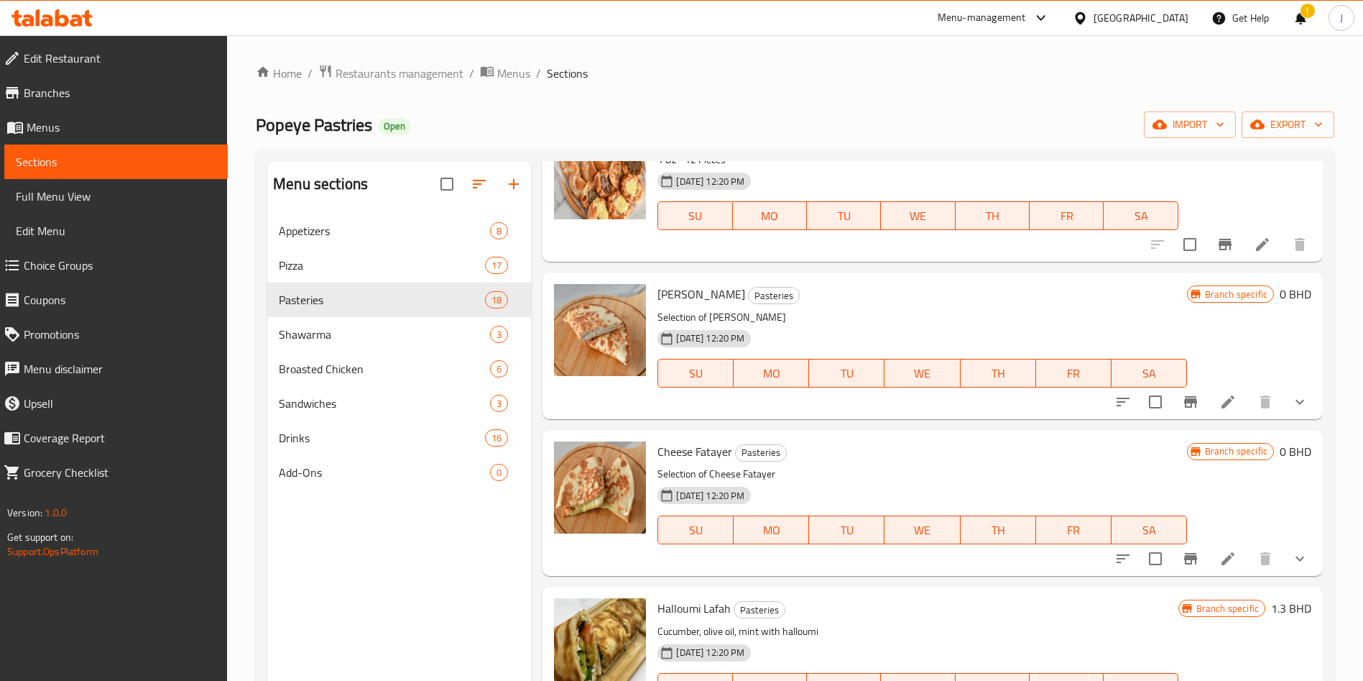
scroll to position [95, 0]
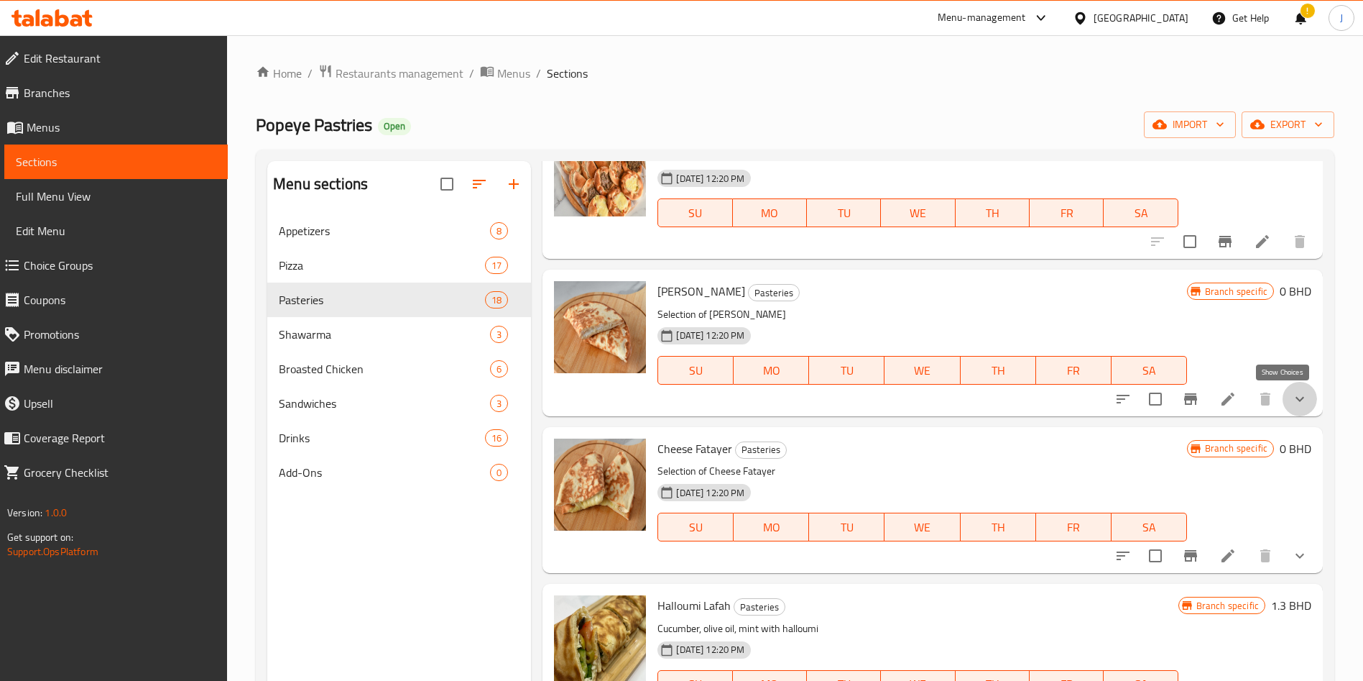
click at [1291, 406] on icon "show more" at bounding box center [1299, 398] width 17 height 17
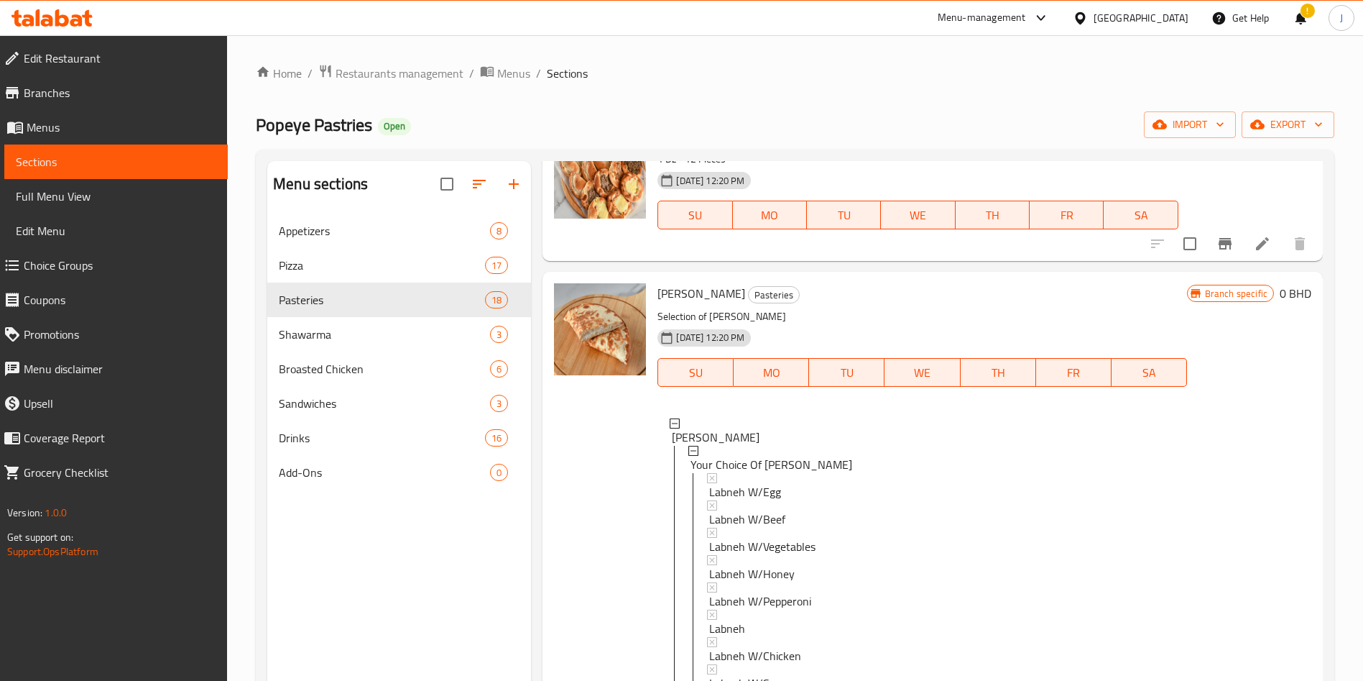
scroll to position [82, 0]
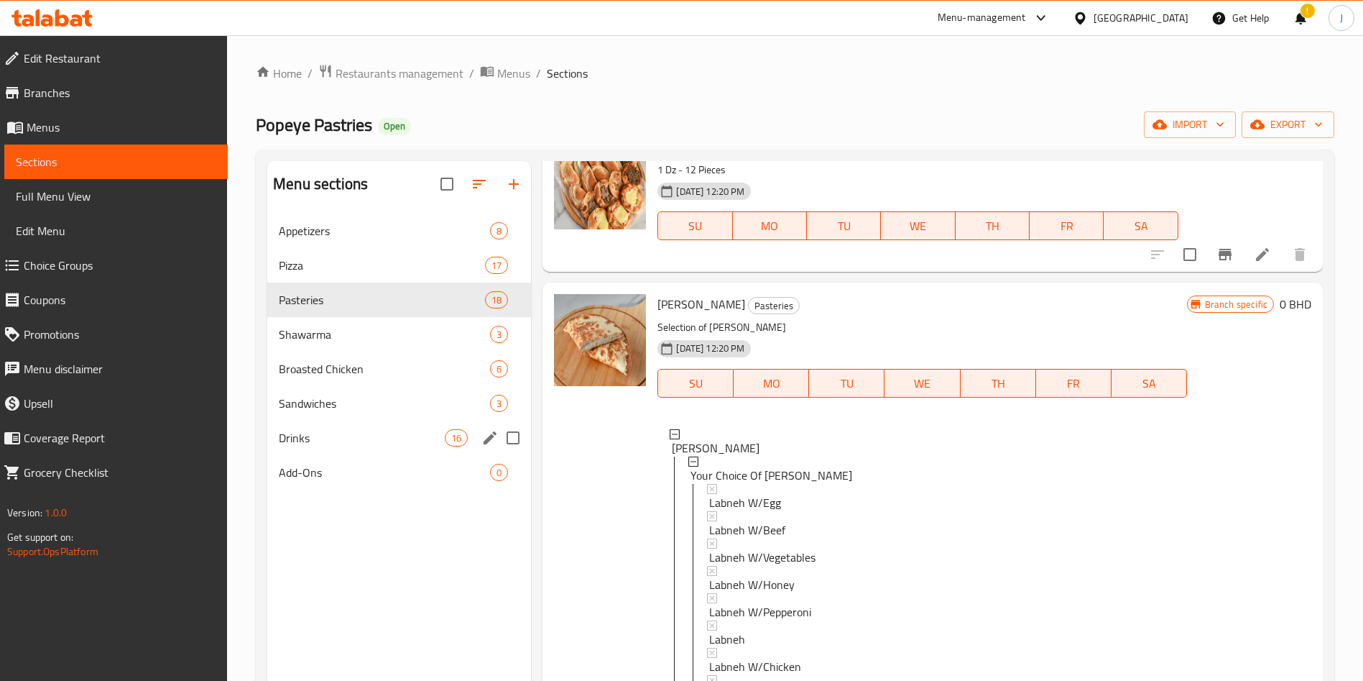
click at [384, 440] on span "Drinks" at bounding box center [362, 437] width 166 height 17
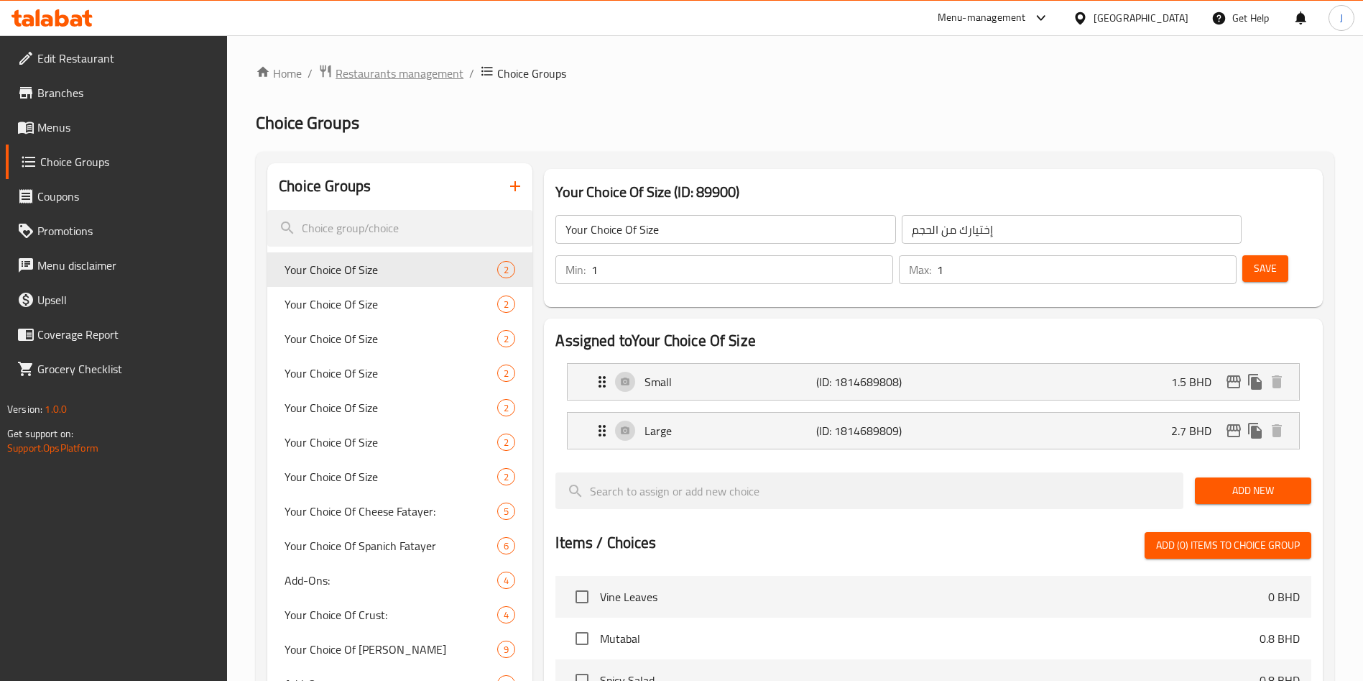
click at [415, 70] on span "Restaurants management" at bounding box center [400, 73] width 128 height 17
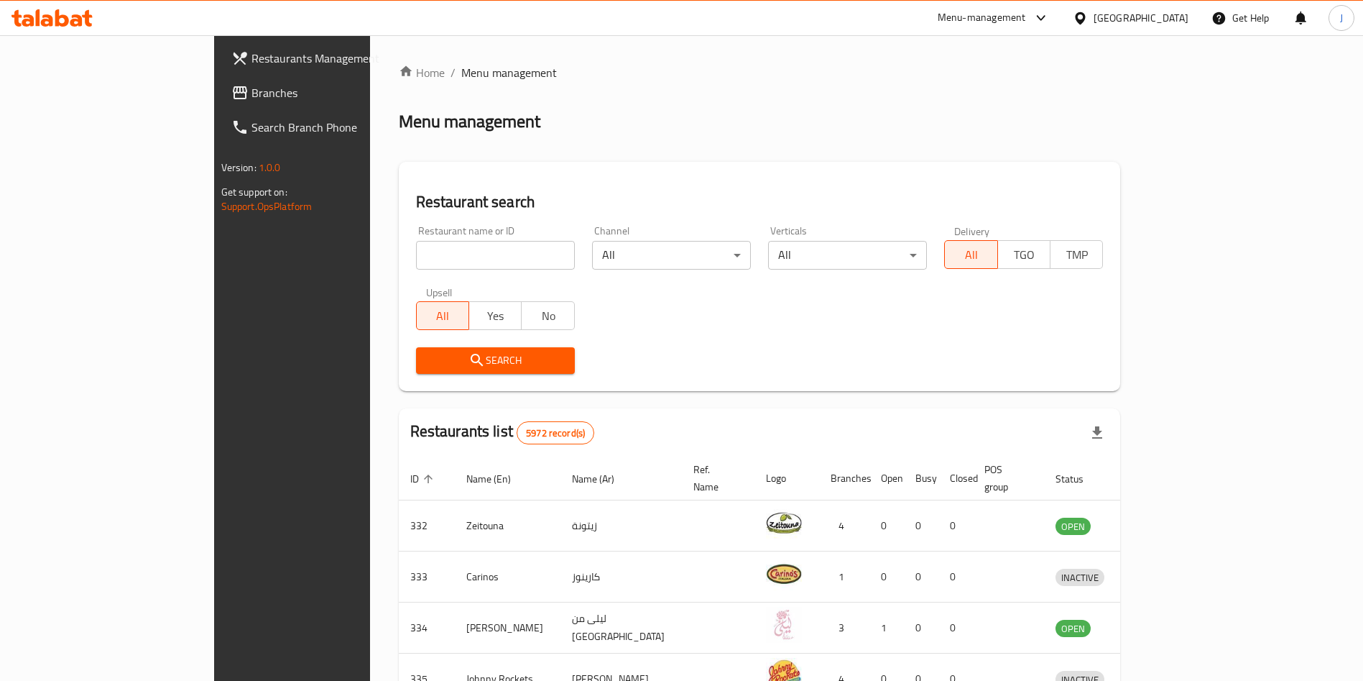
click at [441, 245] on div at bounding box center [681, 340] width 1363 height 681
click at [448, 247] on input "search" at bounding box center [495, 255] width 159 height 29
type input "mahtab"
click button "Search" at bounding box center [495, 360] width 159 height 27
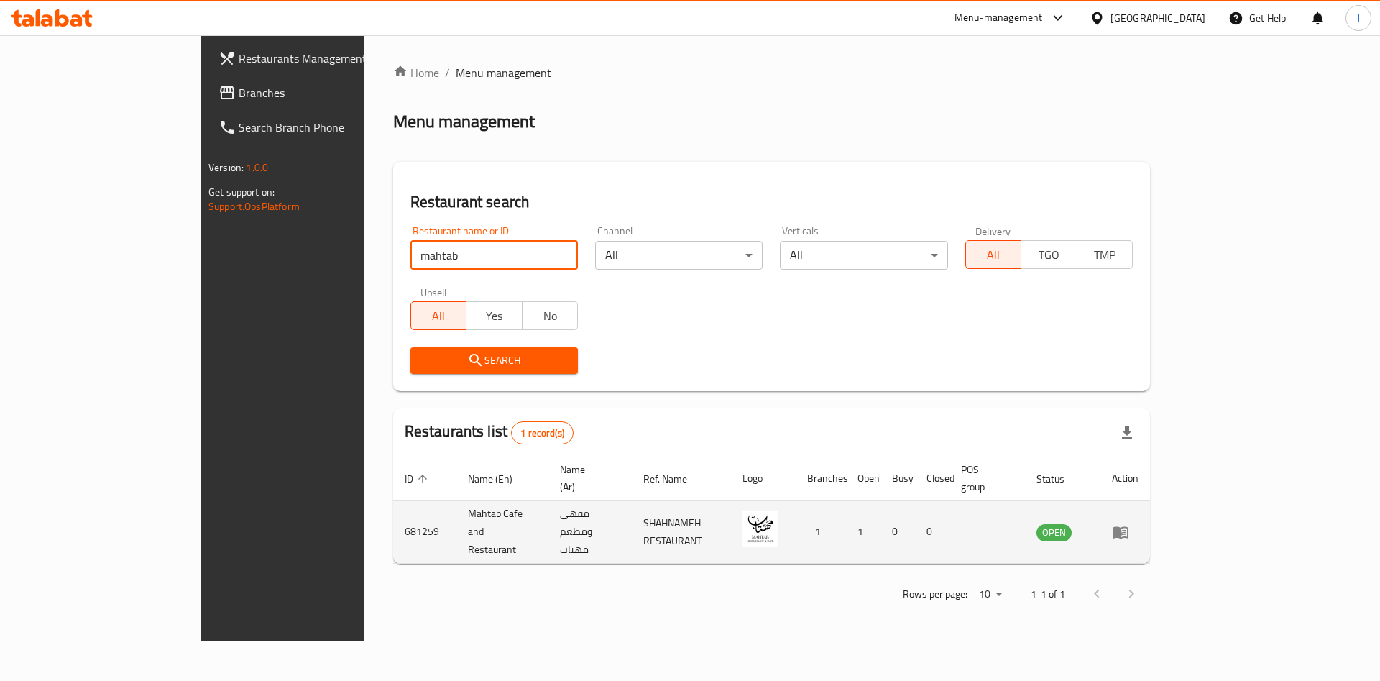
click at [1128, 526] on icon "enhanced table" at bounding box center [1120, 532] width 16 height 12
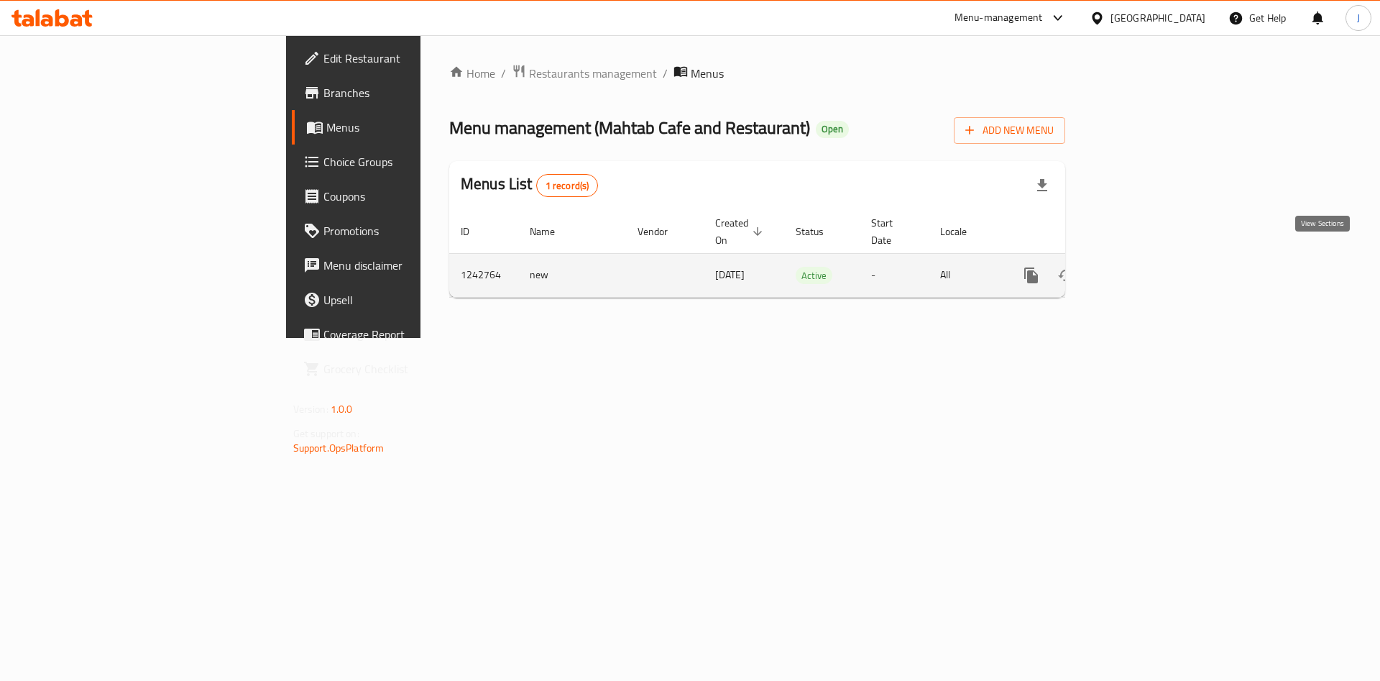
click at [1141, 269] on icon "enhanced table" at bounding box center [1134, 275] width 13 height 13
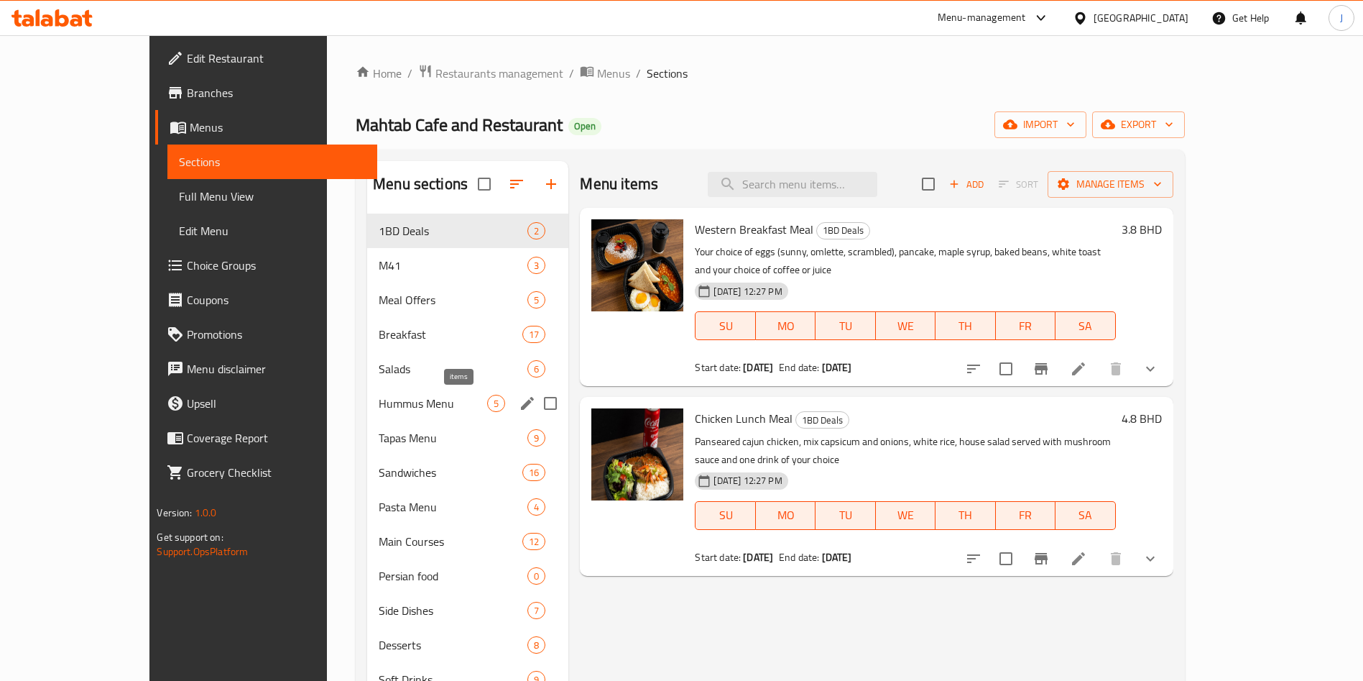
scroll to position [303, 0]
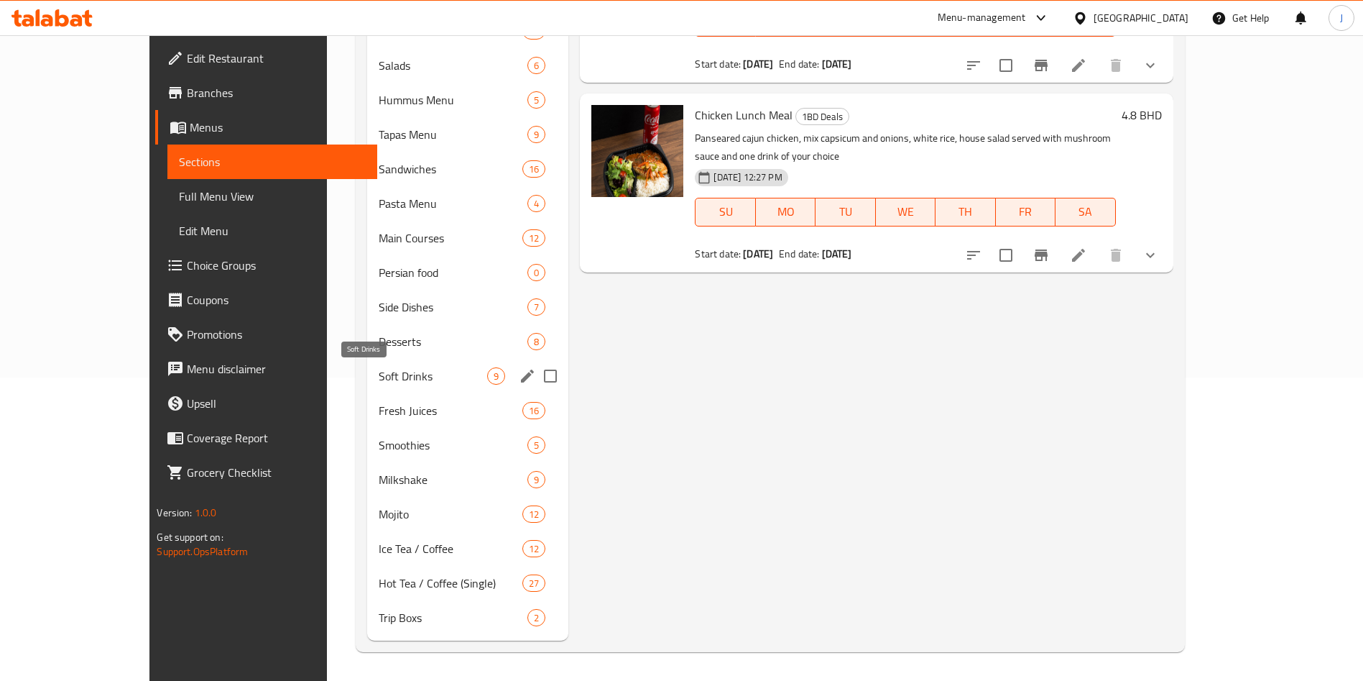
click at [379, 378] on span "Soft Drinks" at bounding box center [433, 375] width 109 height 17
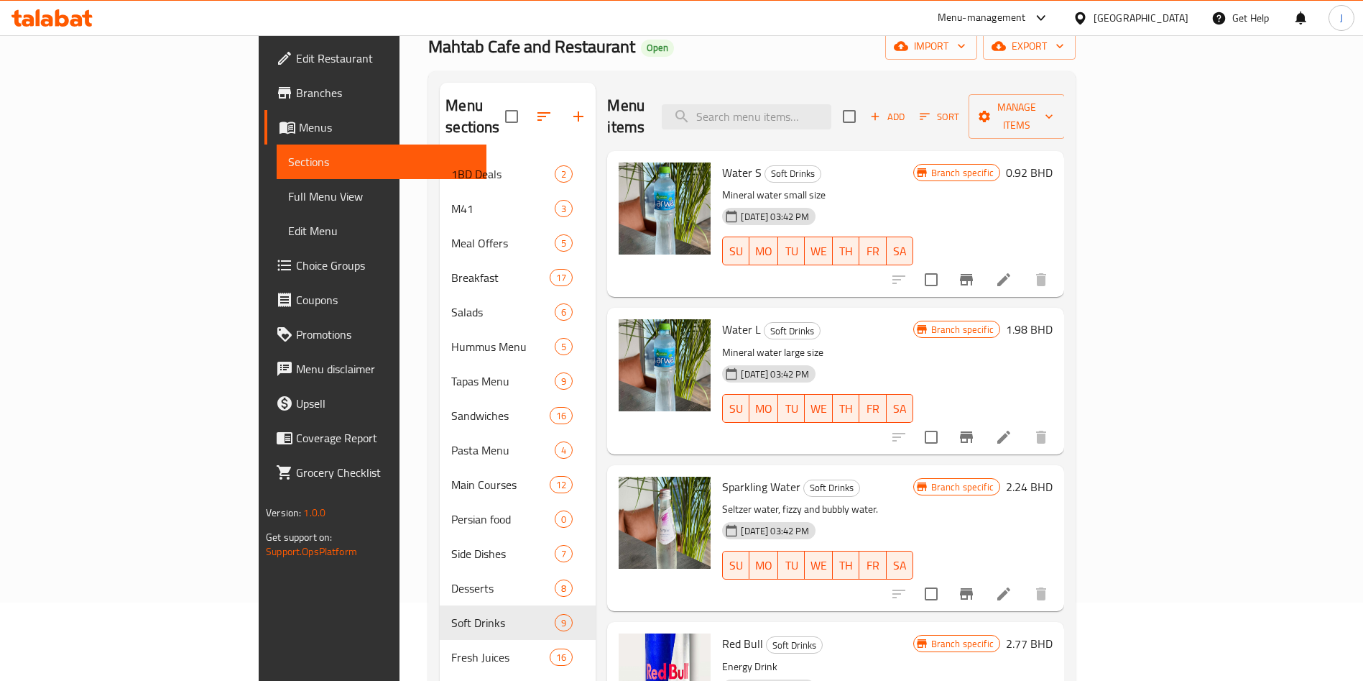
scroll to position [64, 0]
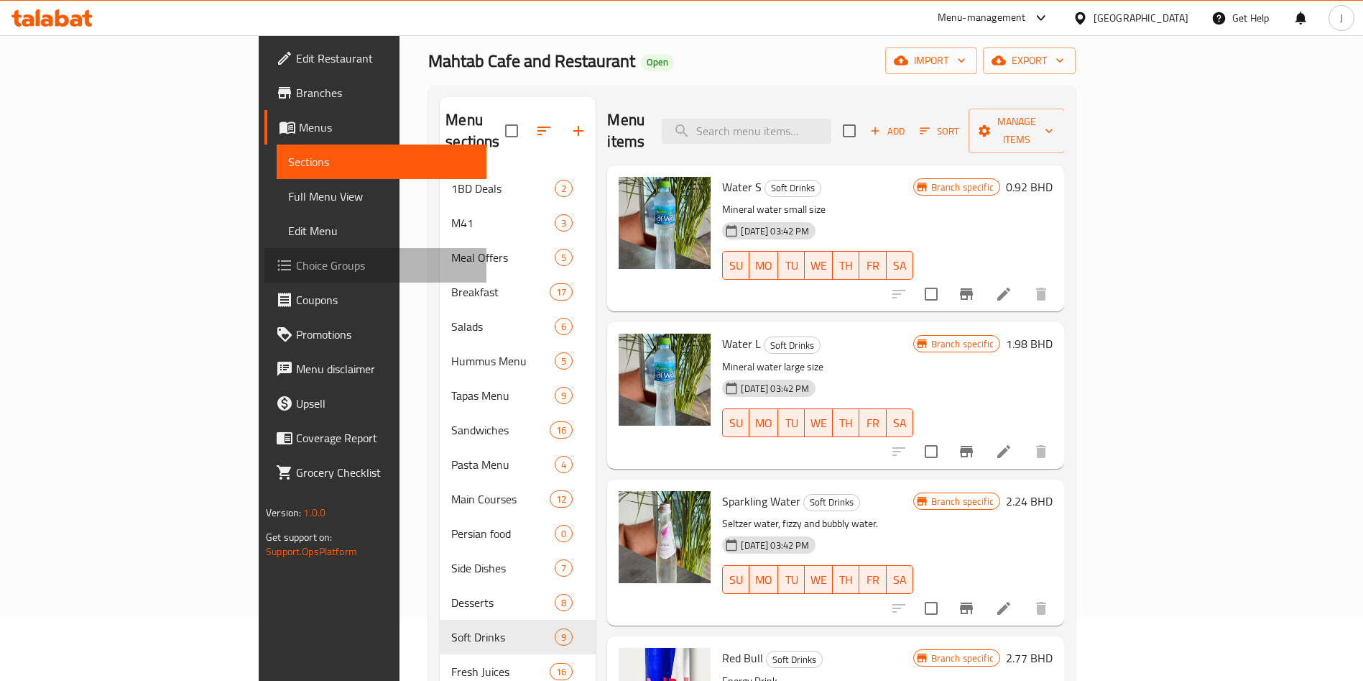
click at [296, 267] on span "Choice Groups" at bounding box center [385, 265] width 179 height 17
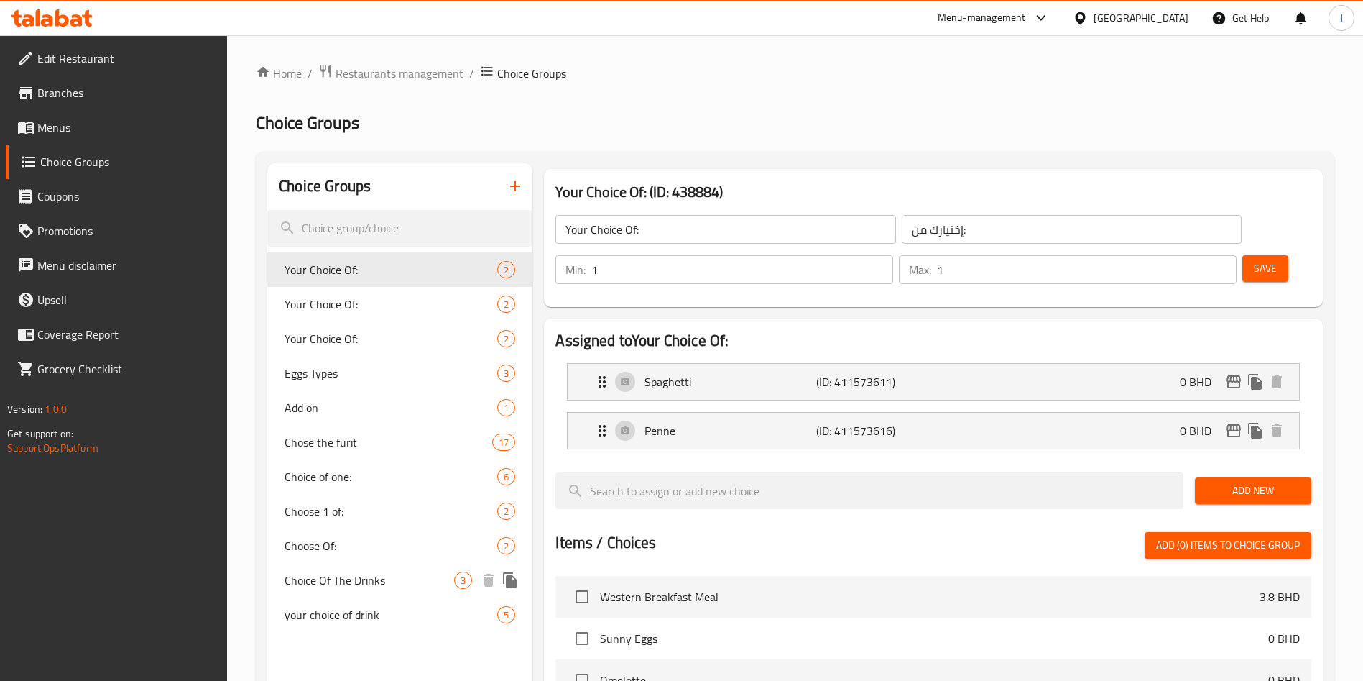
click at [384, 571] on span "Choice Of The Drinks" at bounding box center [370, 579] width 170 height 17
type input "Choice Of The Drinks"
type input "اختيار مشروبات"
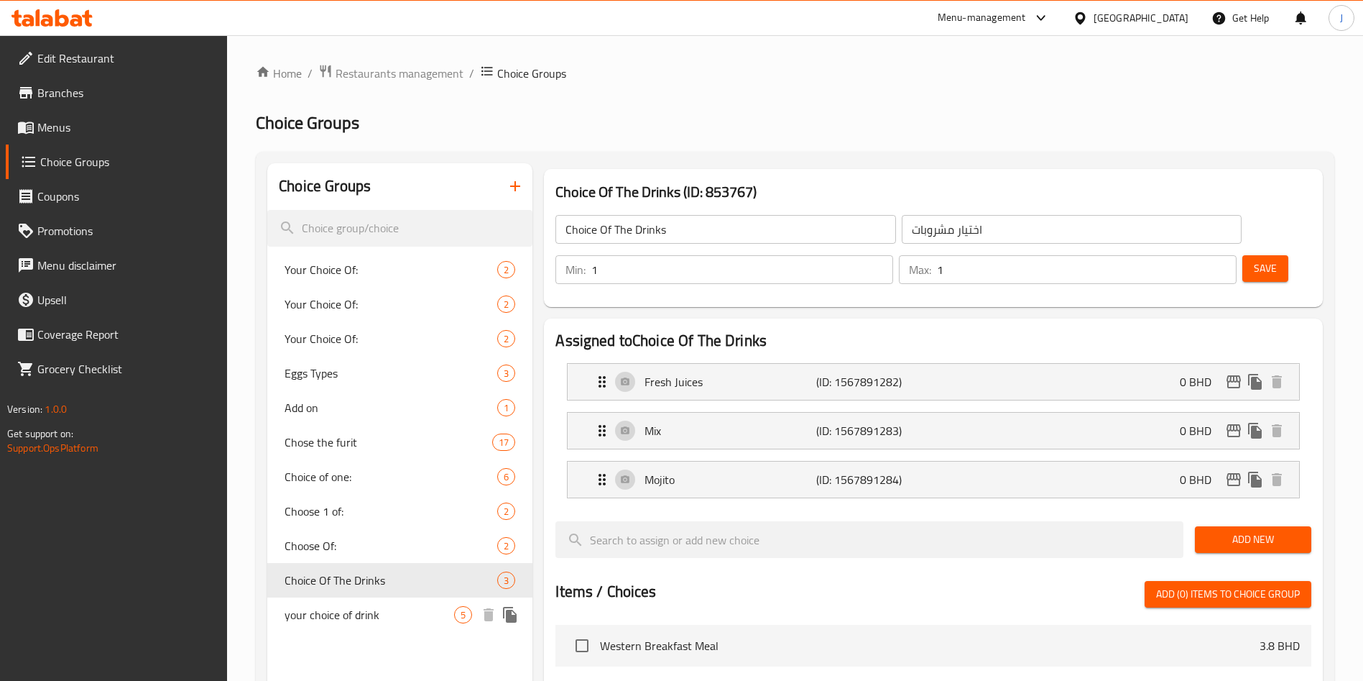
click at [387, 604] on div "your choice of drink 5" at bounding box center [399, 614] width 265 height 34
type input "your choice of drink"
type input "اختيارك من المشروب"
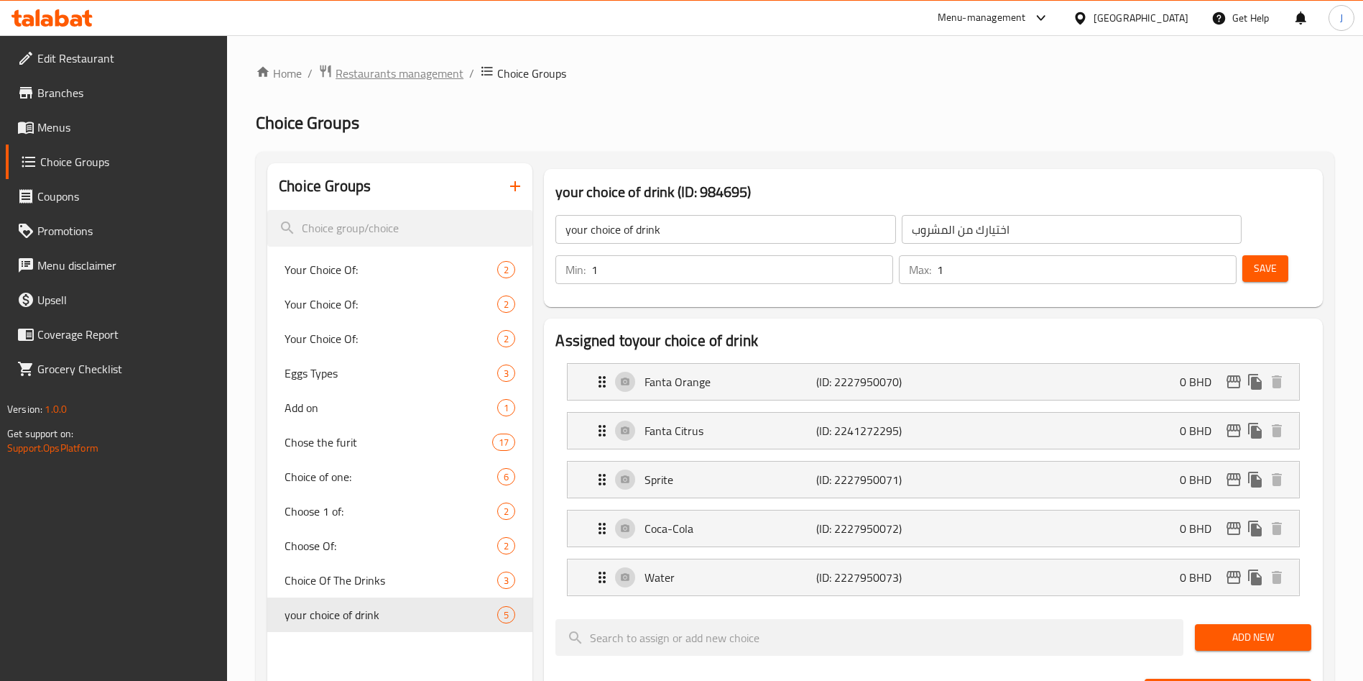
click at [420, 73] on span "Restaurants management" at bounding box center [400, 73] width 128 height 17
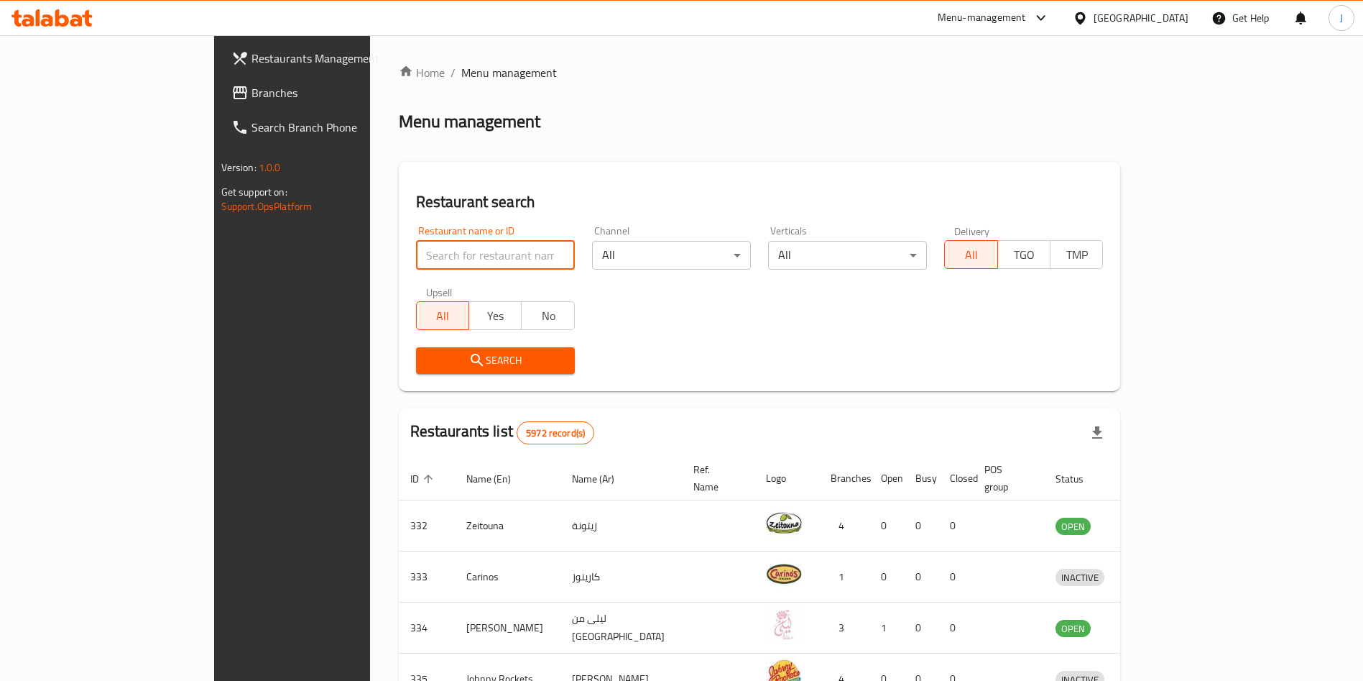
click at [416, 261] on input "search" at bounding box center [495, 255] width 159 height 29
type input "janju"
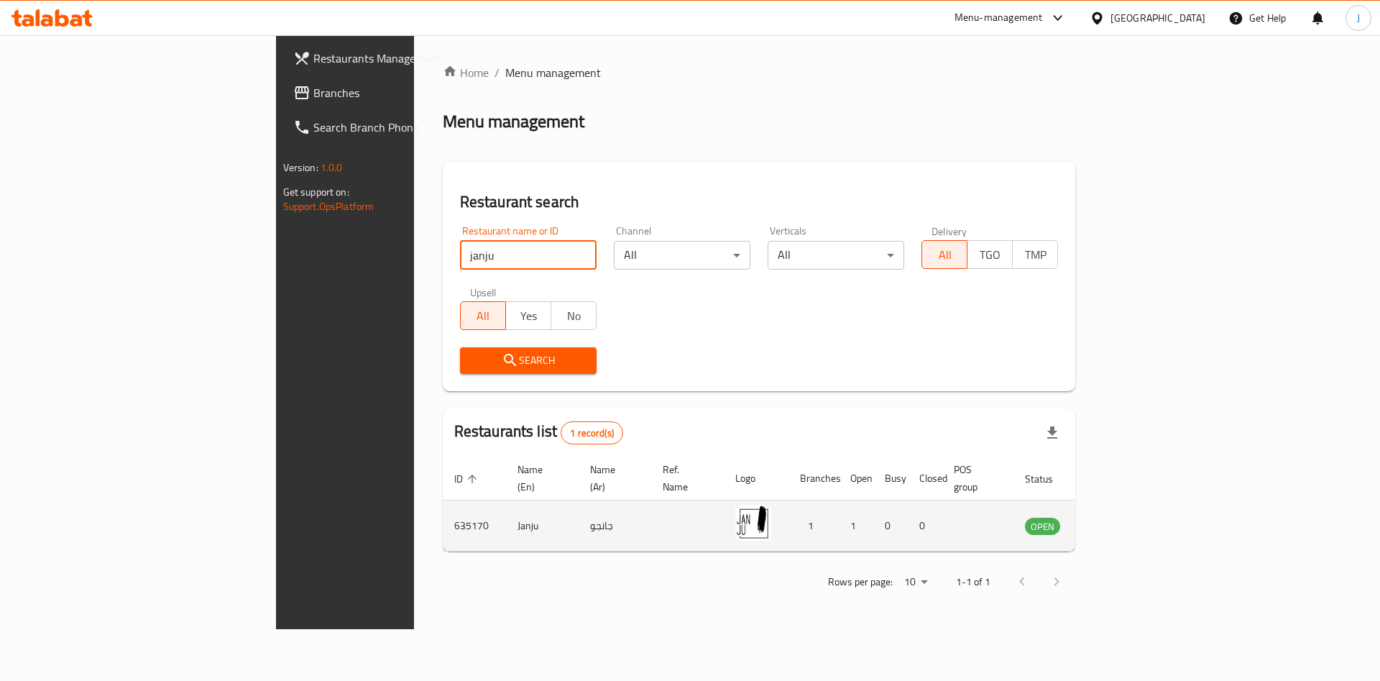
click at [1117, 517] on icon "enhanced table" at bounding box center [1108, 525] width 17 height 17
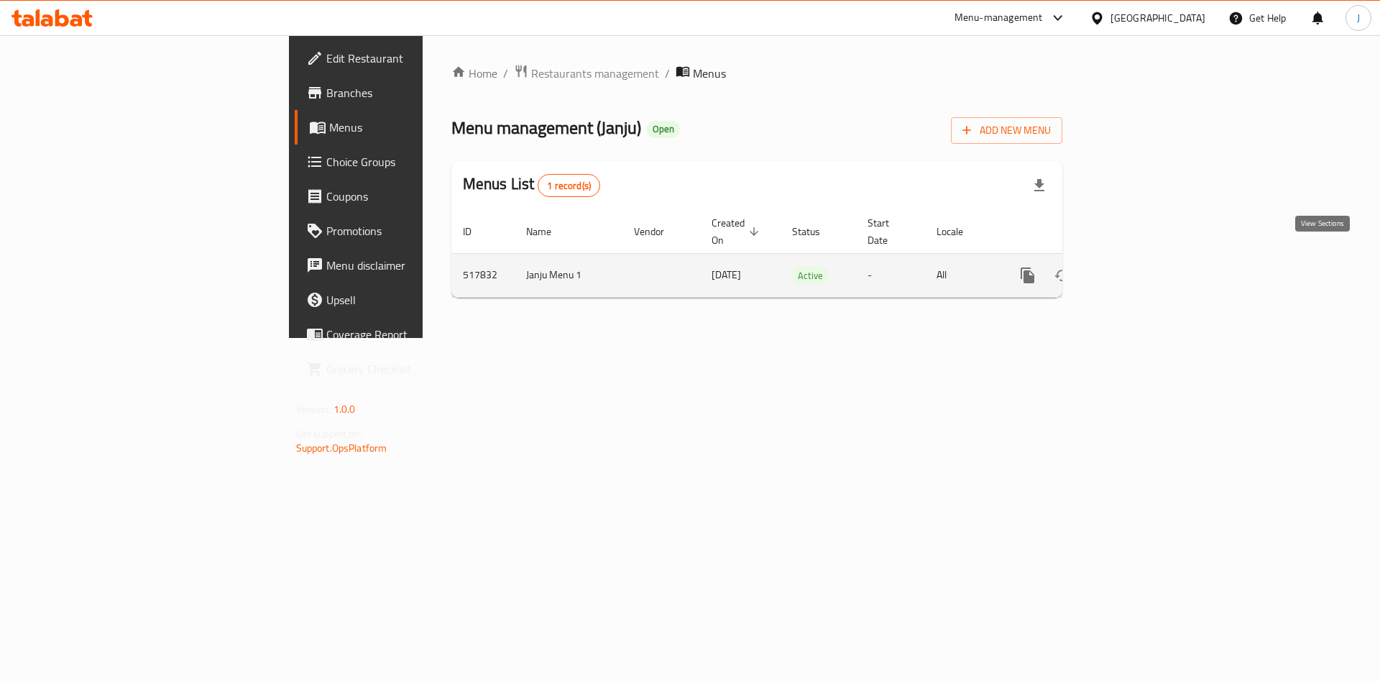
click at [1140, 267] on icon "enhanced table" at bounding box center [1130, 275] width 17 height 17
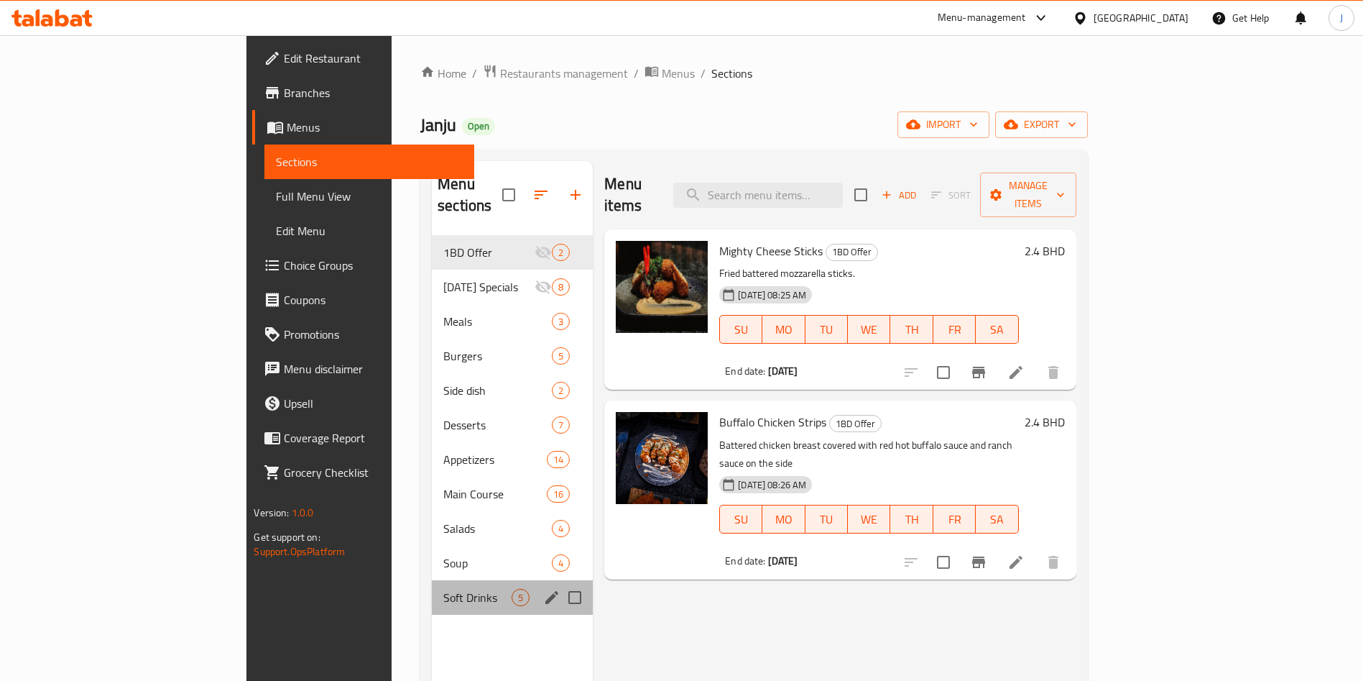
click at [432, 580] on div "Soft Drinks 5" at bounding box center [512, 597] width 161 height 34
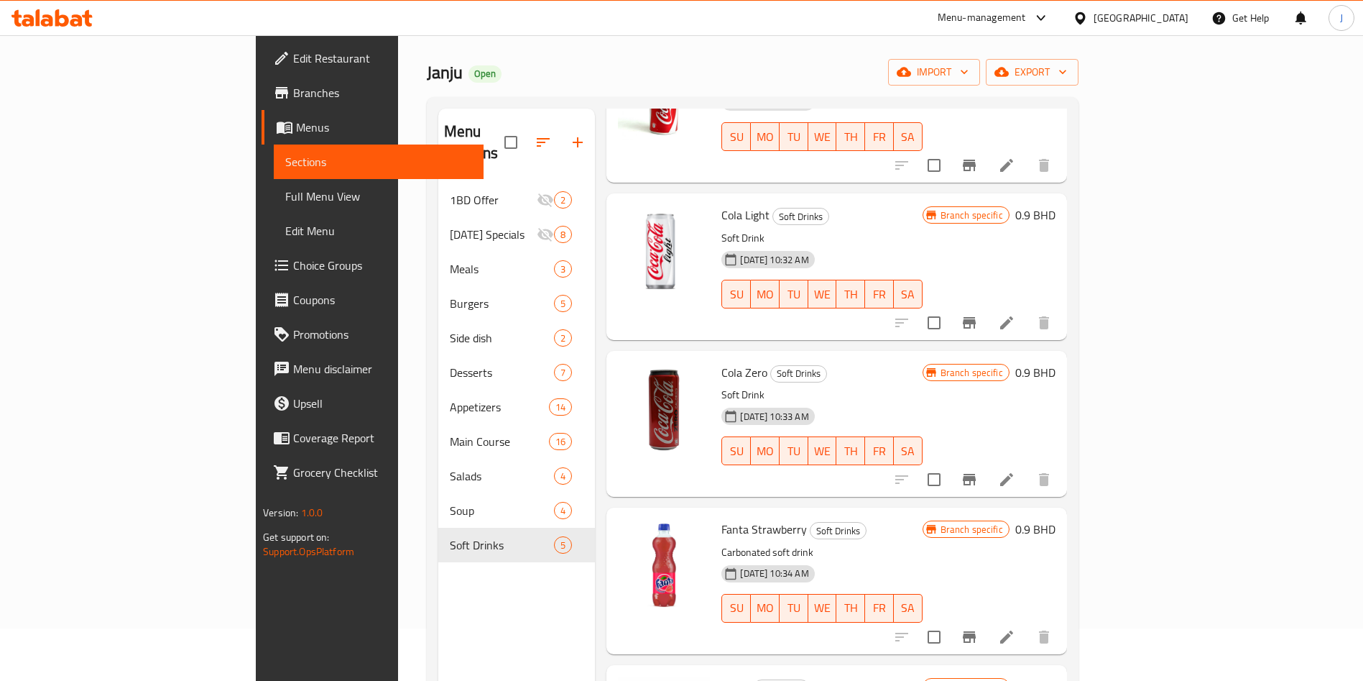
scroll to position [201, 0]
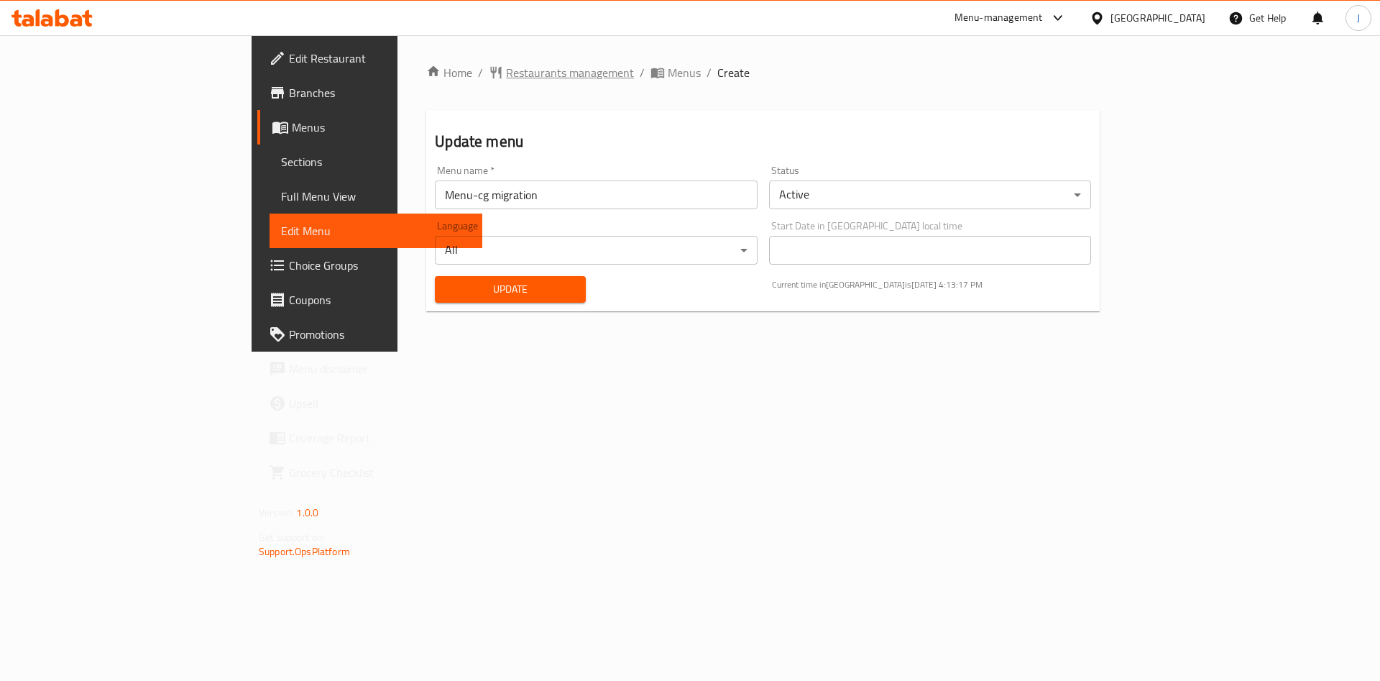
click at [506, 73] on span "Restaurants management" at bounding box center [570, 72] width 128 height 17
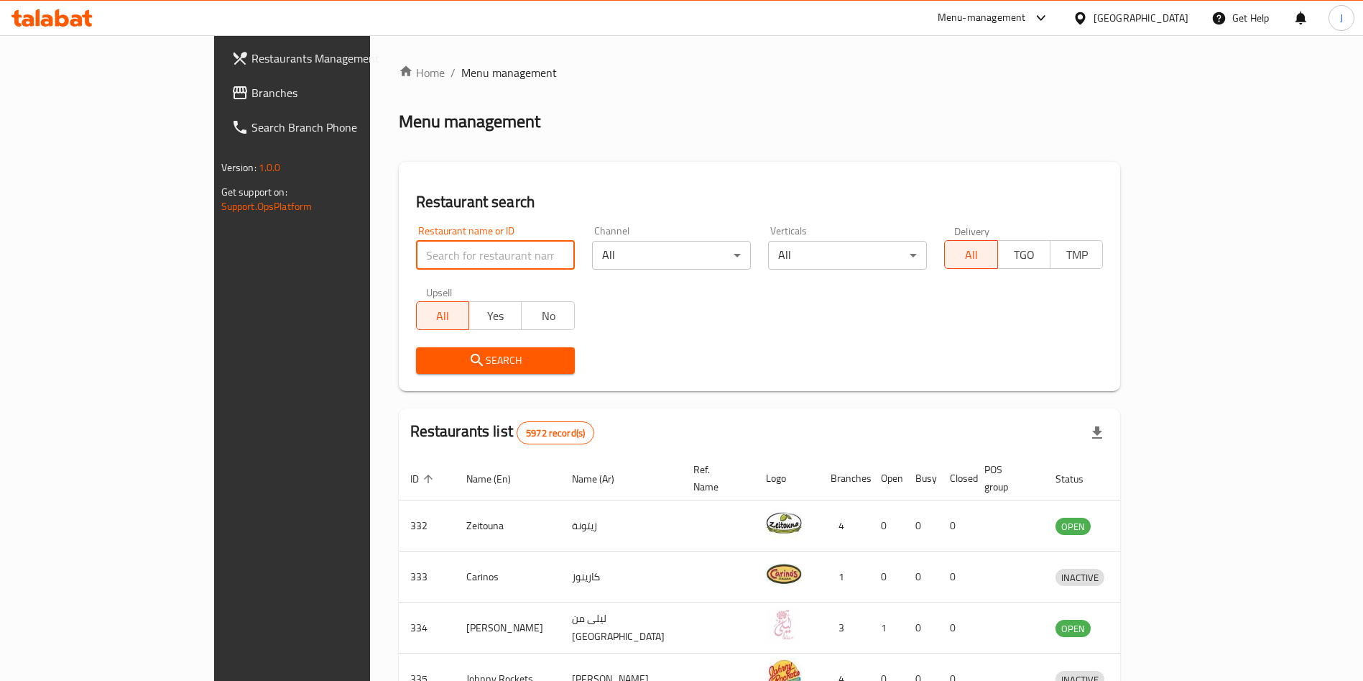
click at [449, 248] on input "search" at bounding box center [495, 255] width 159 height 29
type input "[PERSON_NAME]"
click button "Search" at bounding box center [495, 360] width 159 height 27
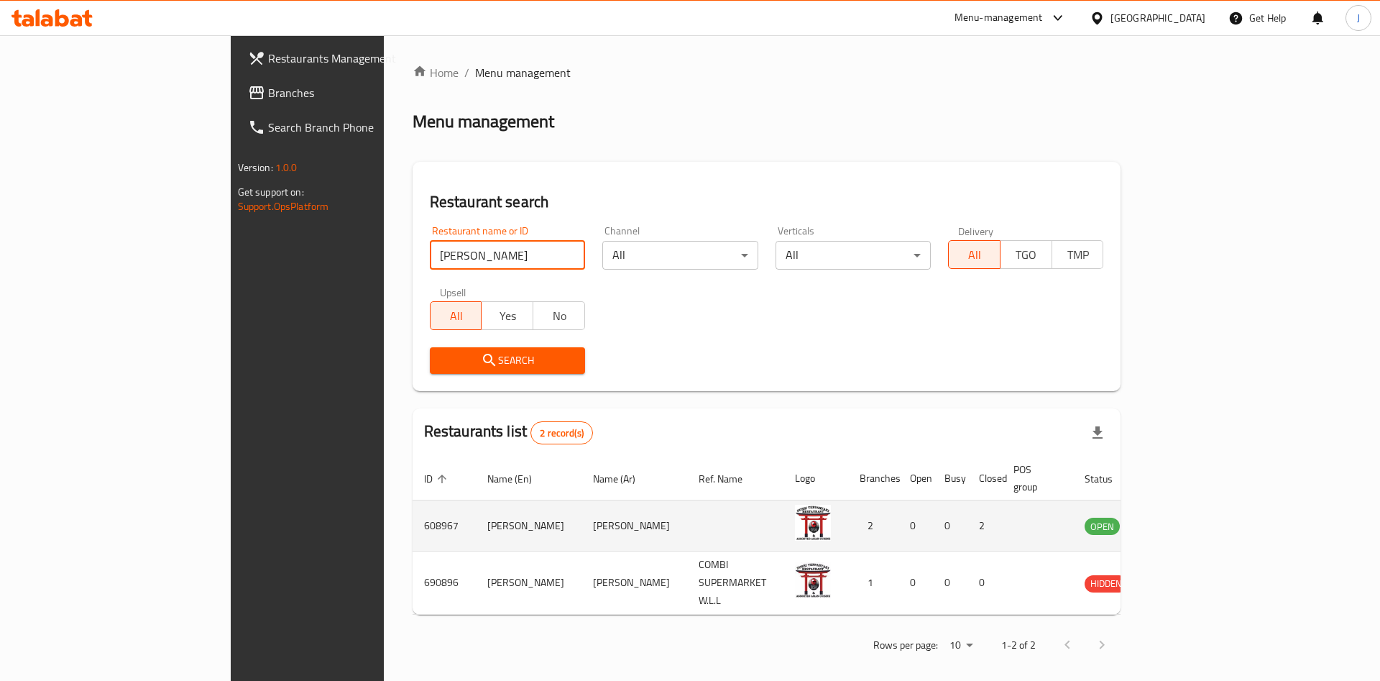
click at [1176, 520] on icon "enhanced table" at bounding box center [1169, 526] width 16 height 12
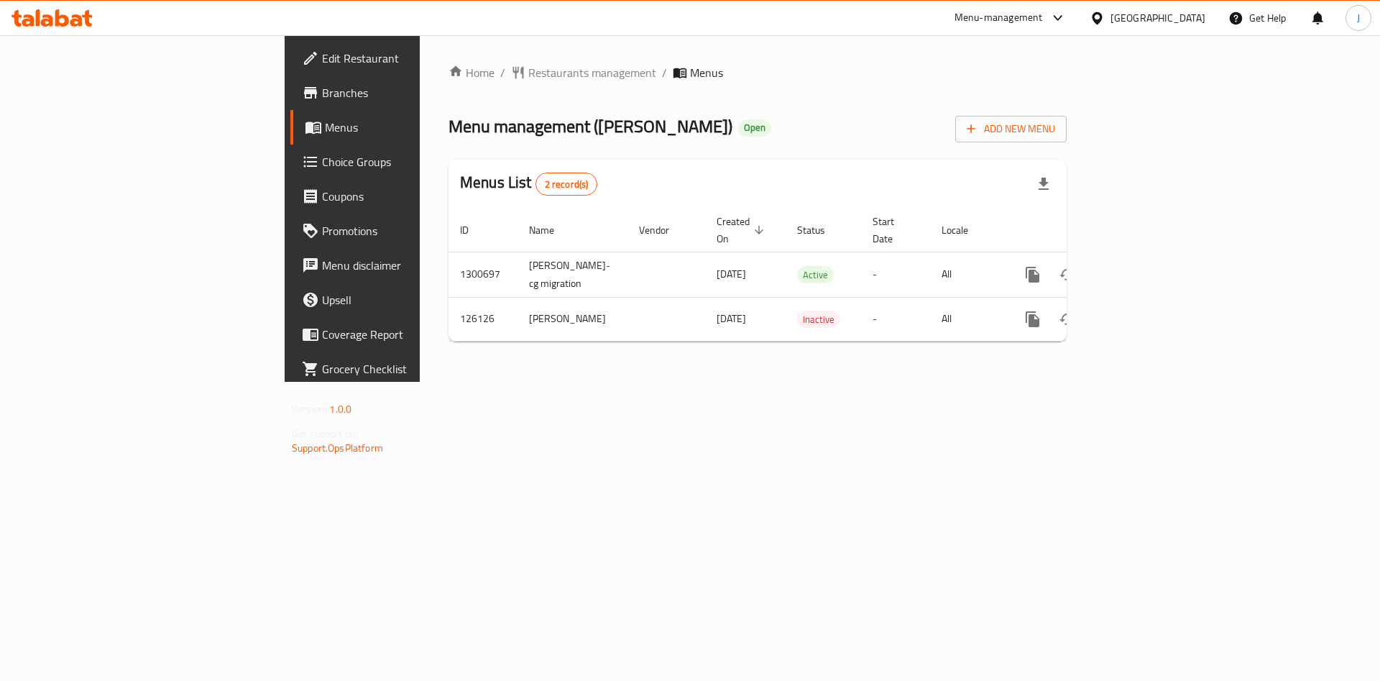
click at [322, 93] on span "Branches" at bounding box center [413, 92] width 182 height 17
